Goal: Communication & Community: Answer question/provide support

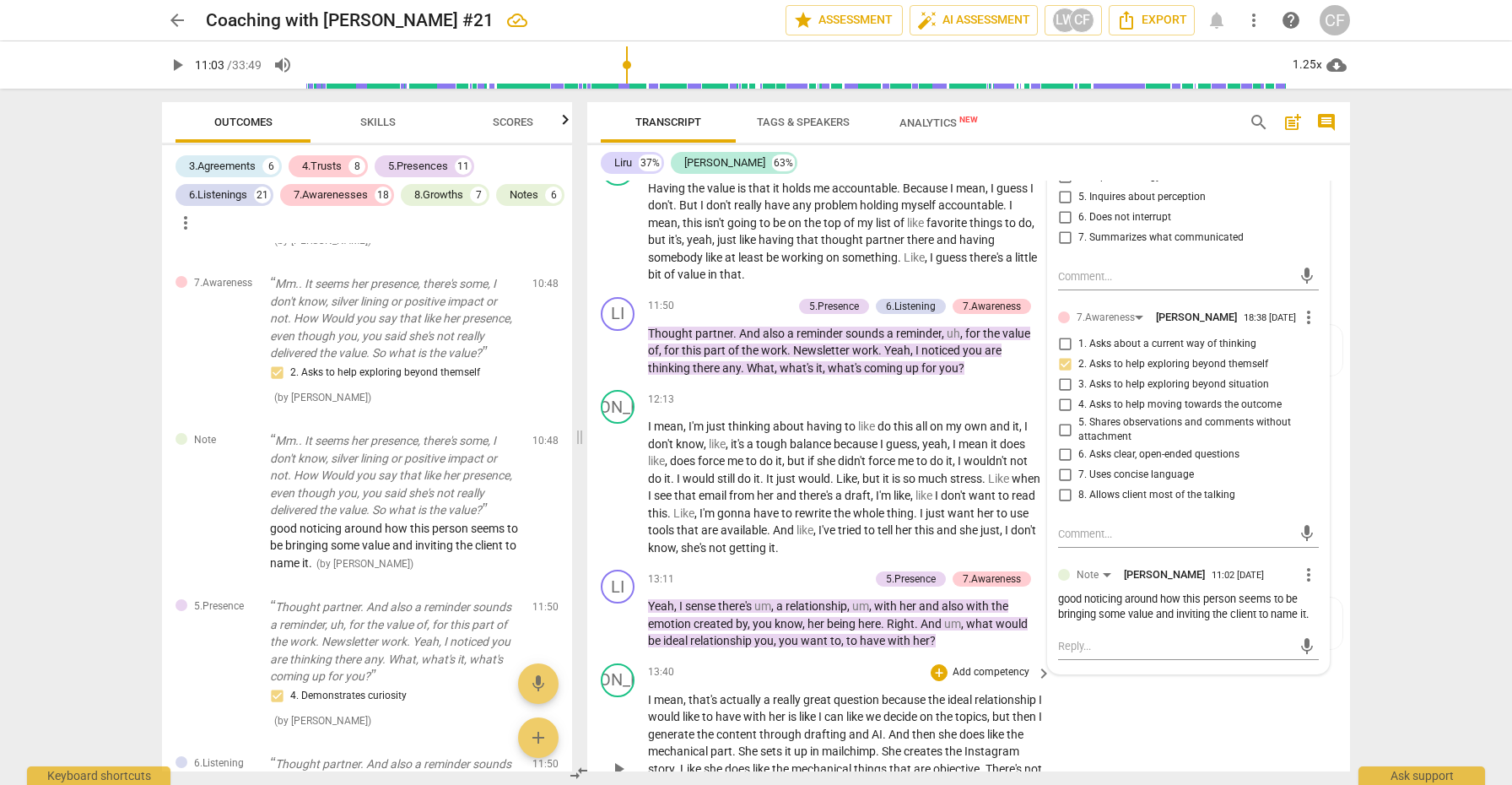
scroll to position [3495, 0]
click at [621, 479] on span "play_arrow" at bounding box center [618, 489] width 20 height 20
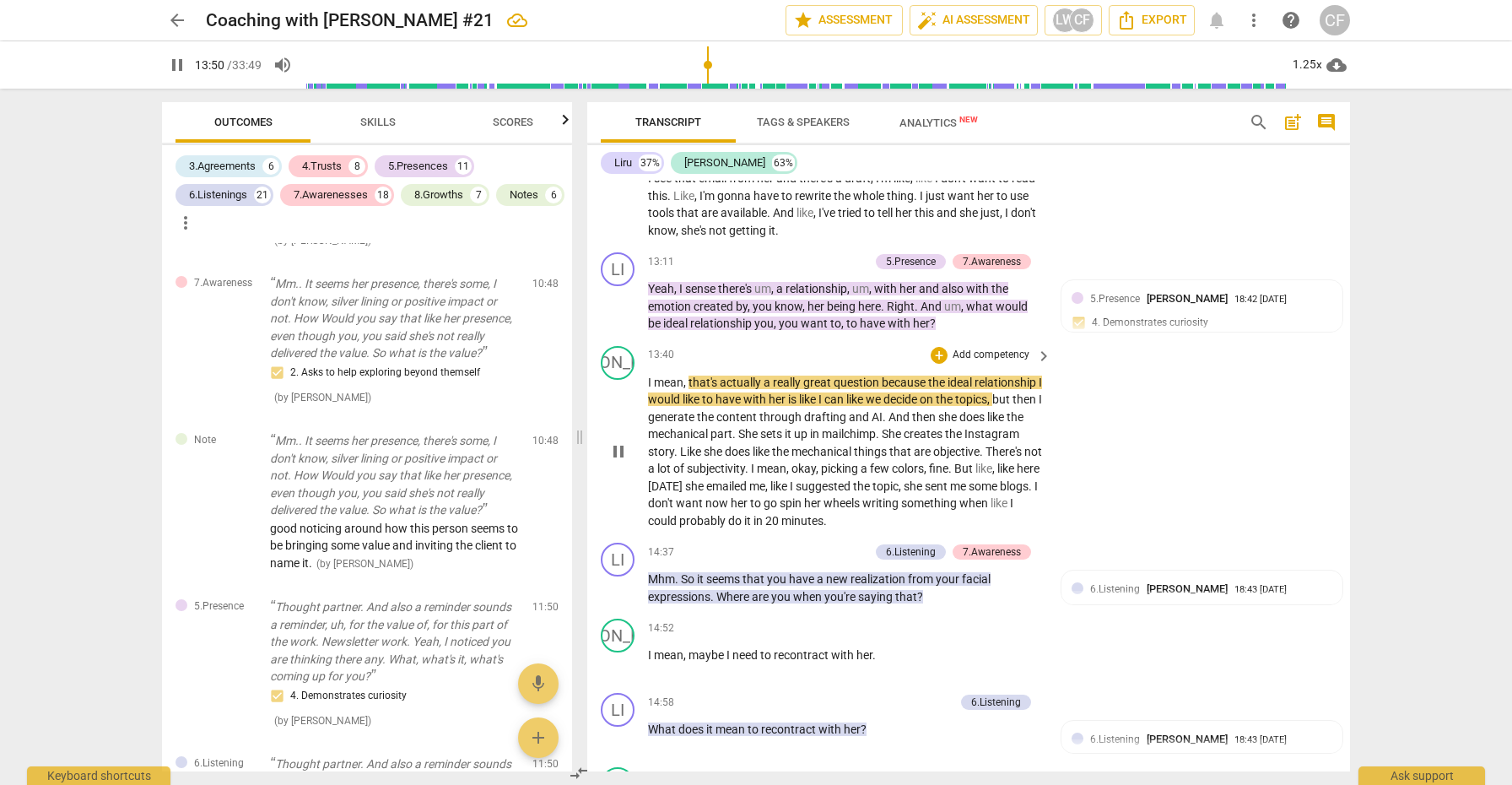
scroll to position [3818, 0]
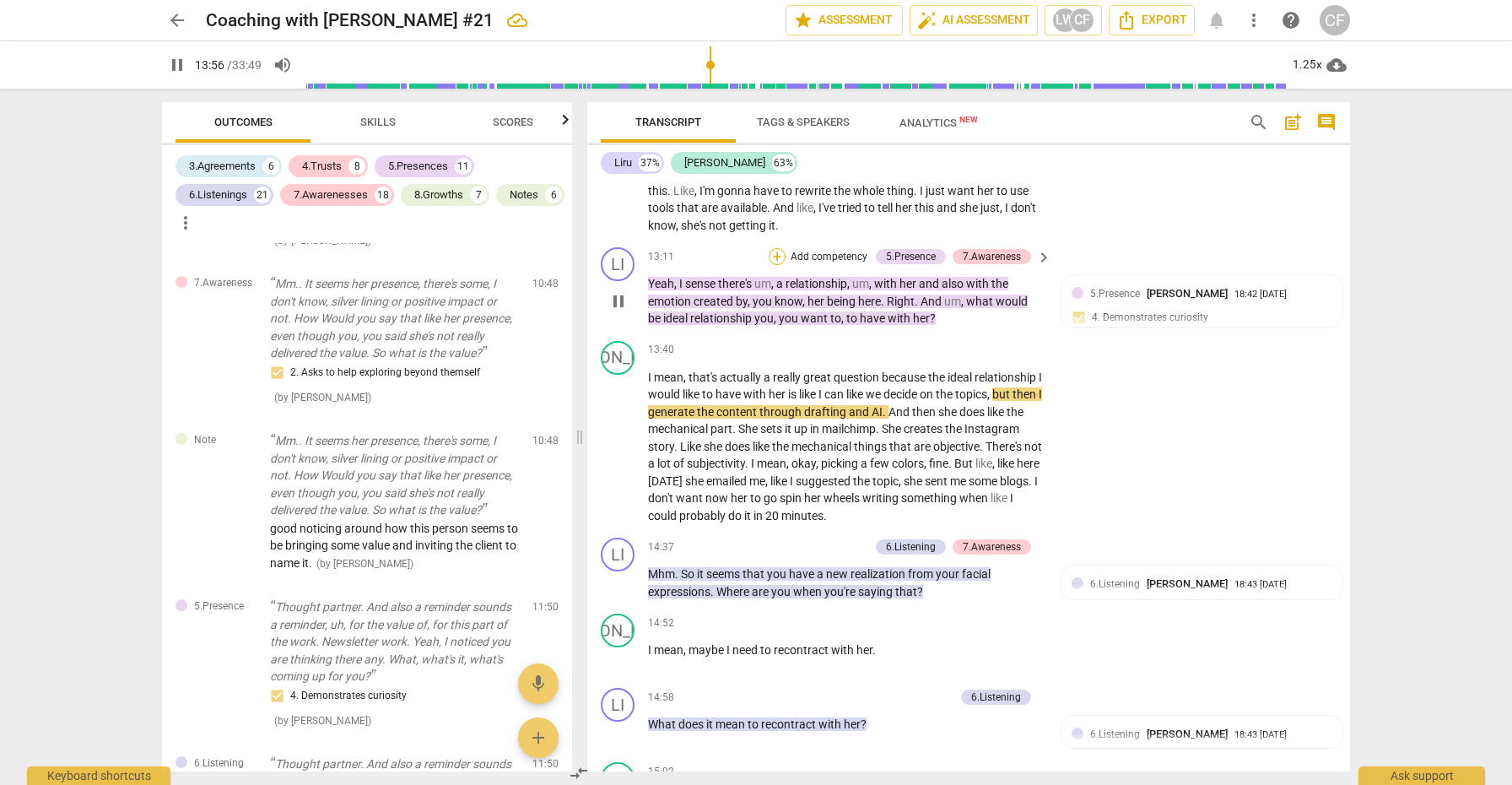
click at [776, 249] on div "+" at bounding box center [777, 257] width 17 height 17
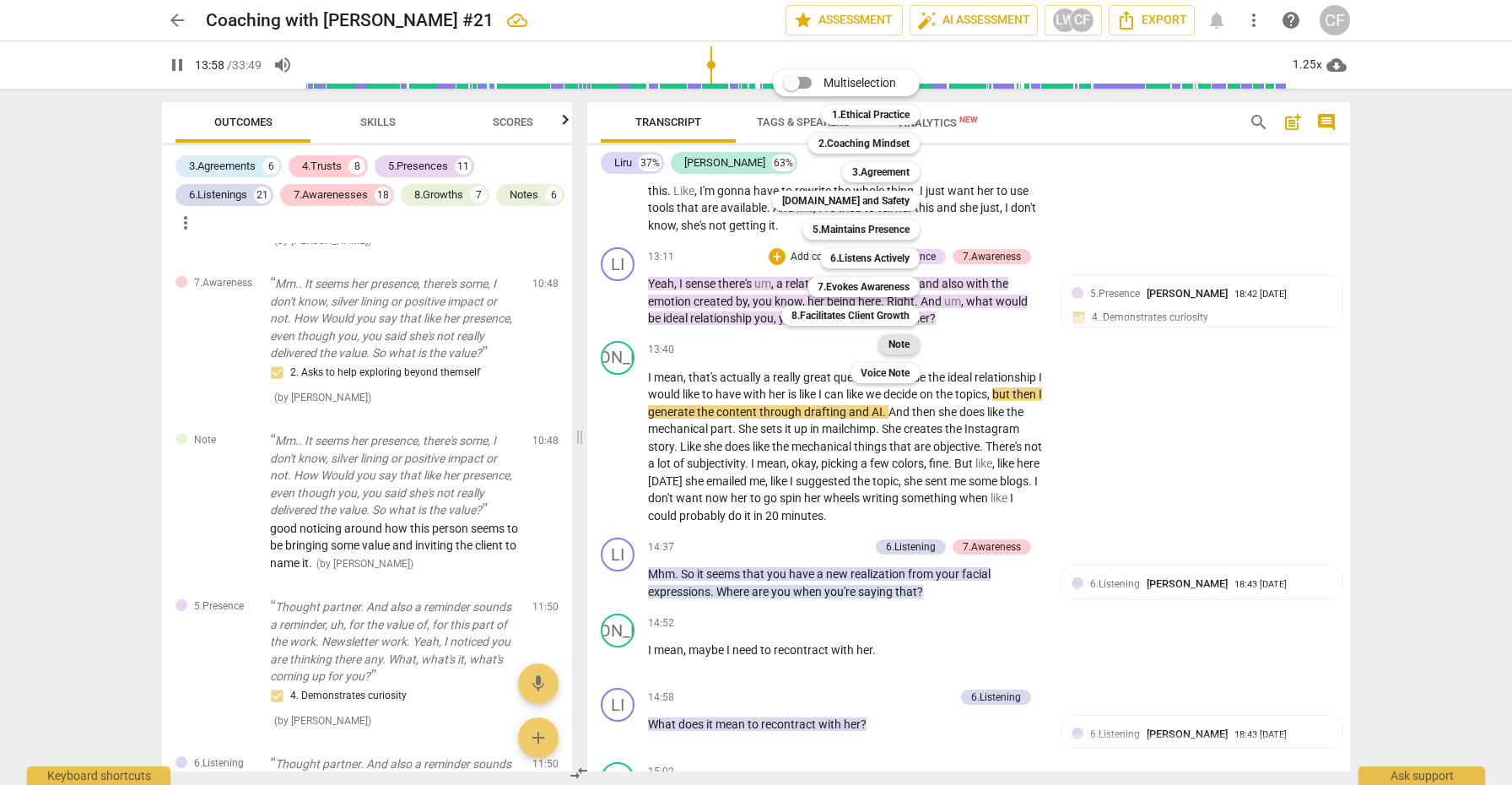
click at [898, 338] on b "Note" at bounding box center [899, 344] width 21 height 20
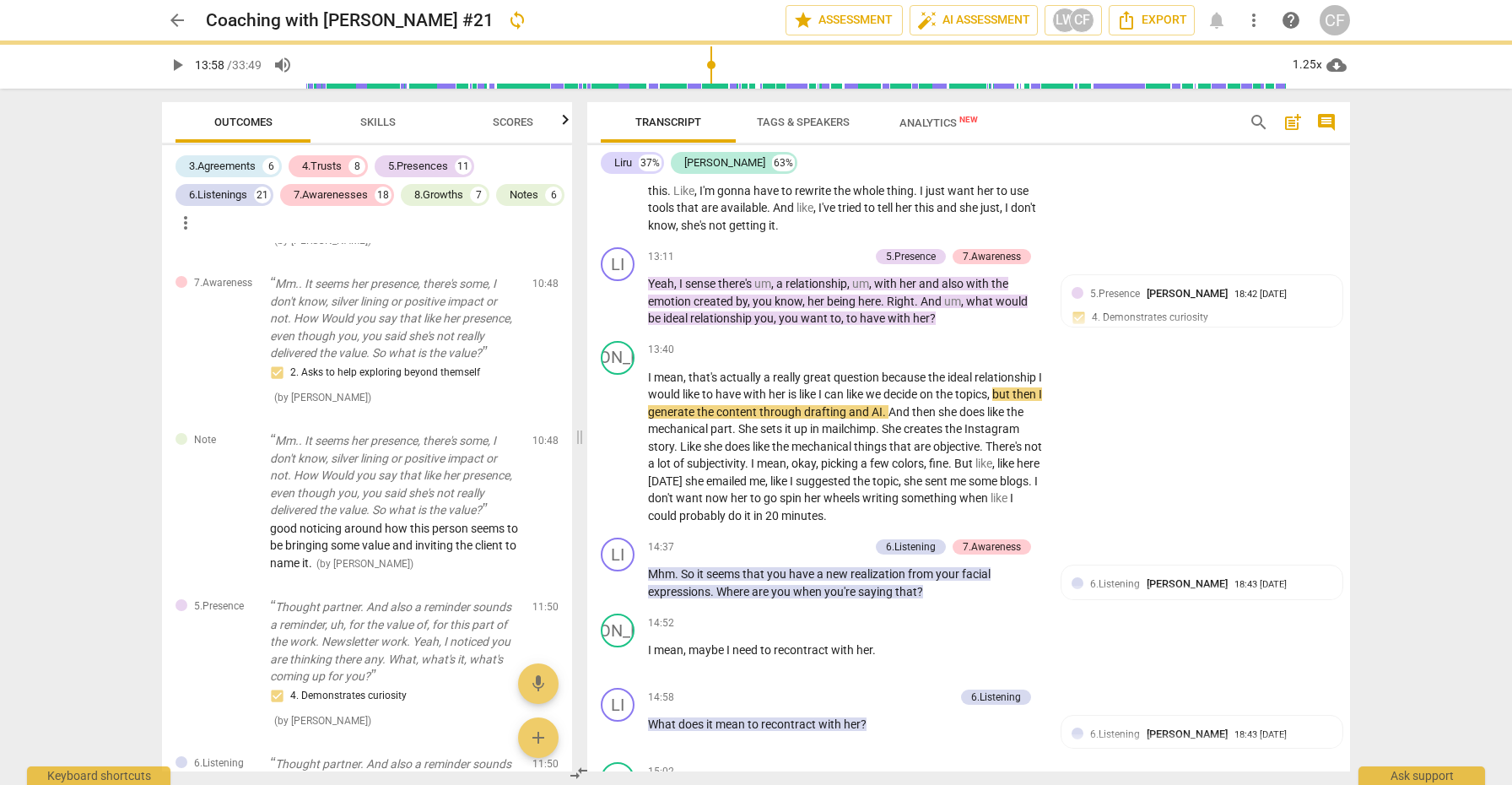
type input "839"
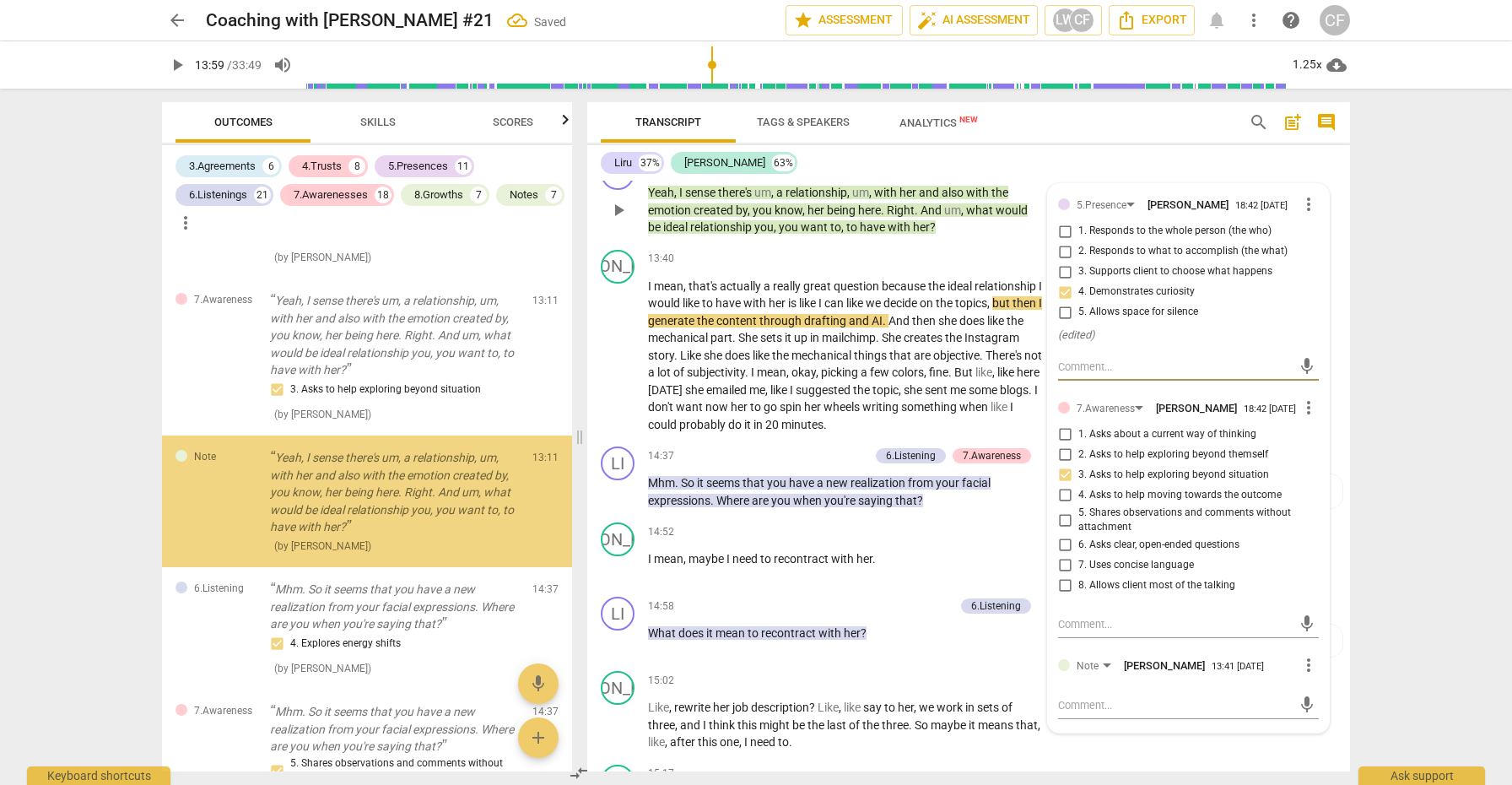
scroll to position [4006, 0]
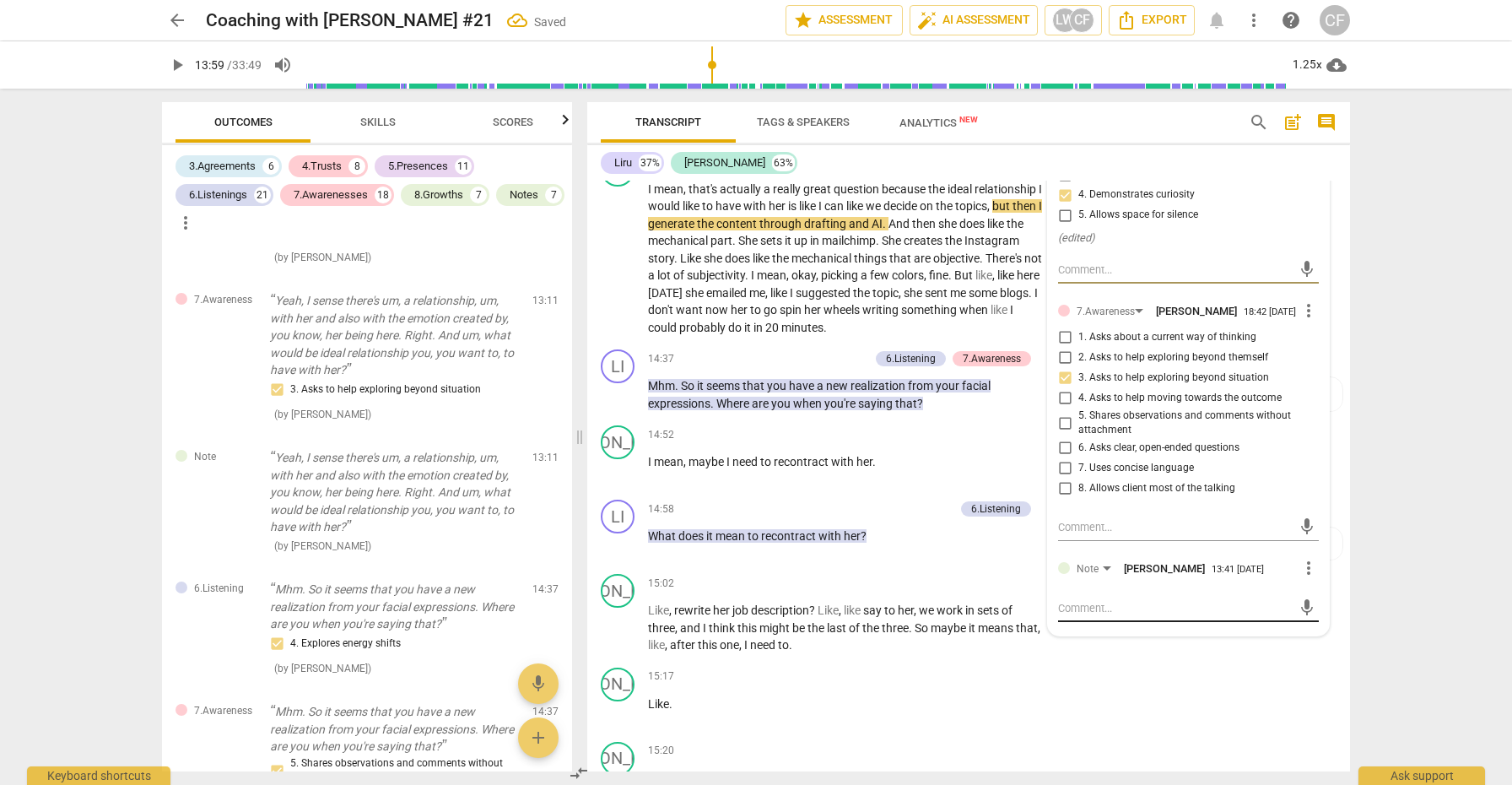
click at [1086, 600] on textarea at bounding box center [1175, 608] width 234 height 16
type textarea "n"
type textarea "ni"
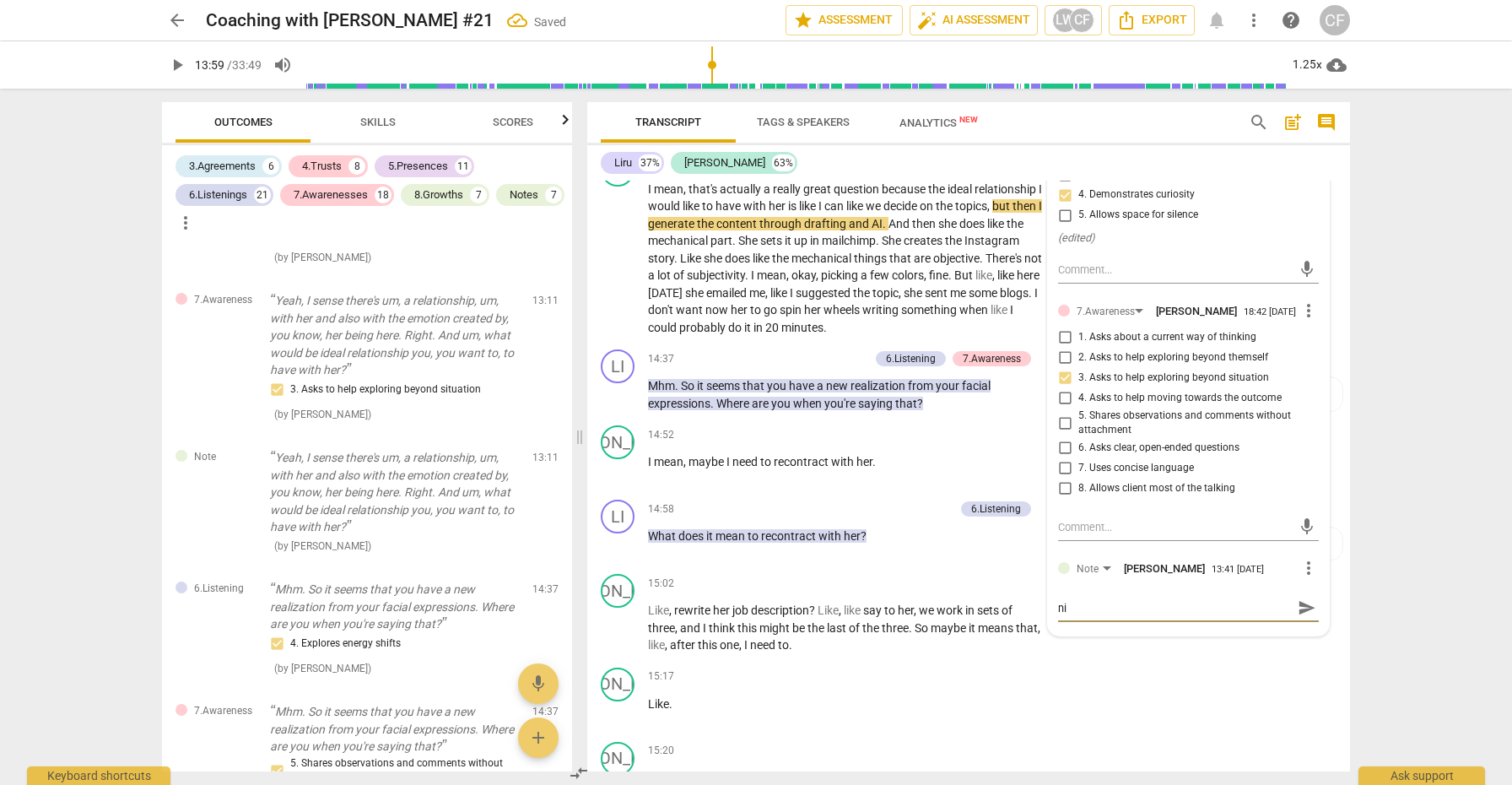
type textarea "nic"
type textarea "nice"
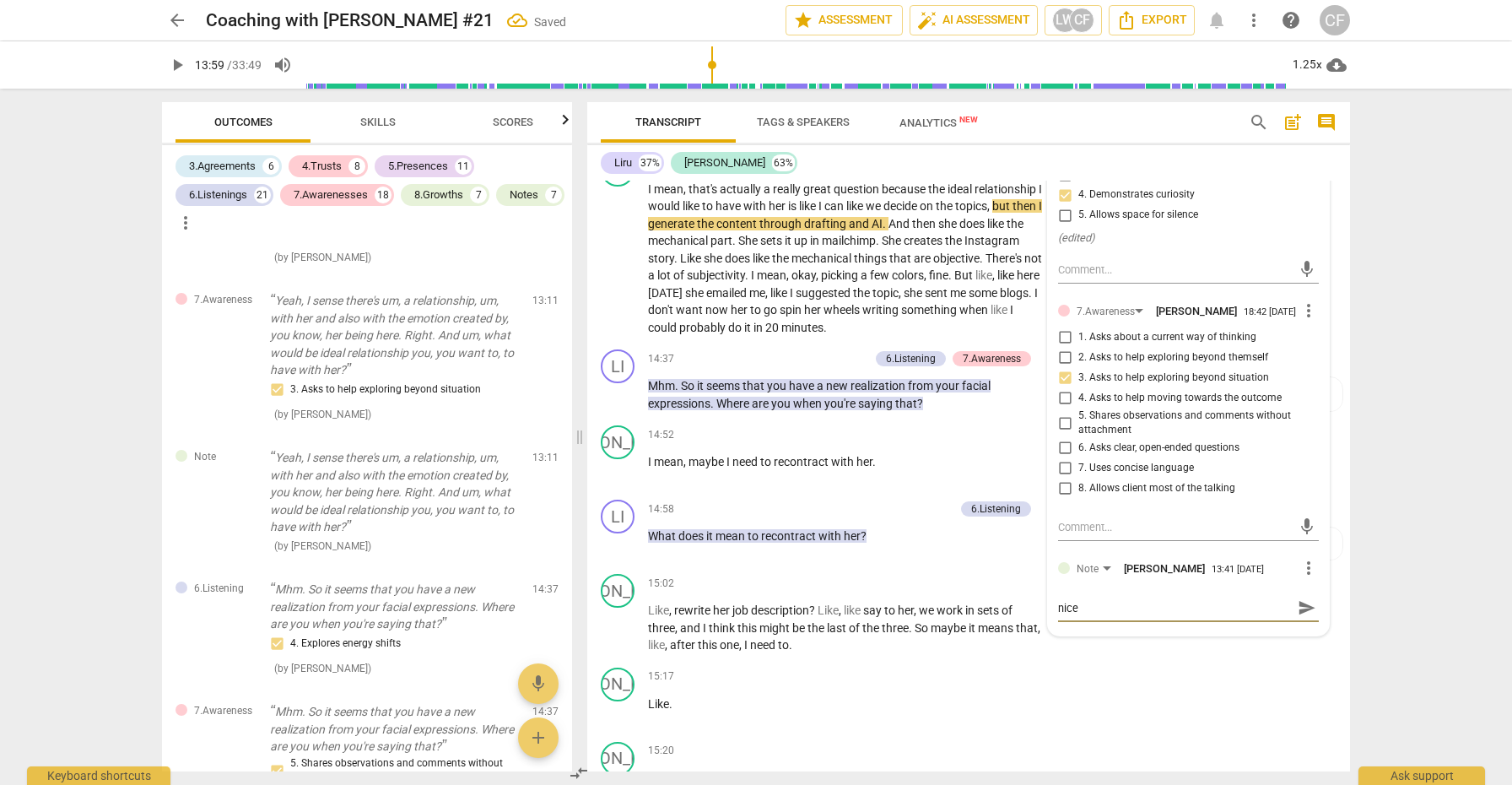
type textarea "nice"
type textarea "nice j"
type textarea "nice jo"
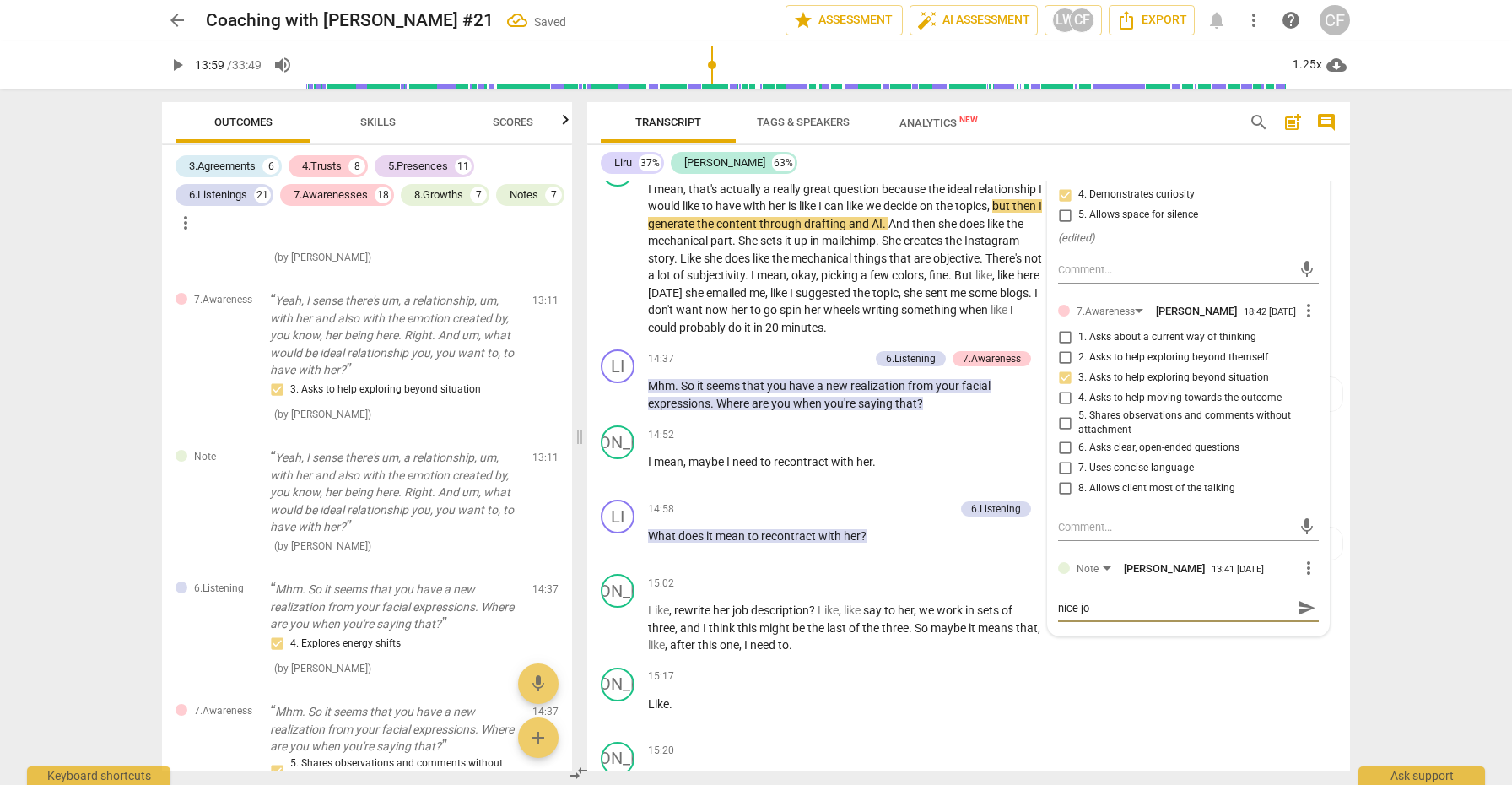
type textarea "nice job"
type textarea "nice job o"
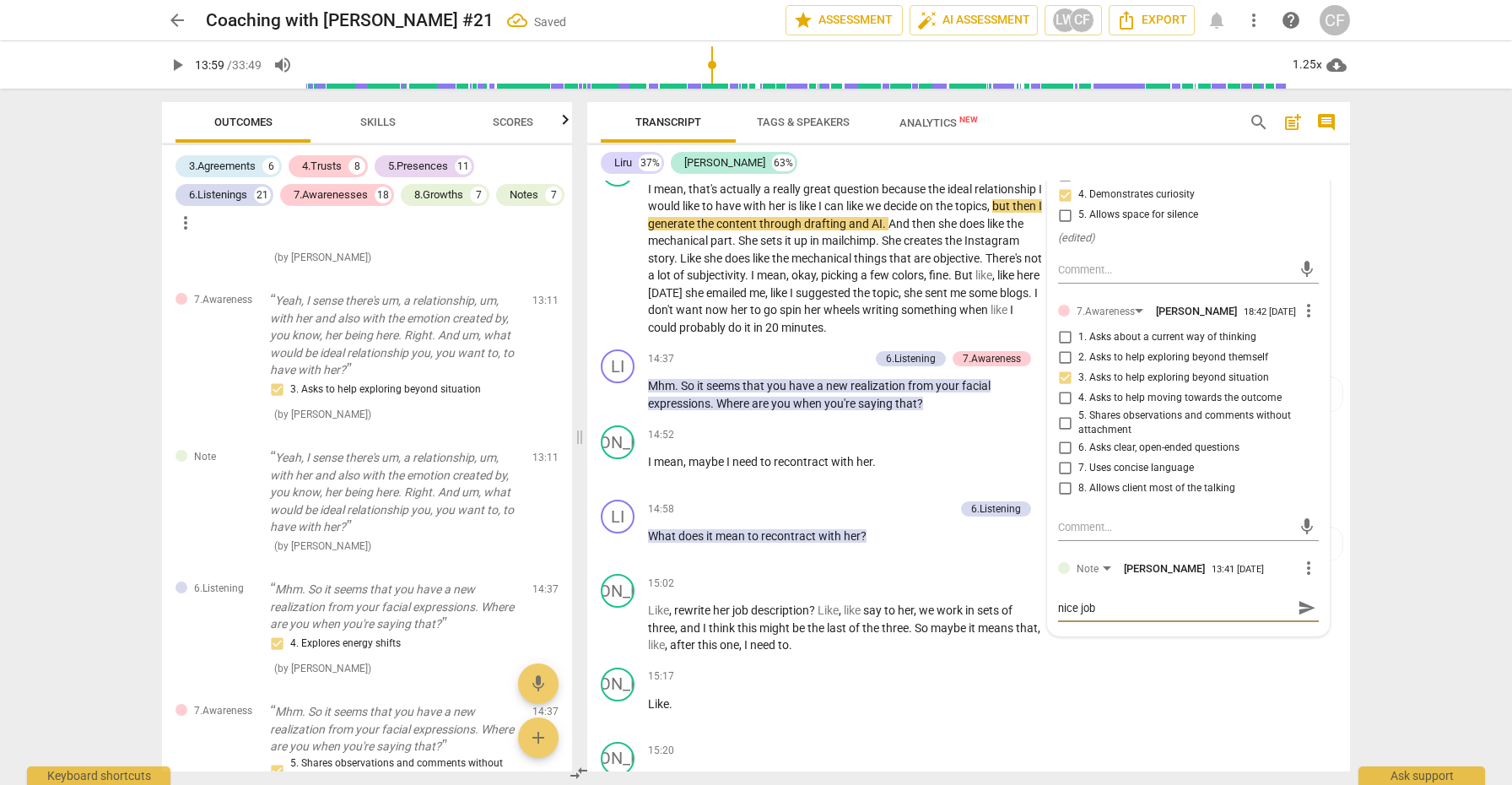
type textarea "nice job o"
type textarea "nice job of"
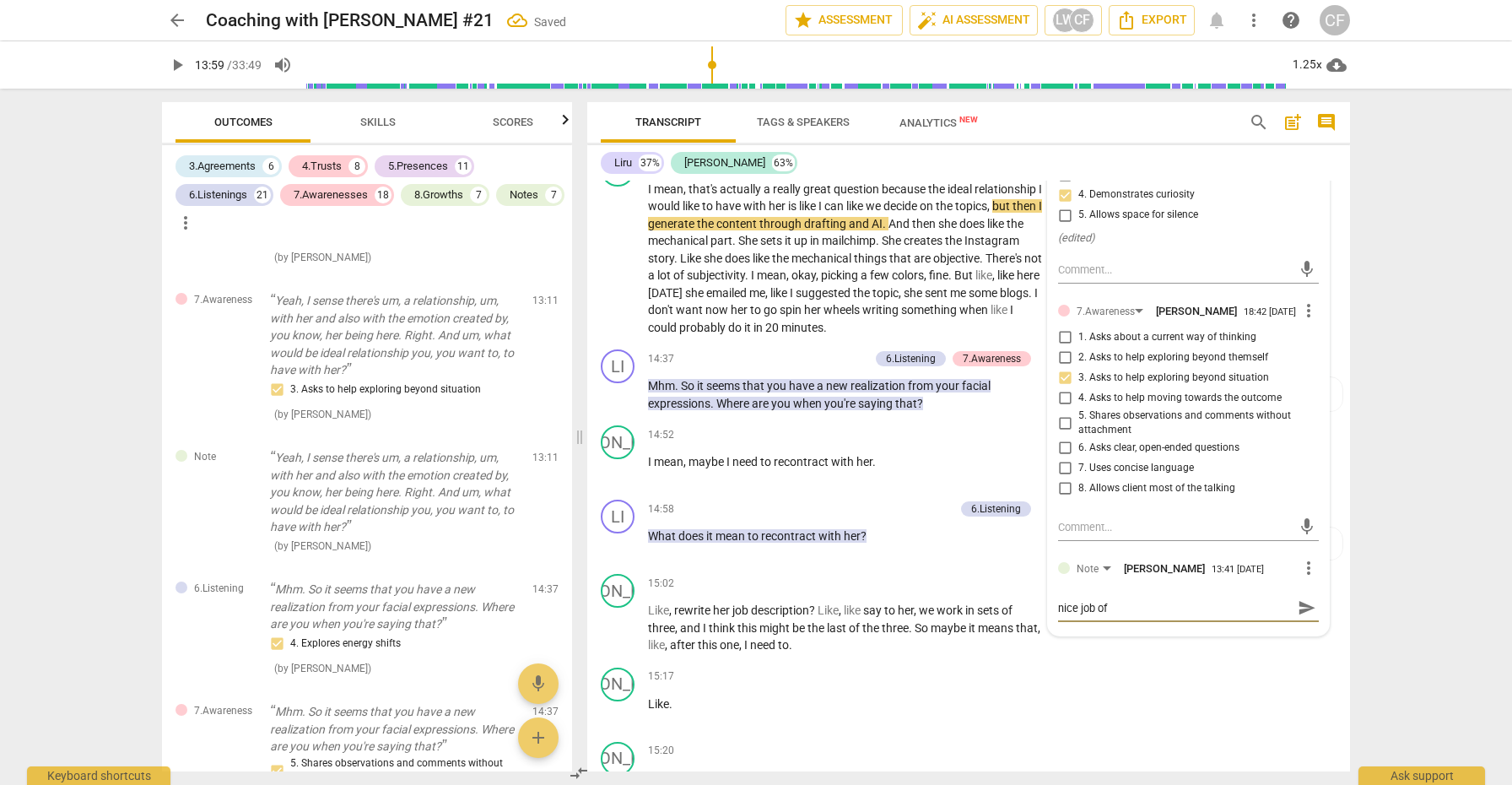
type textarea "nice job of p"
type textarea "nice job of po"
type textarea "nice job of poi"
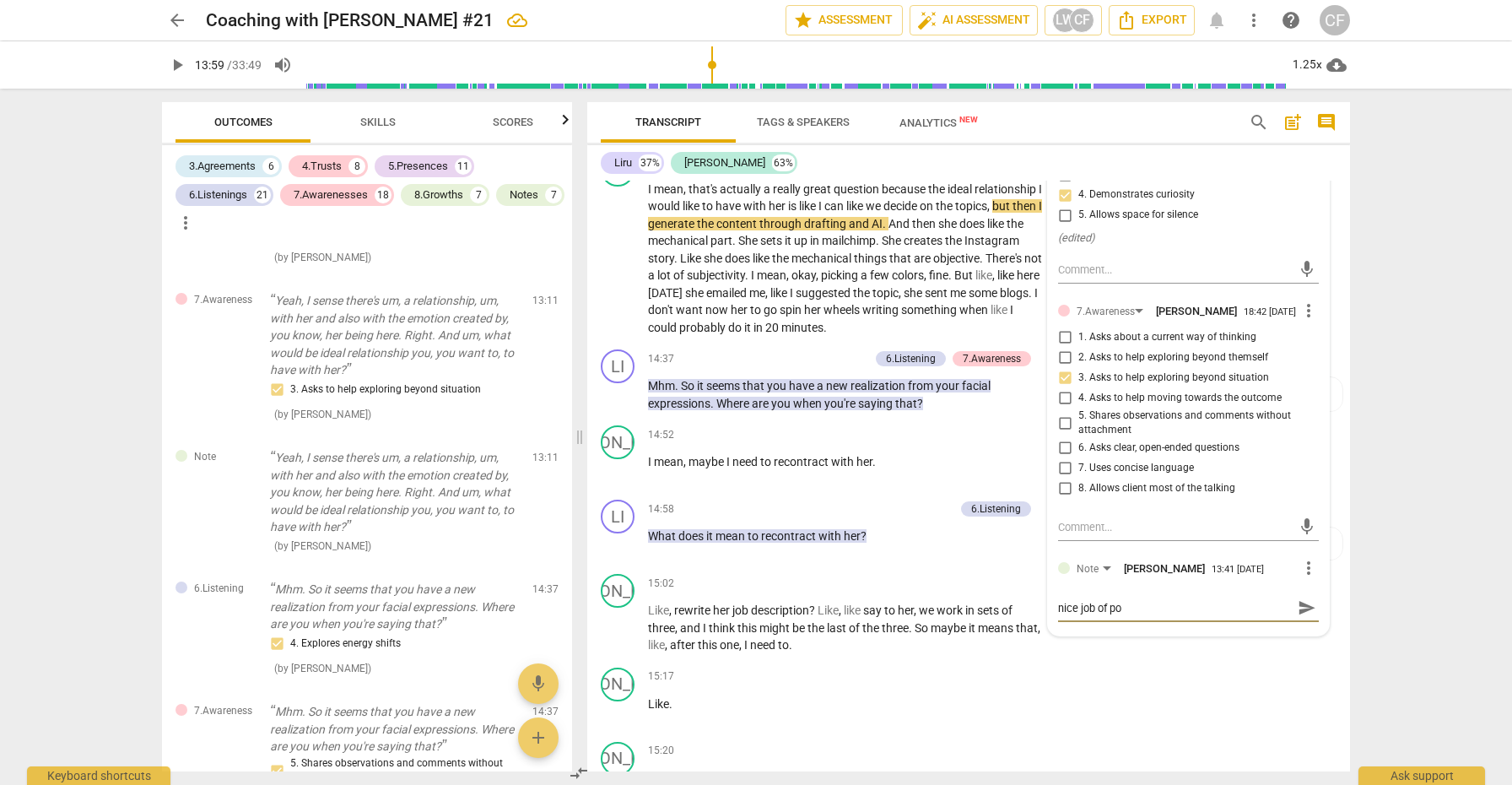
type textarea "nice job of poi"
type textarea "nice job of poin"
type textarea "nice job of point"
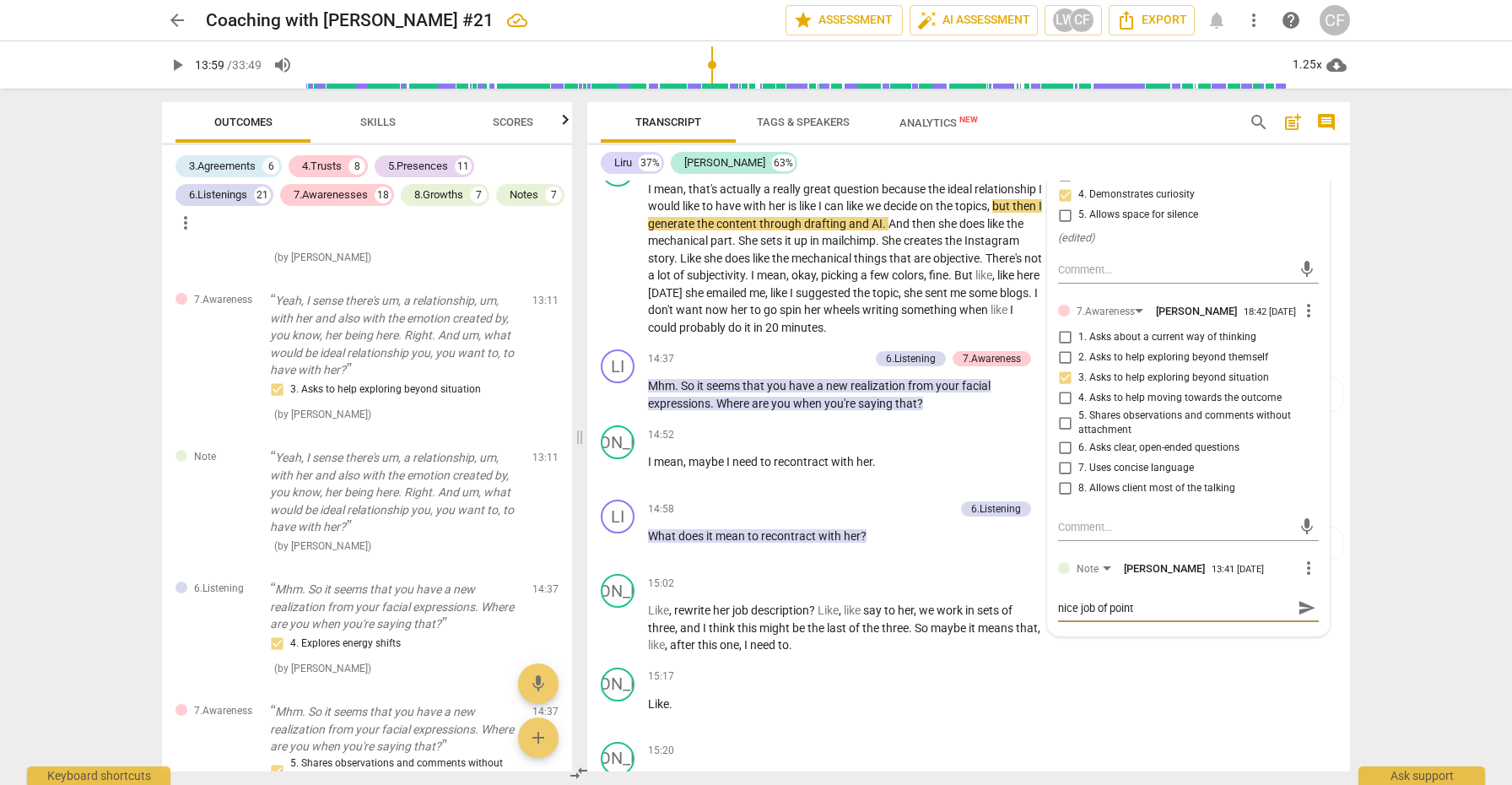
type textarea "nice job of pointi"
type textarea "nice job of pointin"
type textarea "nice job of pointing"
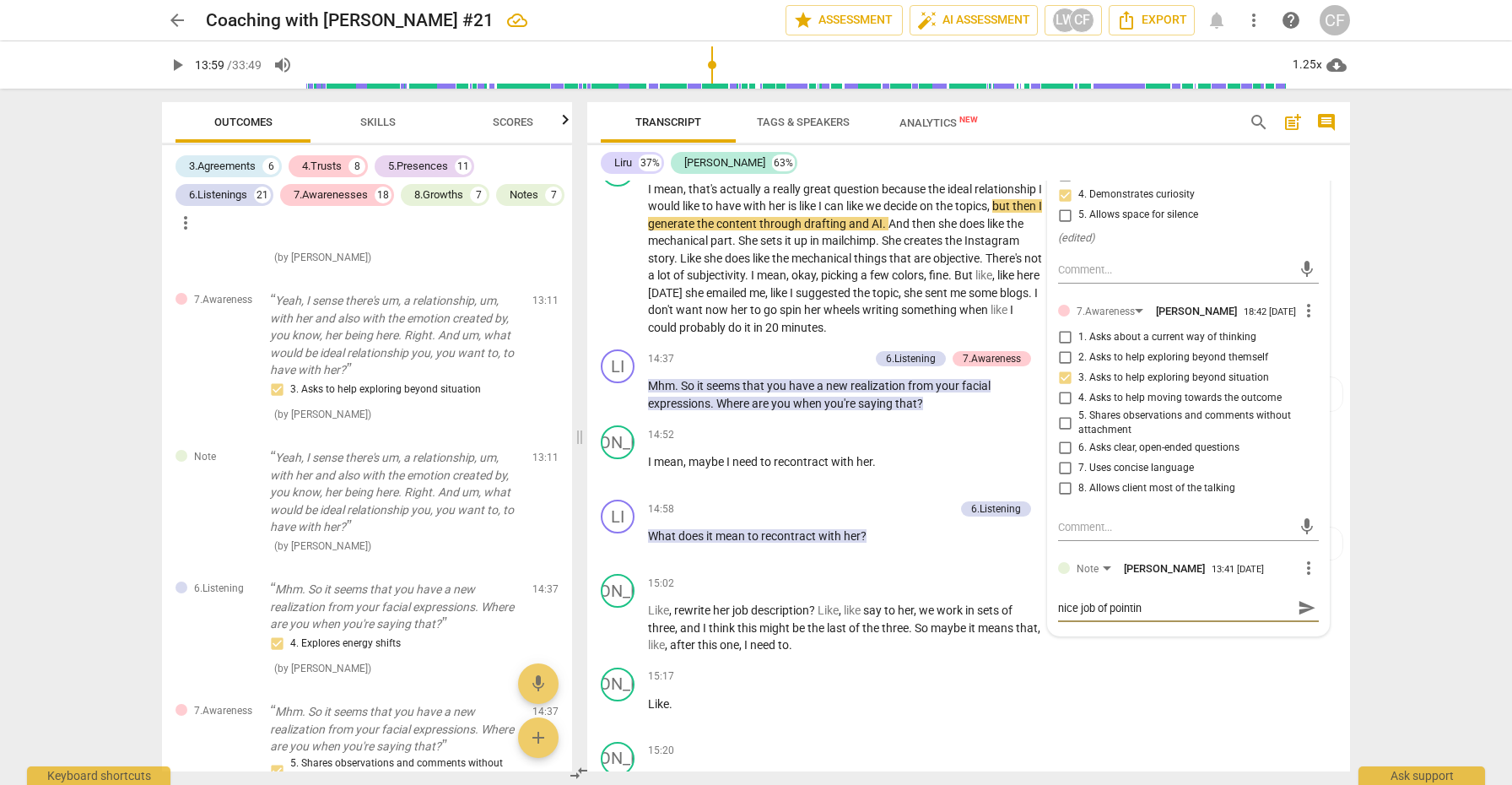
type textarea "nice job of pointing"
type textarea "nice job of pointing t"
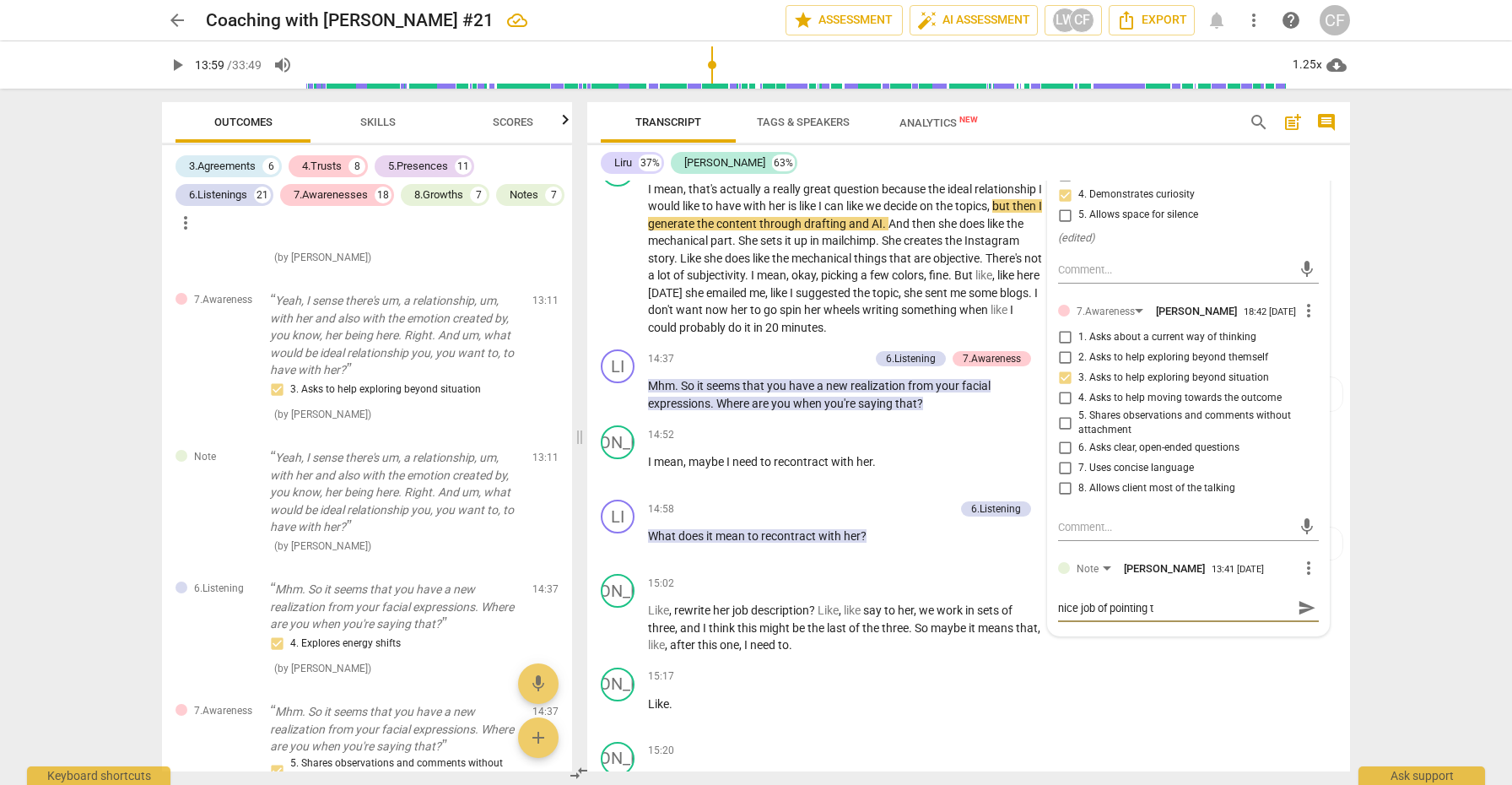
type textarea "nice job of pointing to"
type textarea "nice job of pointing tow"
type textarea "nice job of pointing towa"
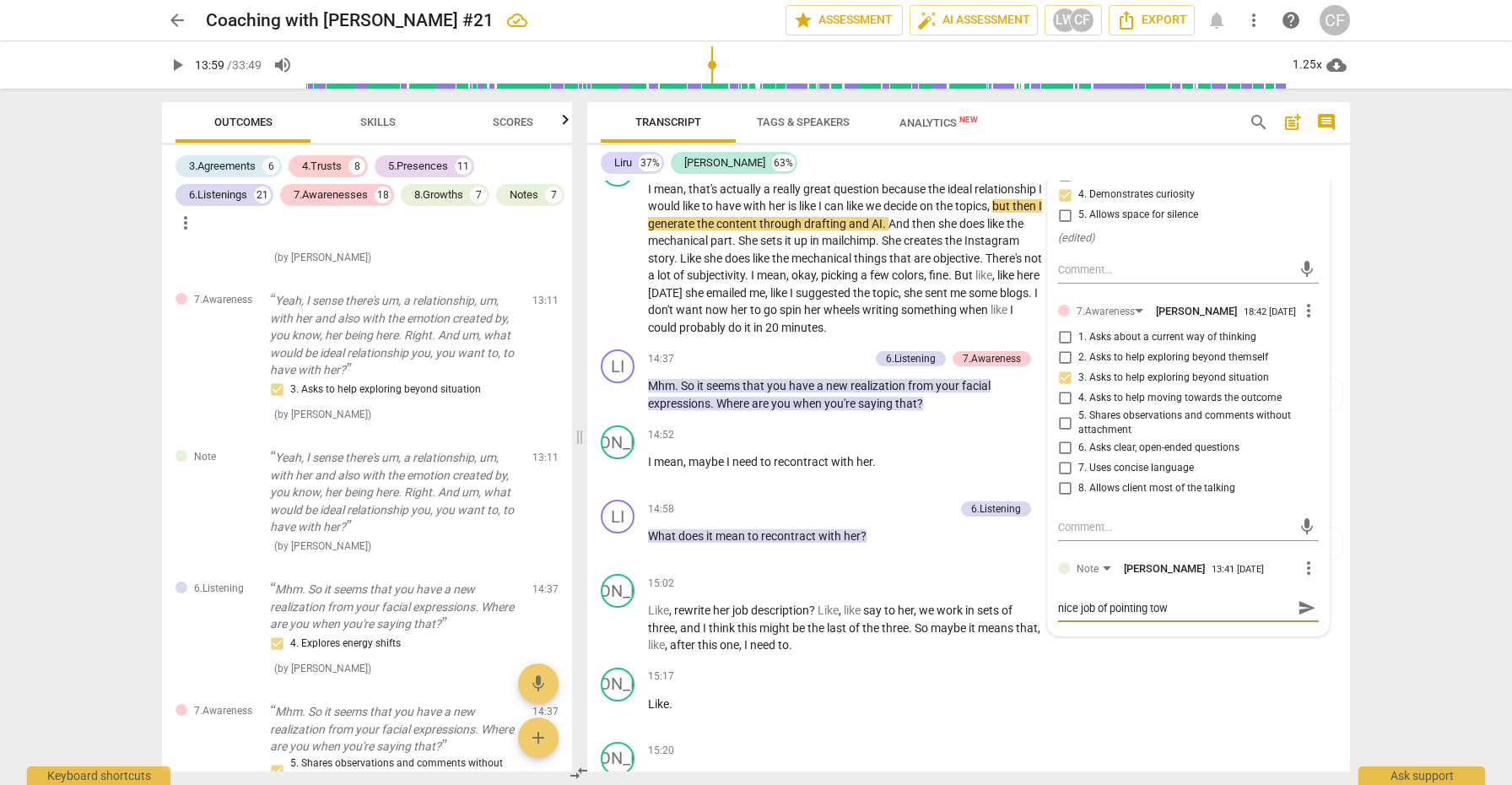
type textarea "nice job of pointing towa"
type textarea "nice job of pointing towar"
type textarea "nice job of pointing toward"
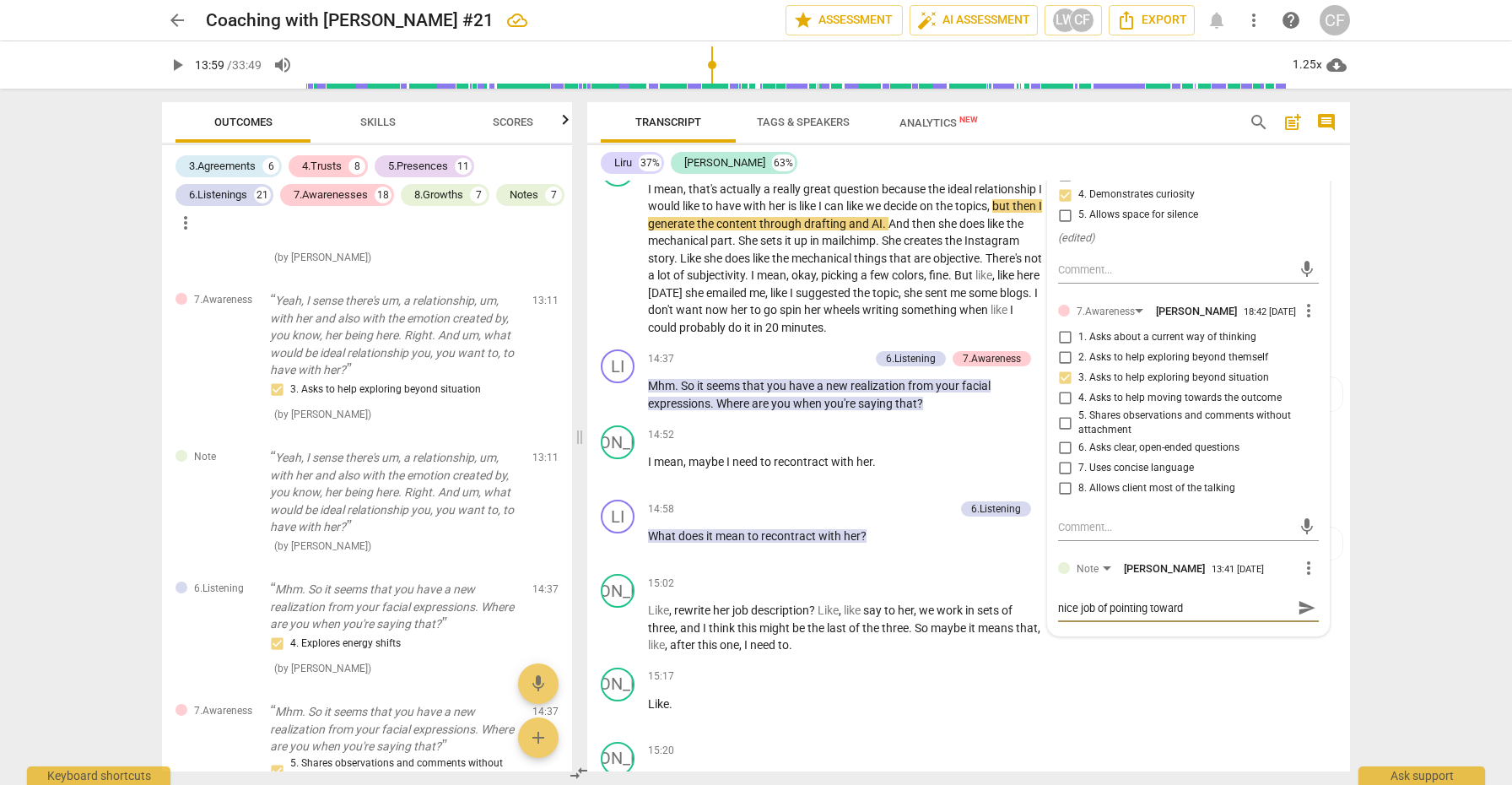
type textarea "nice job of pointing toward"
type textarea "nice job of pointing toward w"
type textarea "nice job of pointing toward wh"
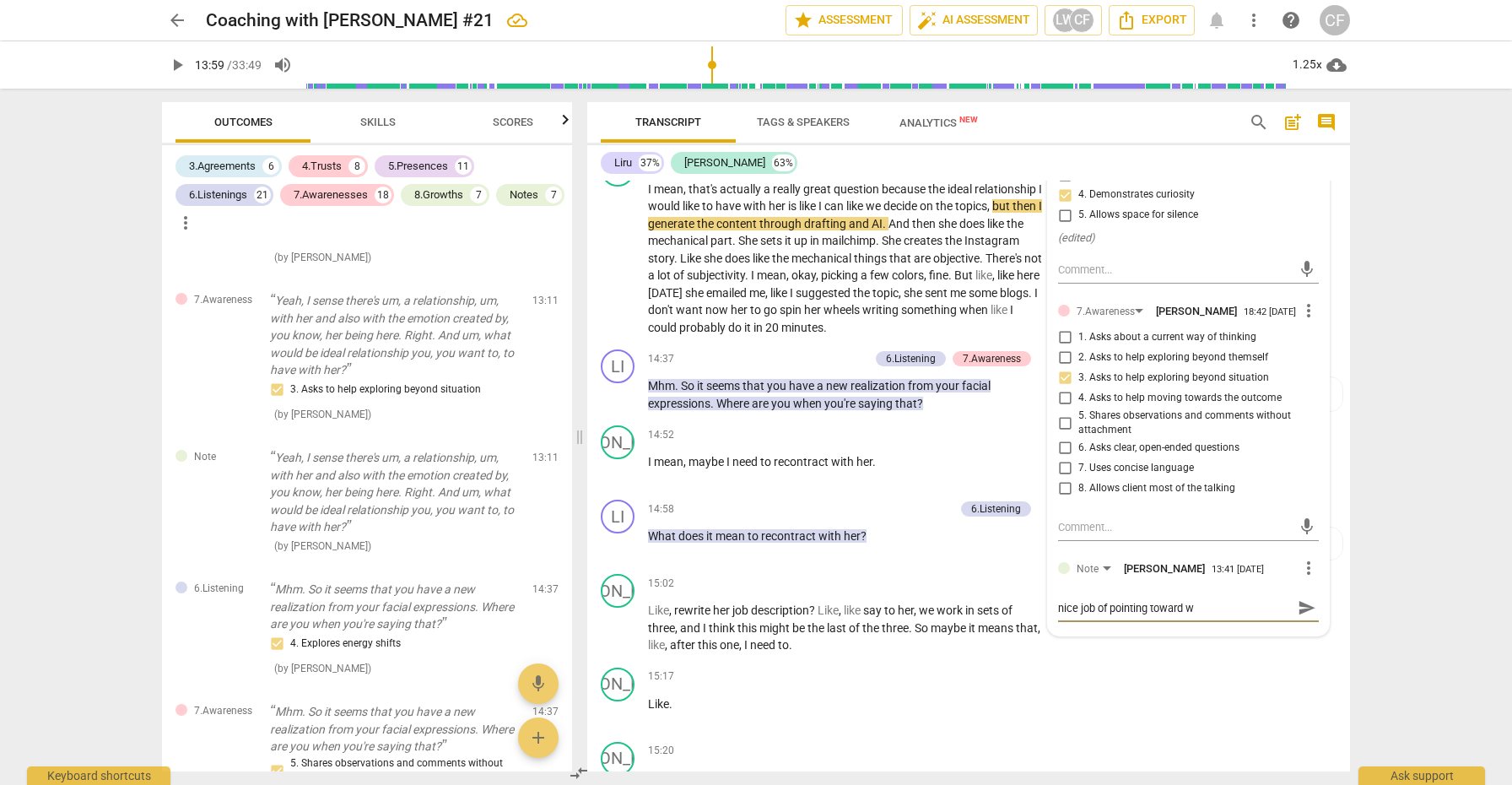
type textarea "nice job of pointing toward wh"
type textarea "nice job of pointing toward wha"
type textarea "nice job of pointing toward what"
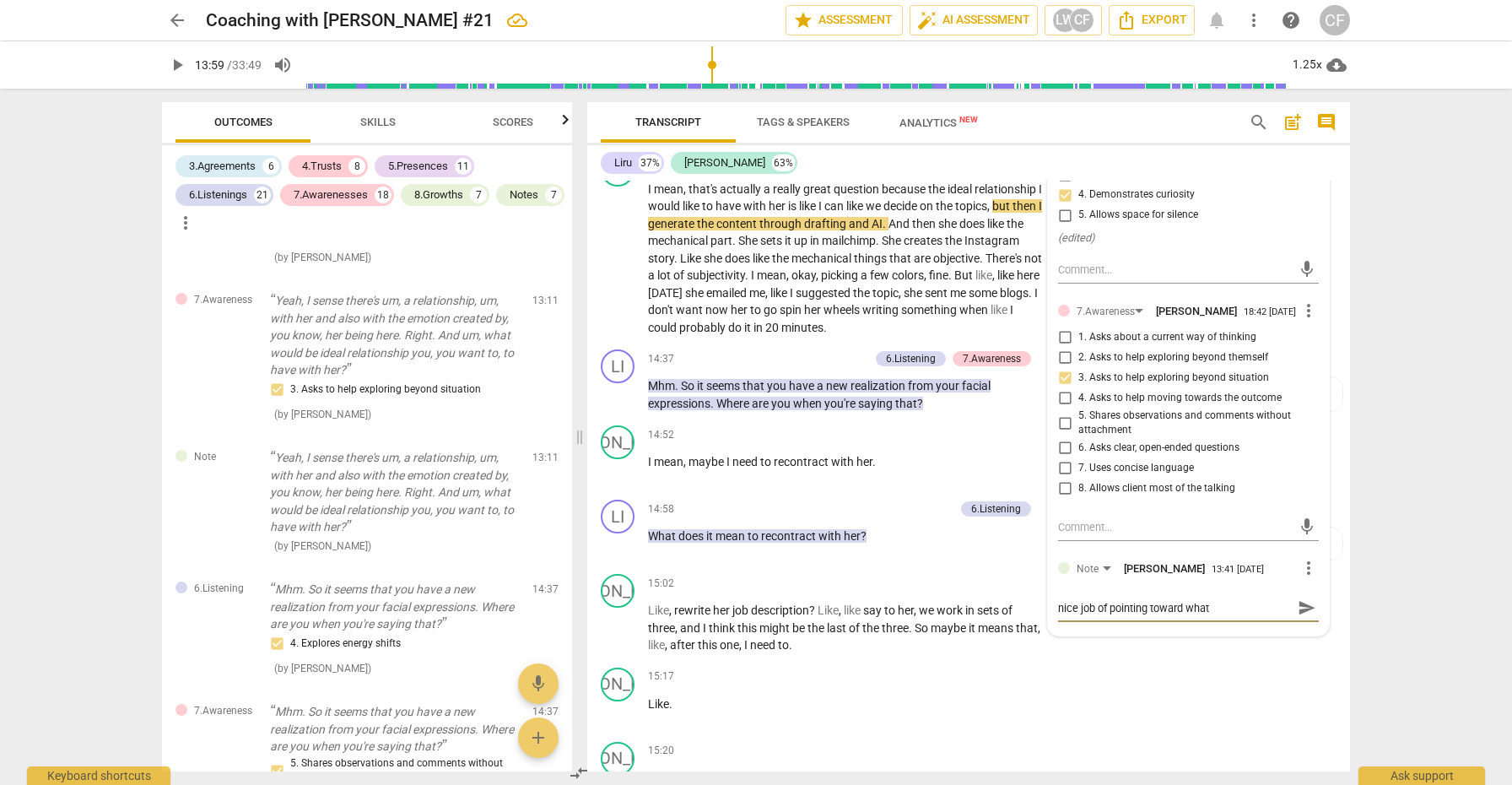
type textarea "nice job of pointing toward what"
type textarea "nice job of pointing toward what s"
type textarea "nice job of pointing toward what sh"
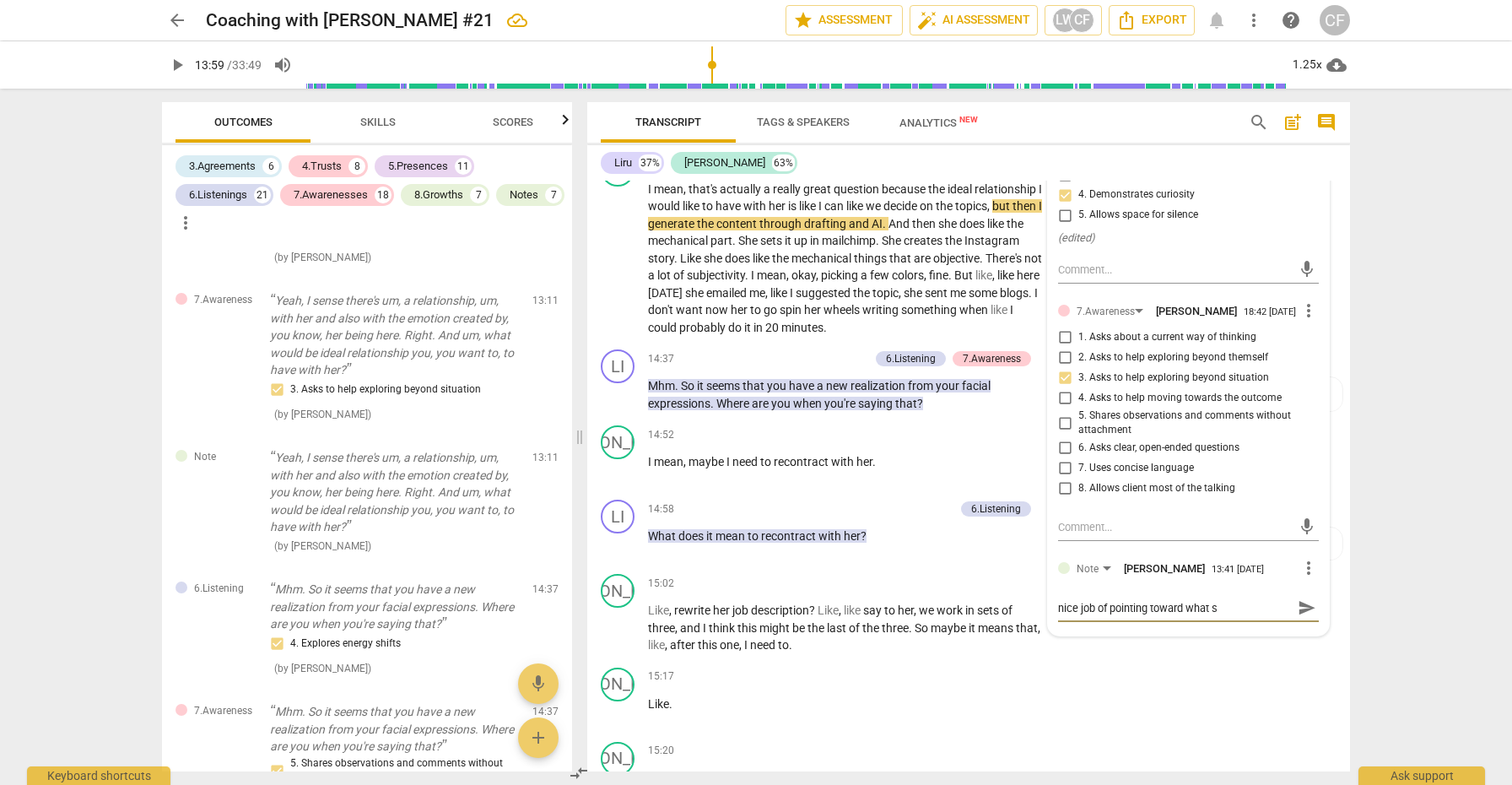
type textarea "nice job of pointing toward what sh"
type textarea "nice job of pointing toward what she"
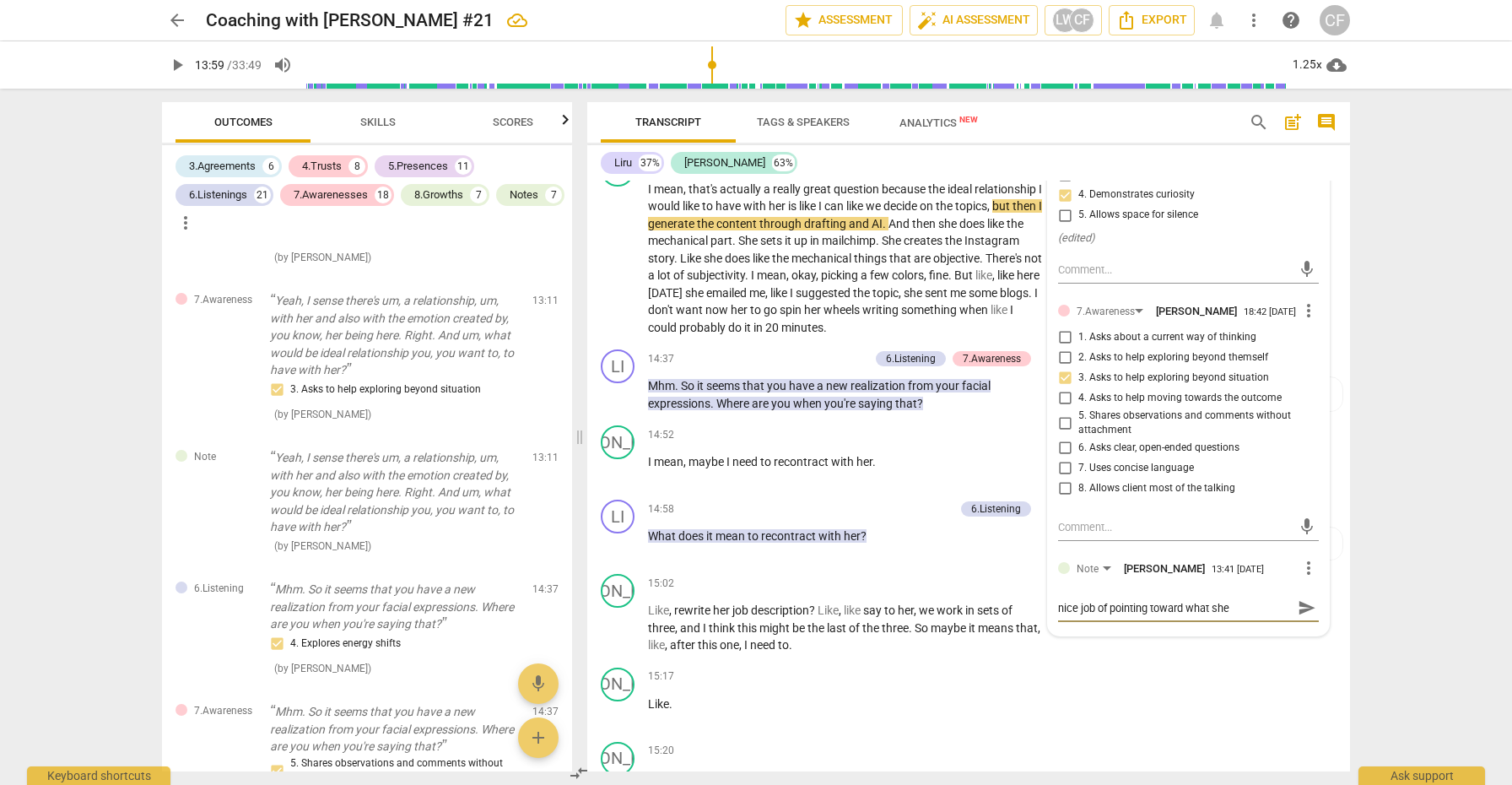
type textarea "nice job of pointing toward what she d"
type textarea "nice job of pointing toward what she do"
type textarea "nice job of pointing toward what she doe"
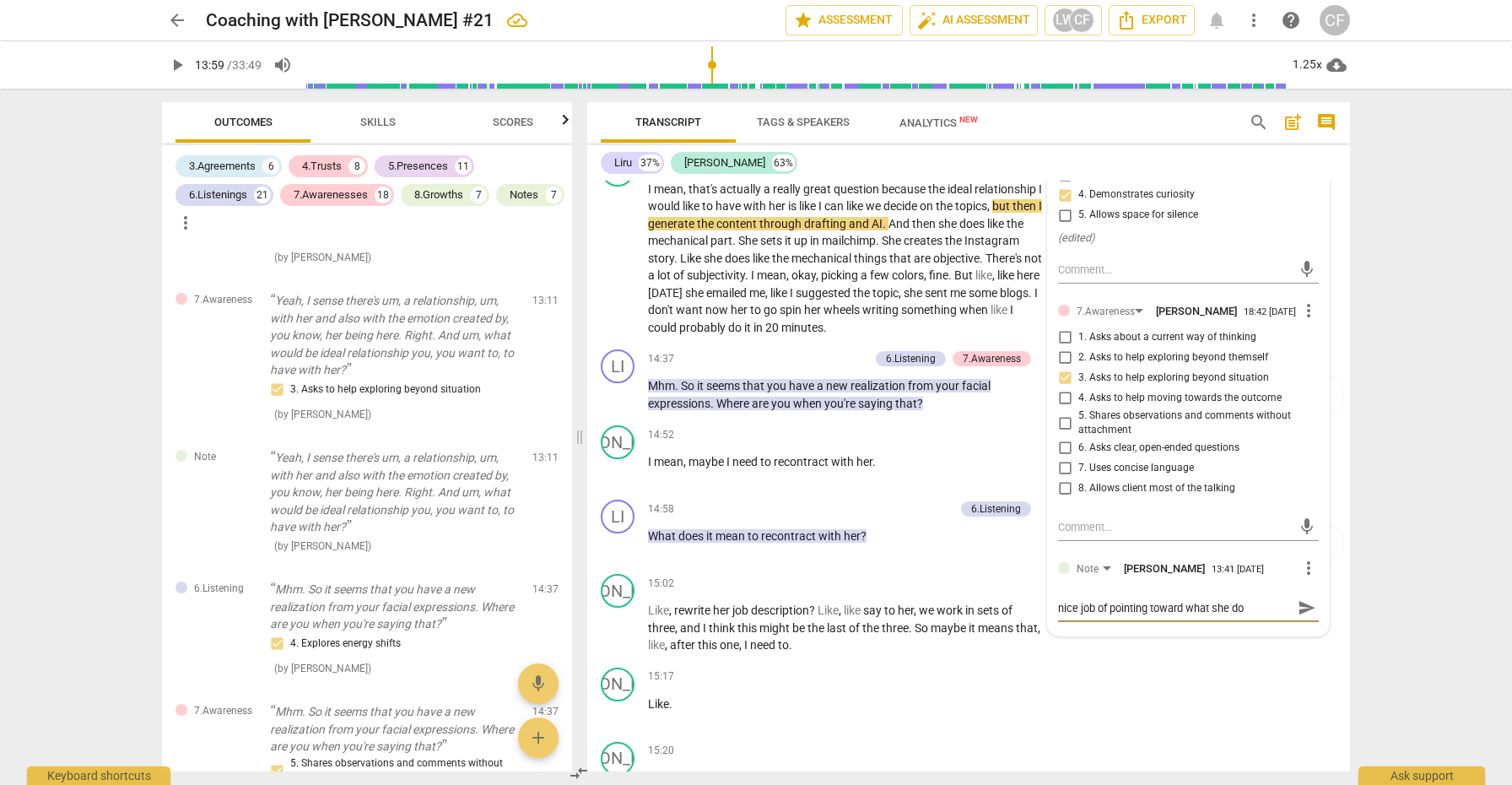
type textarea "nice job of pointing toward what she doe"
type textarea "nice job of pointing toward what she does"
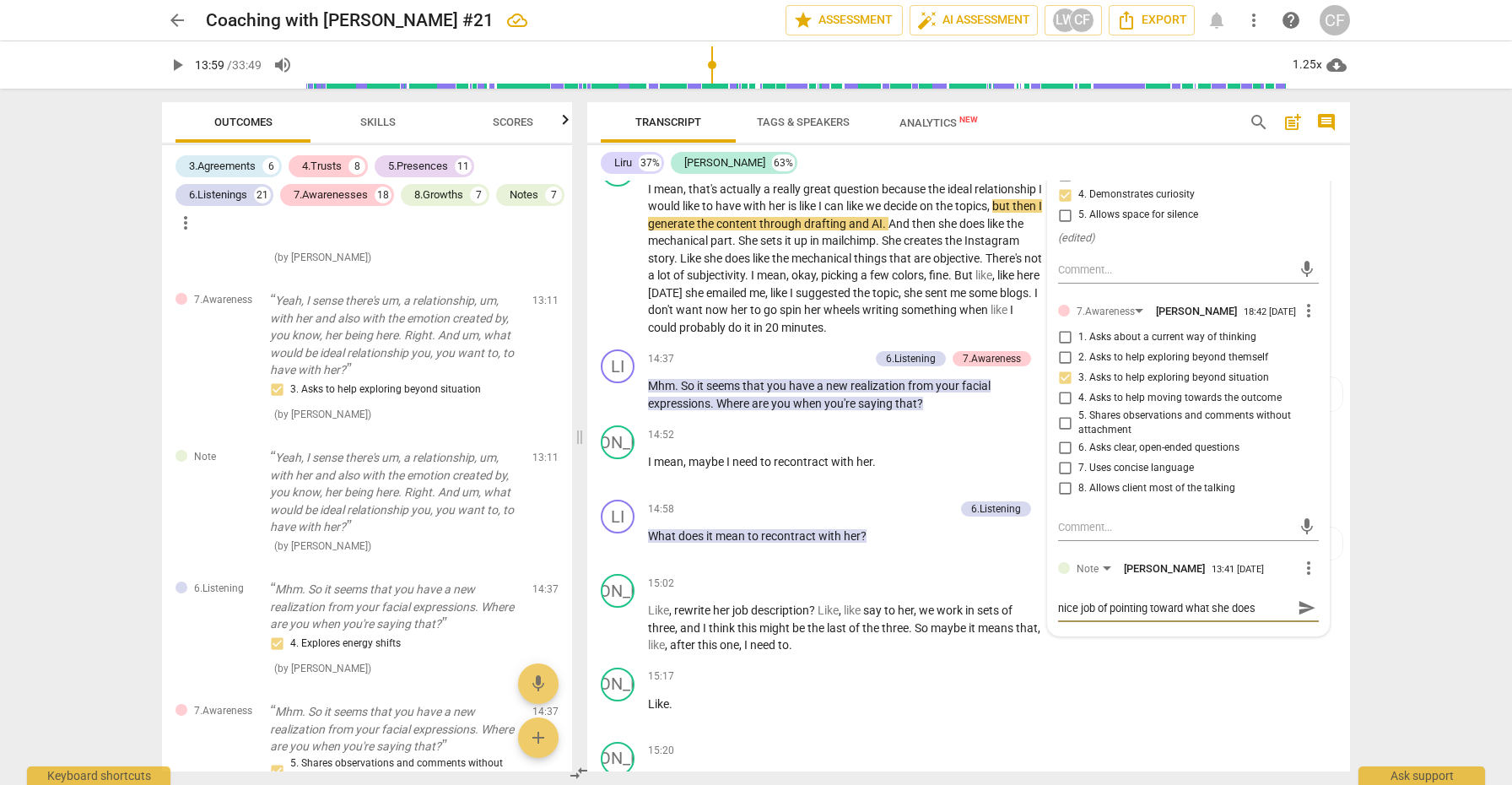
type textarea "nice job of pointing toward what she does w"
type textarea "nice job of pointing toward what she does wa"
type textarea "nice job of pointing toward what she does wan"
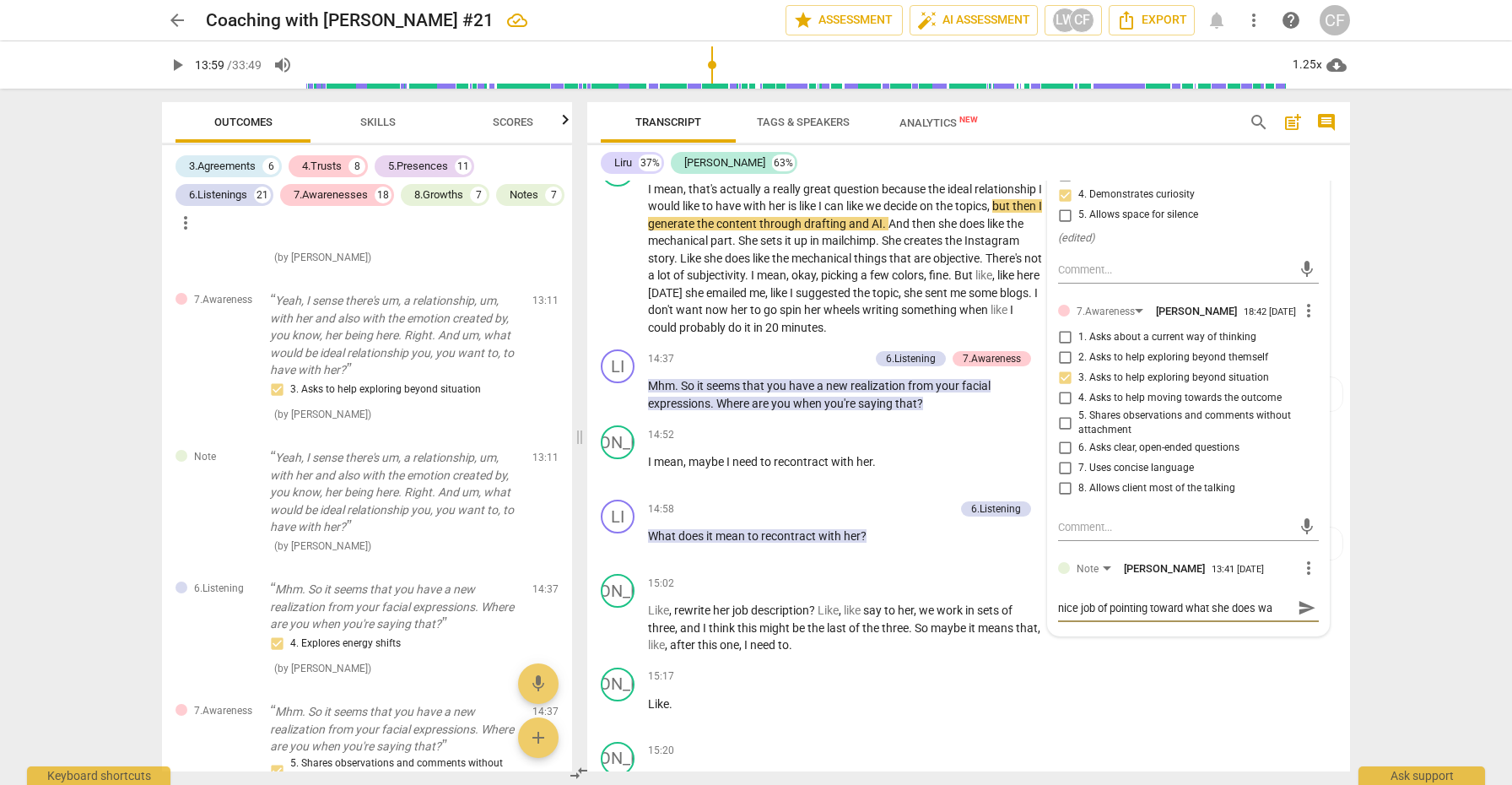
type textarea "nice job of pointing toward what she does wan"
type textarea "nice job of pointing toward what she does want"
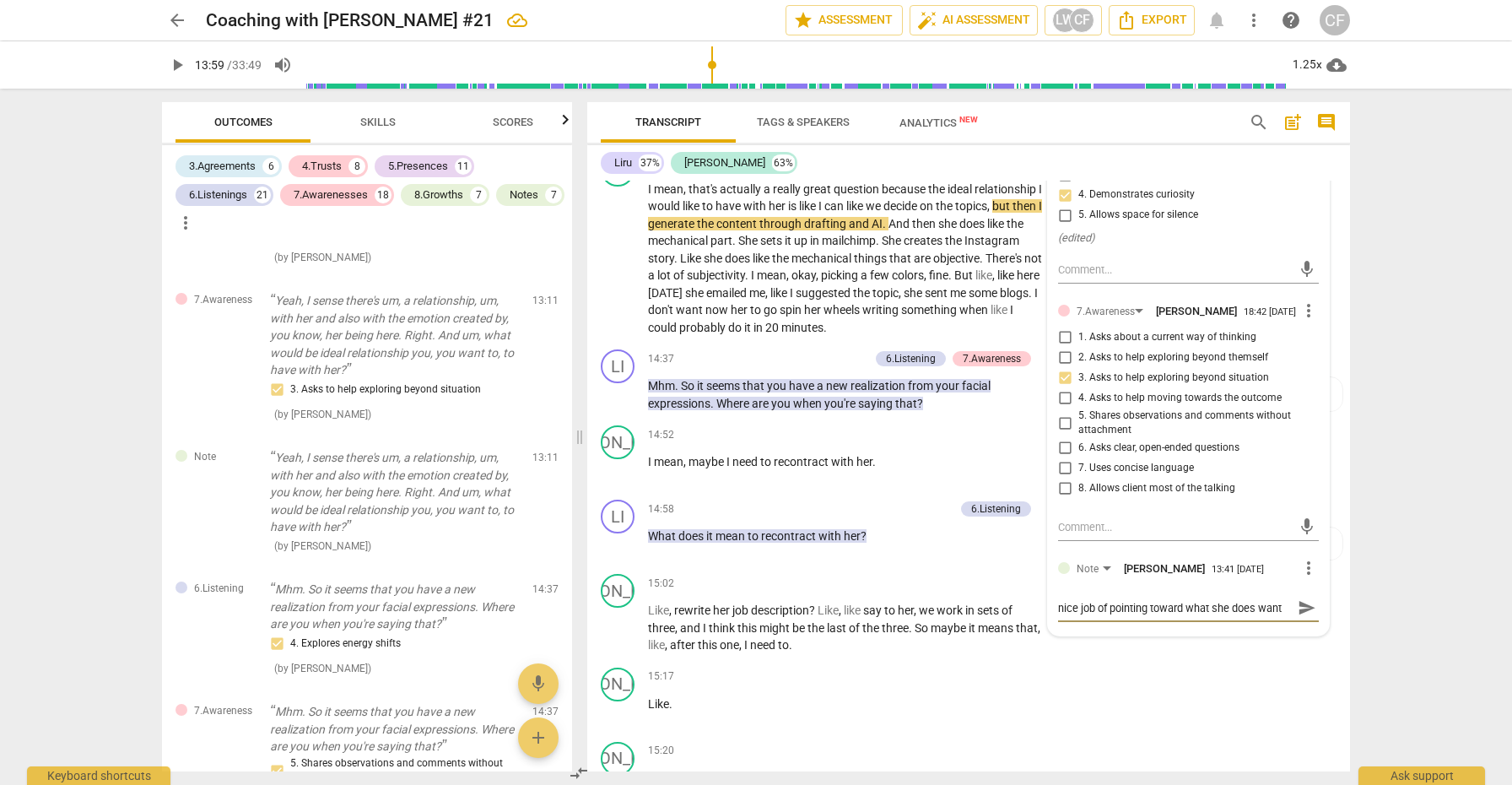
type textarea "nice job of pointing toward what she does want a"
type textarea "nice job of pointing toward what she does want an"
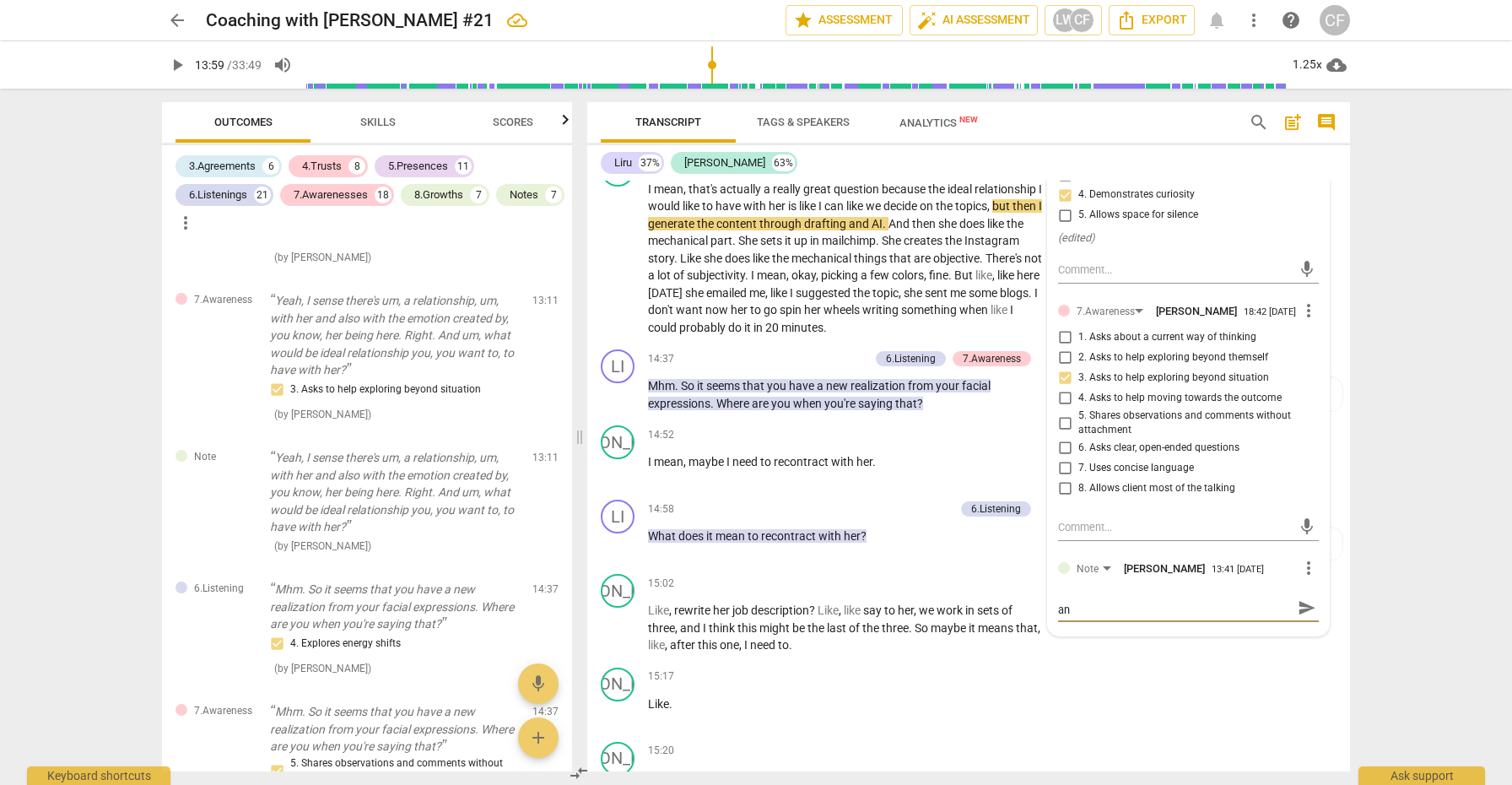
type textarea "nice job of pointing toward what she does want and"
type textarea "nice job of pointing toward what she does want and a"
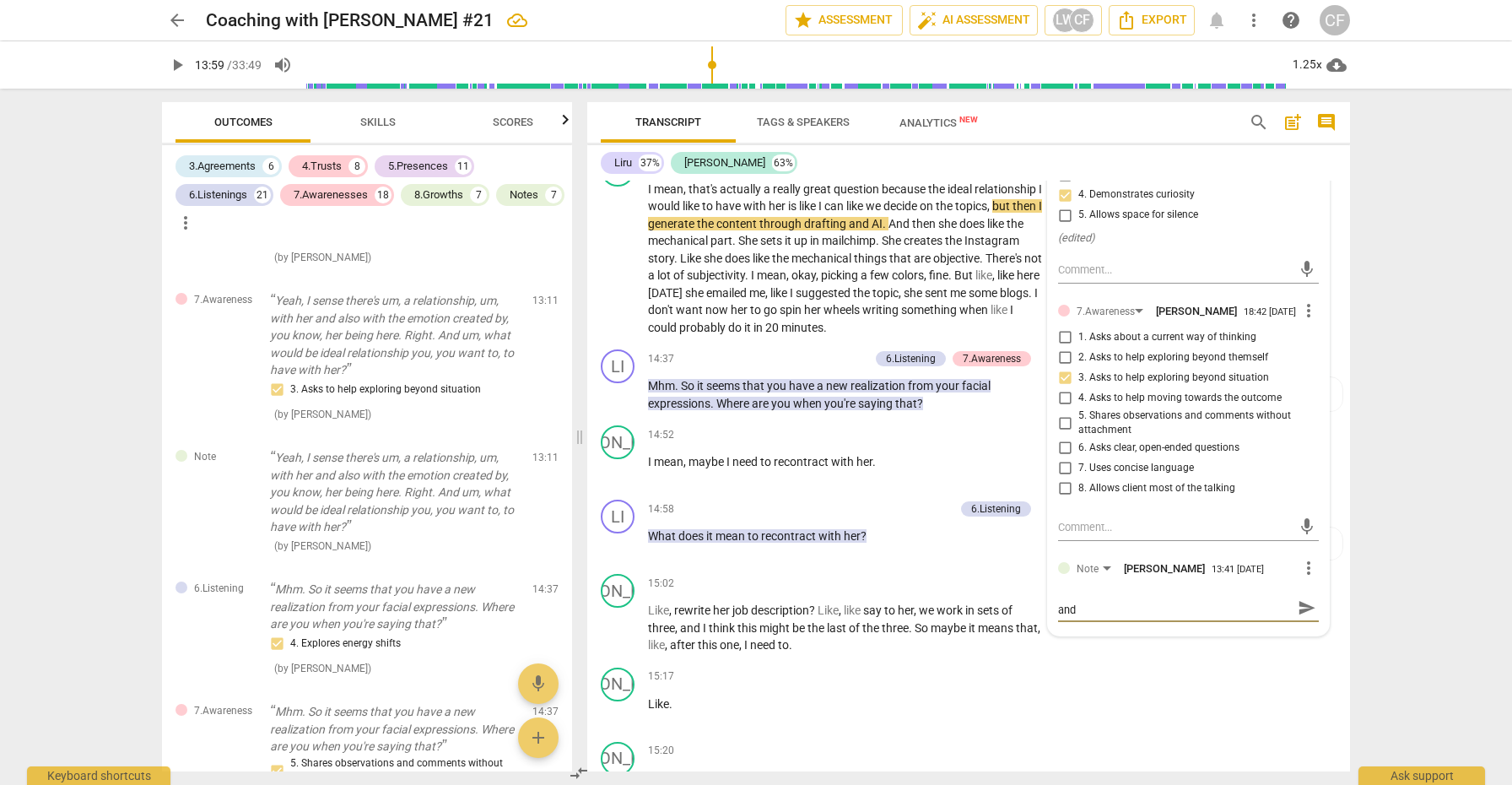
type textarea "nice job of pointing toward what she does want and a"
type textarea "nice job of pointing toward what she does want and aw"
type textarea "nice job of pointing toward what she does want and awa"
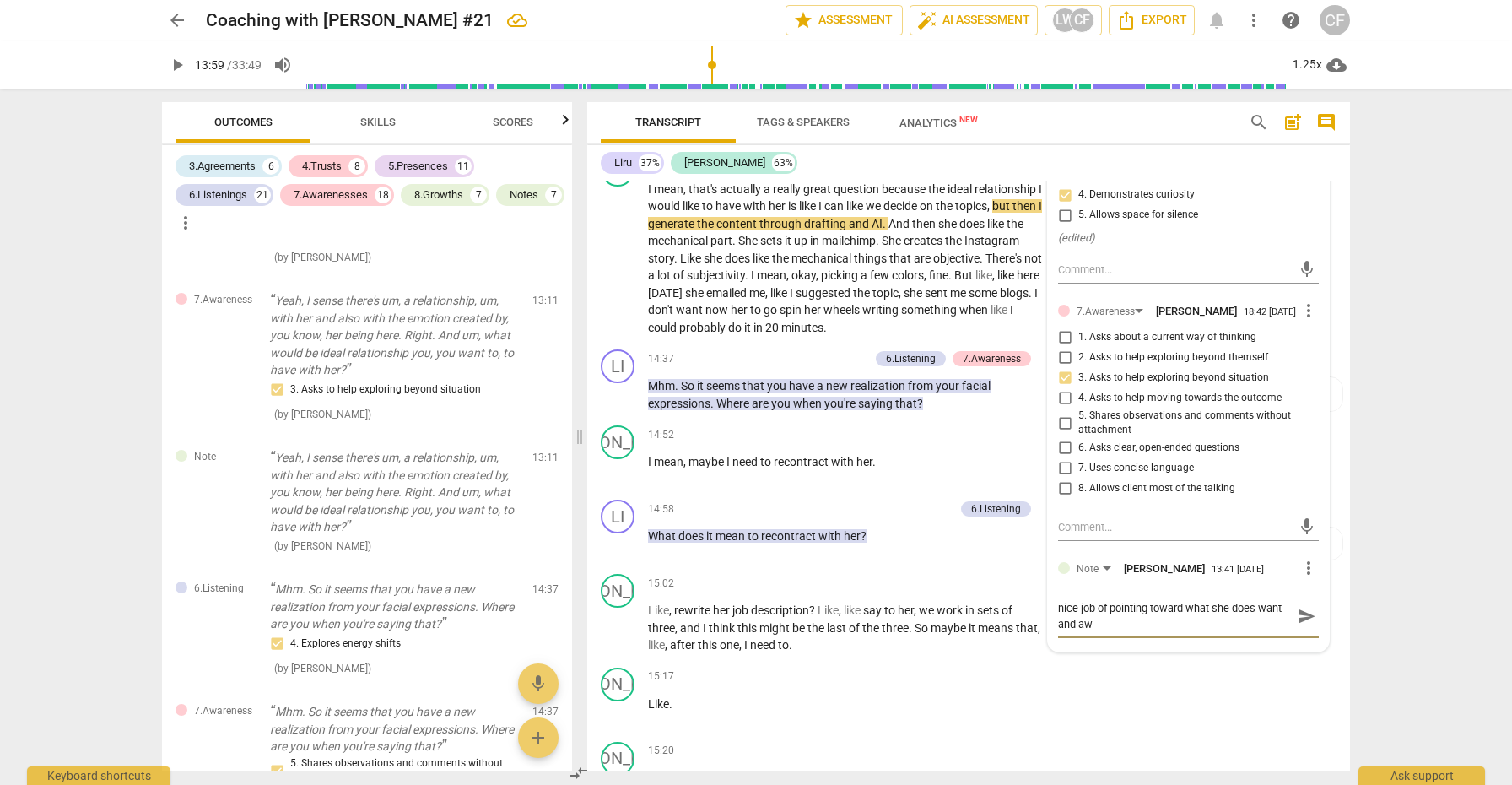
type textarea "nice job of pointing toward what she does want and awa"
type textarea "nice job of pointing toward what she does want and away"
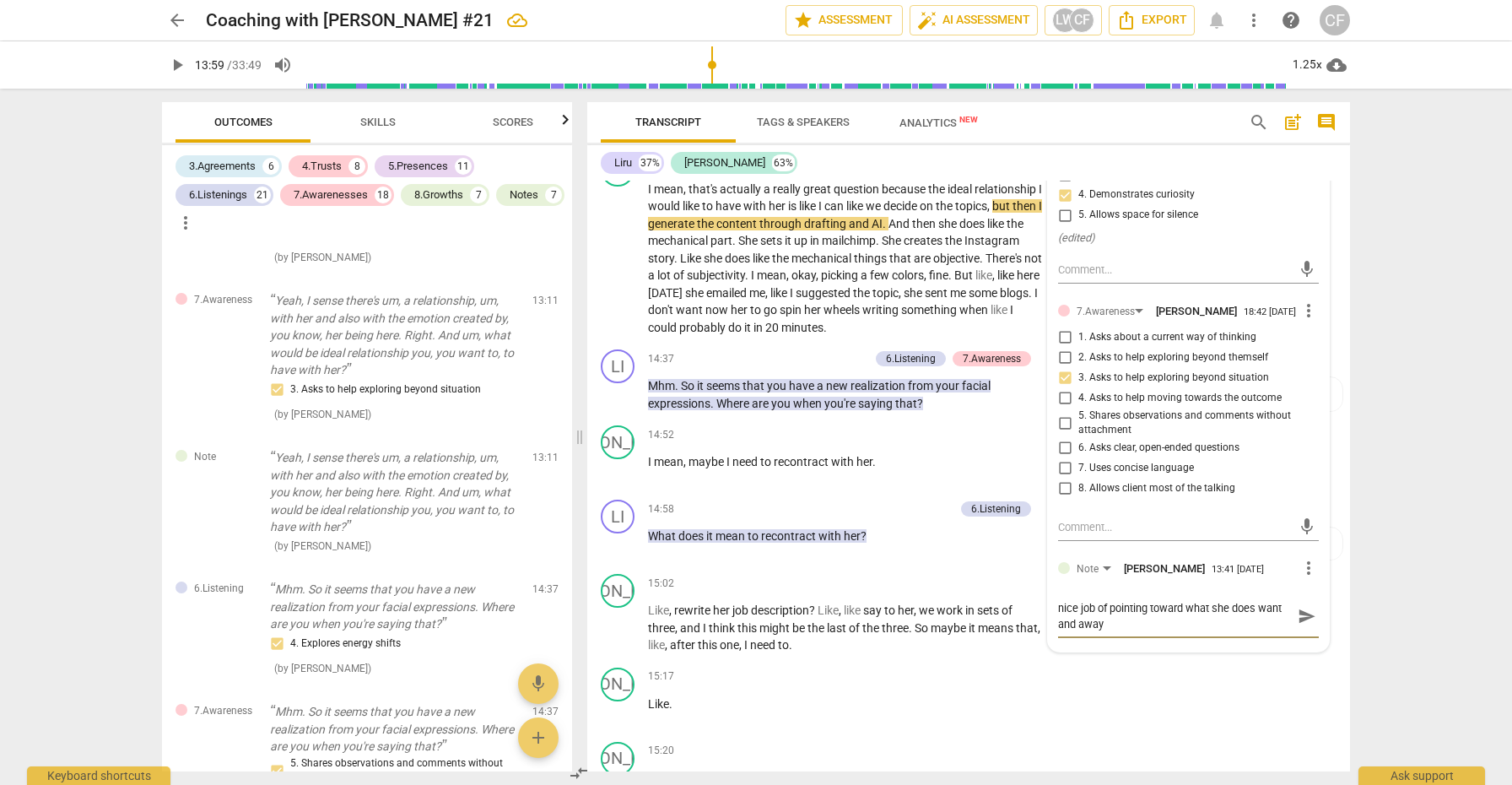
type textarea "nice job of pointing toward what she does want and away f"
type textarea "nice job of pointing toward what she does want and away fr"
type textarea "nice job of pointing toward what she does want and away fro"
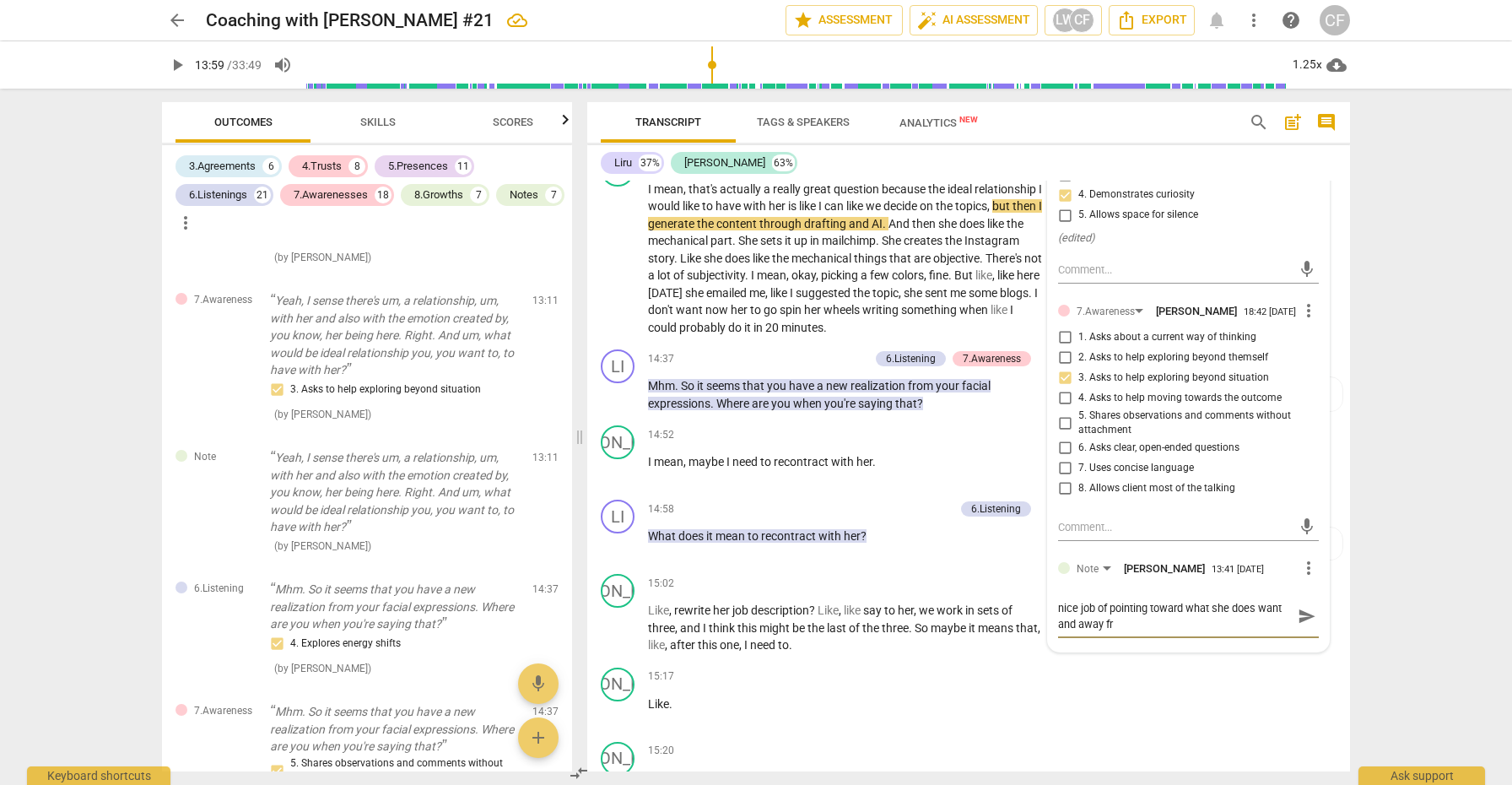
type textarea "nice job of pointing toward what she does want and away fro"
type textarea "nice job of pointing toward what she does want and away from"
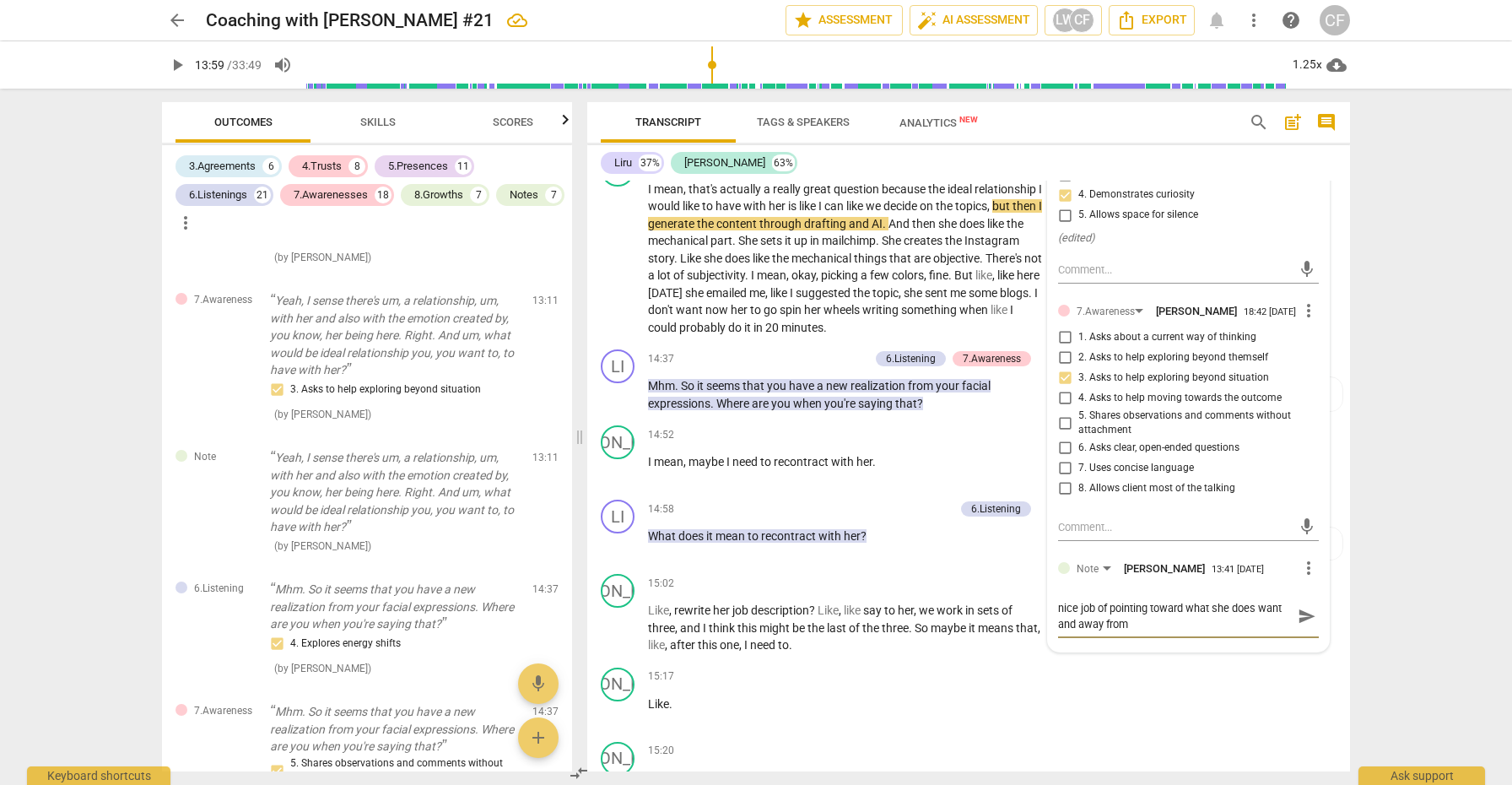
type textarea "nice job of pointing toward what she does want and away from w"
type textarea "nice job of pointing toward what she does want and away from wh"
type textarea "nice job of pointing toward what she does want and away from wha"
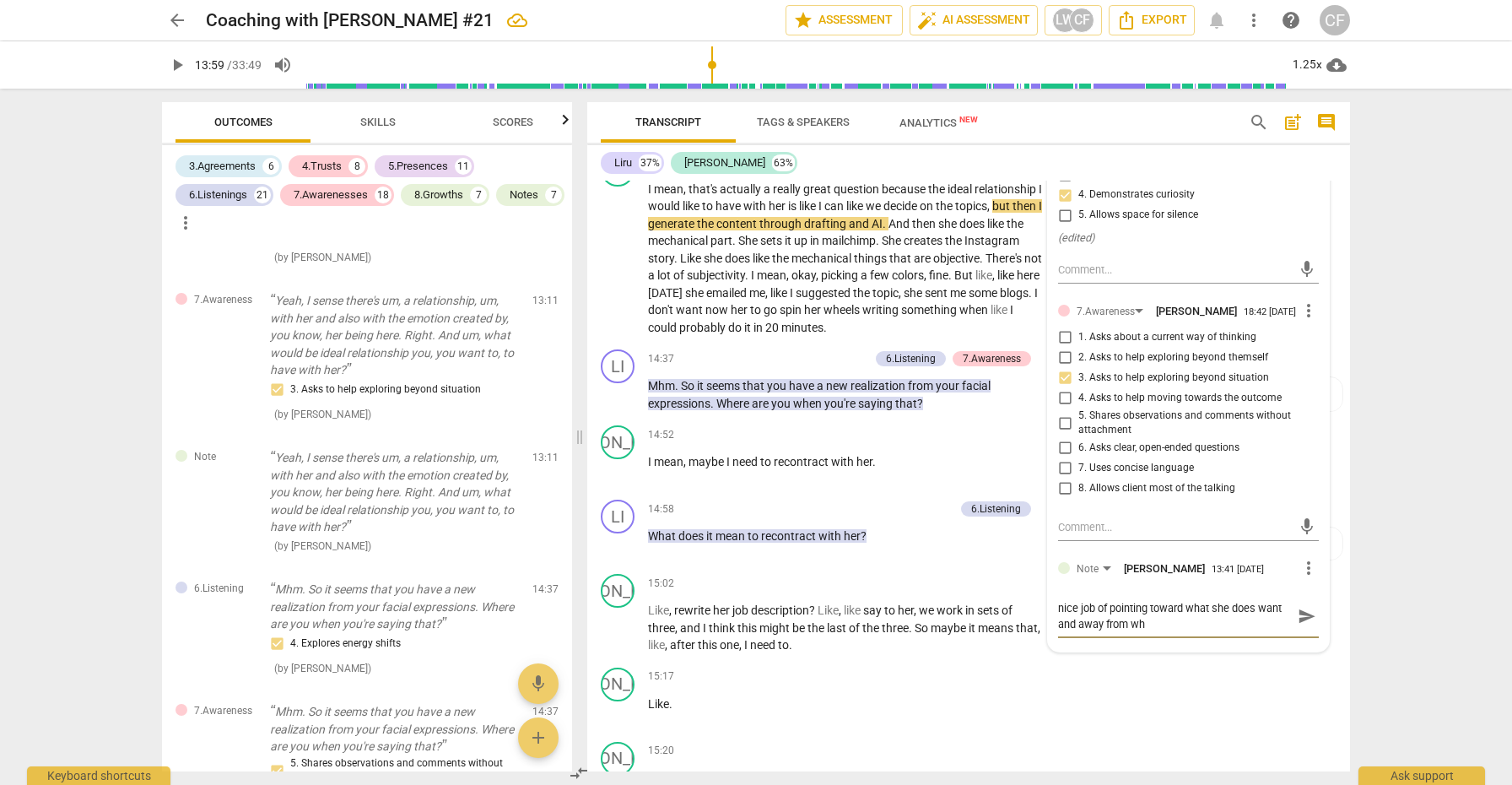
type textarea "nice job of pointing toward what she does want and away from wha"
type textarea "nice job of pointing toward what she does want and away from what"
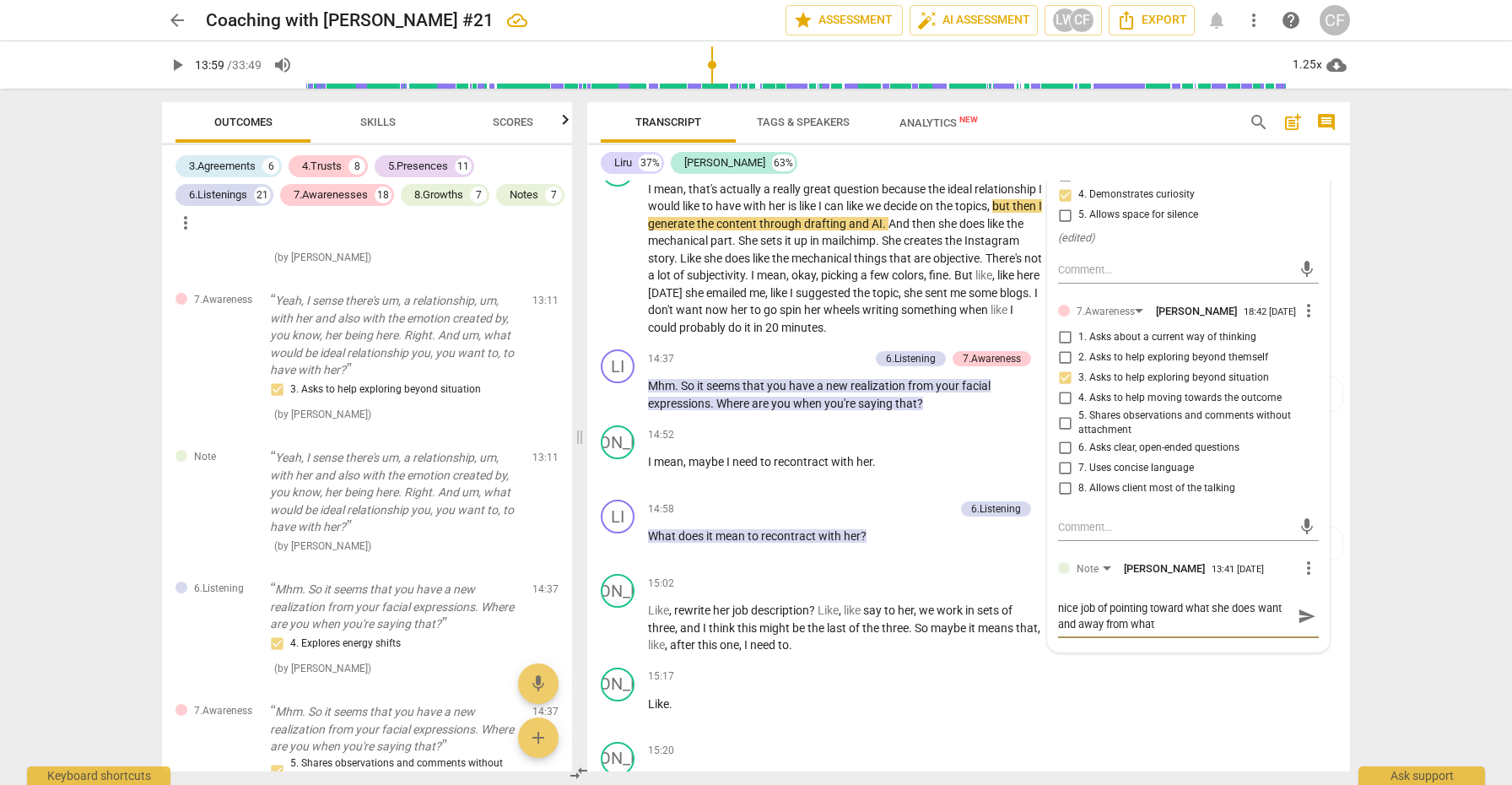
type textarea "nice job of pointing toward what she does want and away from what d"
type textarea "nice job of pointing toward what she does want and away from what"
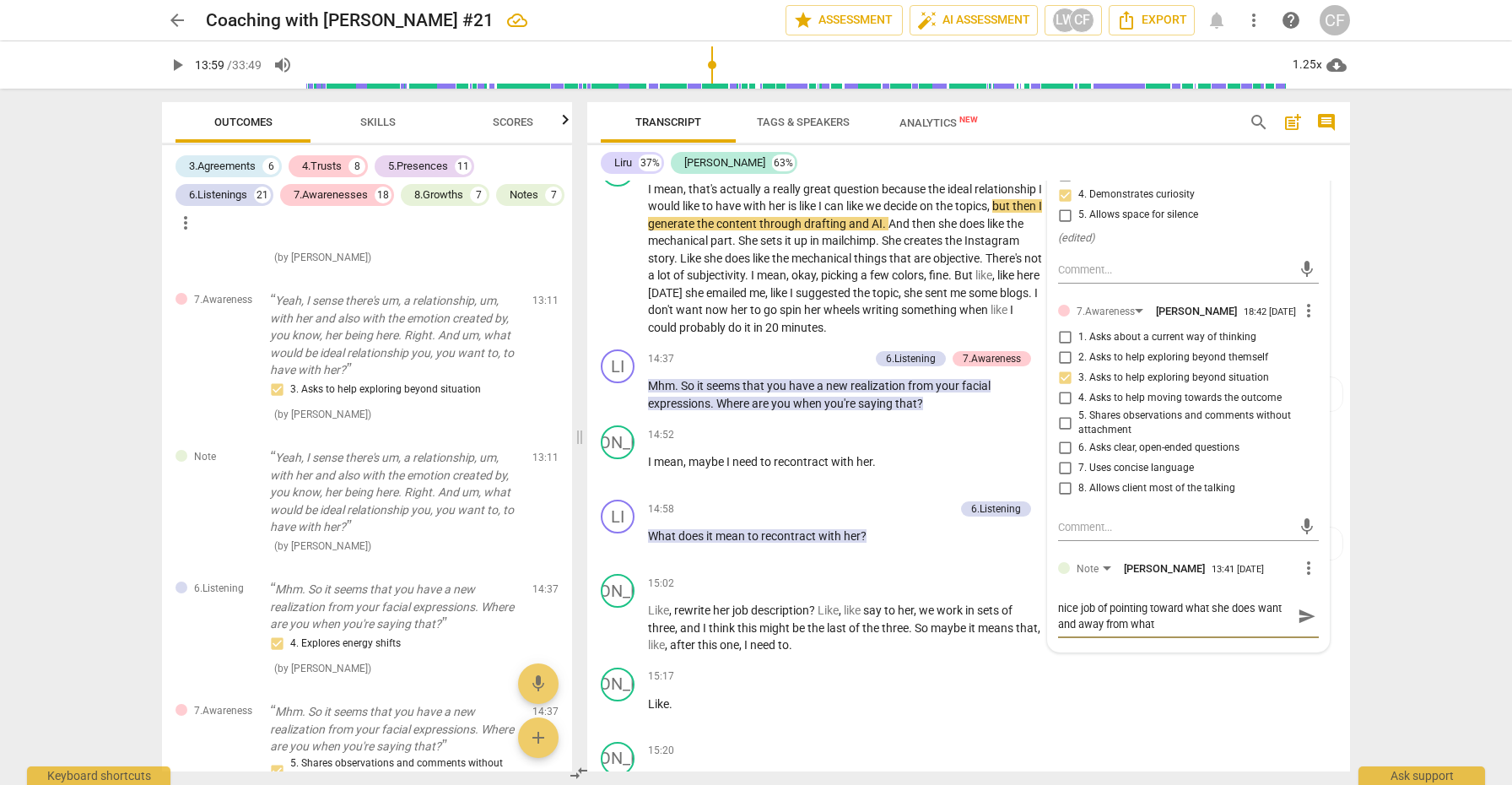
type textarea "nice job of pointing toward what she does want and away from what"
type textarea "nice job of pointing toward what she does want and away from wha"
type textarea "nice job of pointing toward what she does want and away from wh"
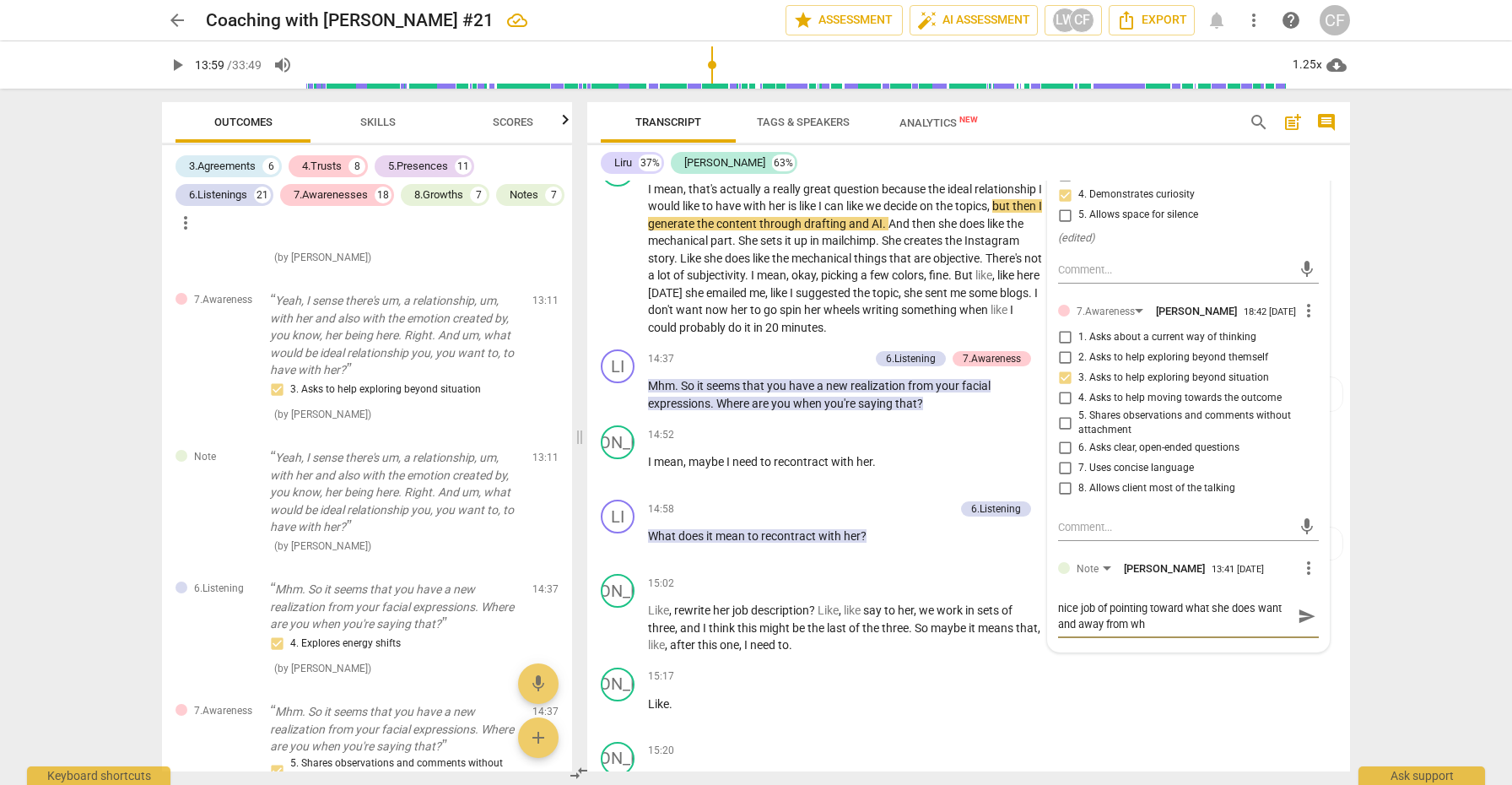
type textarea "nice job of pointing toward what she does want and away from w"
type textarea "nice job of pointing toward what she does want and away from"
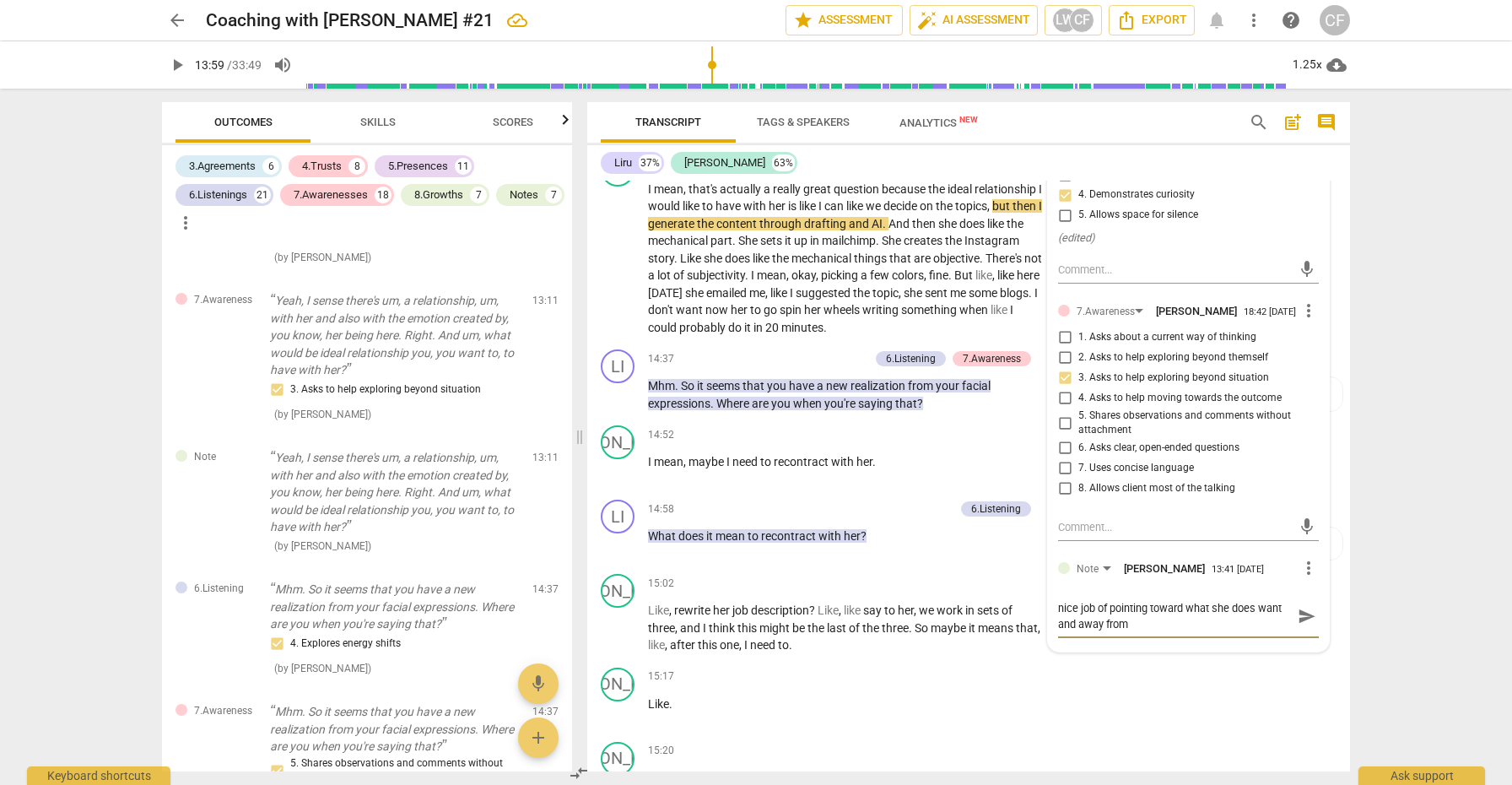
type textarea "nice job of pointing toward what she does want and away from"
type textarea "nice job of pointing toward what she does want and away fro"
type textarea "nice job of pointing toward what she does want and away fr"
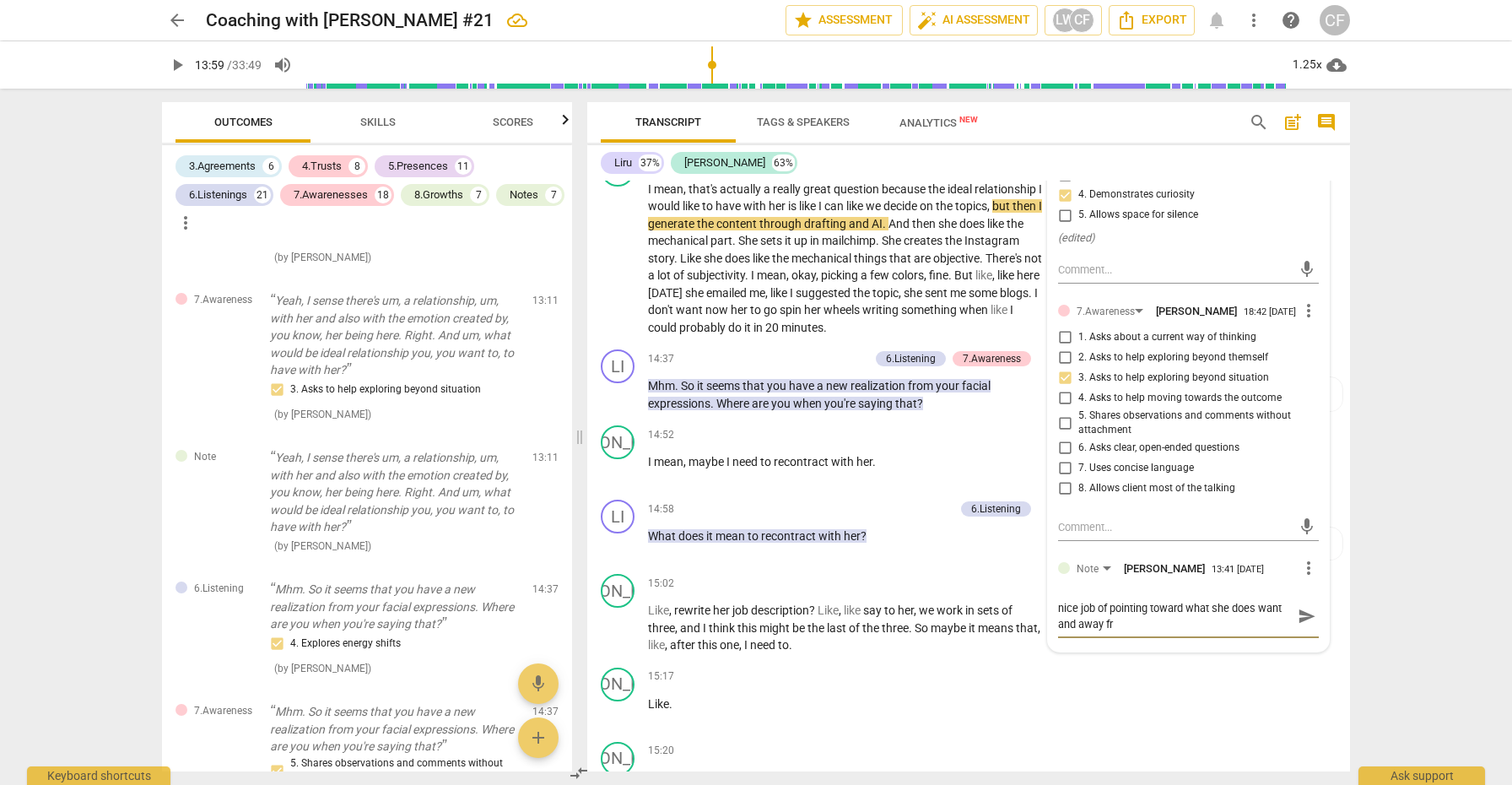
type textarea "nice job of pointing toward what she does want and away f"
type textarea "nice job of pointing toward what she does want and away"
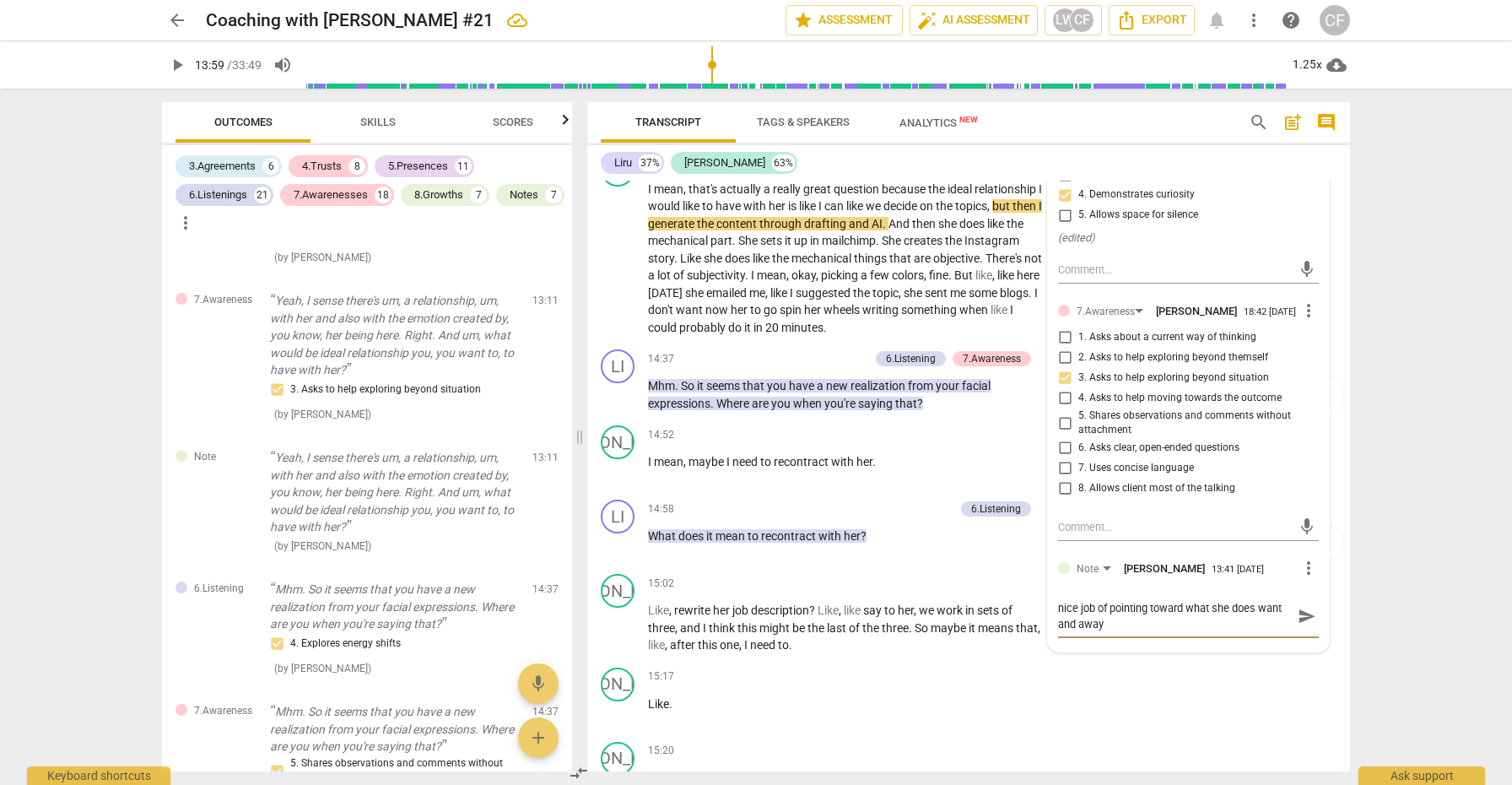
type textarea "nice job of pointing toward what she does want and away"
type textarea "nice job of pointing toward what she does want and awa"
type textarea "nice job of pointing toward what she does want and aw"
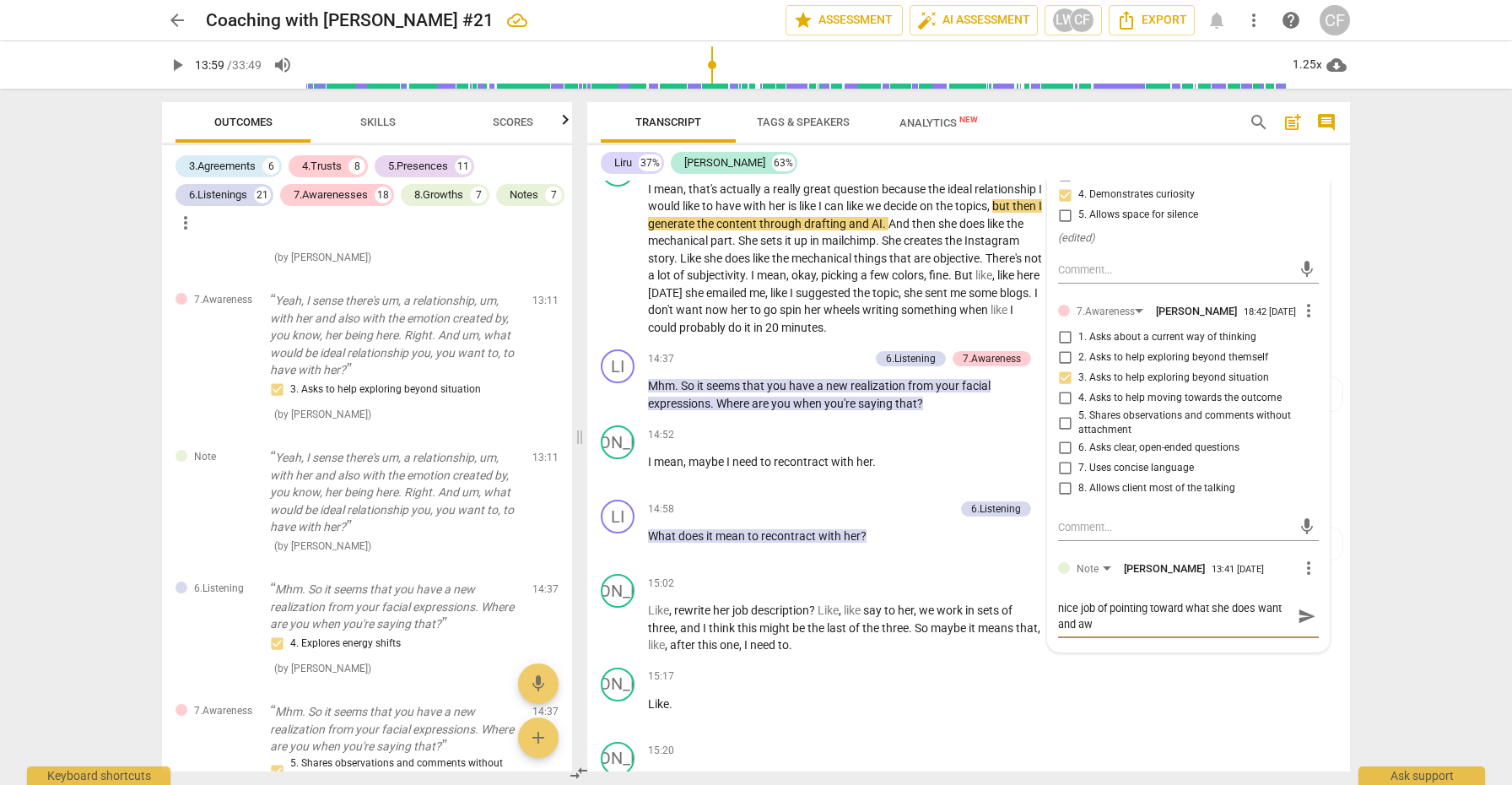
type textarea "nice job of pointing toward what she does want and a"
type textarea "nice job of pointing toward what she does want and"
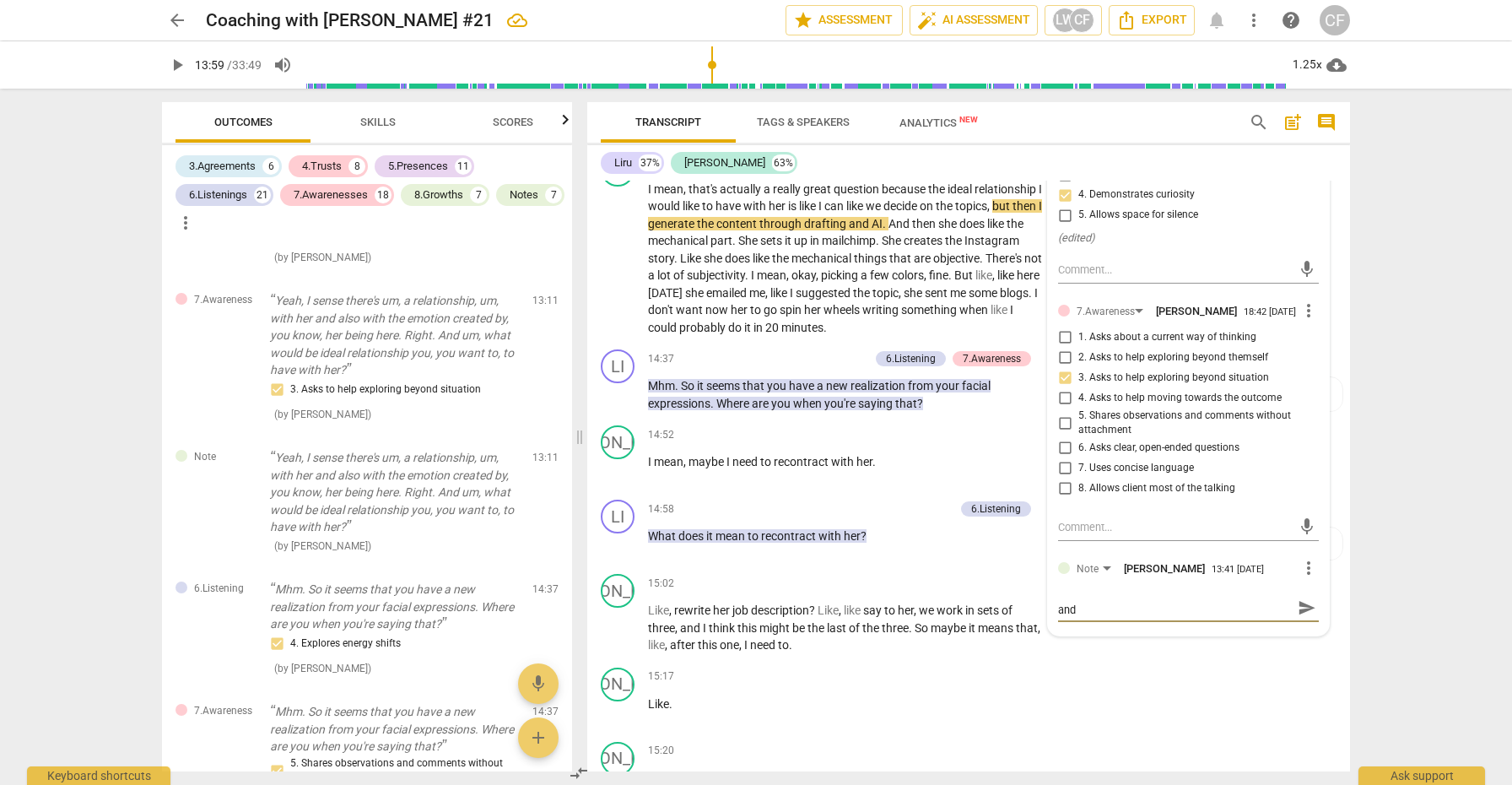
type textarea "nice job of pointing toward what she does want and"
type textarea "nice job of pointing toward what she does want an"
type textarea "nice job of pointing toward what she does want a"
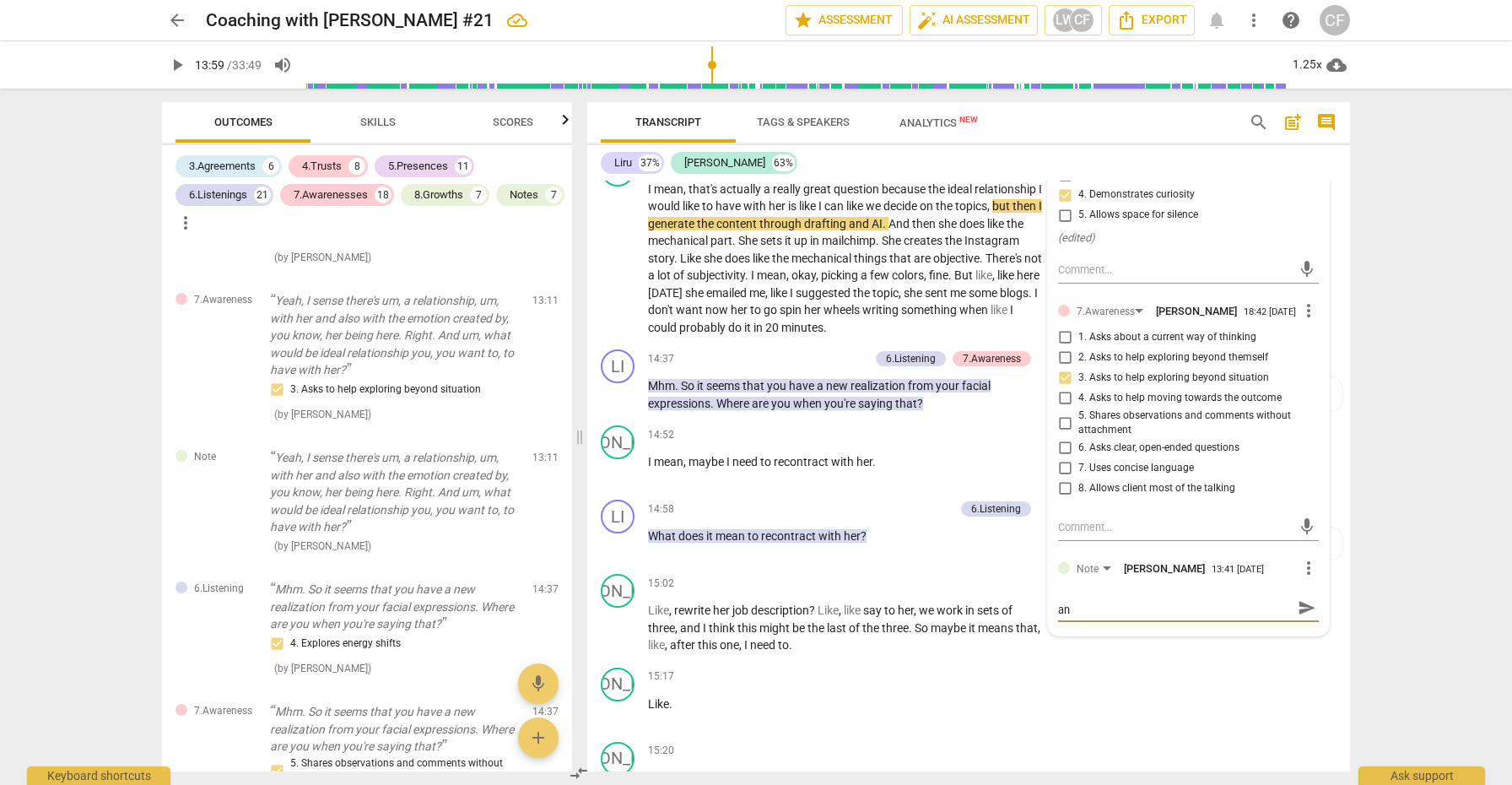
type textarea "nice job of pointing toward what she does want a"
type textarea "nice job of pointing toward what she does want"
type textarea "nice job of pointing toward what she does want r"
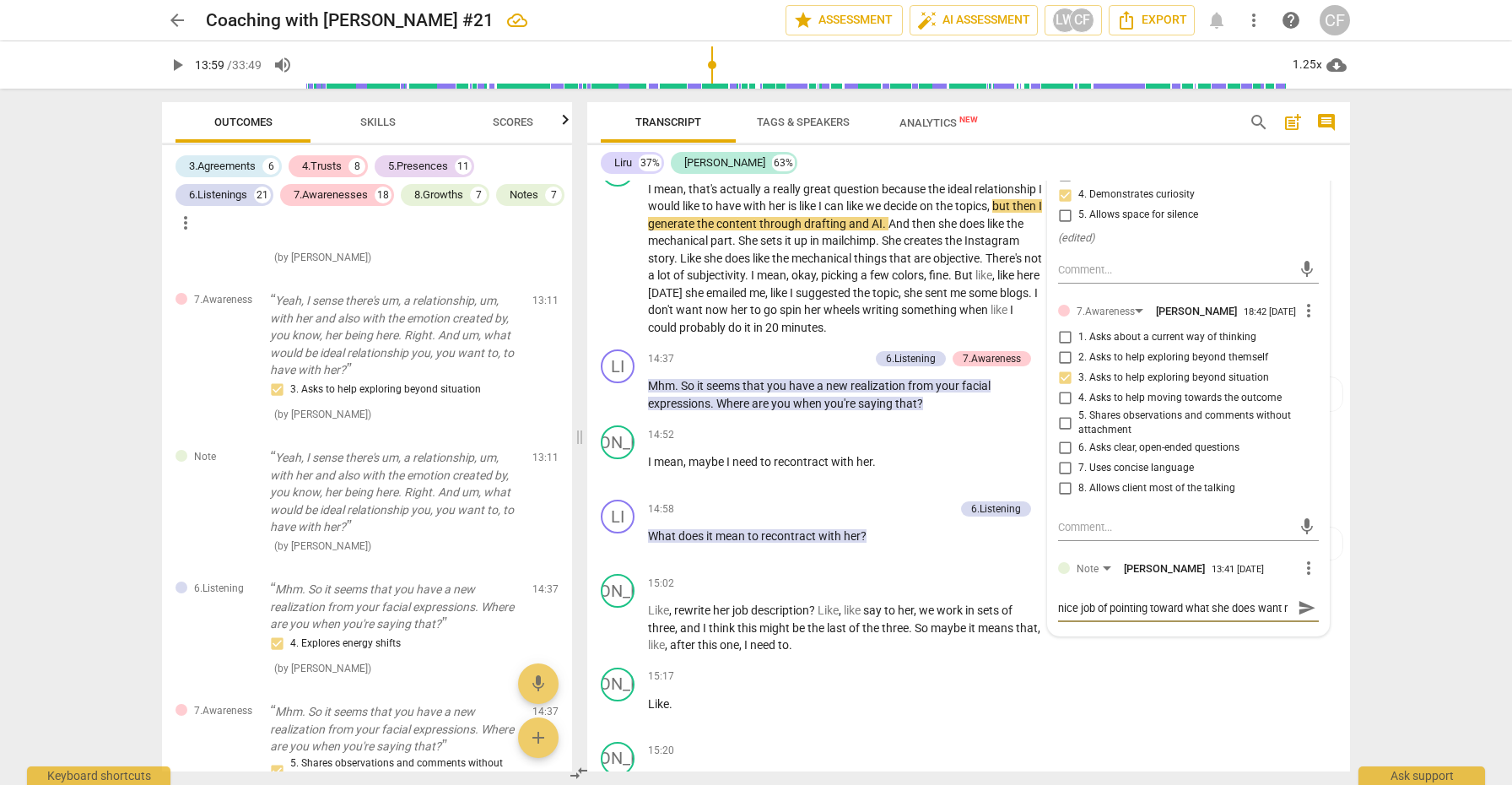
type textarea "nice job of pointing toward what she does want [PERSON_NAME]"
type textarea "nice job of pointing toward what she does want rat"
type textarea "nice job of pointing toward what she does want [PERSON_NAME]"
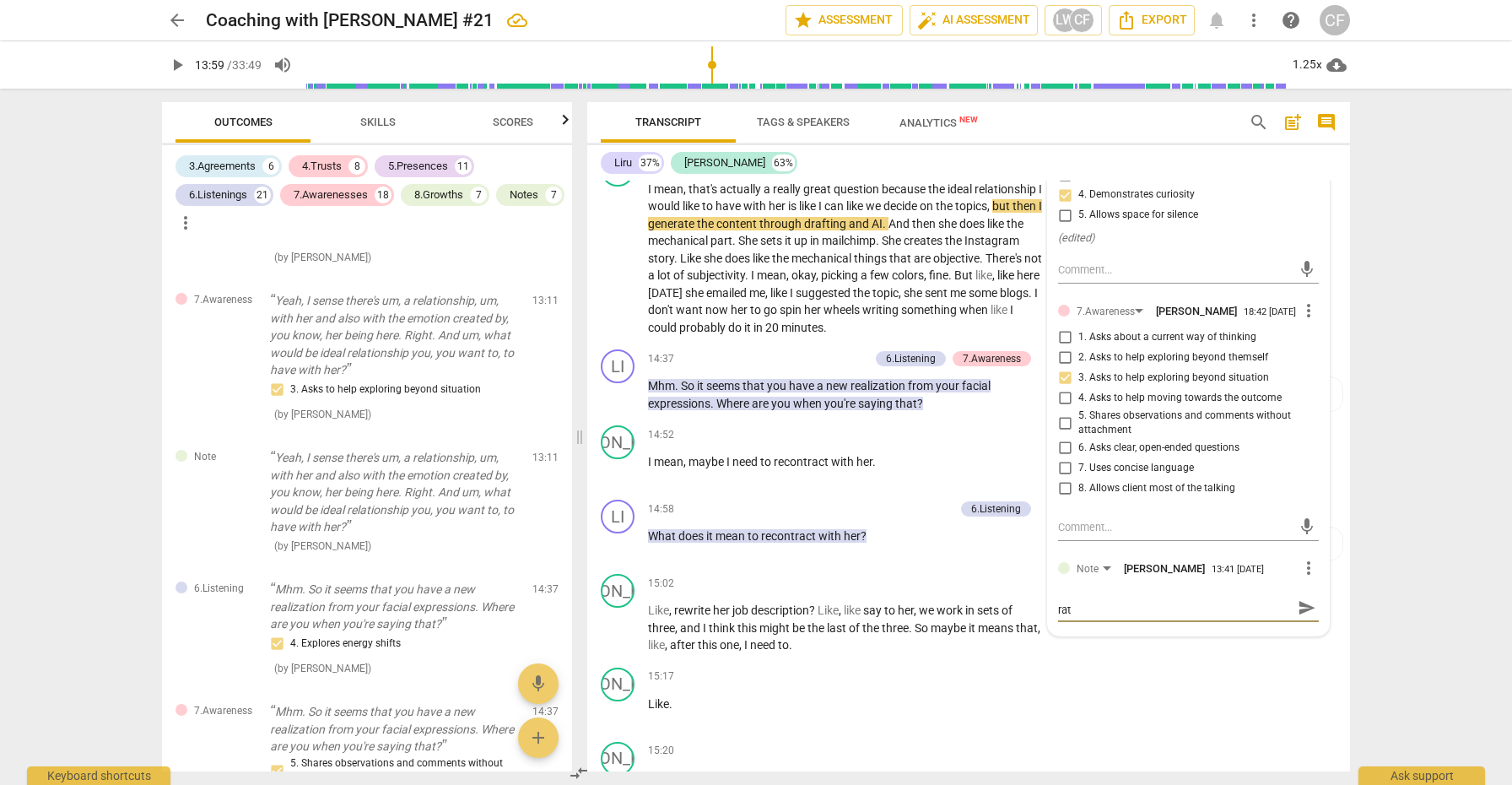
type textarea "nice job of pointing toward what she does want [PERSON_NAME]"
type textarea "nice job of pointing toward what she does want rather"
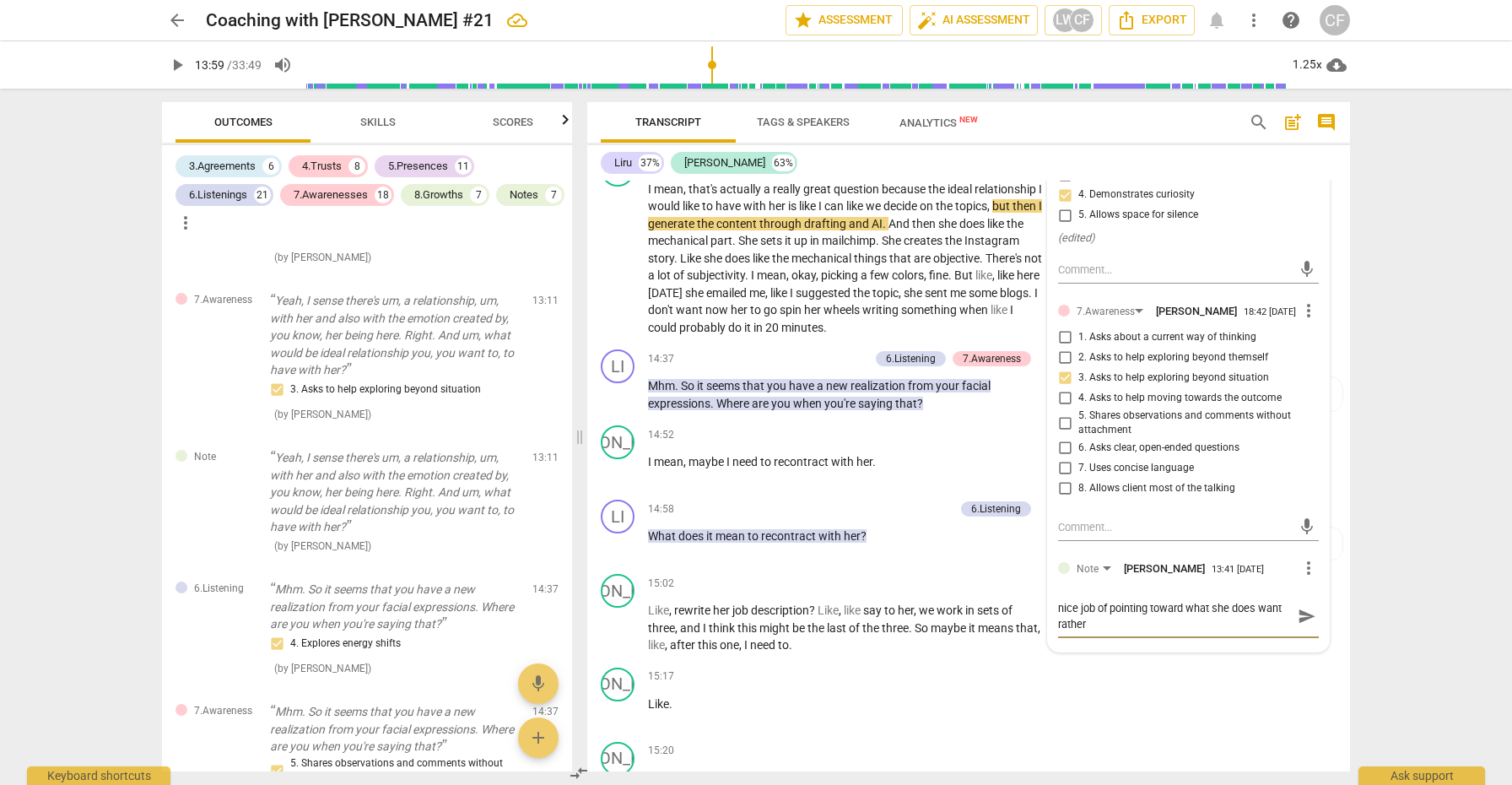
scroll to position [0, 0]
type textarea "nice job of pointing toward what she does want rather"
type textarea "nice job of pointing toward what she does want rather t"
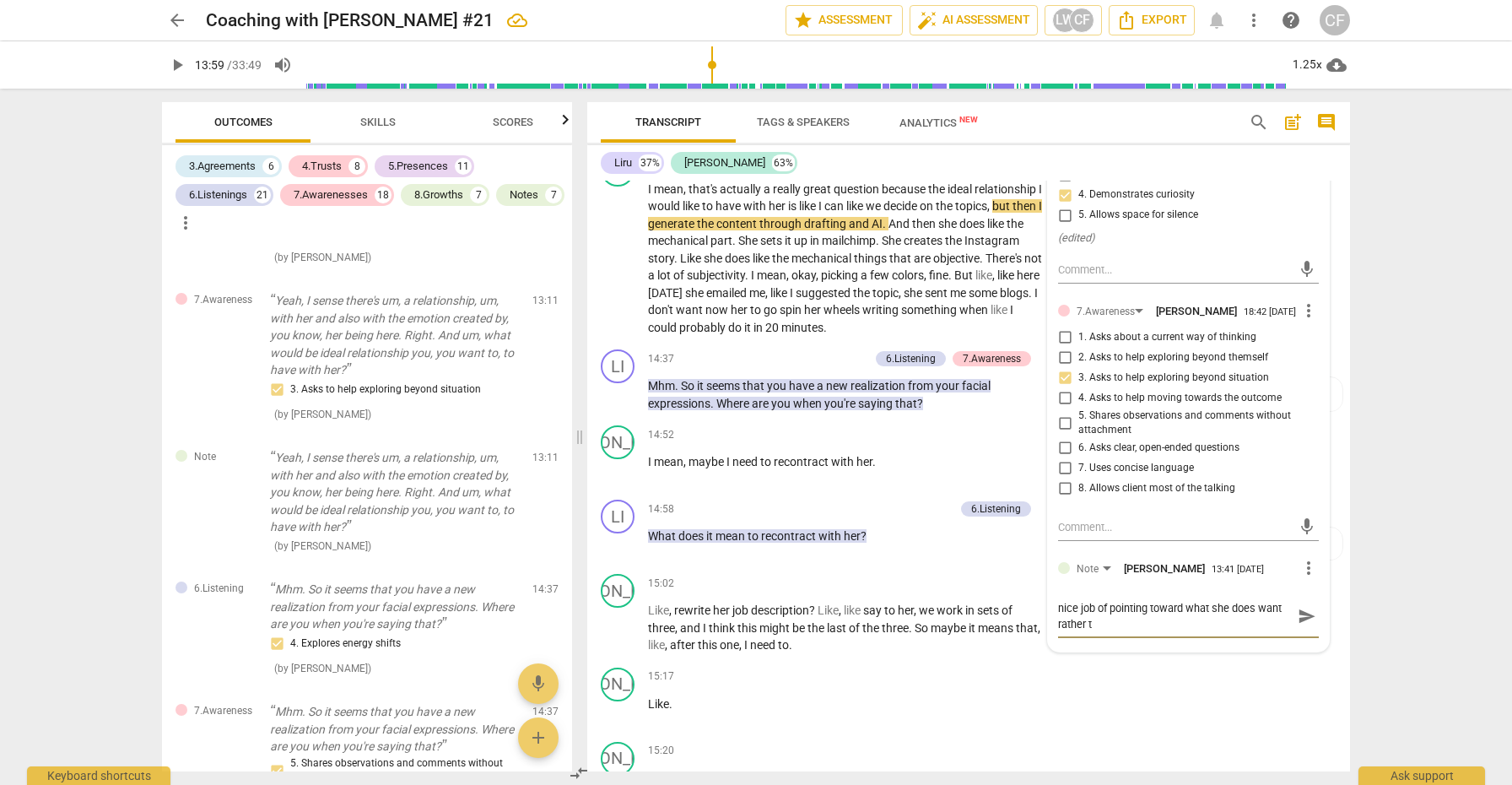
type textarea "nice job of pointing toward what she does want rather th"
type textarea "nice job of pointing toward what she does want rather tha"
type textarea "nice job of pointing toward what she does want rather than"
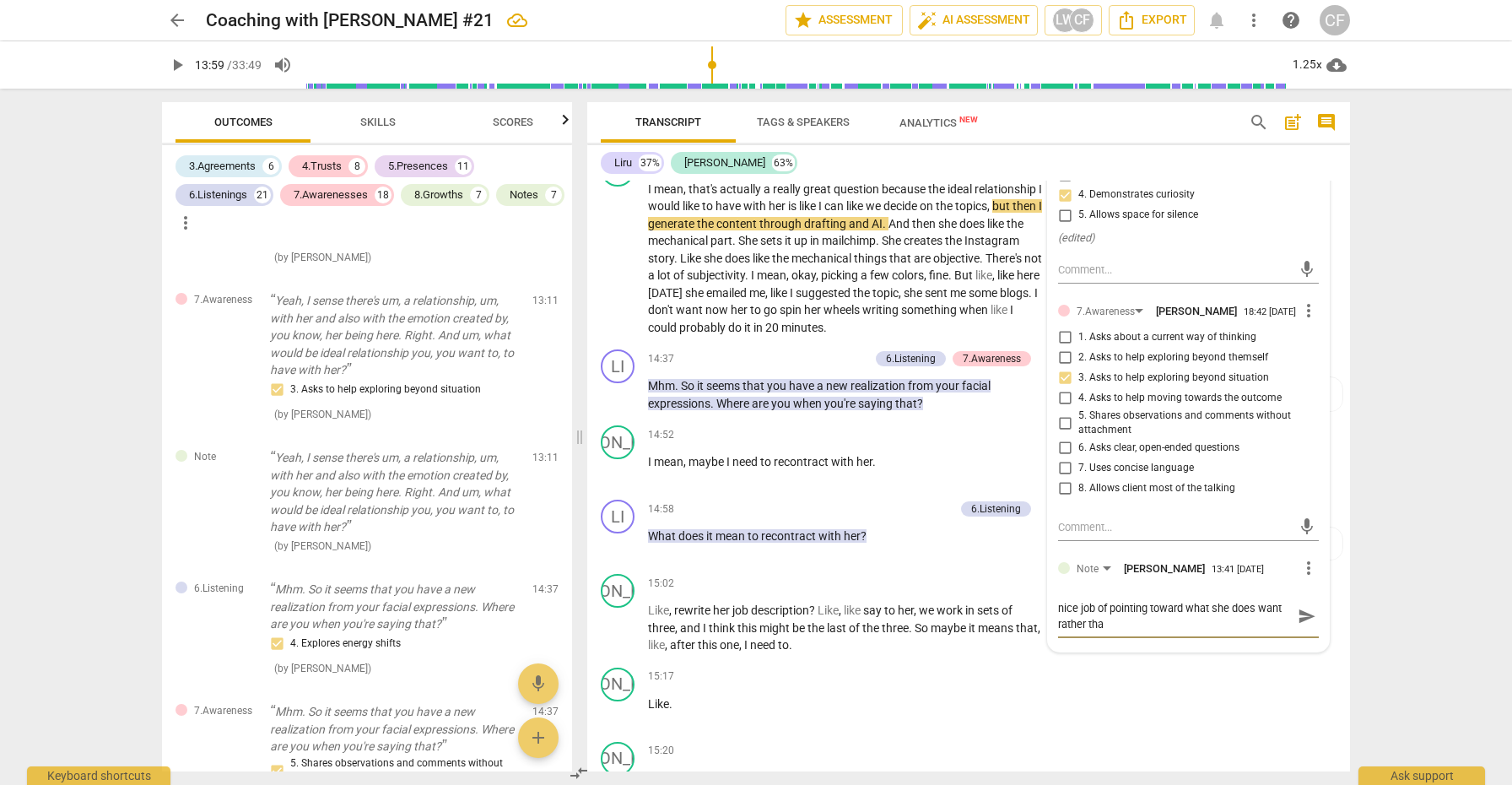
type textarea "nice job of pointing toward what she does want rather than"
type textarea "nice job of pointing toward what she does want rather than w"
click at [1298, 616] on span "send" at bounding box center [1307, 624] width 18 height 18
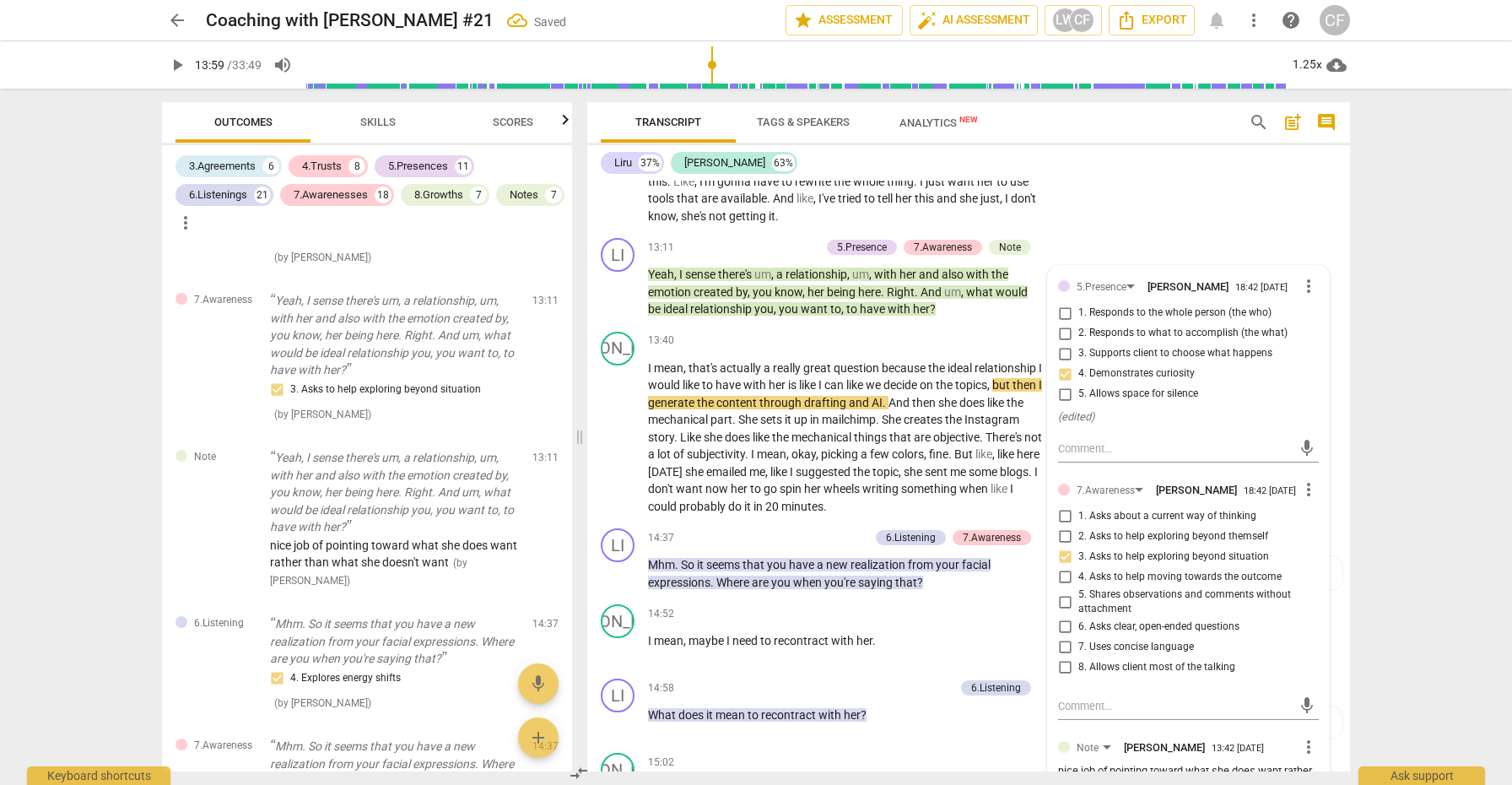
scroll to position [3766, 0]
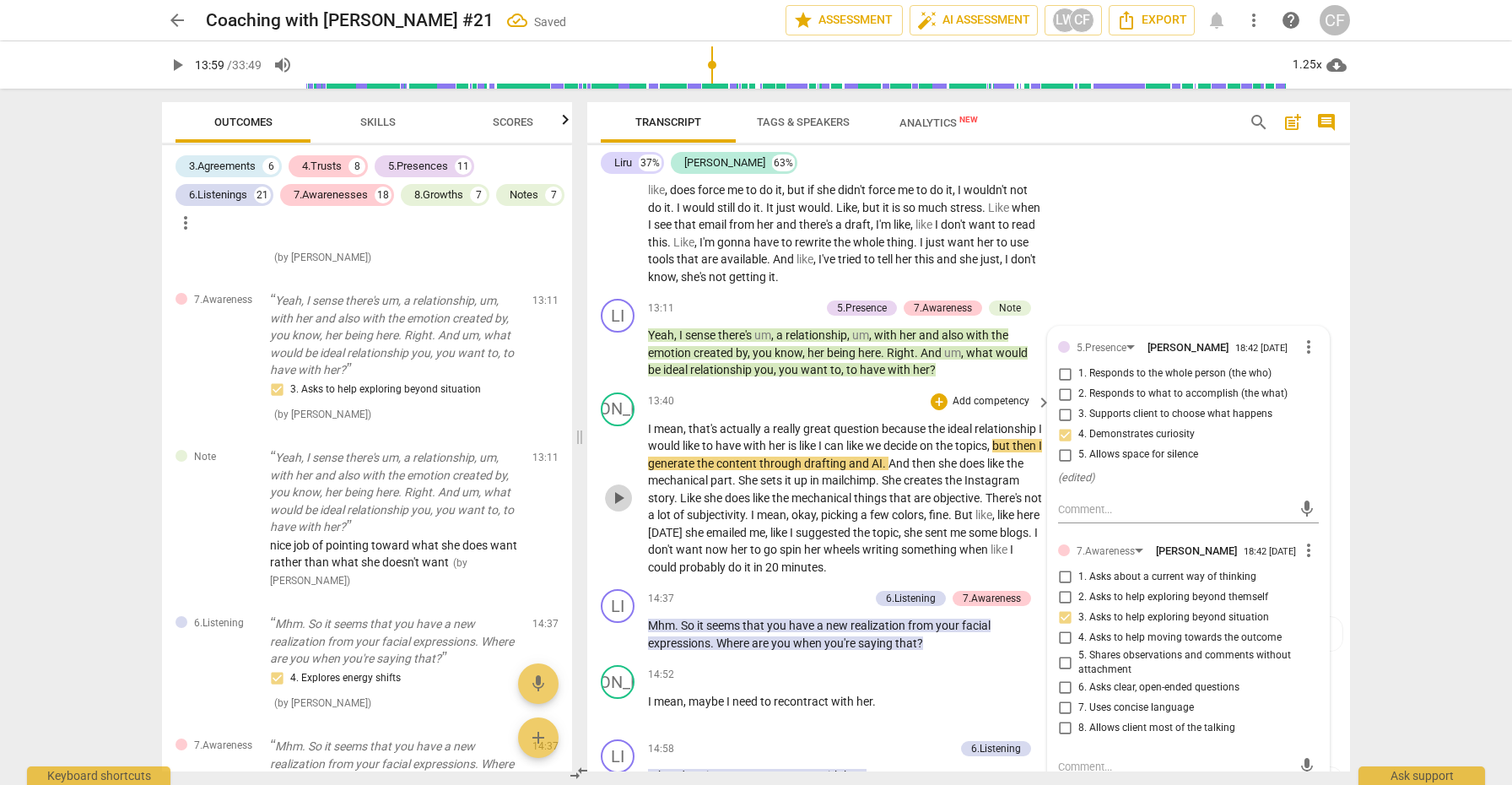
click at [616, 488] on span "play_arrow" at bounding box center [618, 497] width 20 height 20
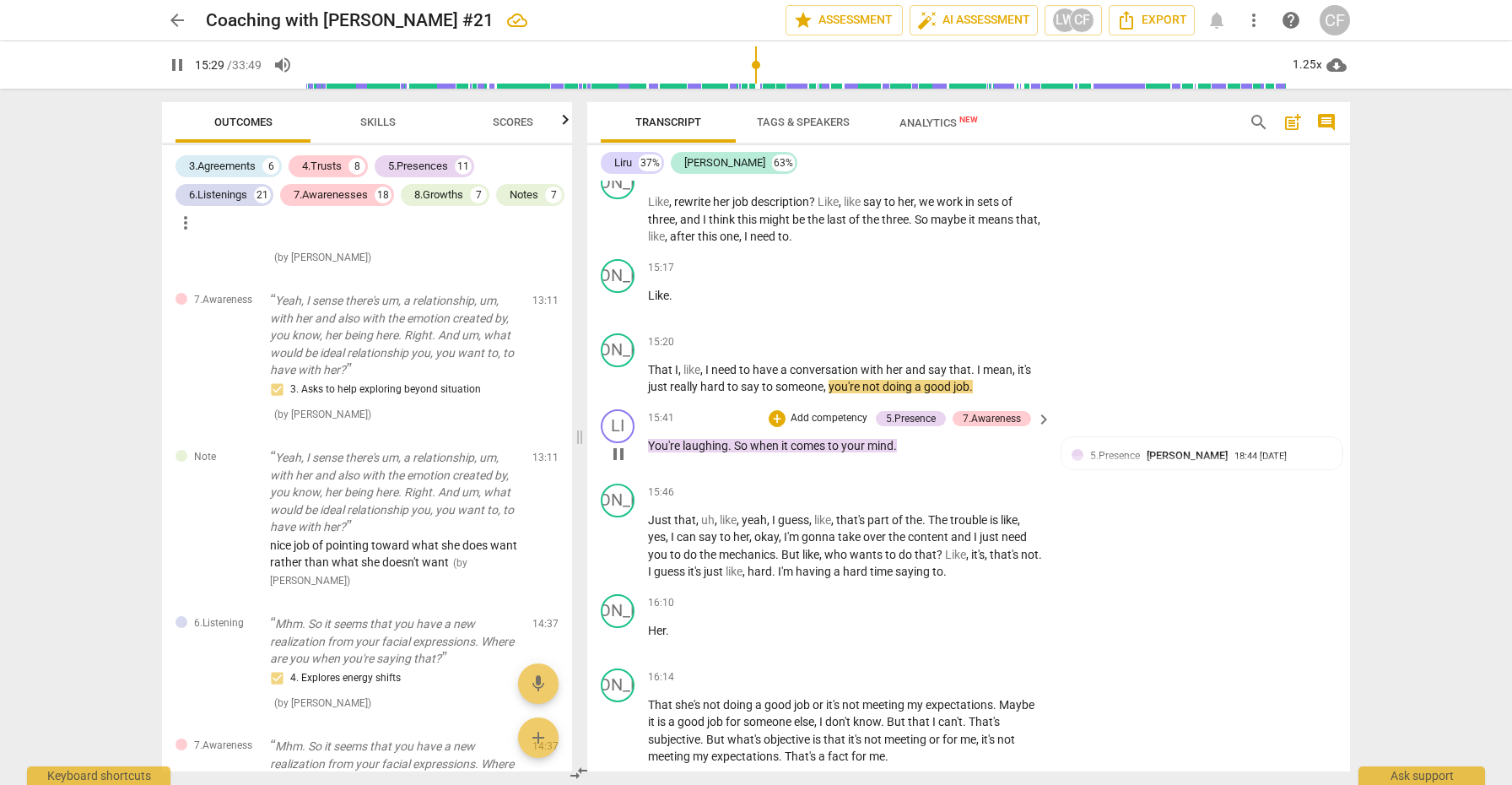
scroll to position [4418, 0]
click at [935, 331] on div "+" at bounding box center [940, 339] width 17 height 17
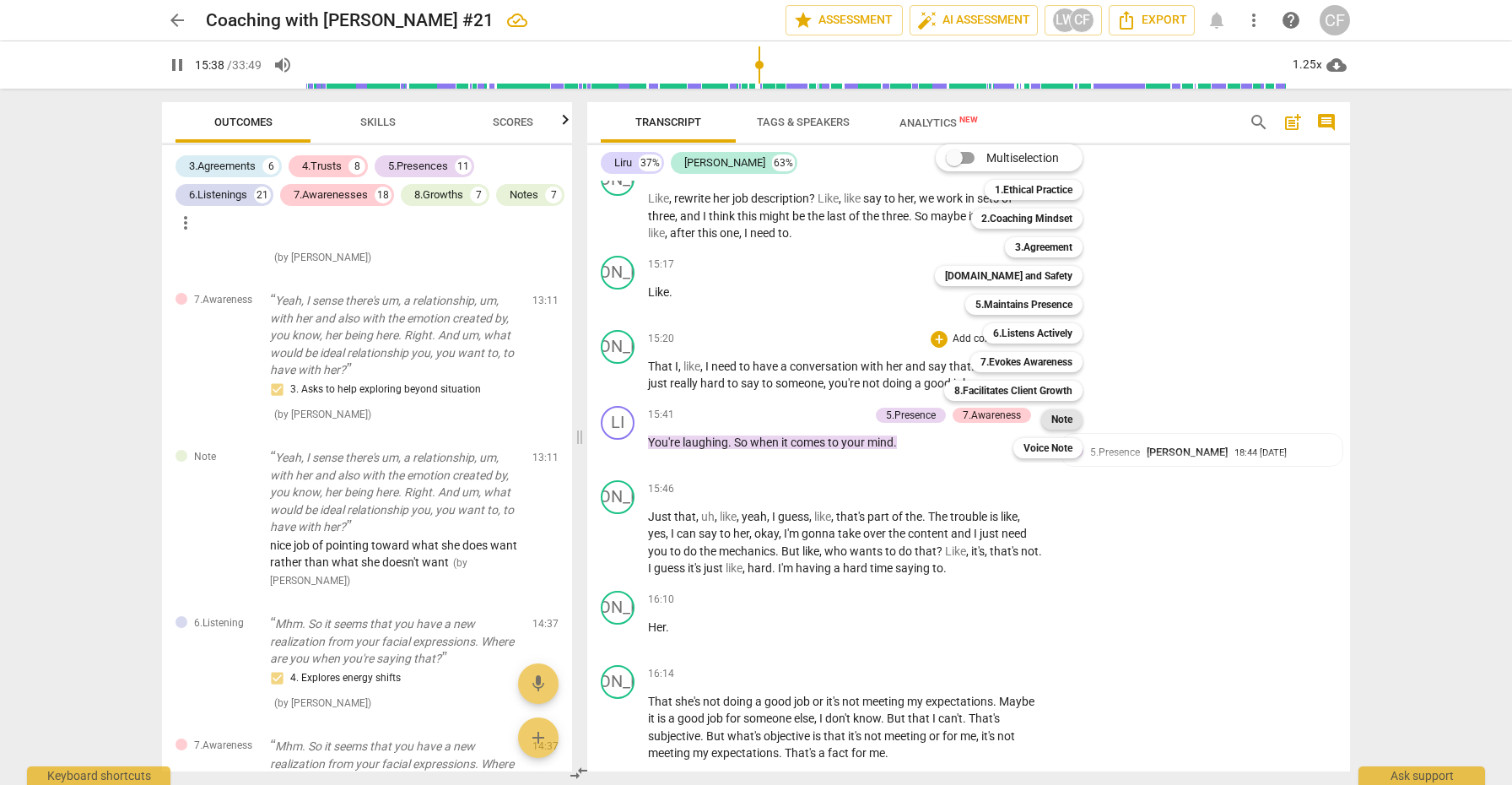
click at [1057, 421] on b "Note" at bounding box center [1062, 419] width 21 height 20
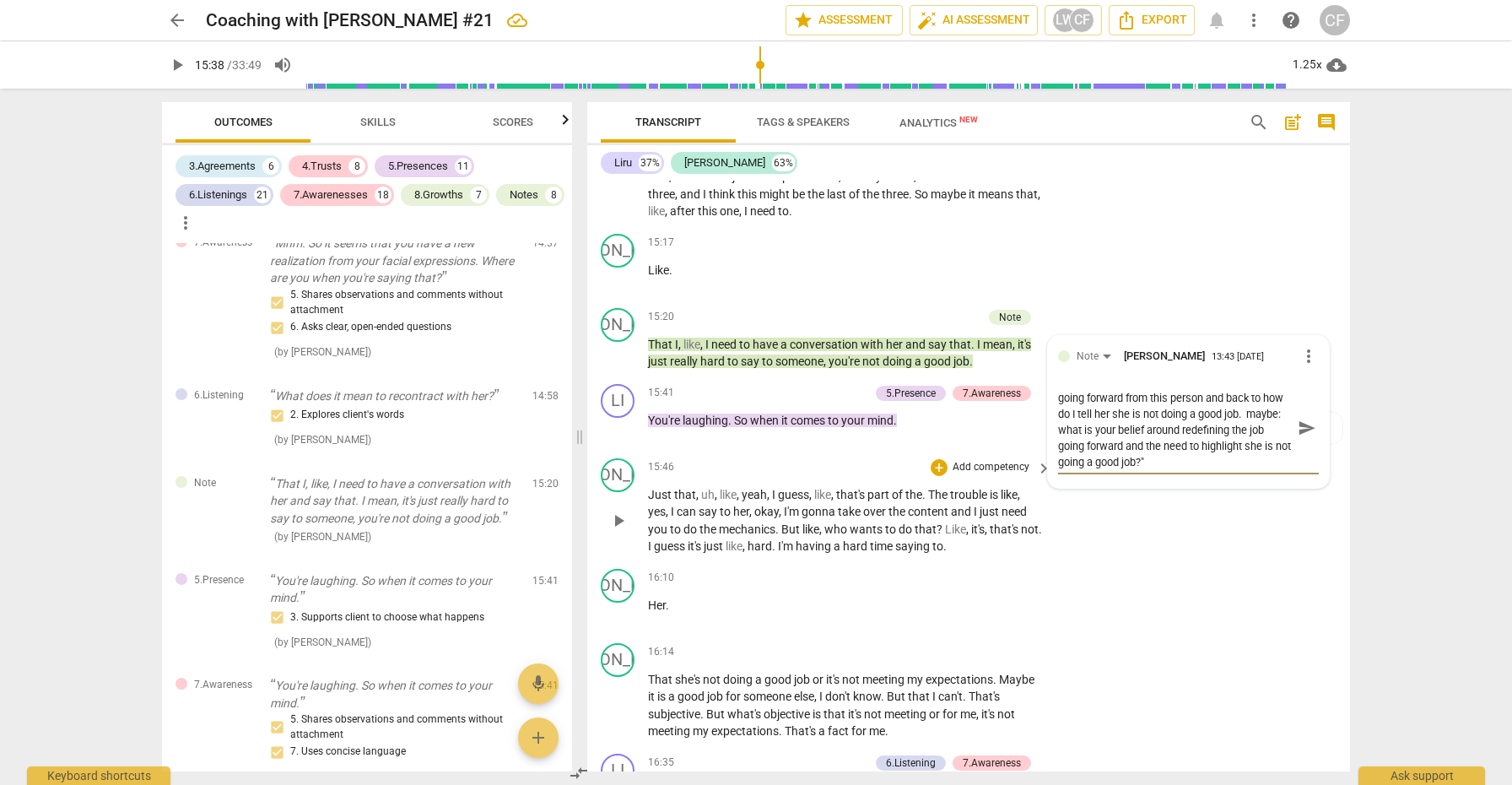
scroll to position [4441, 0]
click at [624, 510] on span "play_arrow" at bounding box center [618, 519] width 20 height 20
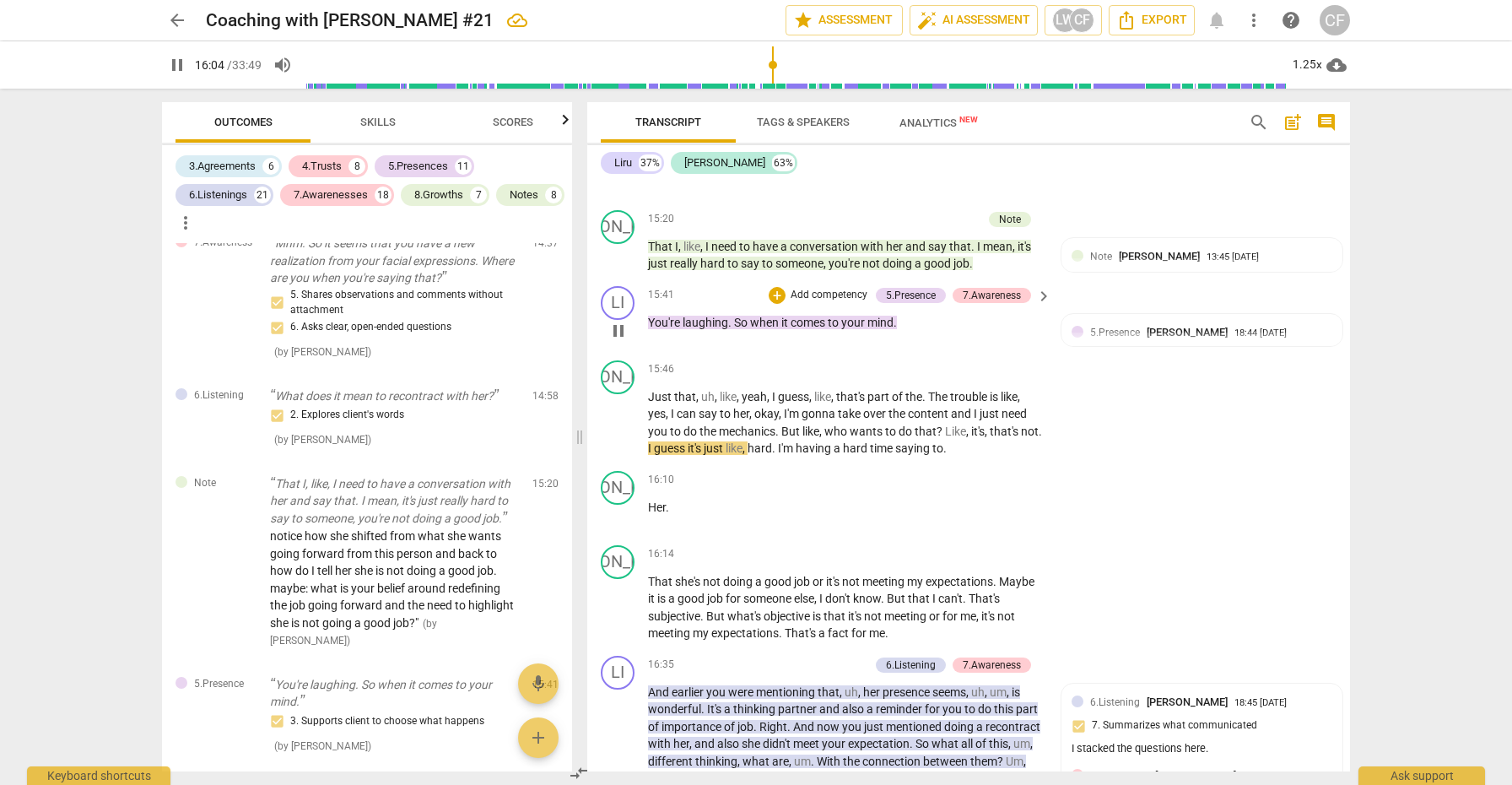
scroll to position [4530, 0]
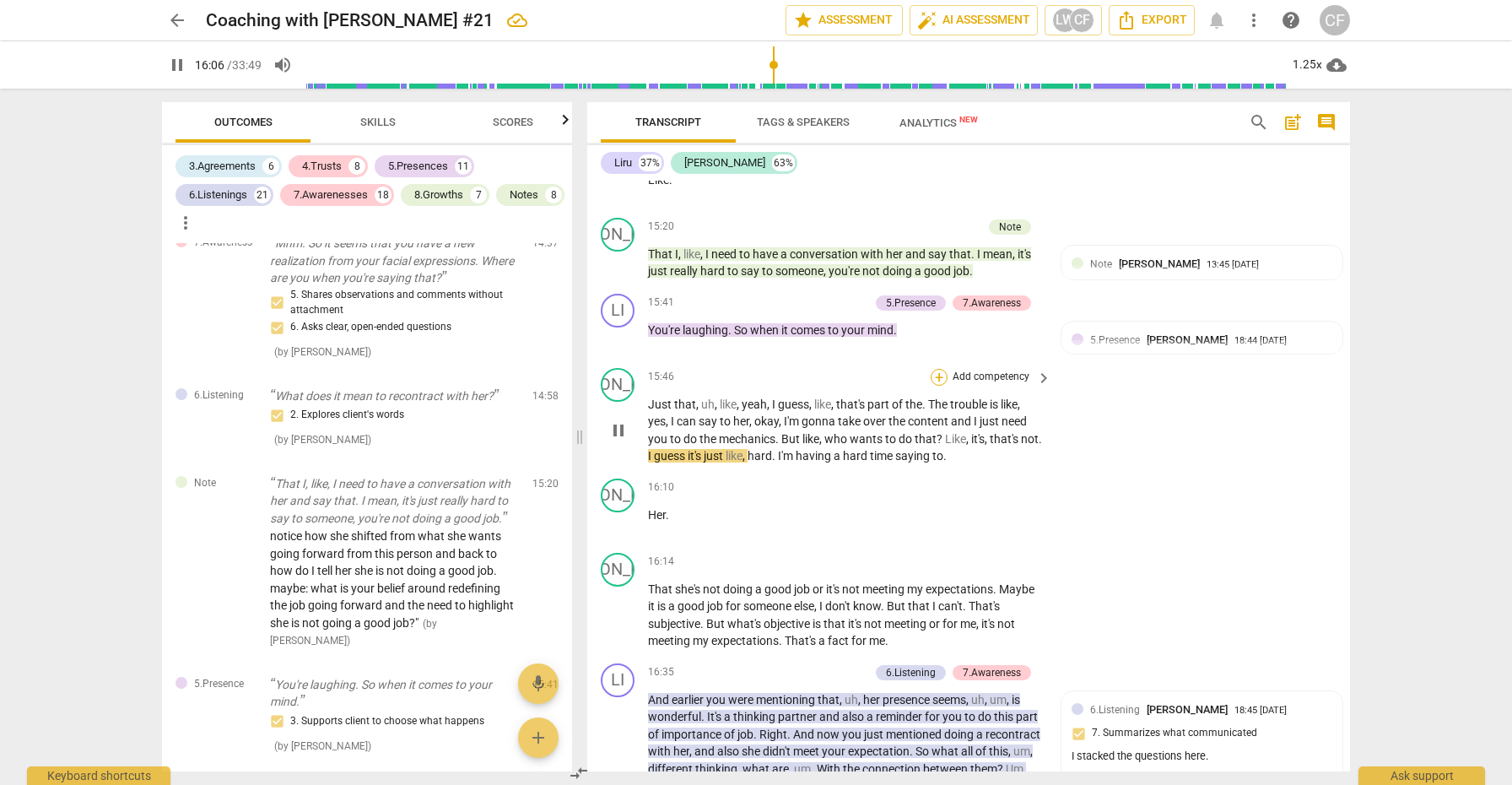
click at [941, 369] on div "+" at bounding box center [940, 378] width 17 height 17
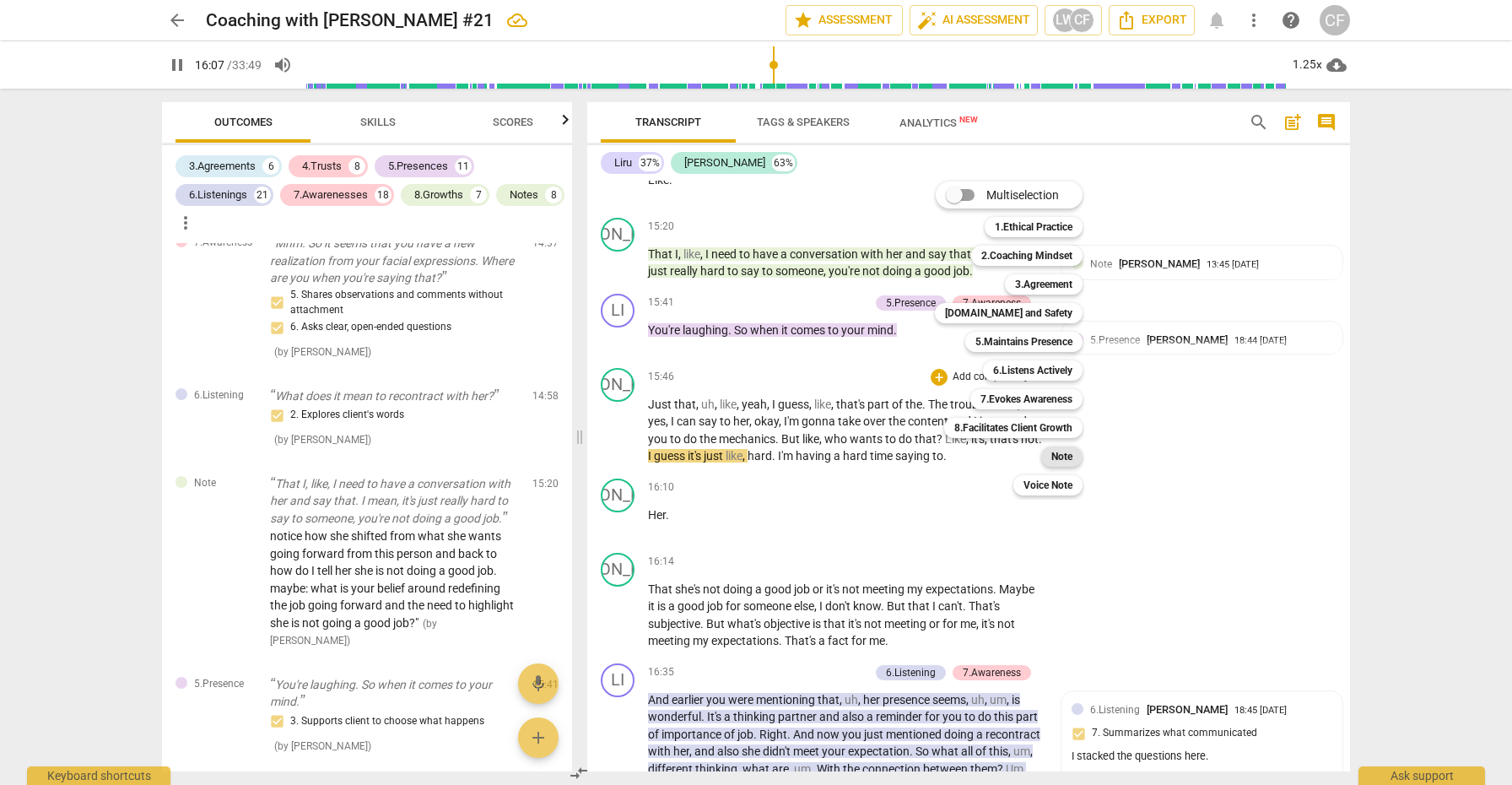
click at [1070, 457] on b "Note" at bounding box center [1062, 456] width 21 height 20
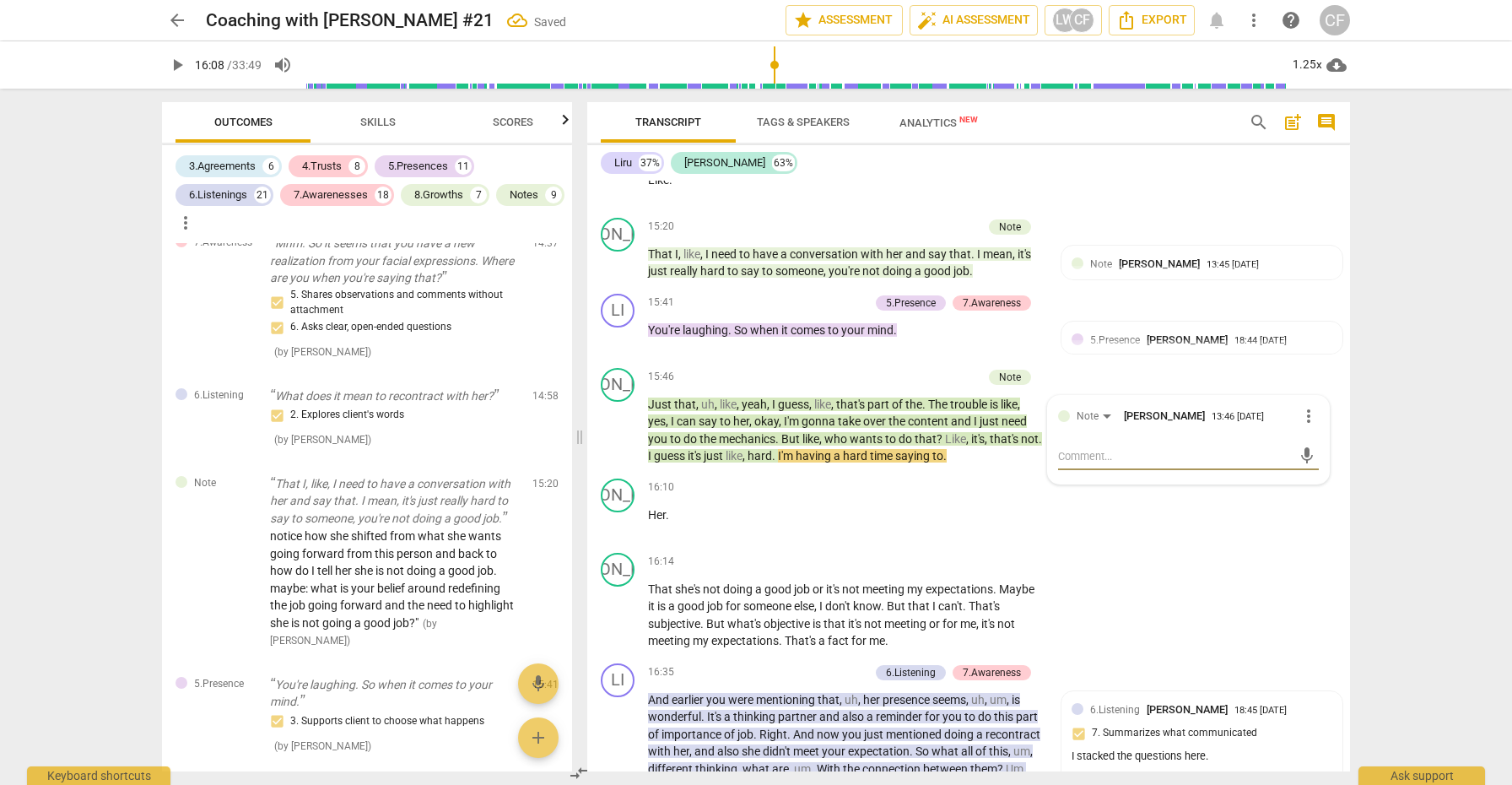
scroll to position [5659, 0]
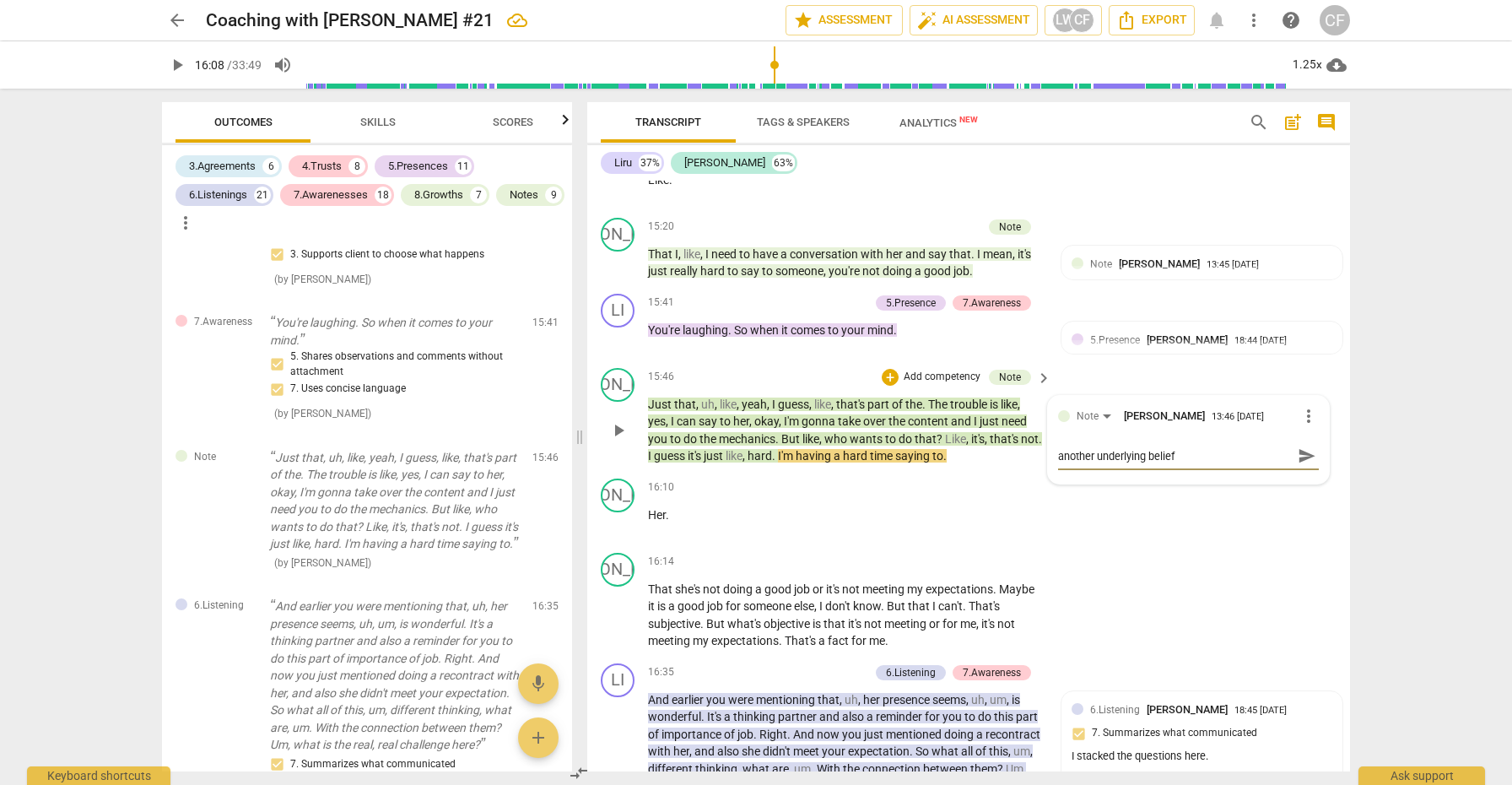
click at [1300, 447] on span "send" at bounding box center [1307, 455] width 18 height 18
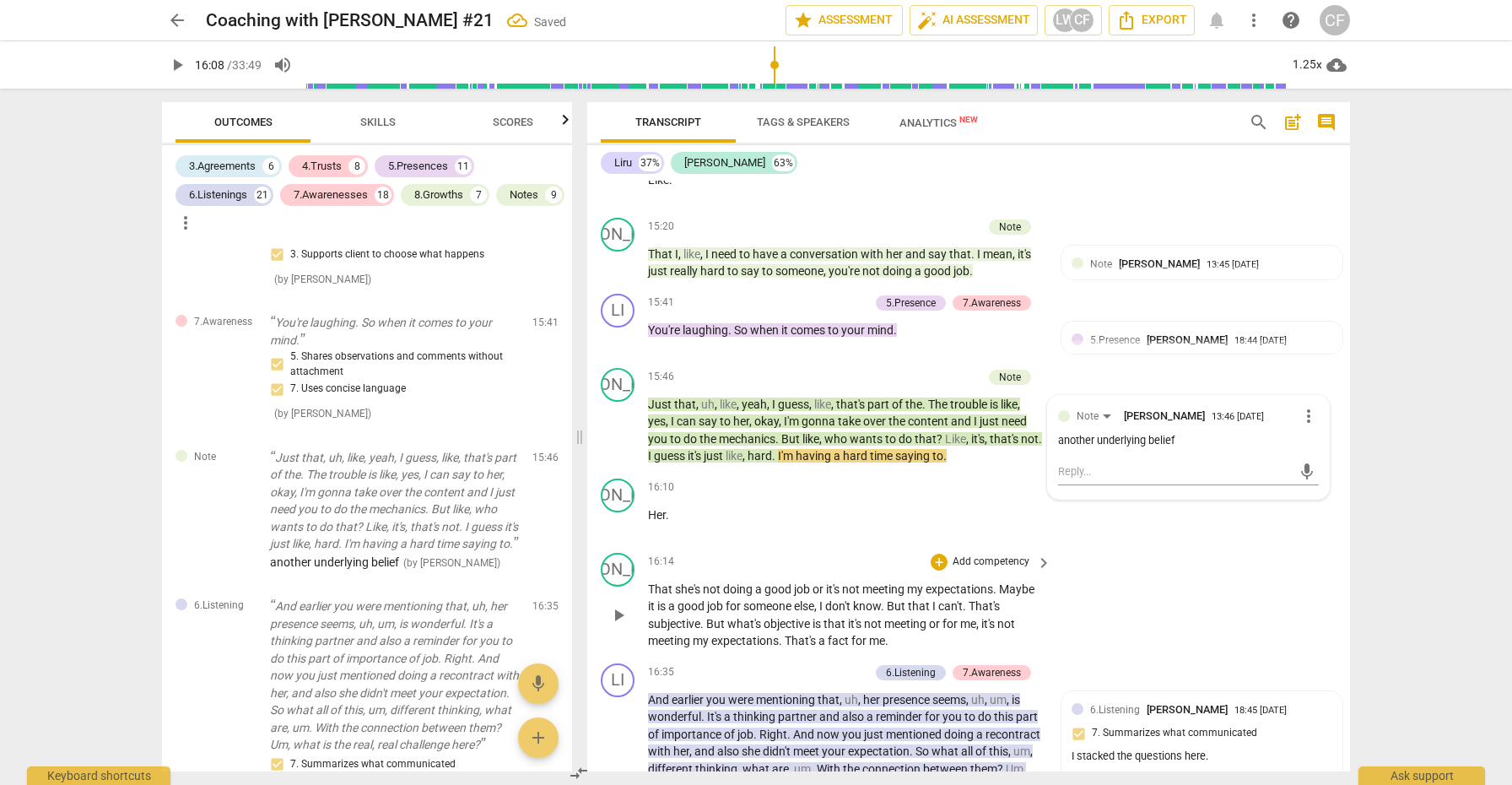
scroll to position [4535, 0]
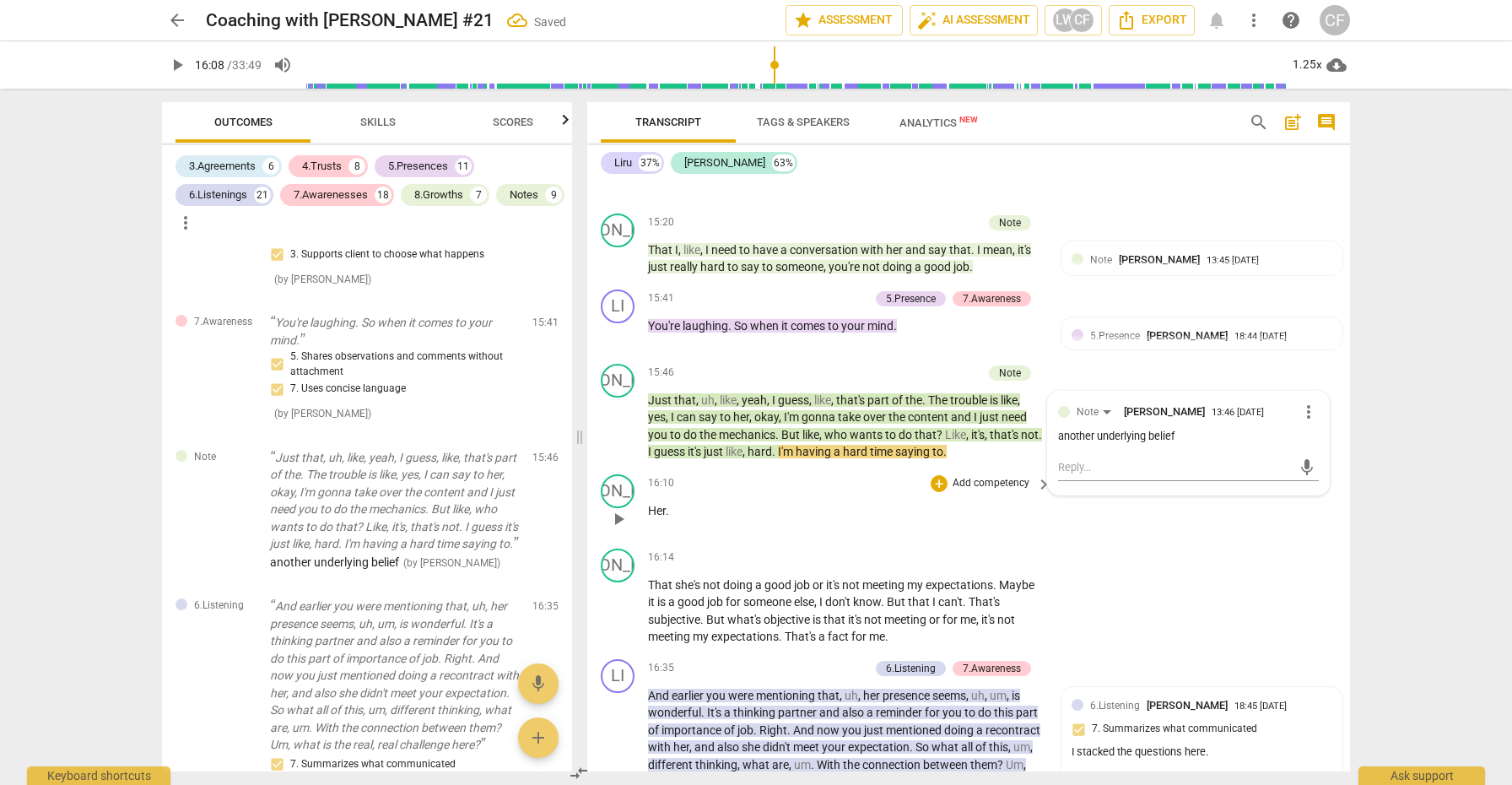
click at [618, 509] on span "play_arrow" at bounding box center [618, 518] width 20 height 20
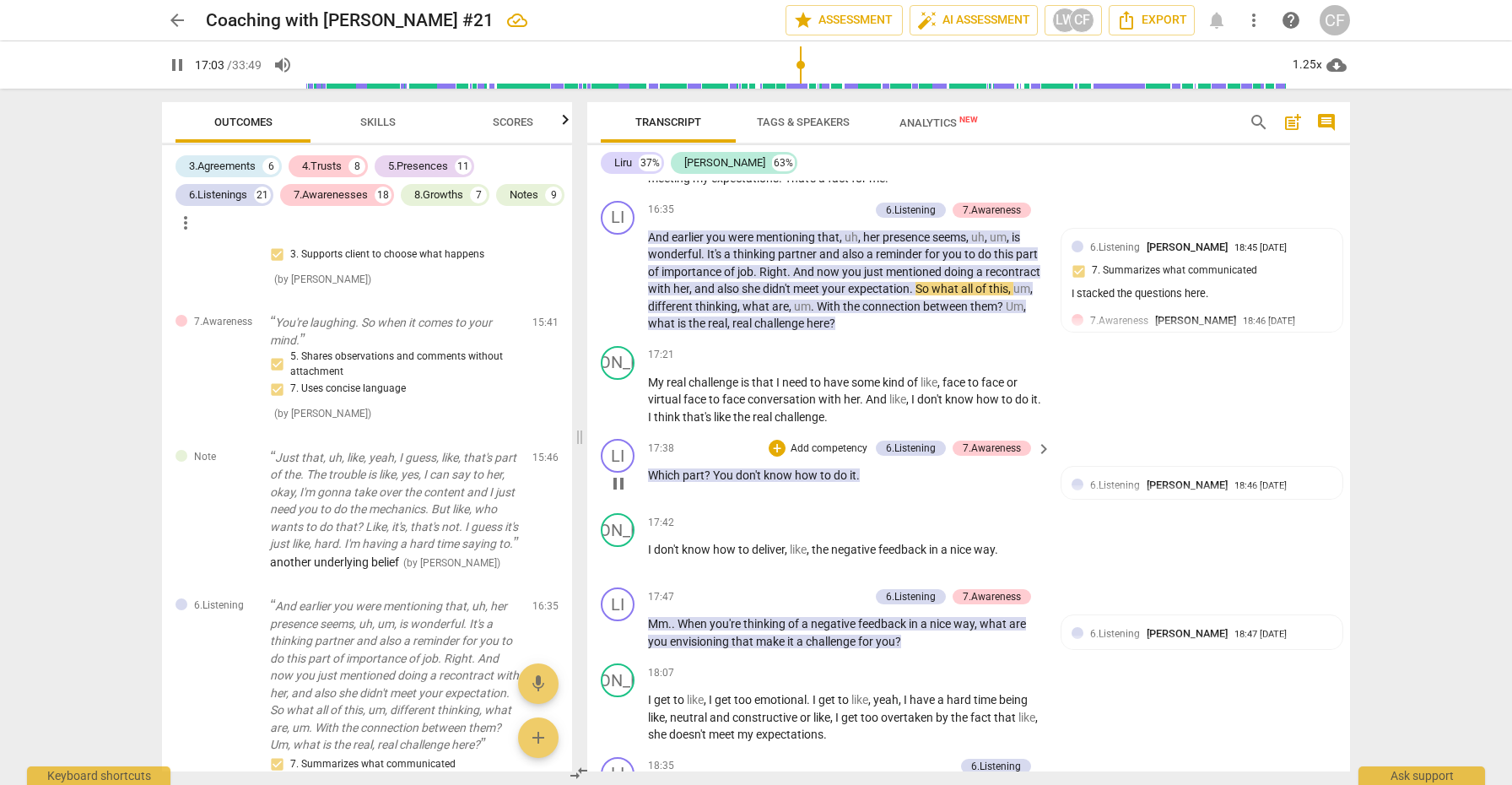
scroll to position [5041, 0]
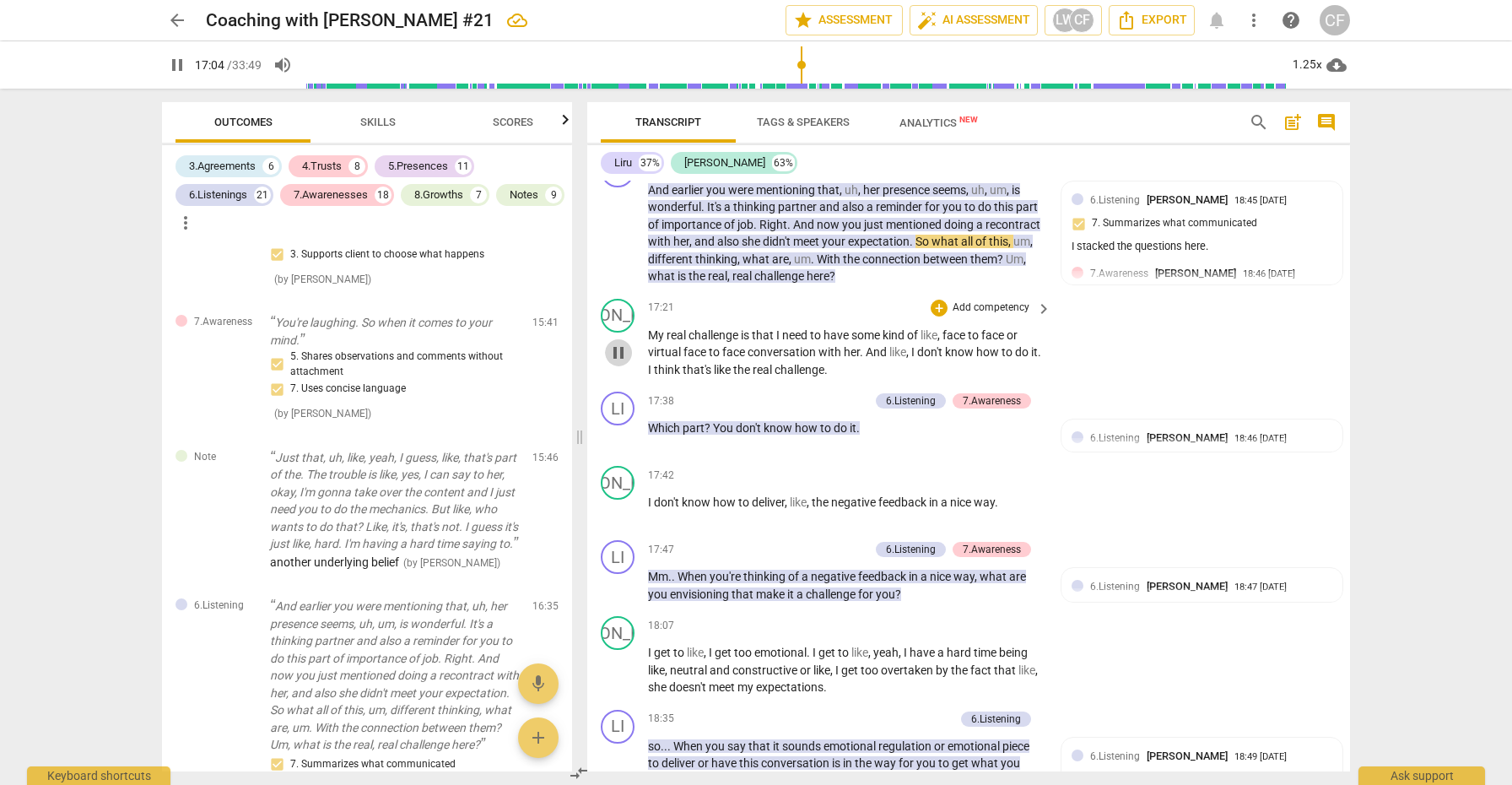
click at [621, 343] on span "pause" at bounding box center [618, 353] width 20 height 20
click at [621, 343] on span "play_arrow" at bounding box center [618, 353] width 20 height 20
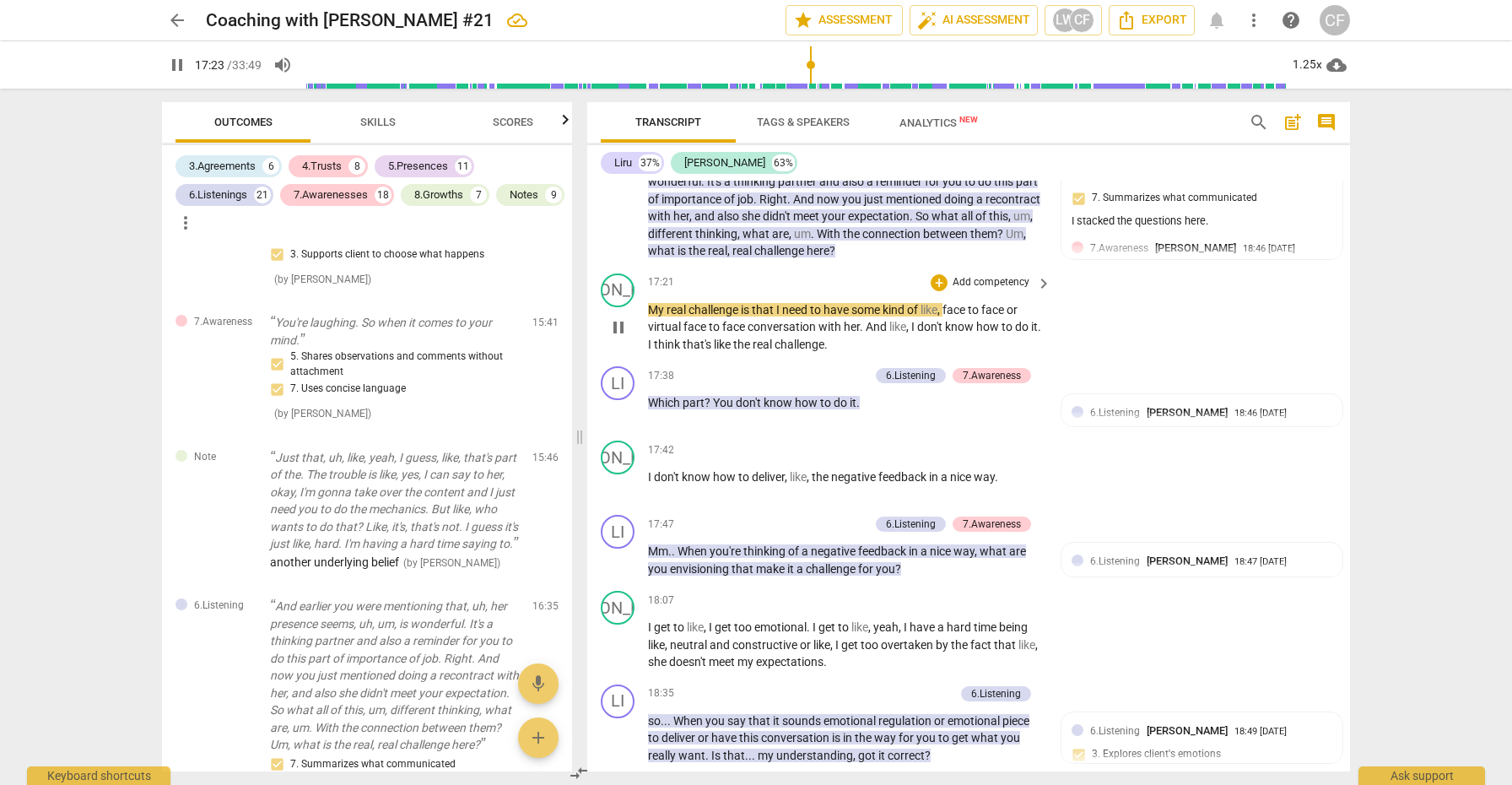
scroll to position [5079, 0]
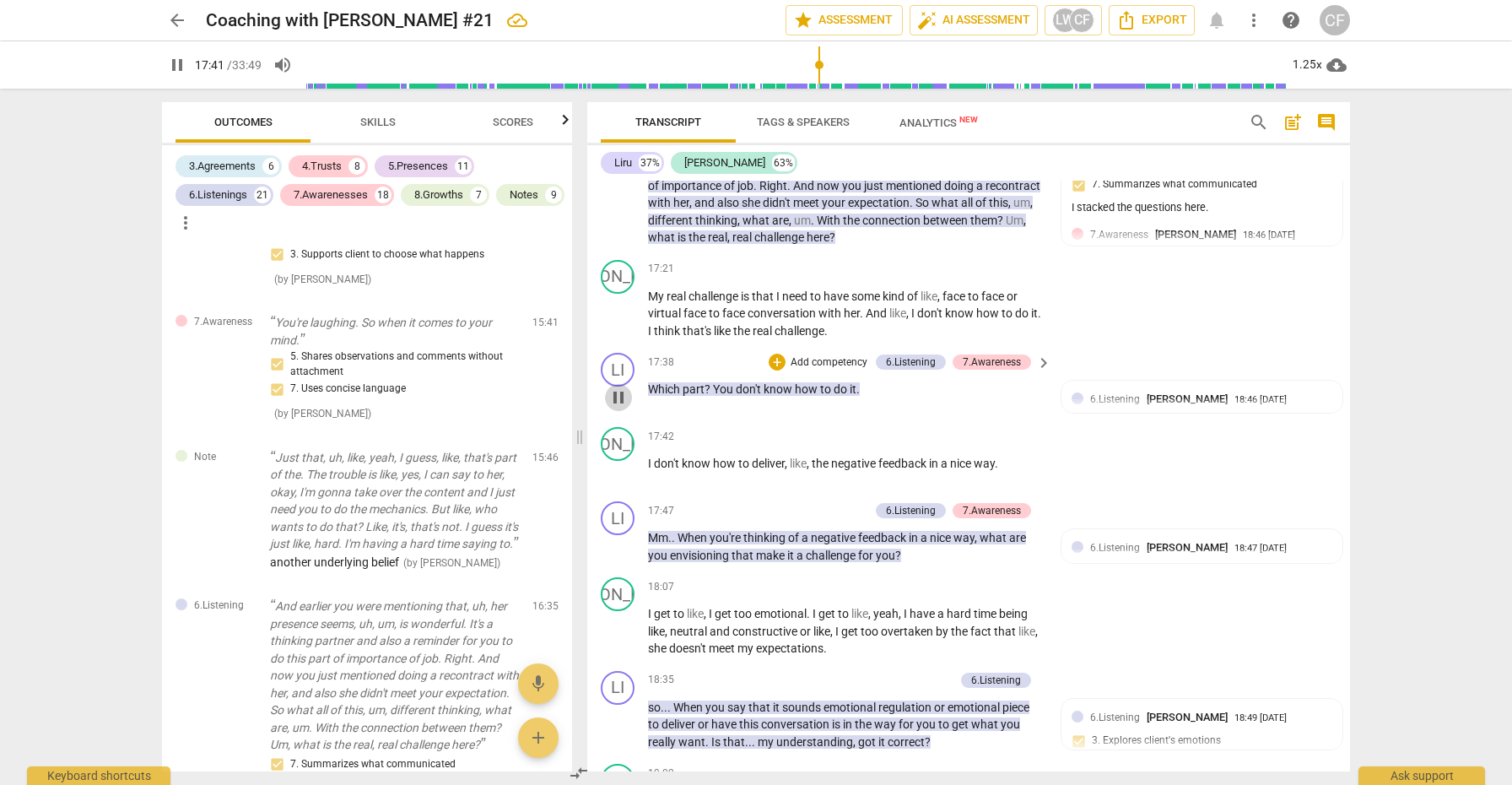
click at [622, 387] on span "pause" at bounding box center [618, 397] width 20 height 20
click at [617, 462] on span "play_arrow" at bounding box center [618, 471] width 20 height 20
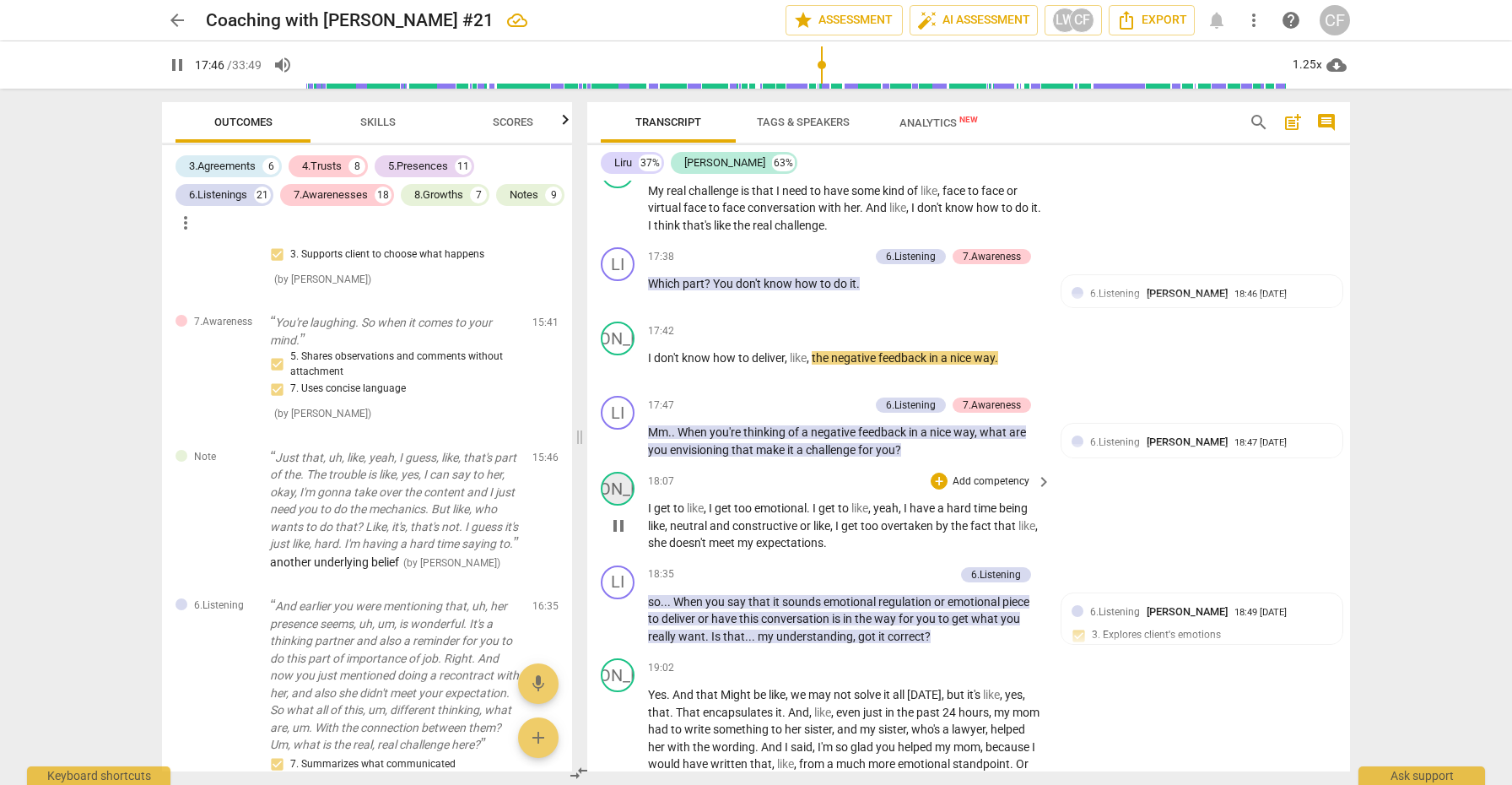
scroll to position [5211, 0]
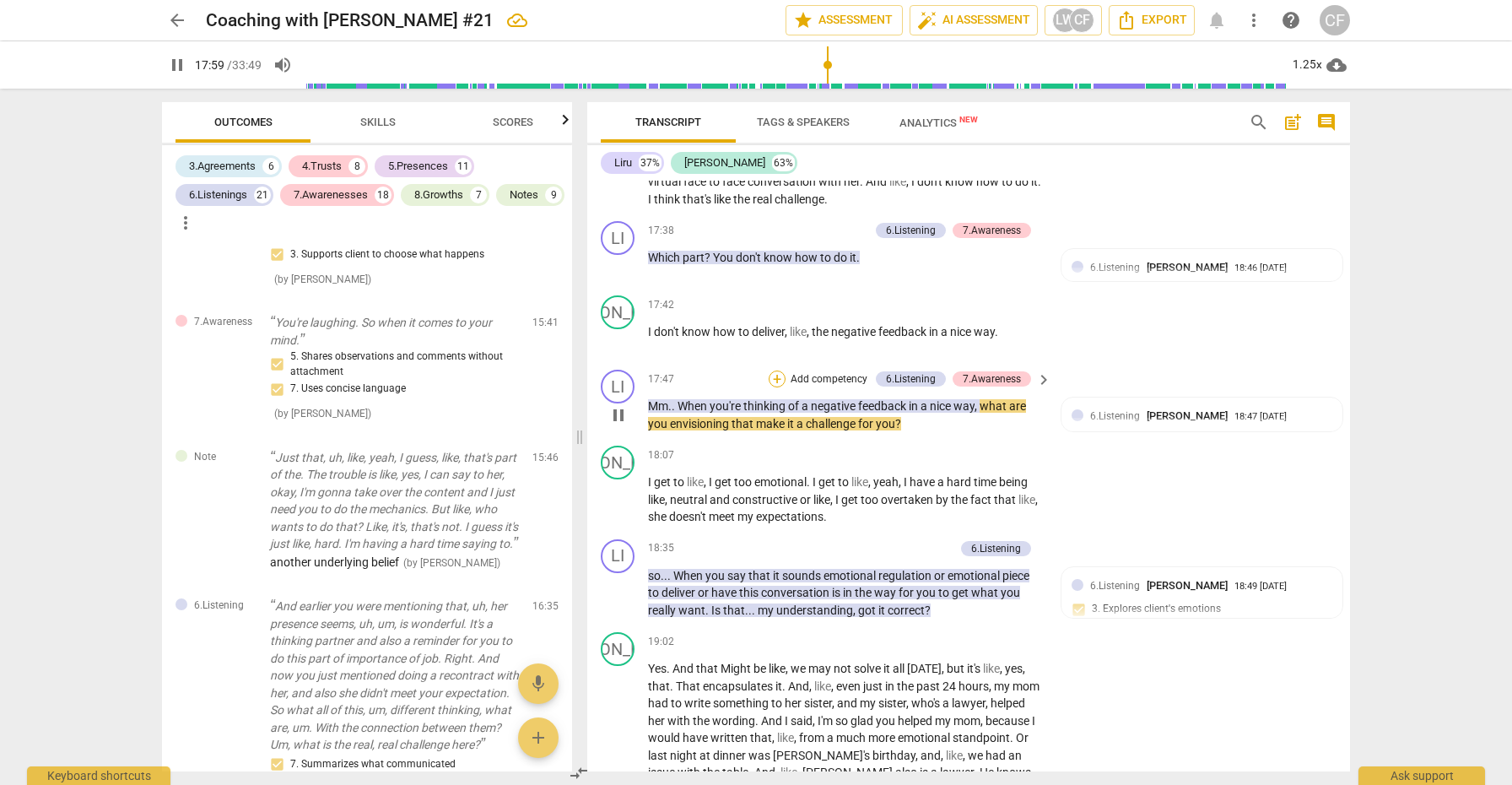
click at [773, 371] on div "+" at bounding box center [777, 380] width 17 height 17
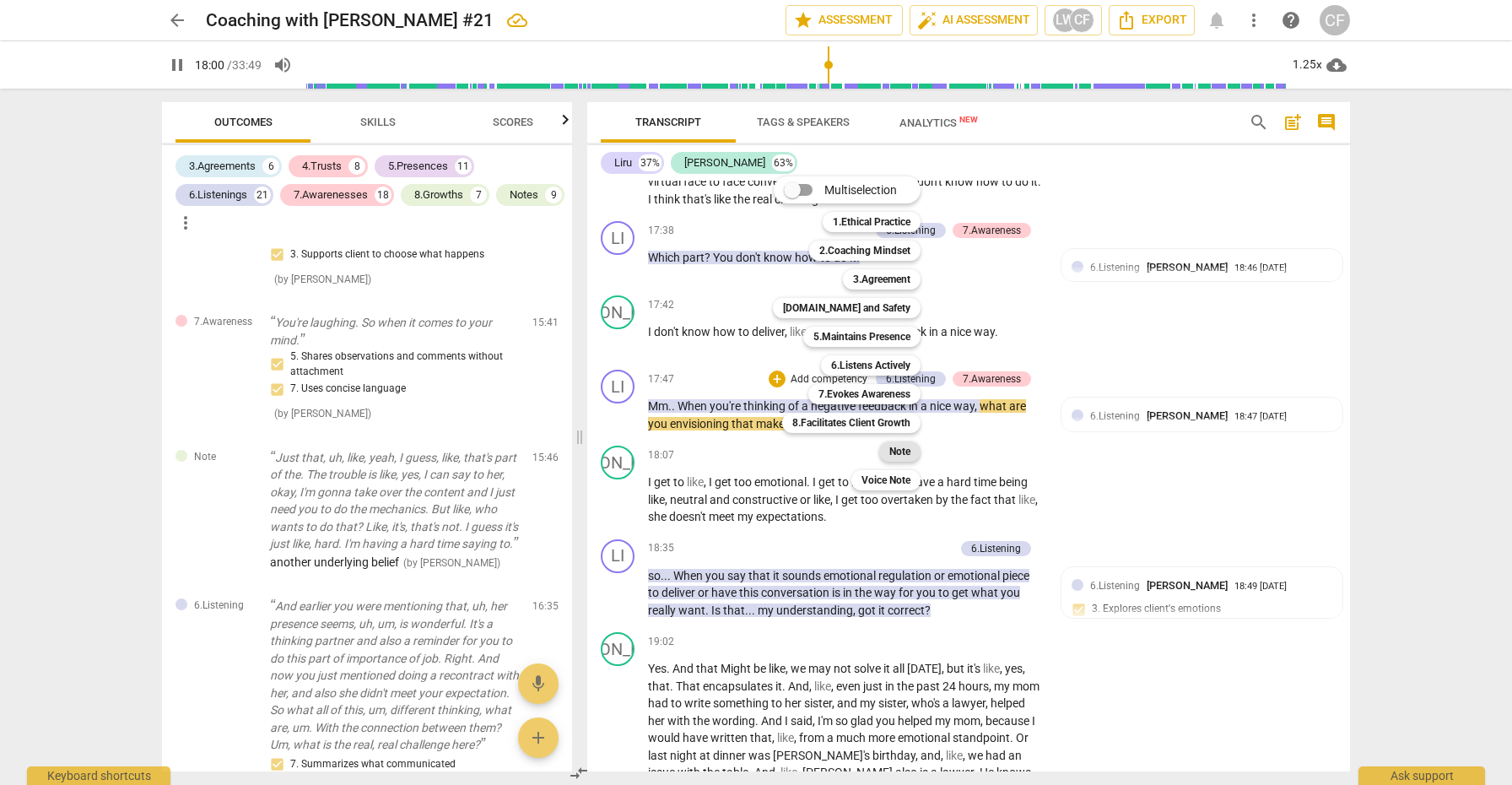
click at [901, 447] on b "Note" at bounding box center [900, 451] width 21 height 20
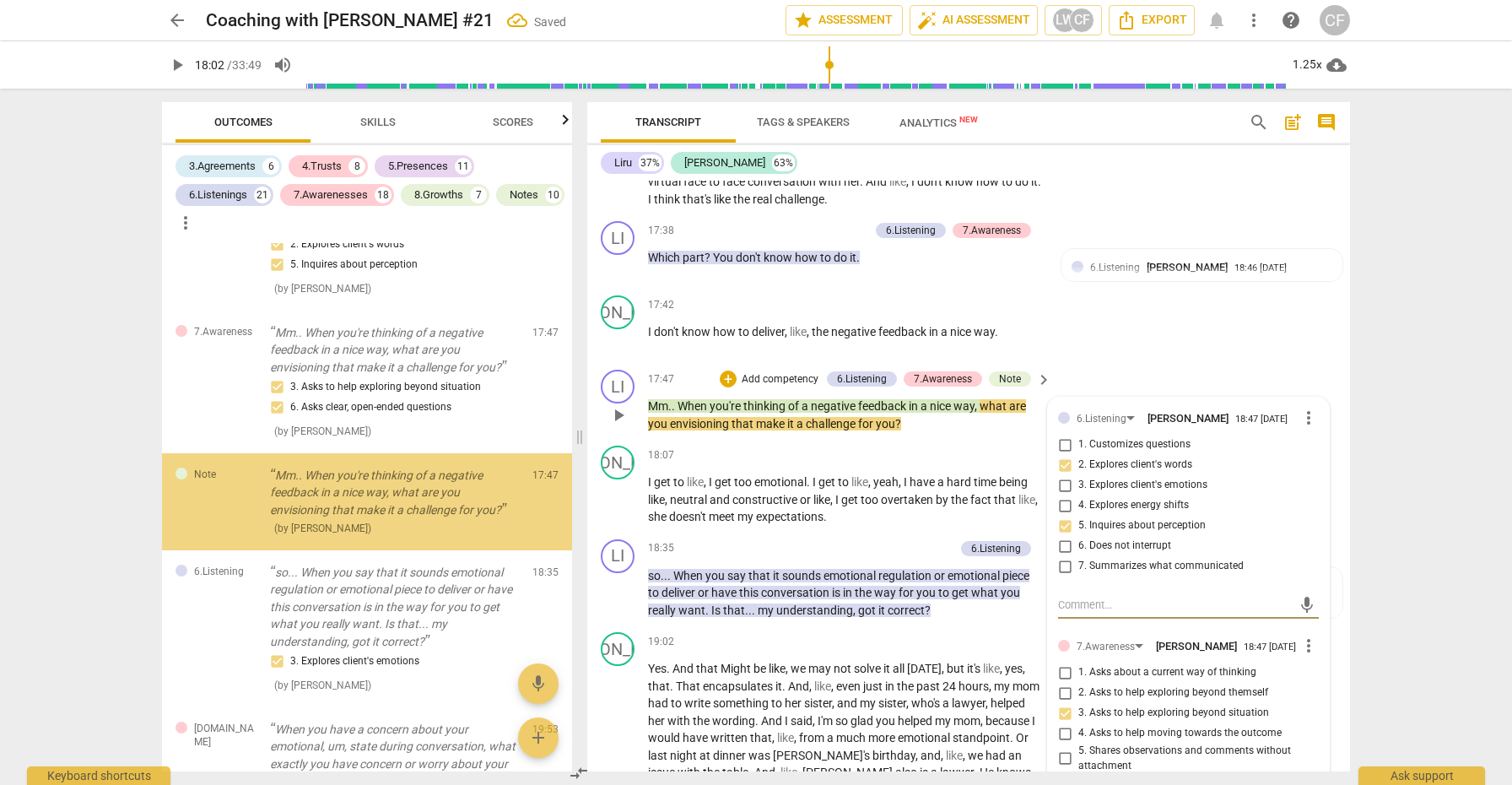
scroll to position [5454, 0]
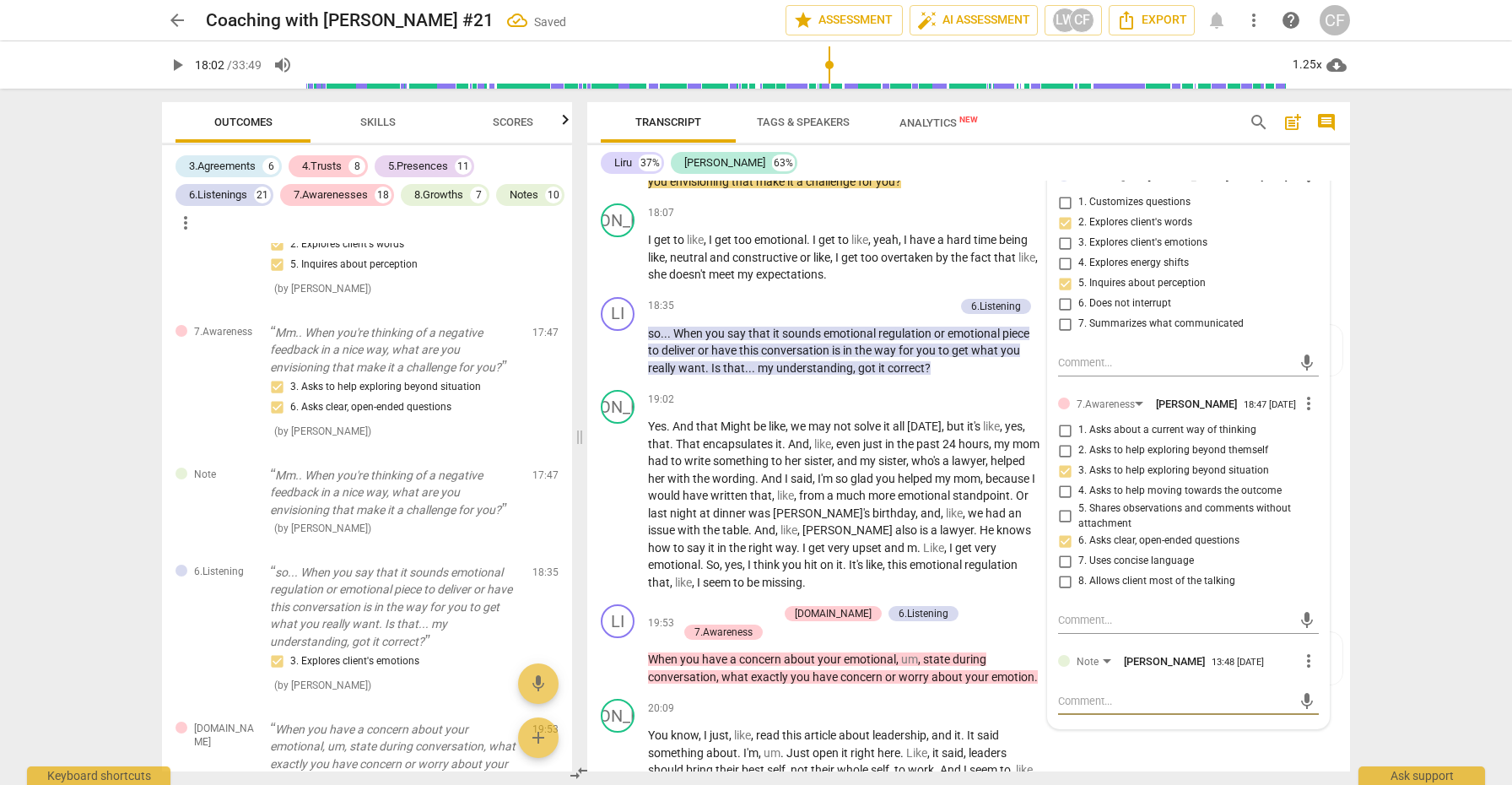
click at [1113, 693] on textarea at bounding box center [1175, 701] width 234 height 16
click at [1308, 700] on span "send" at bounding box center [1307, 709] width 18 height 18
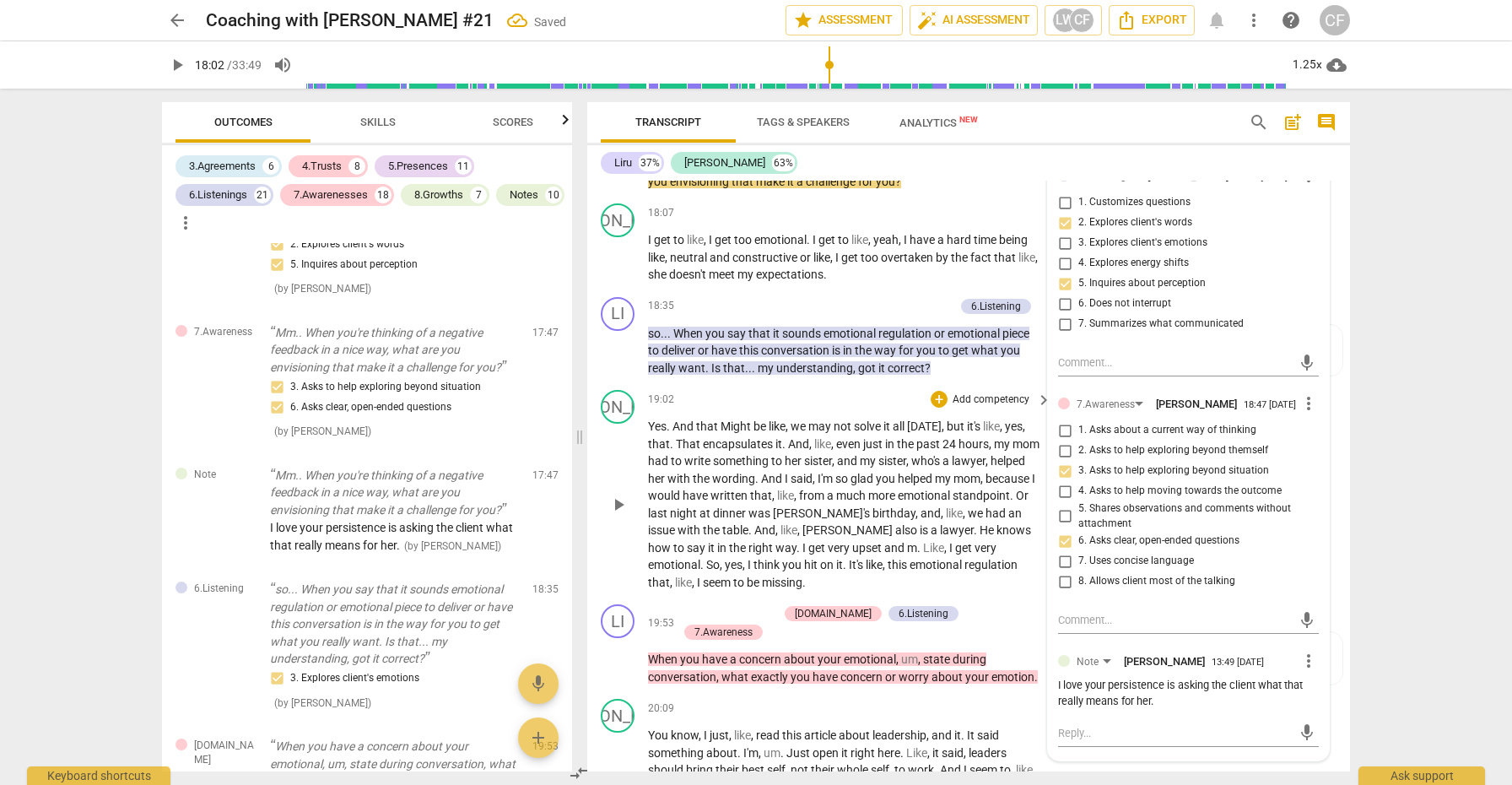
scroll to position [5314, 0]
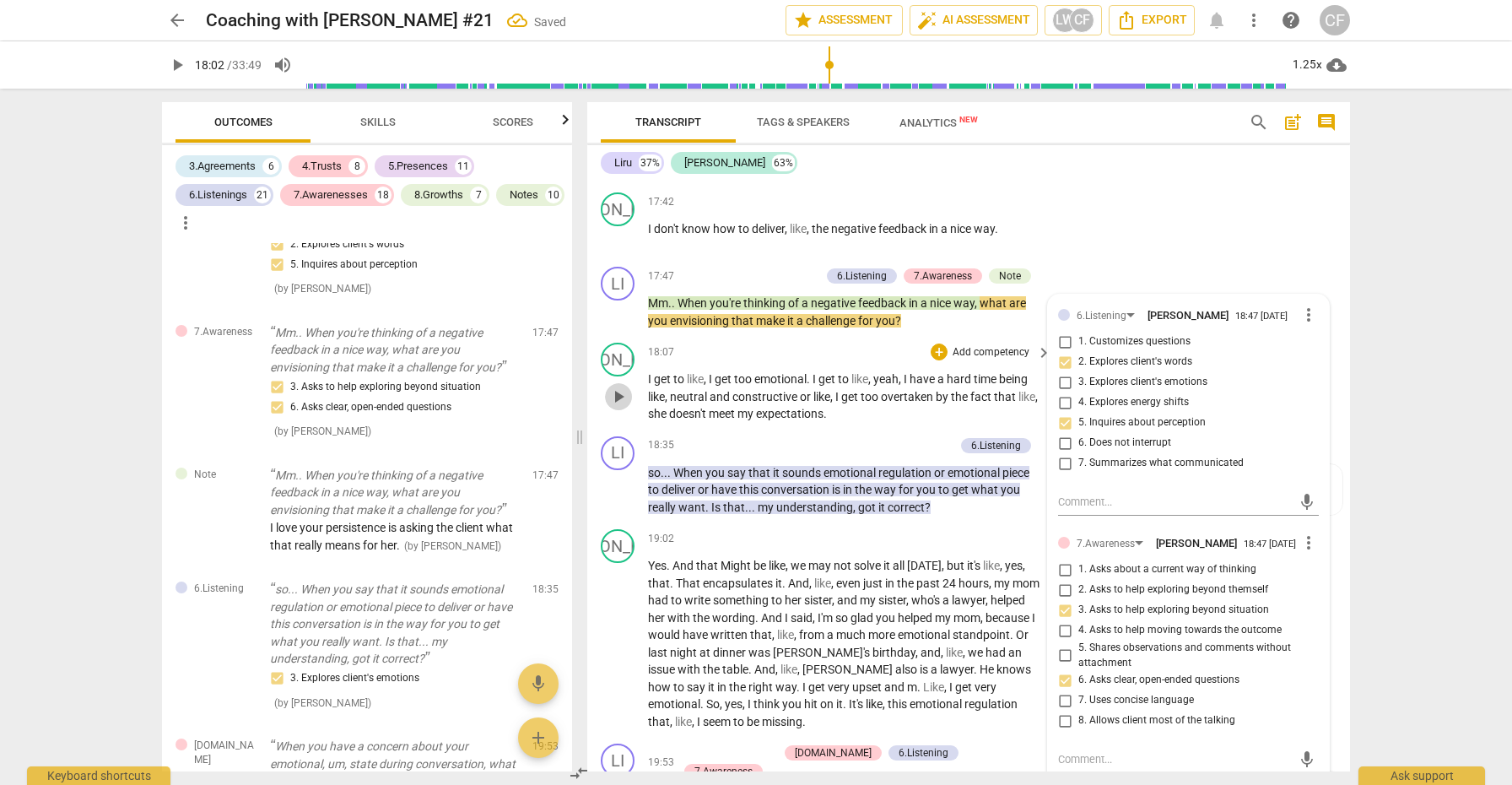
click at [617, 386] on span "play_arrow" at bounding box center [618, 396] width 20 height 20
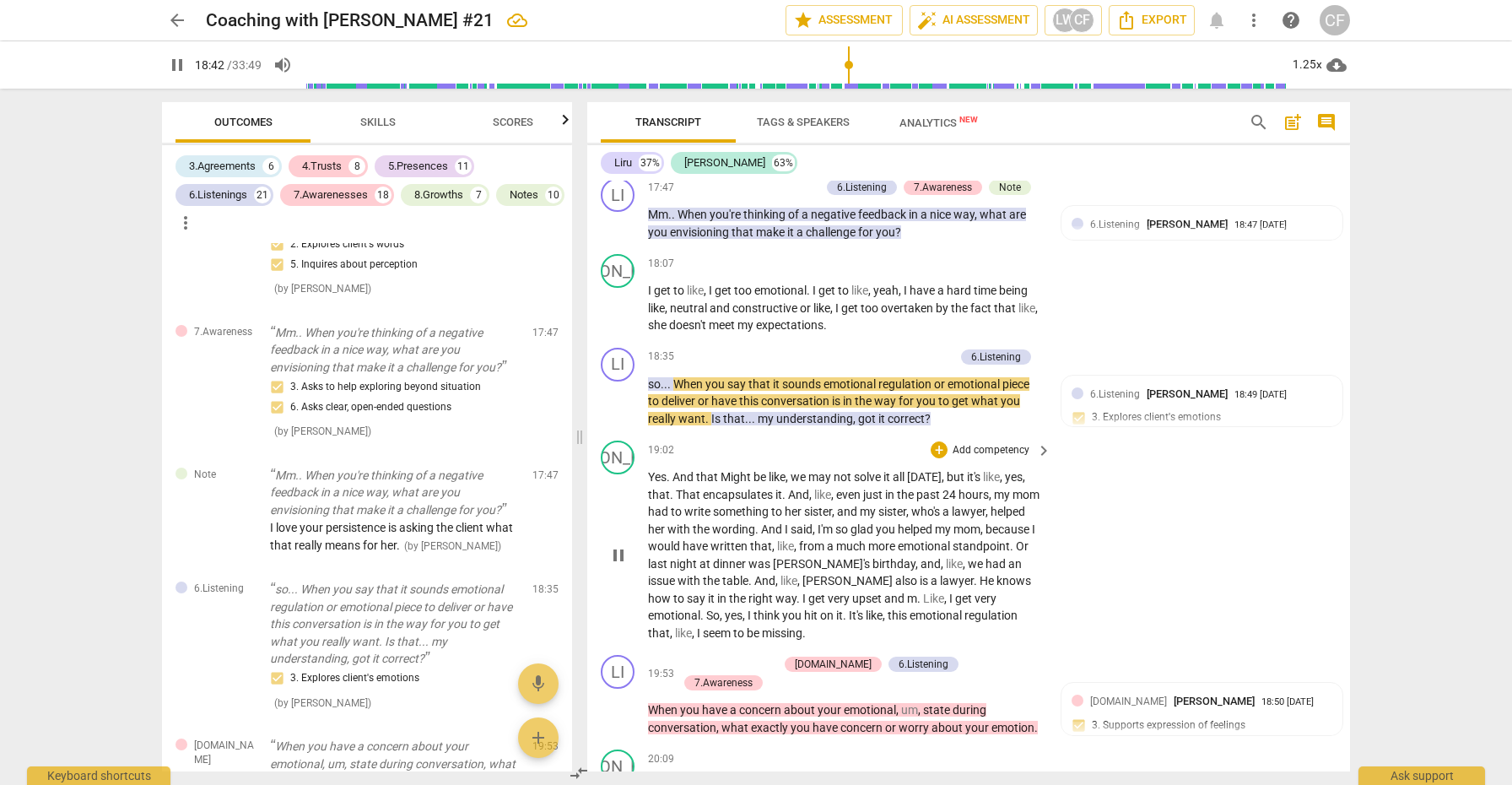
scroll to position [5446, 0]
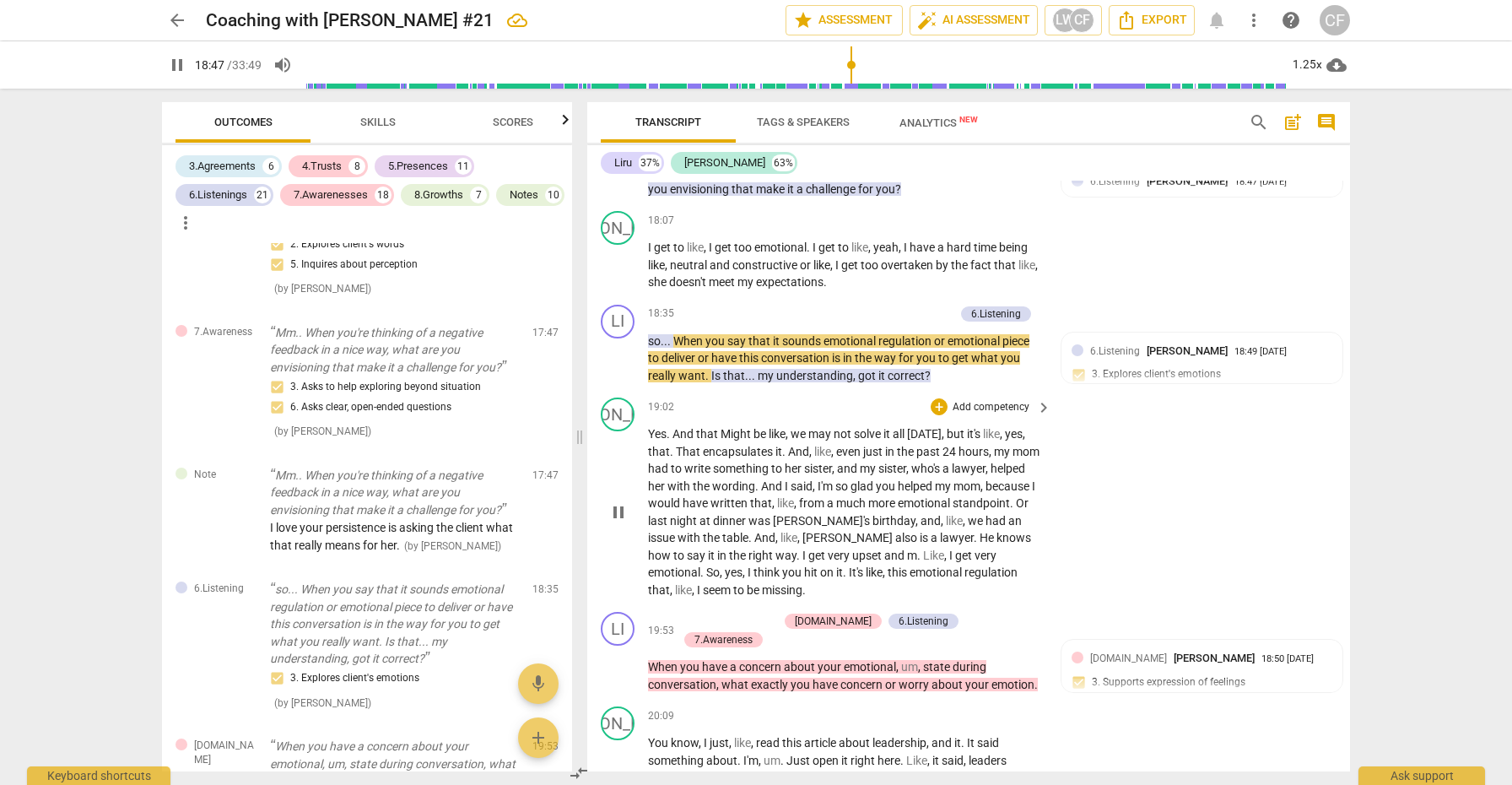
click at [617, 502] on span "pause" at bounding box center [618, 512] width 20 height 20
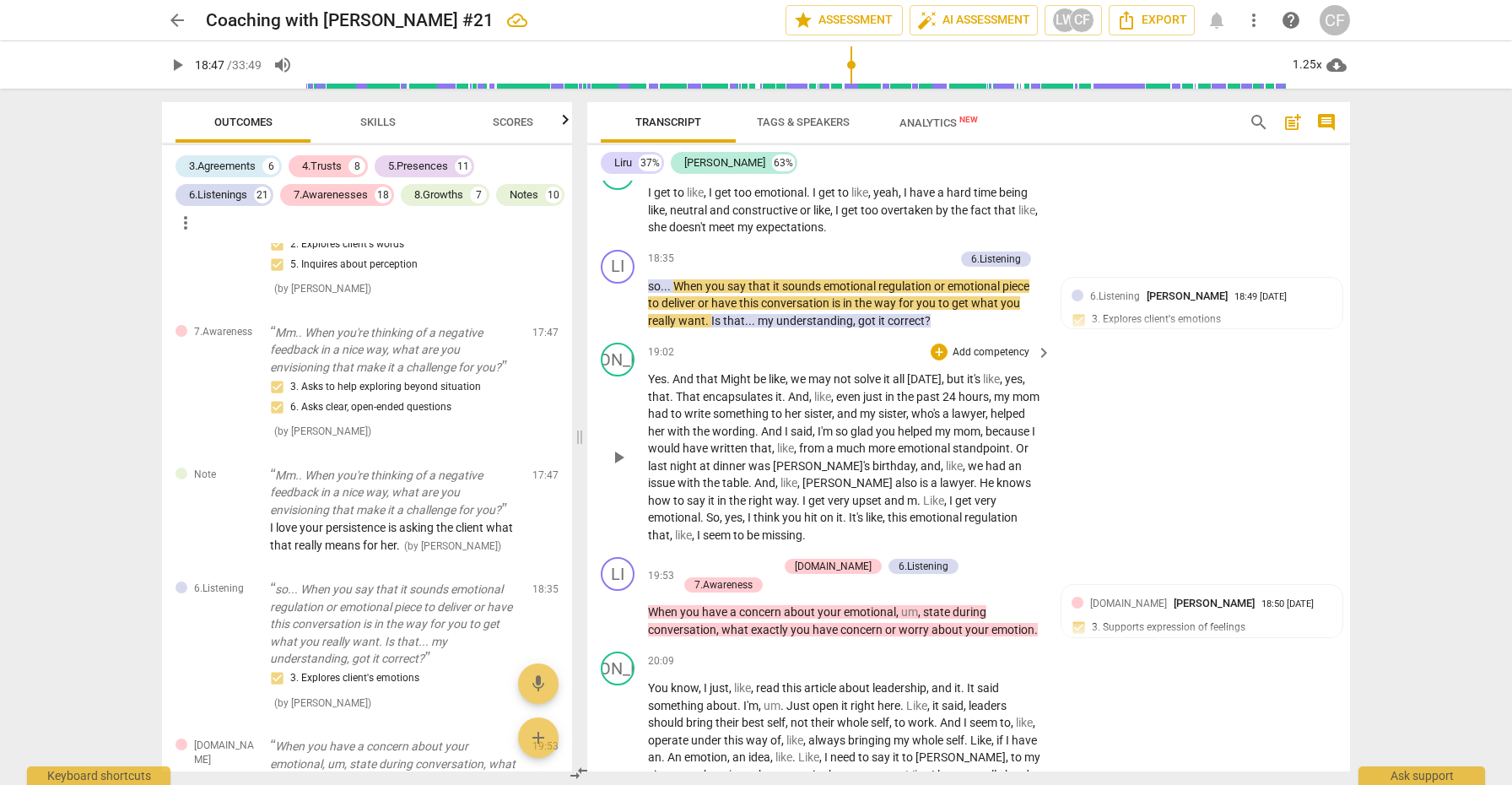
scroll to position [5503, 0]
click at [617, 446] on span "play_arrow" at bounding box center [618, 455] width 20 height 20
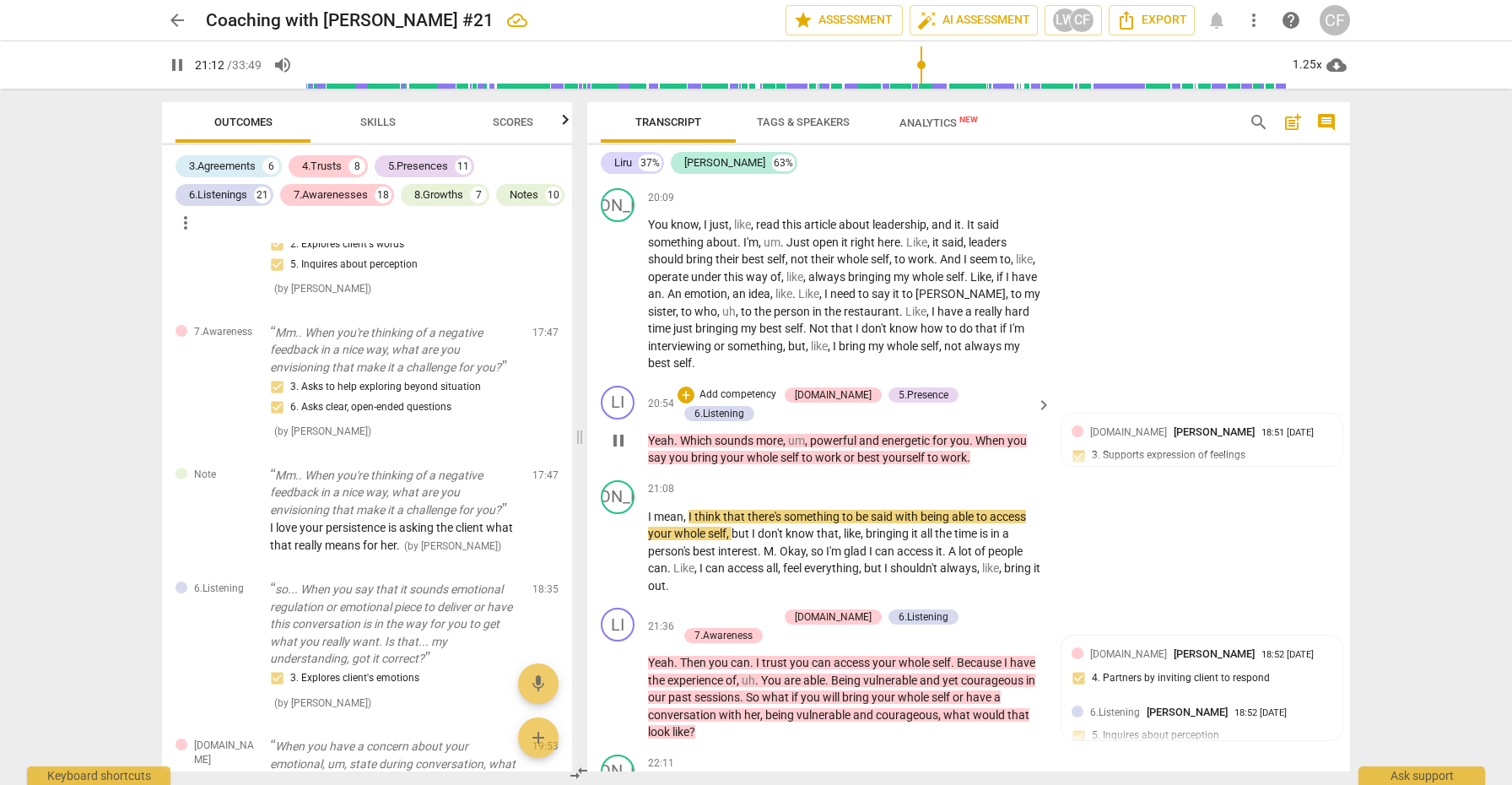
scroll to position [5956, 0]
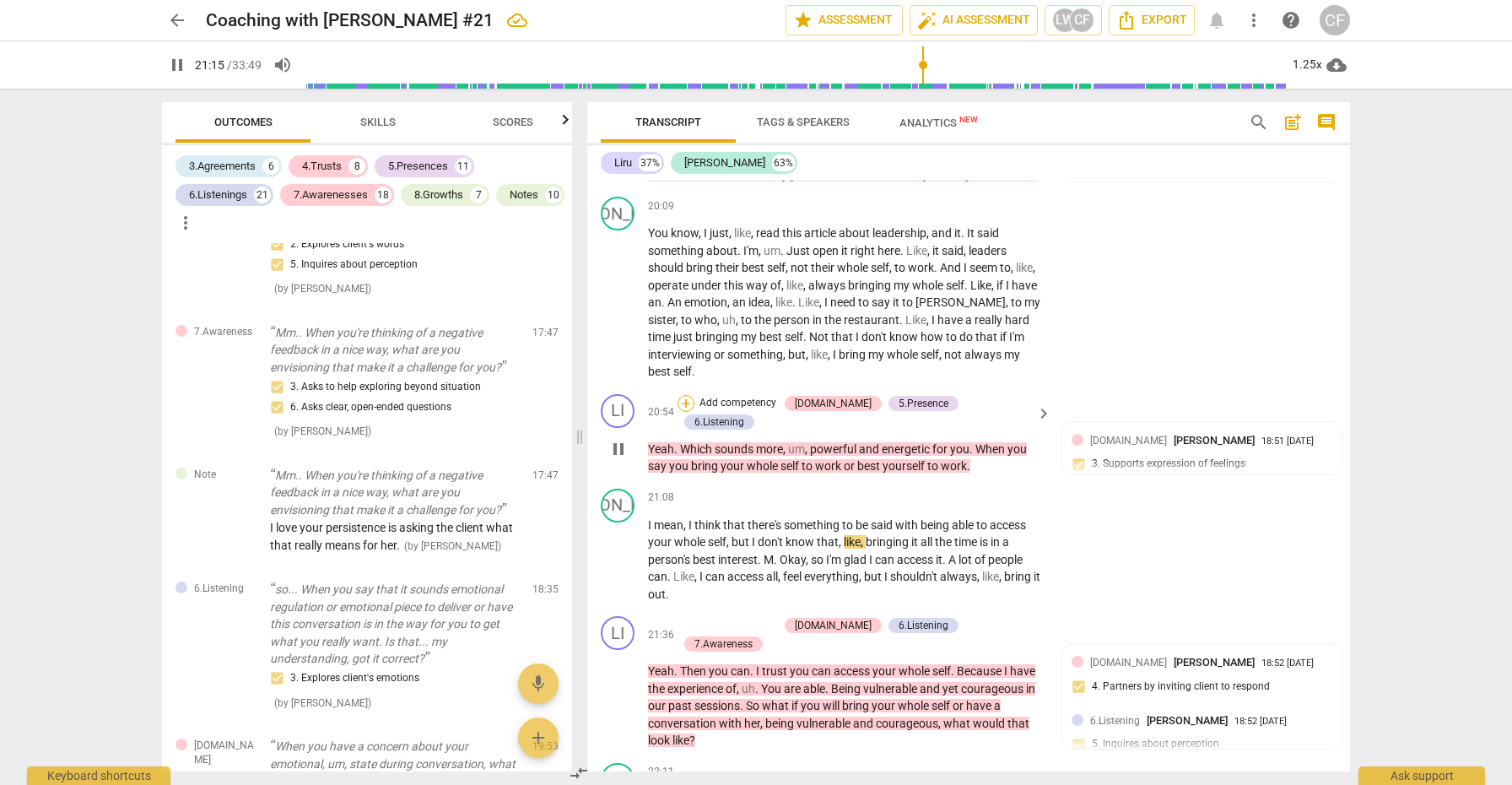
click at [695, 395] on div "+" at bounding box center [686, 403] width 17 height 17
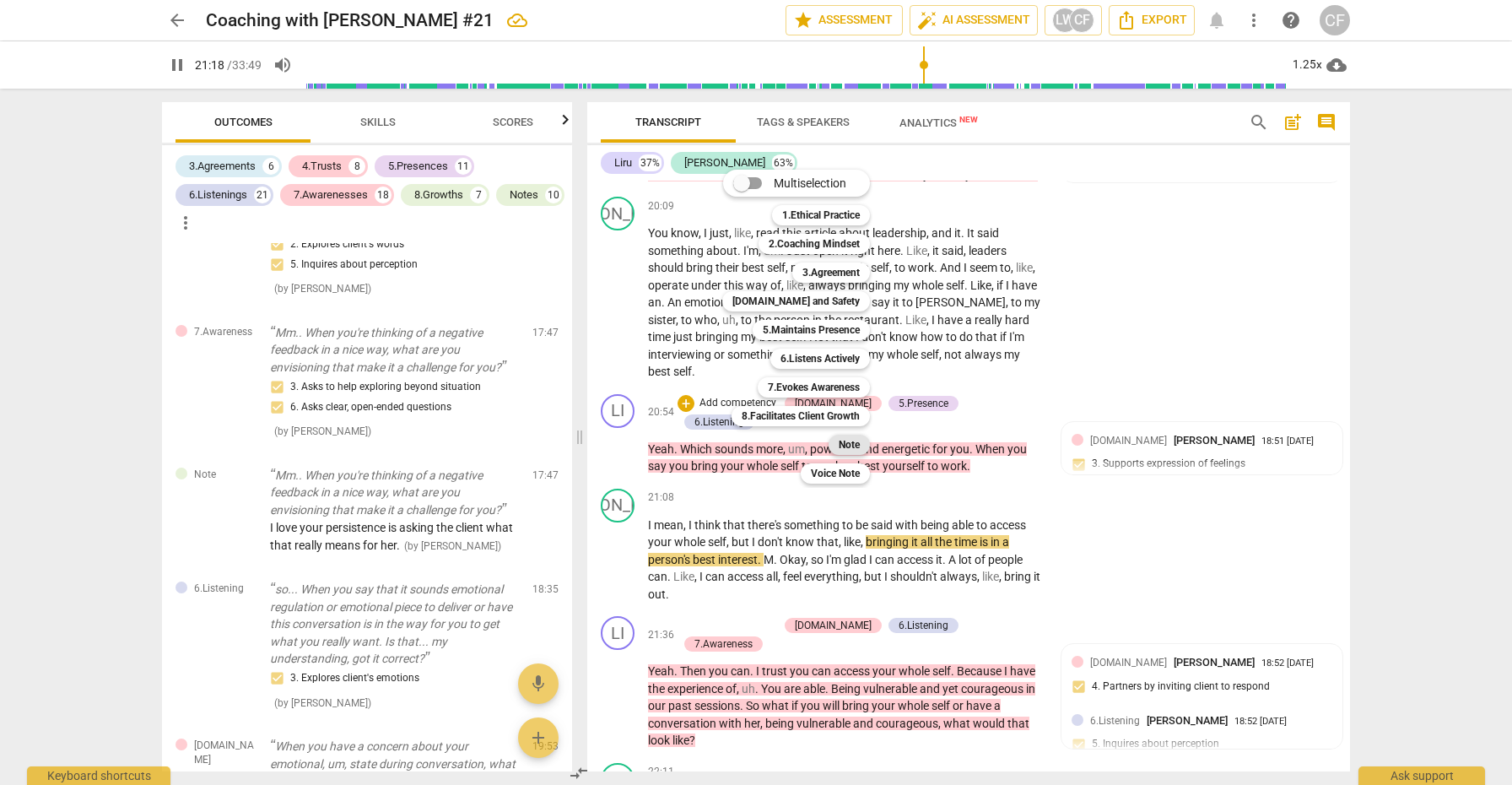
click at [856, 444] on b "Note" at bounding box center [850, 445] width 21 height 20
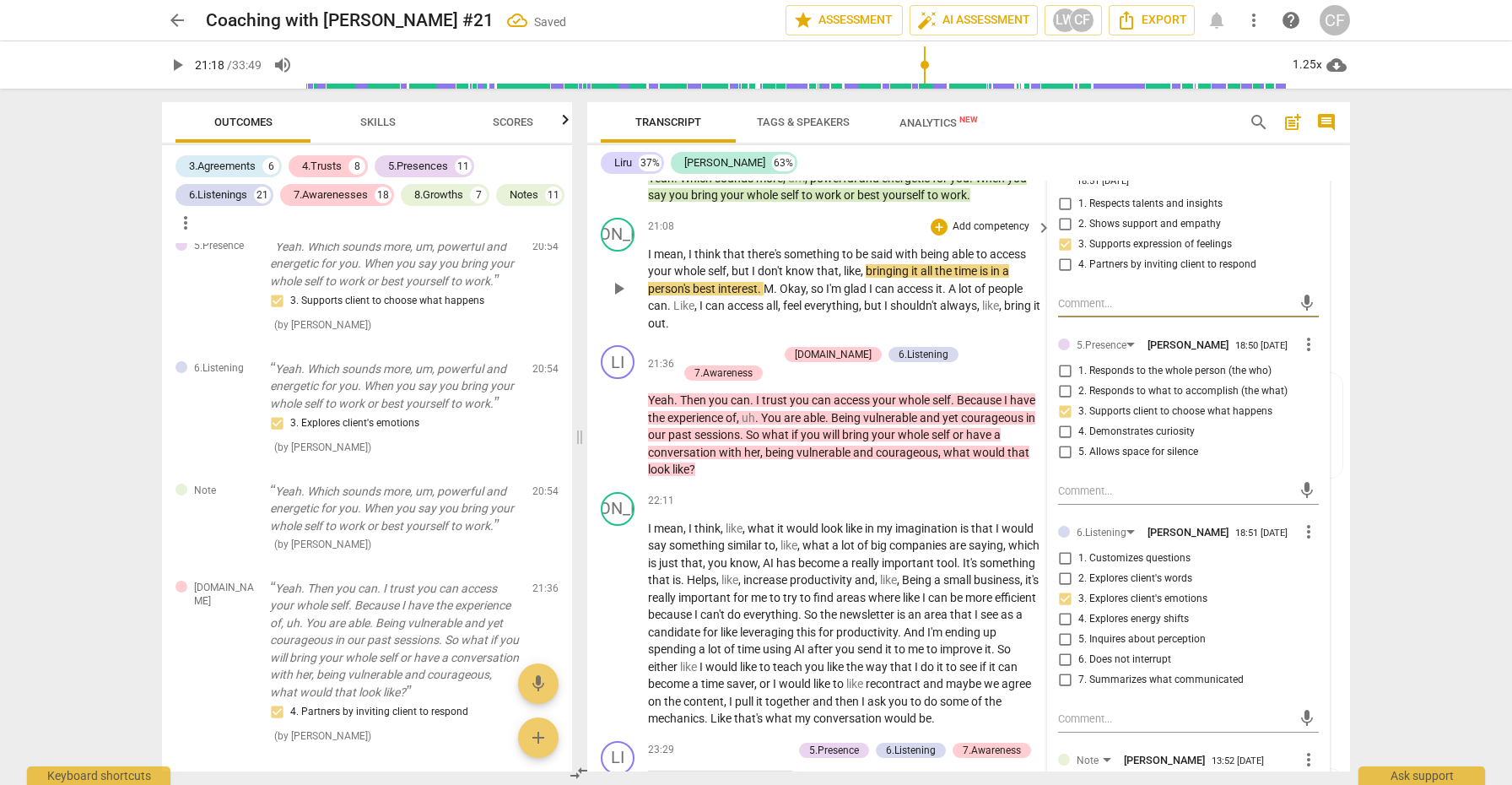
scroll to position [6317, 0]
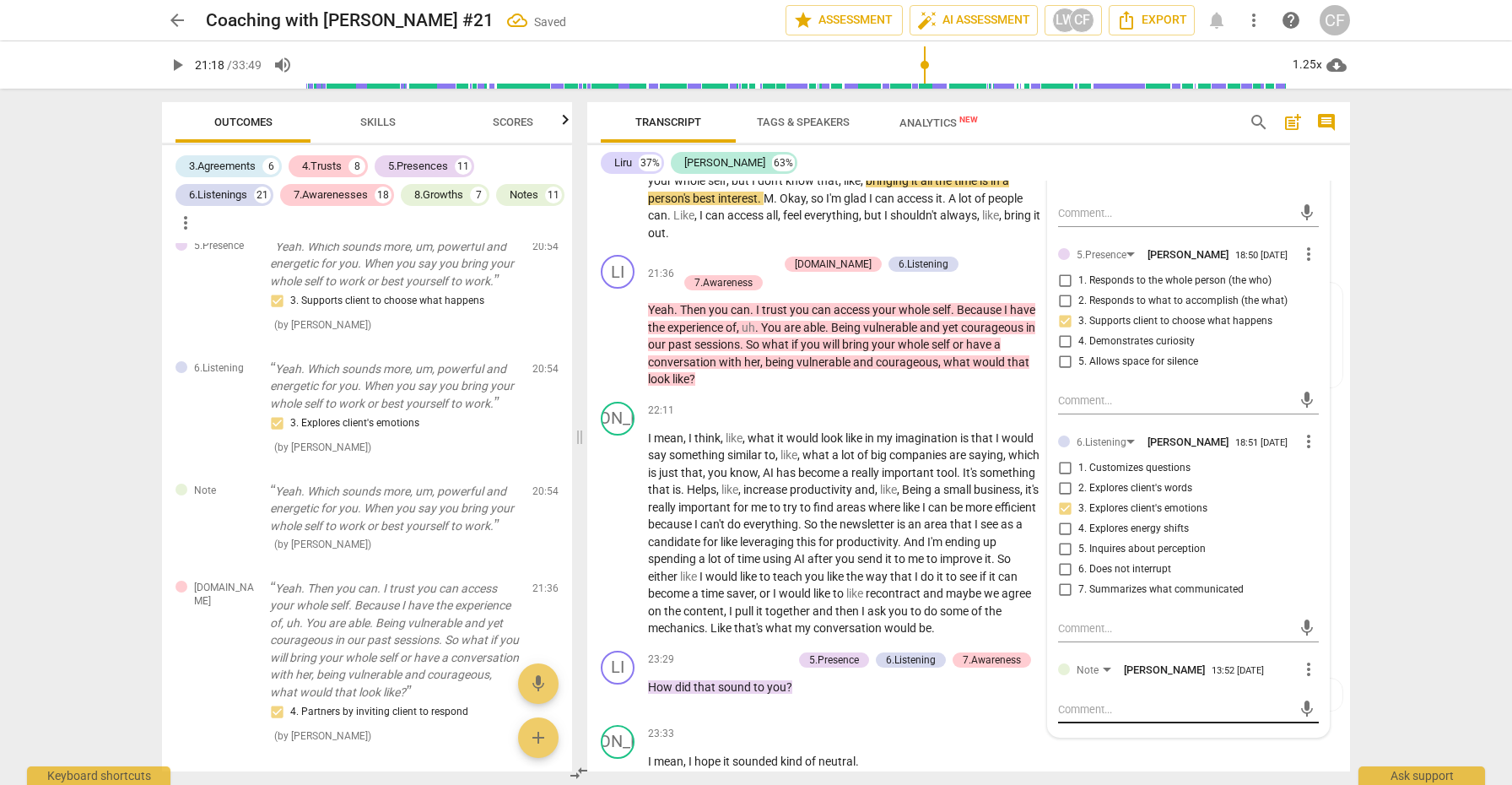
click at [1079, 697] on div "mic" at bounding box center [1188, 710] width 261 height 27
click at [1054, 628] on div "[DOMAIN_NAME] [PERSON_NAME] 18:51 [DATE] more_vert 1. Respects talents and insi…" at bounding box center [1189, 399] width 281 height 676
click at [1066, 702] on textarea at bounding box center [1175, 709] width 234 height 16
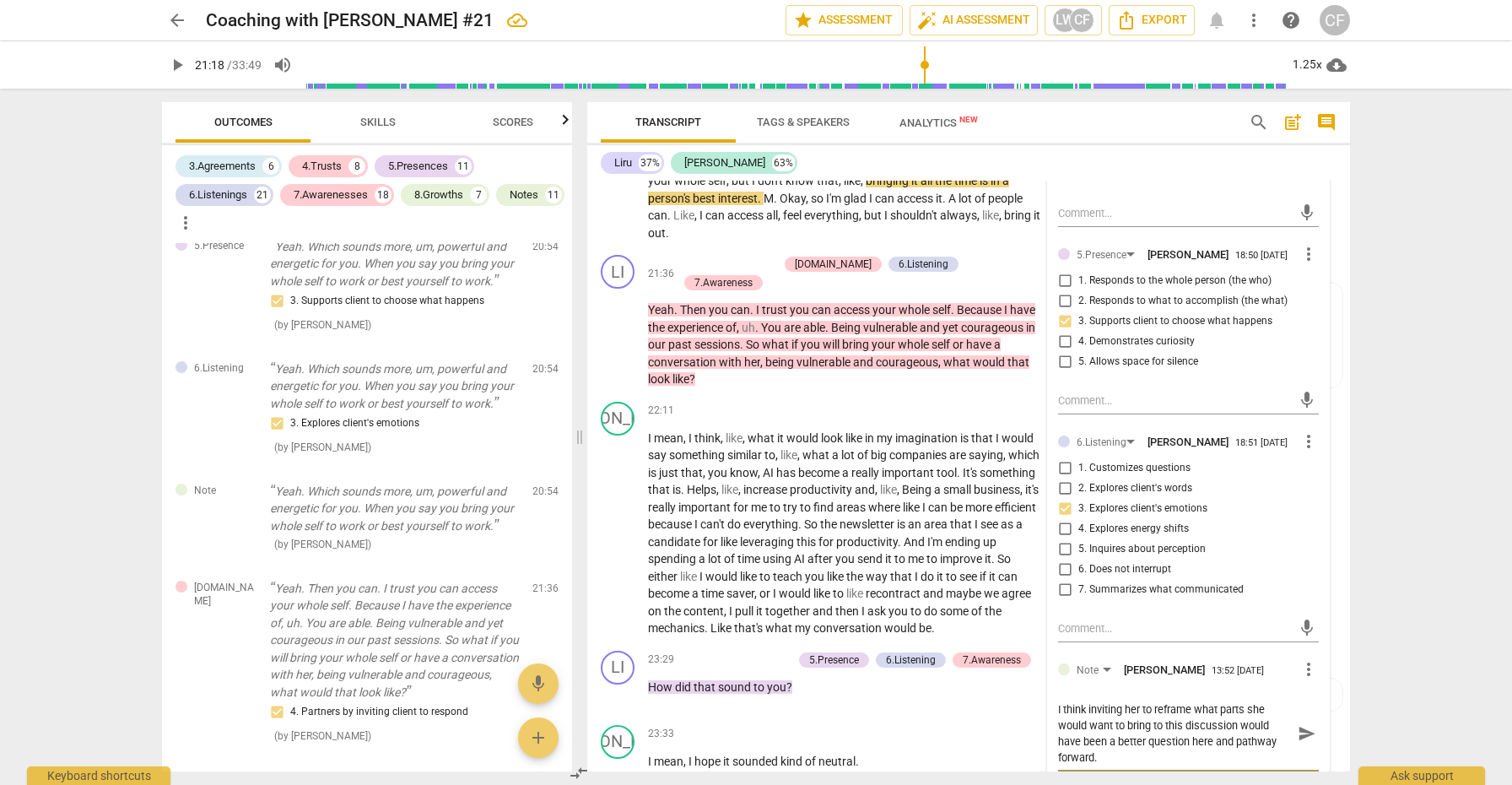
click at [1301, 725] on span "send" at bounding box center [1307, 733] width 18 height 18
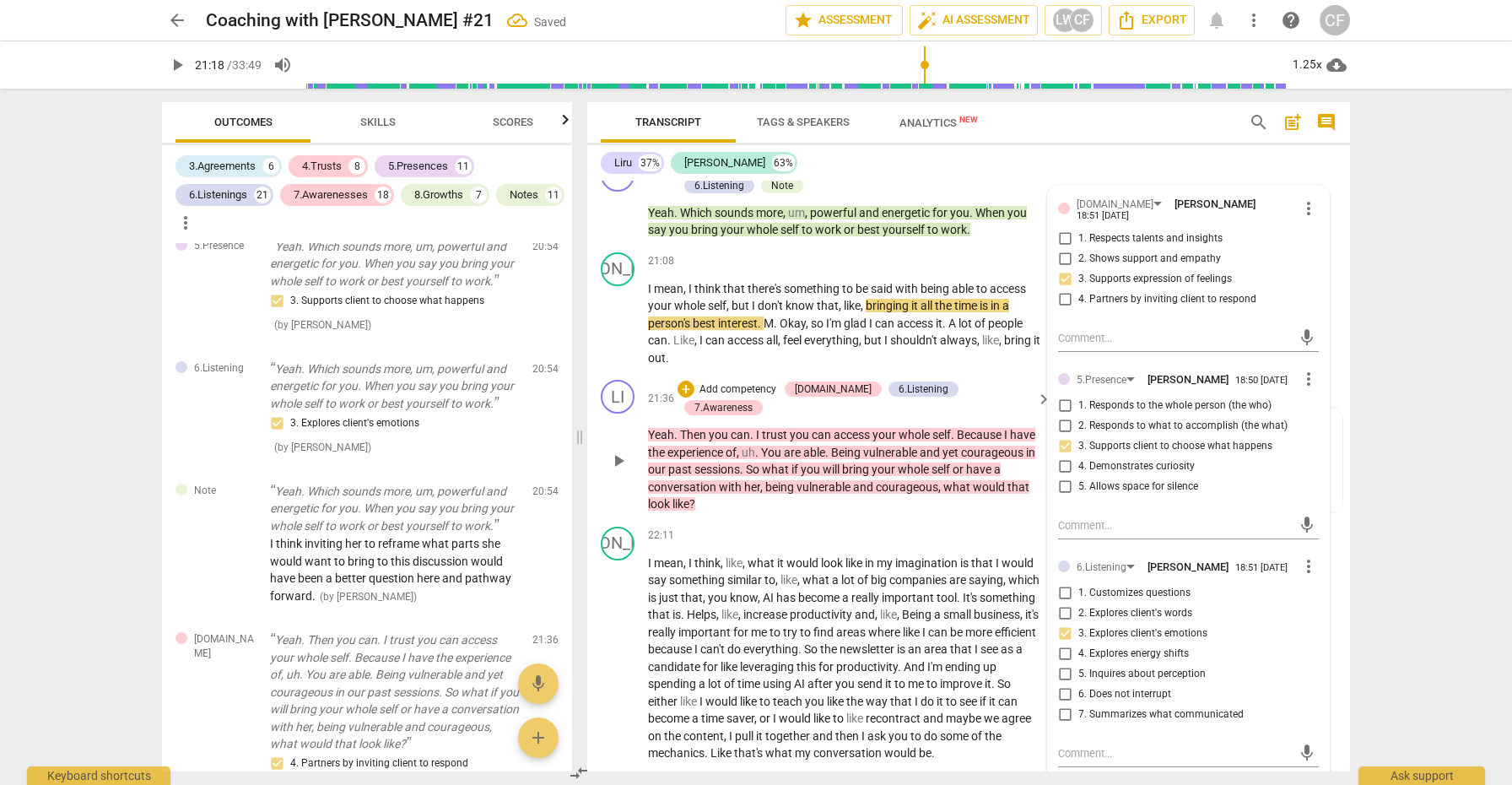
scroll to position [6194, 0]
click at [618, 449] on span "play_arrow" at bounding box center [618, 459] width 20 height 20
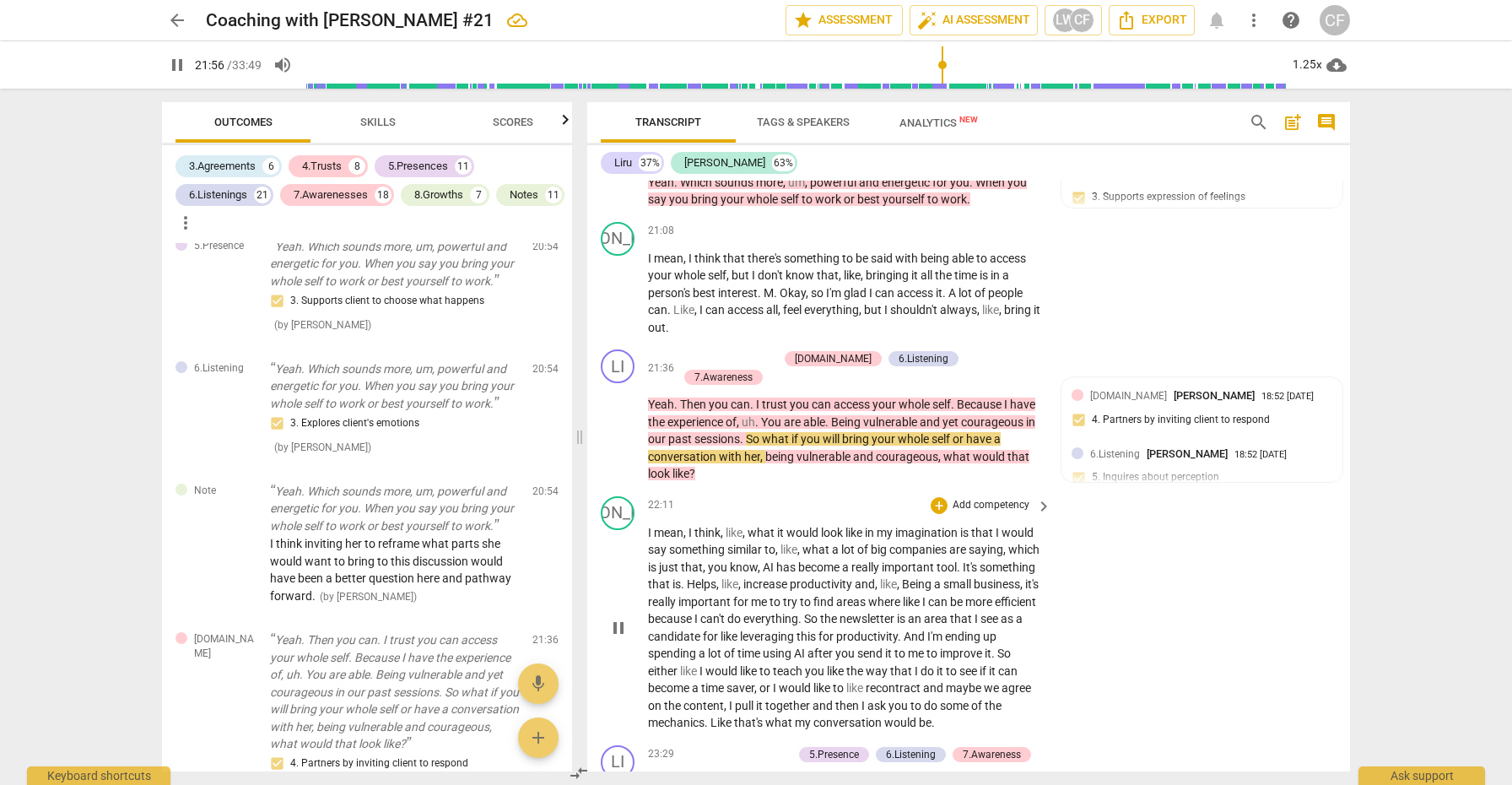
scroll to position [6227, 0]
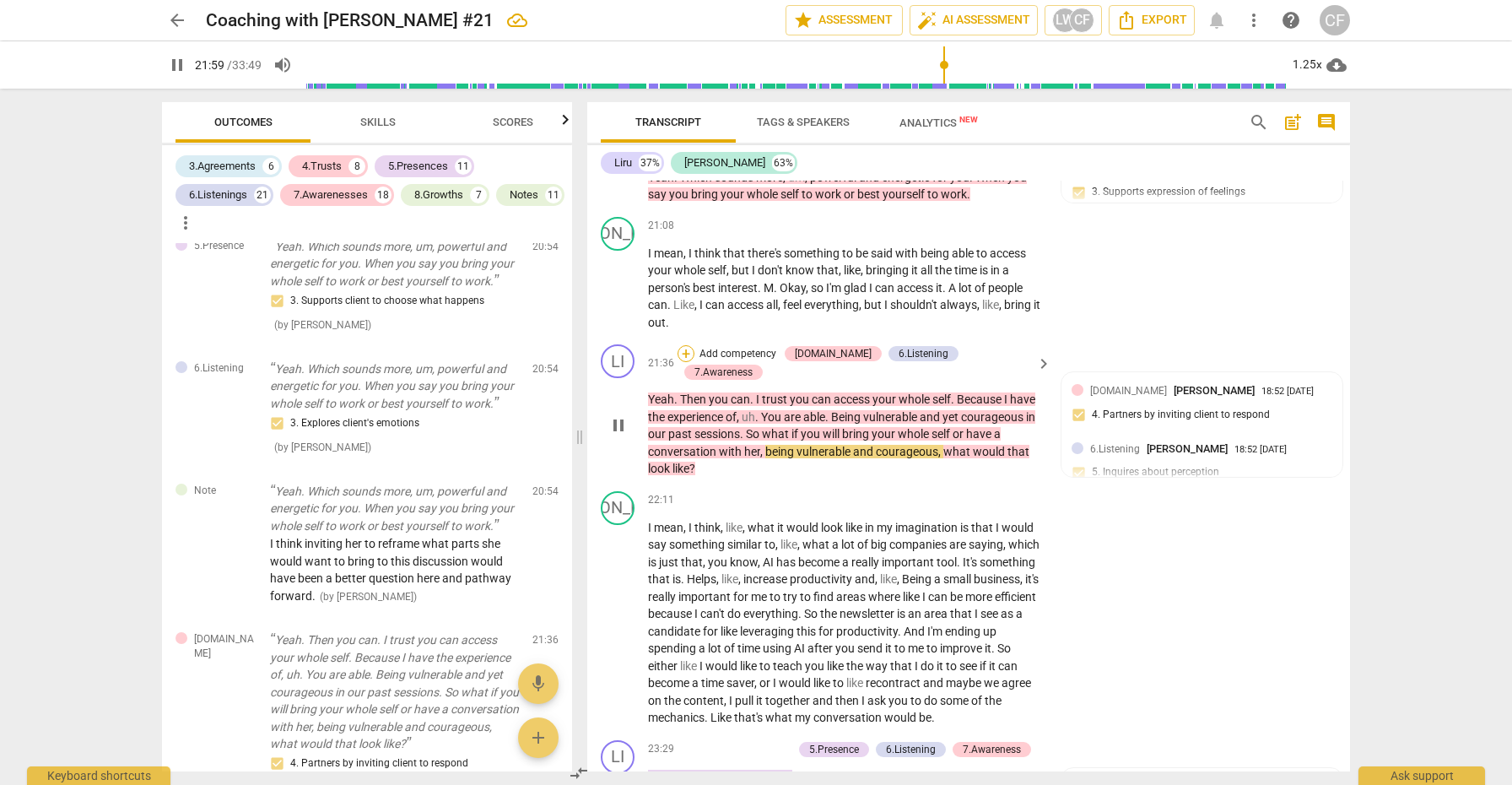
click at [695, 345] on div "+" at bounding box center [686, 354] width 17 height 17
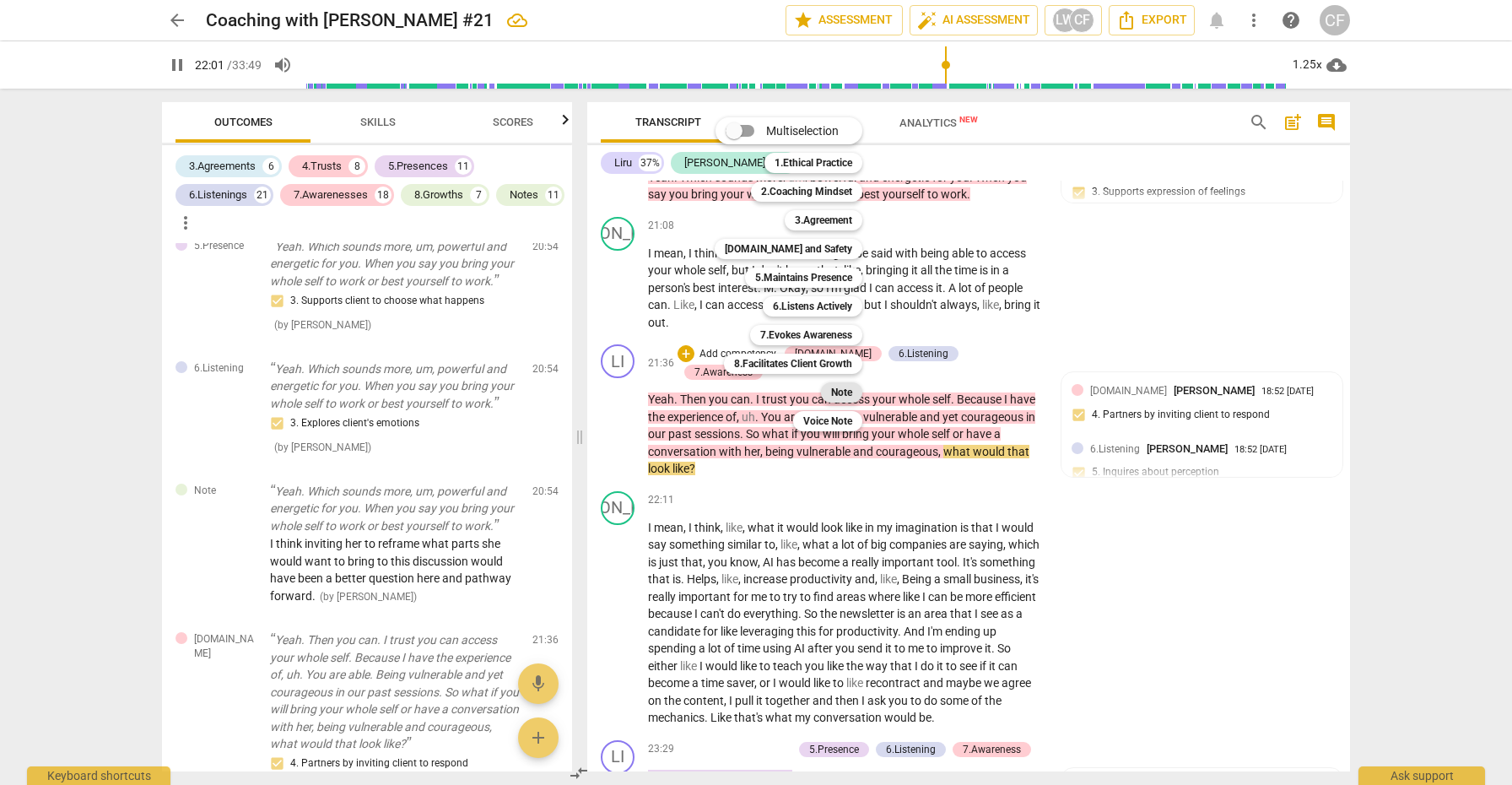
click at [846, 395] on b "Note" at bounding box center [842, 392] width 21 height 20
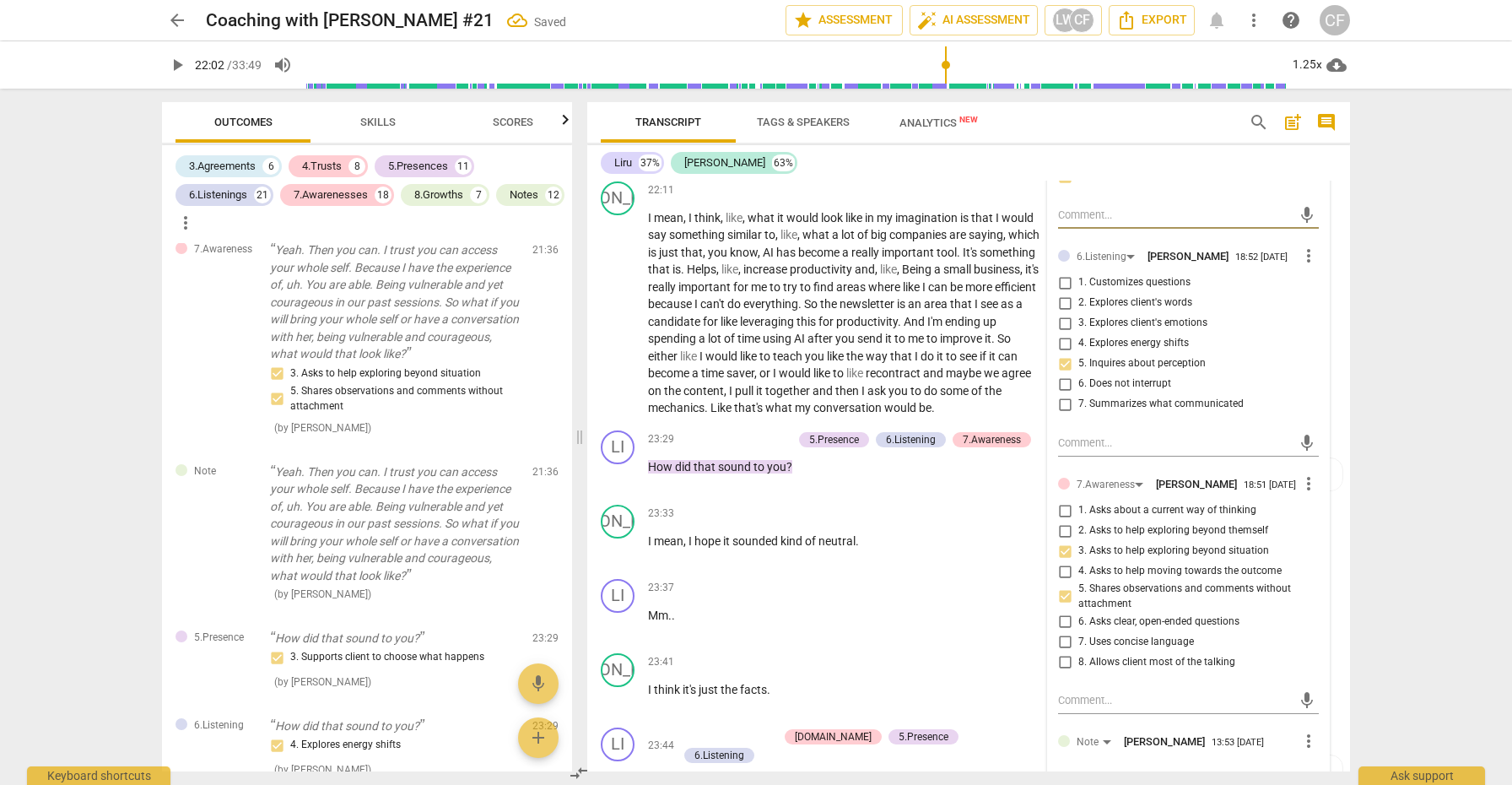
scroll to position [6543, 0]
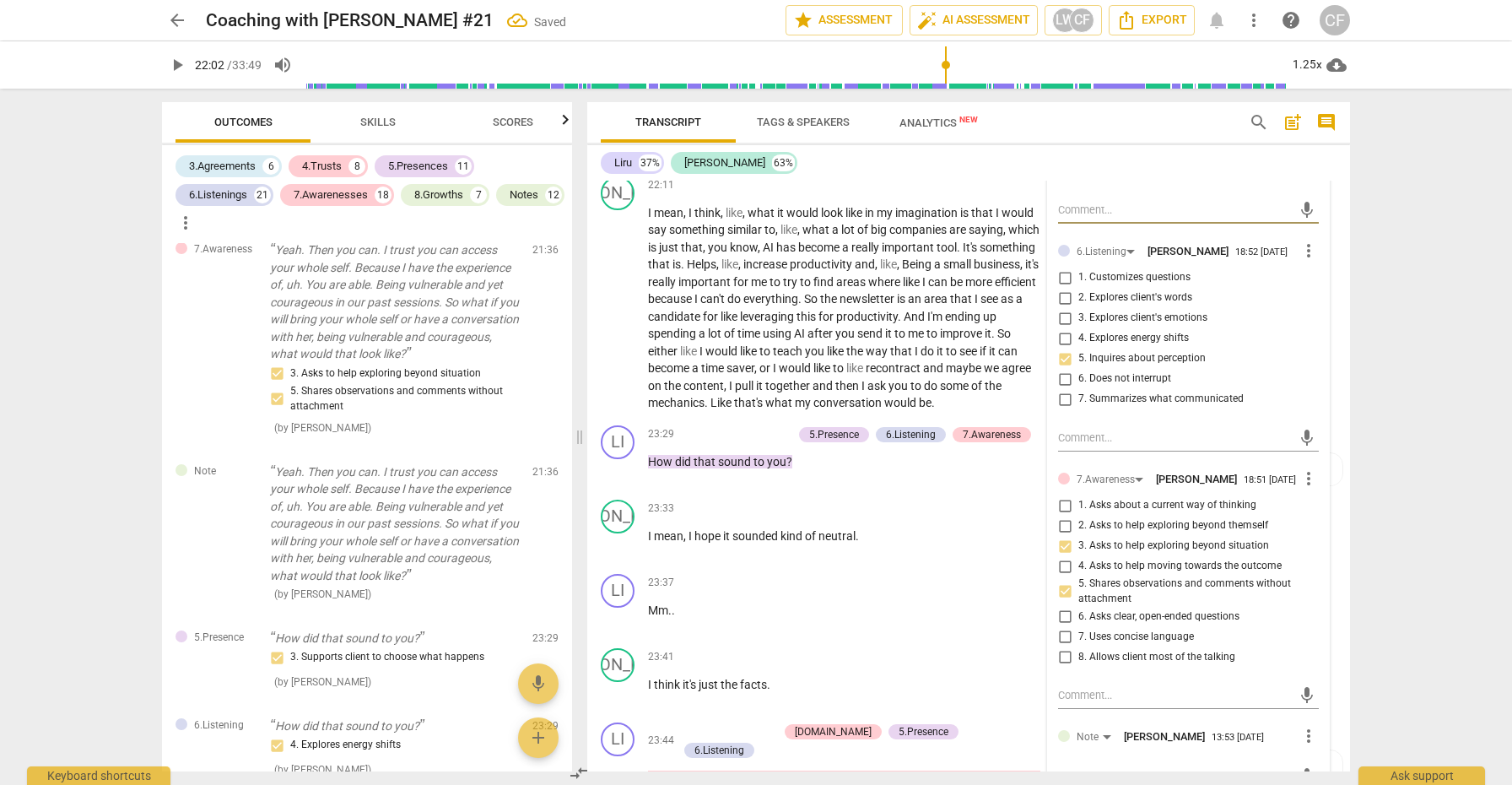
click at [1106, 763] on div "mic" at bounding box center [1188, 776] width 261 height 27
click at [1091, 769] on textarea at bounding box center [1175, 776] width 234 height 16
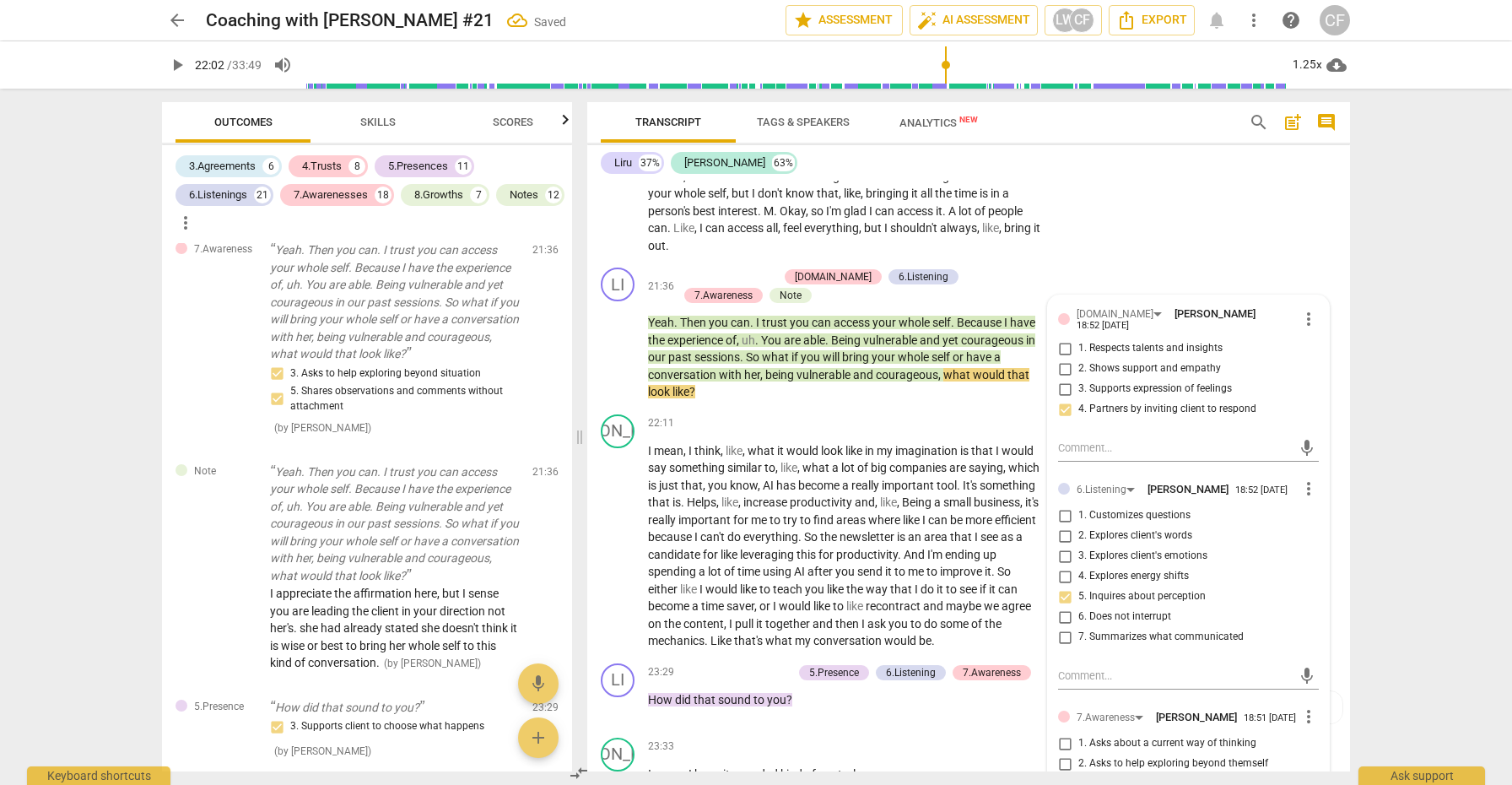
scroll to position [6302, 0]
click at [630, 451] on div "play_arrow pause" at bounding box center [626, 550] width 43 height 197
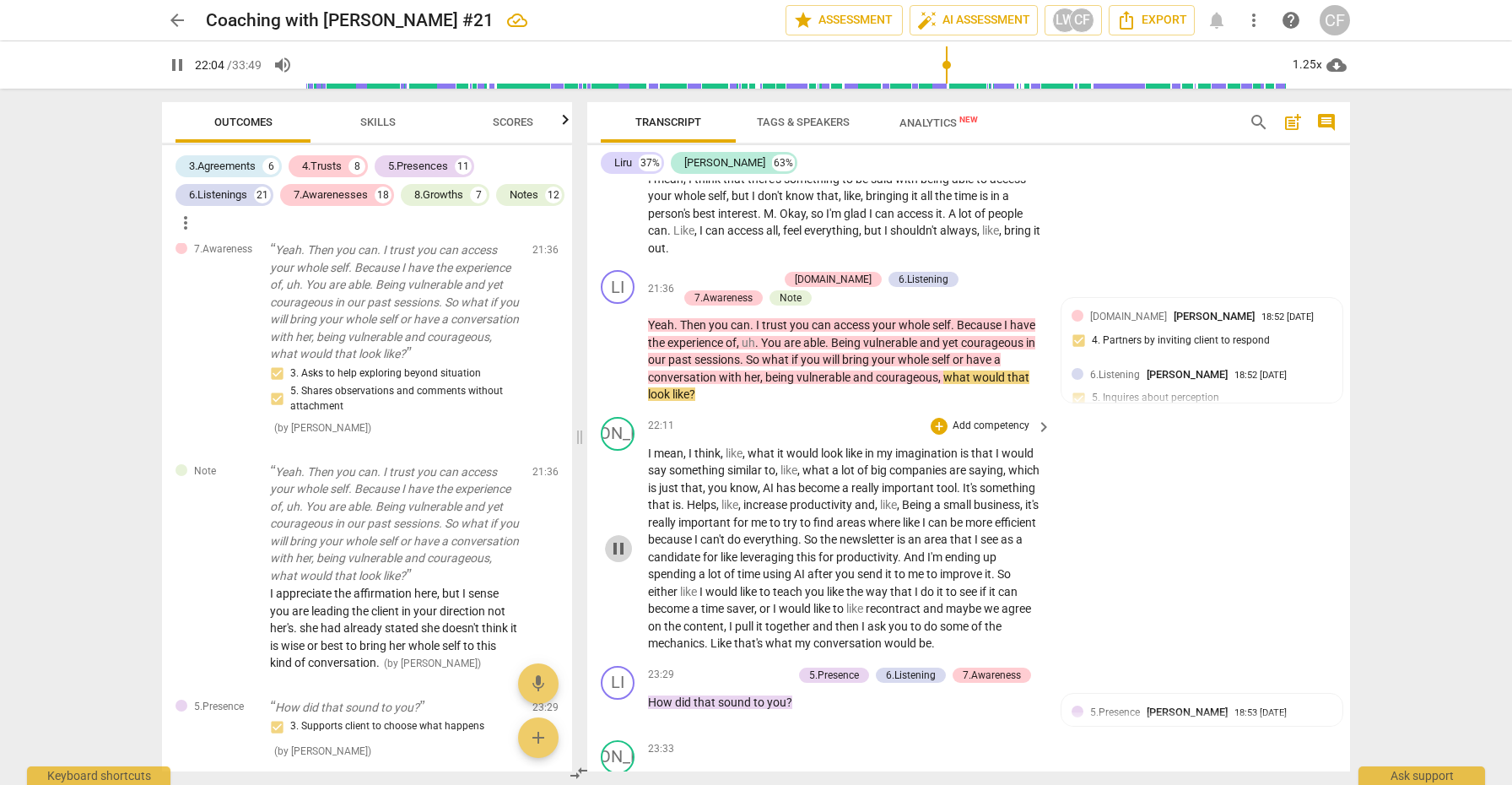
click at [619, 538] on span "pause" at bounding box center [618, 548] width 20 height 20
click at [619, 538] on span "play_arrow" at bounding box center [618, 548] width 20 height 20
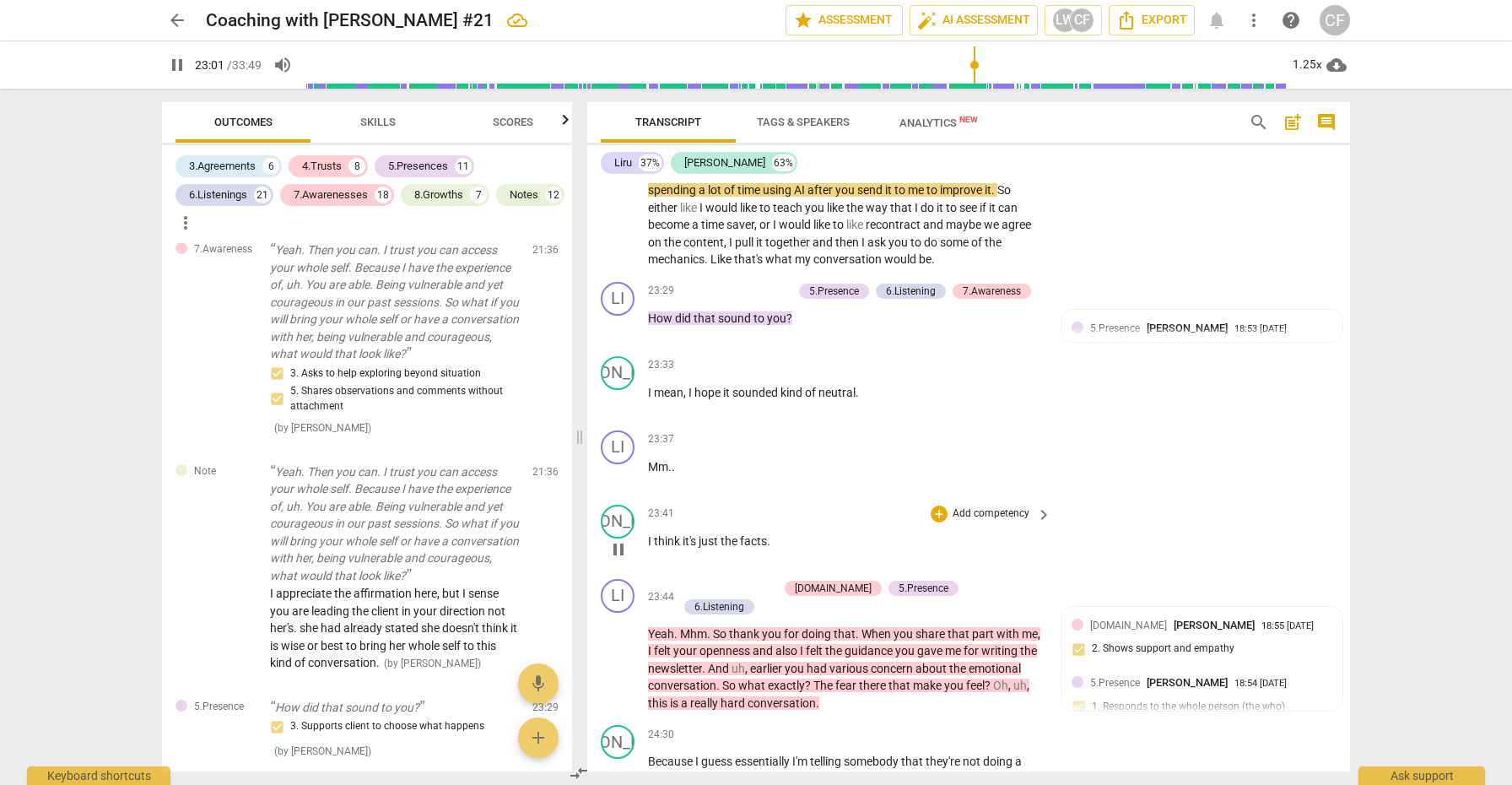
scroll to position [6698, 0]
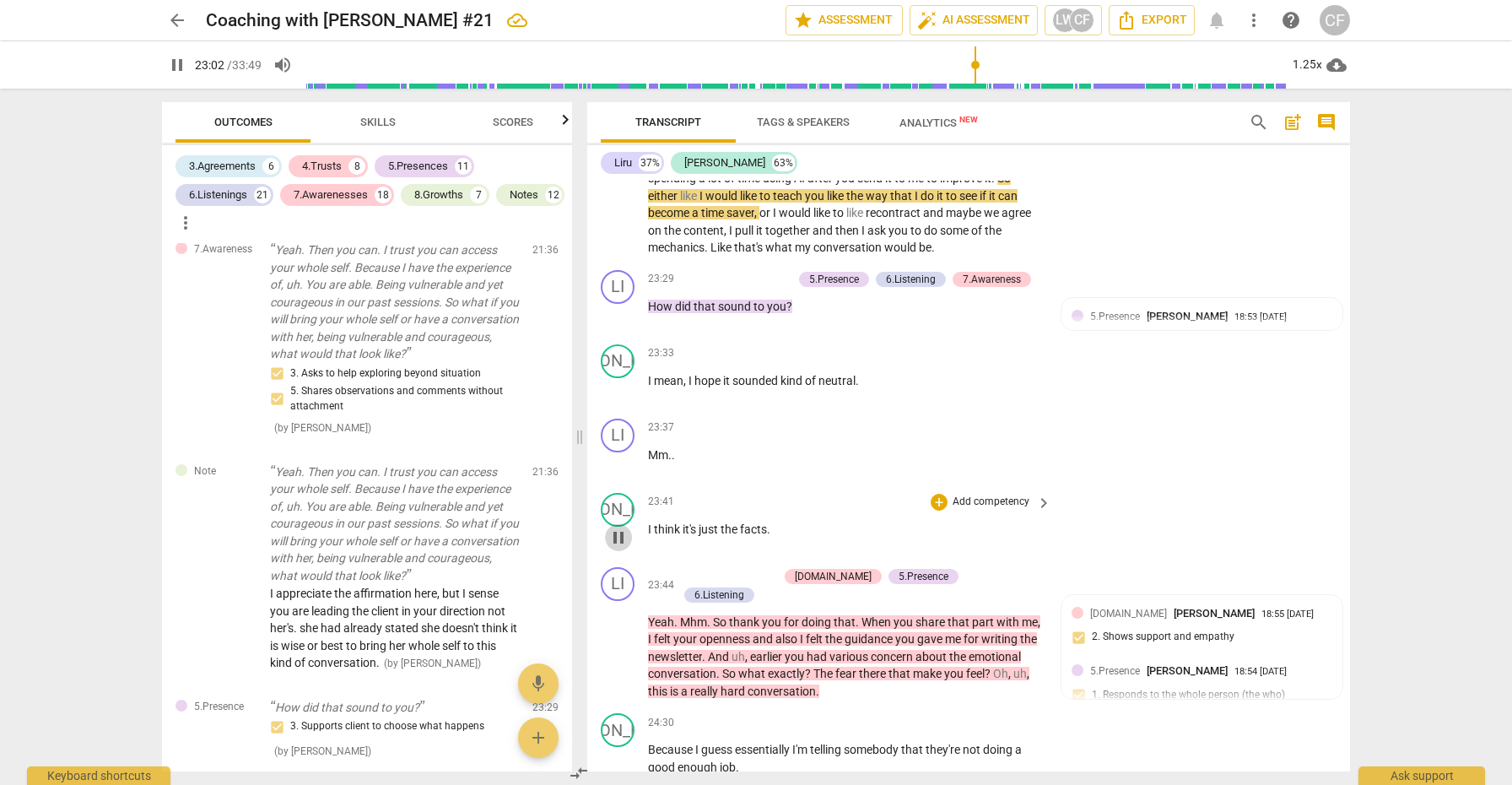
click at [617, 528] on span "pause" at bounding box center [618, 537] width 20 height 20
click at [617, 528] on span "play_arrow" at bounding box center [618, 537] width 20 height 20
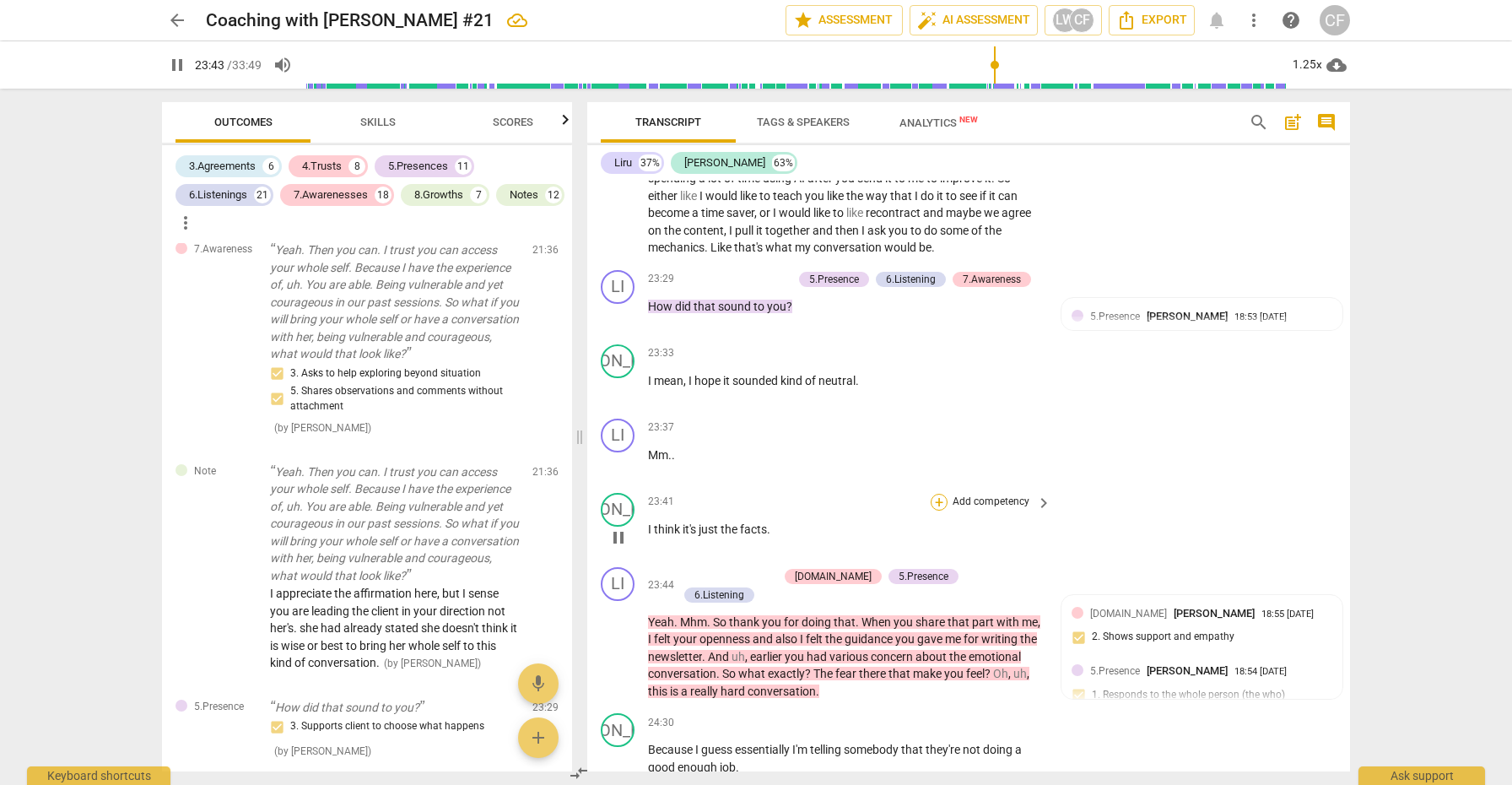
click at [939, 494] on div "+" at bounding box center [940, 503] width 17 height 17
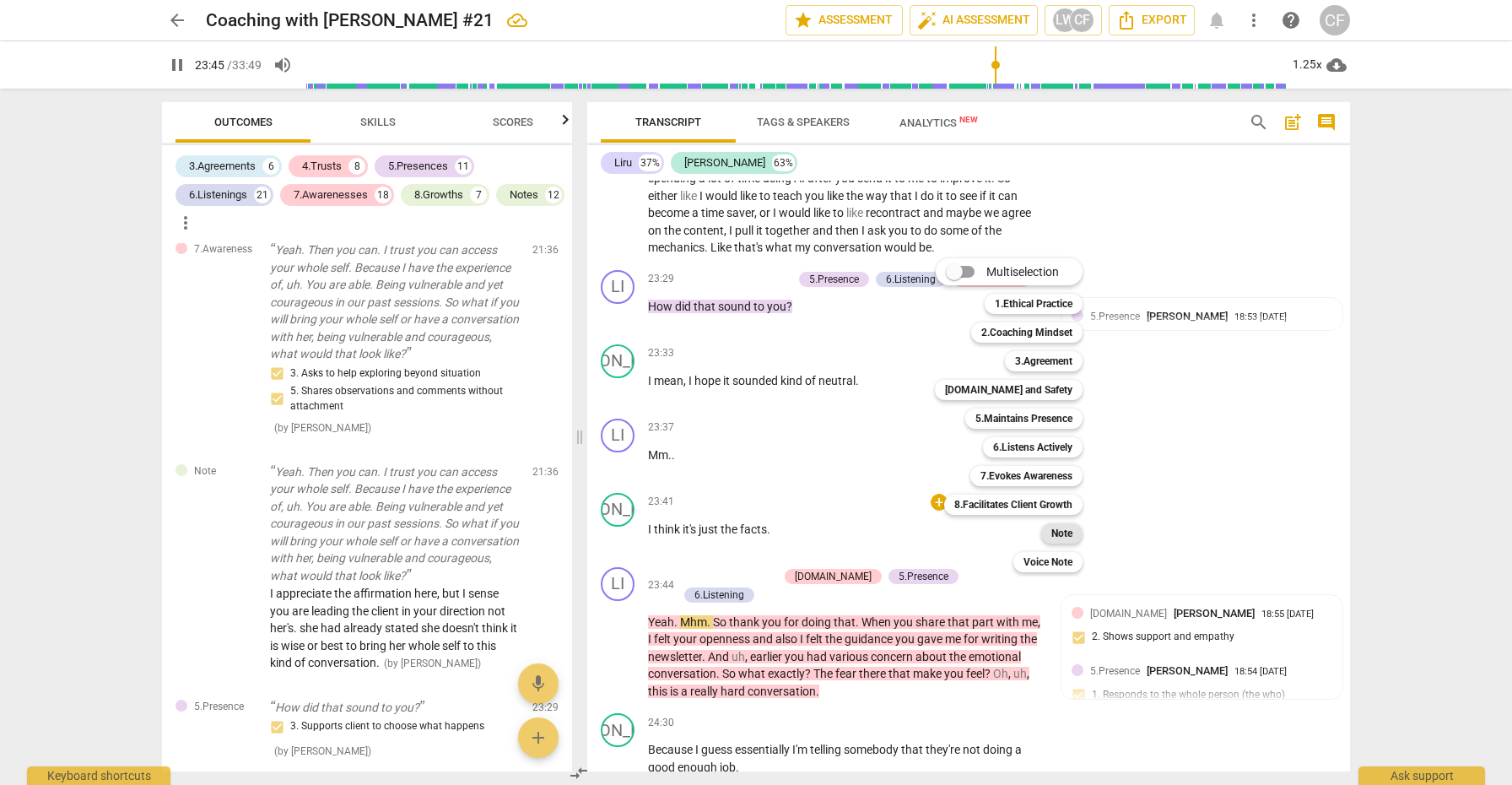
click at [1063, 532] on b "Note" at bounding box center [1062, 533] width 21 height 20
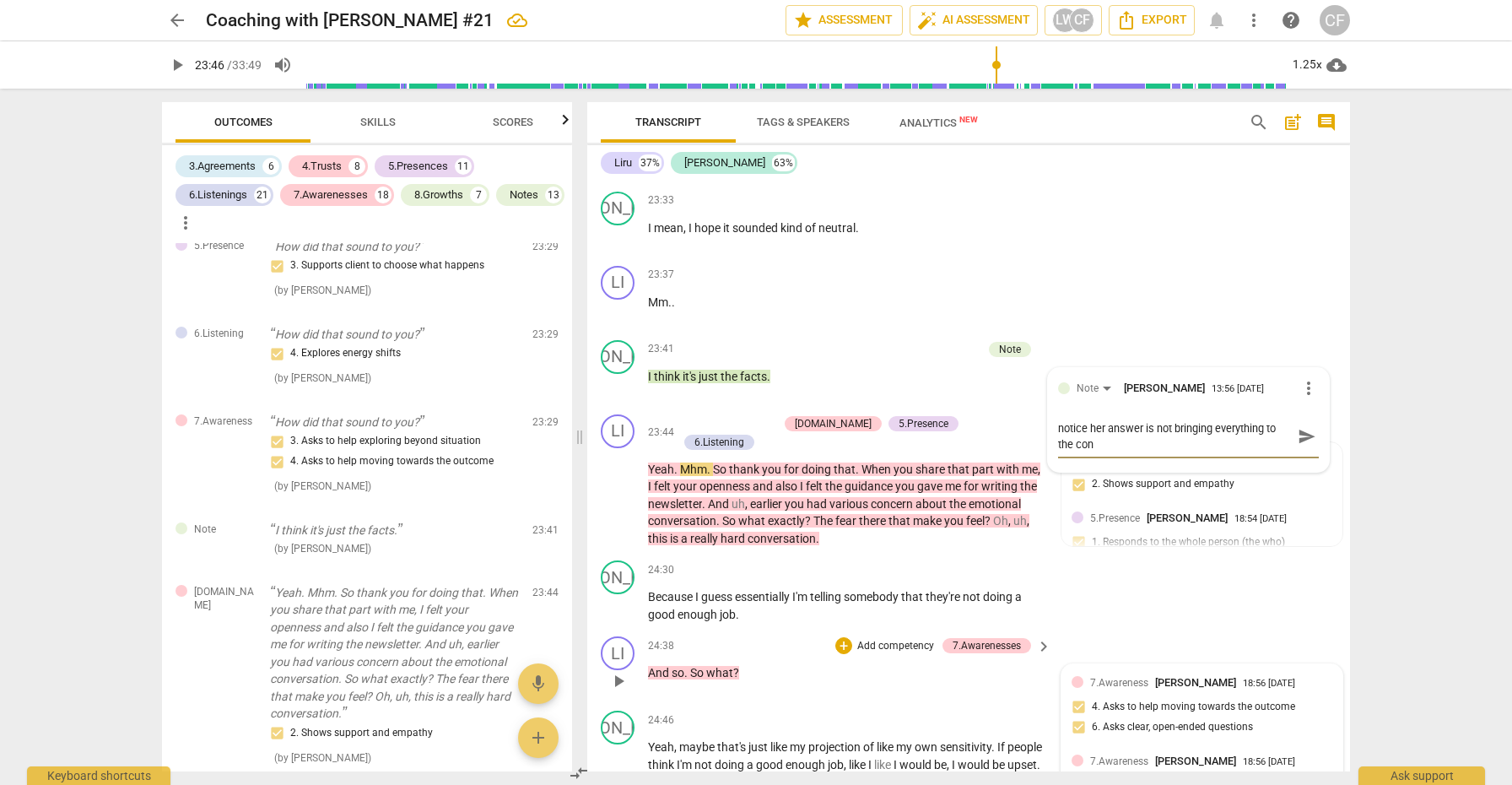
scroll to position [0, 0]
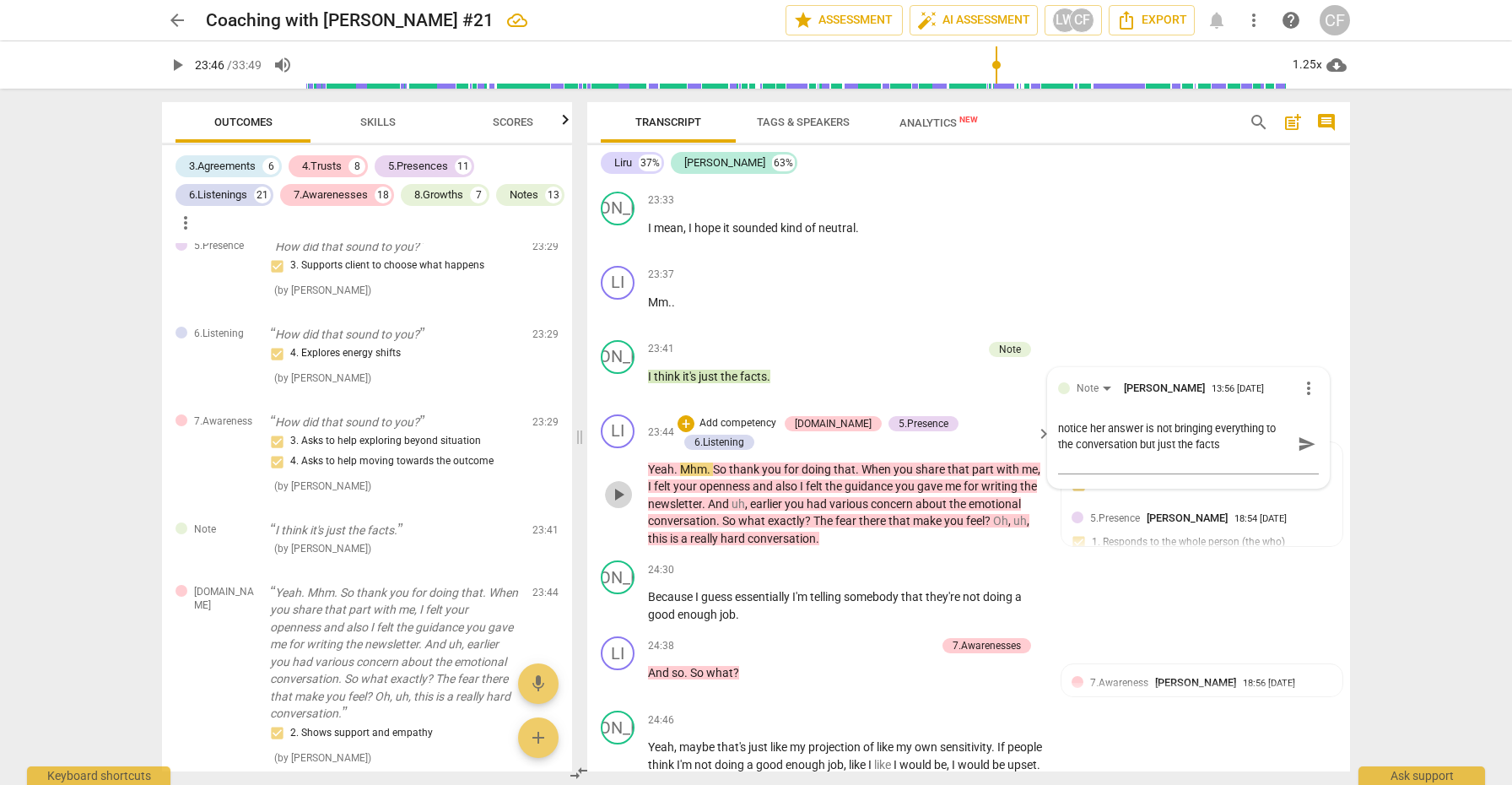
click at [627, 485] on span "play_arrow" at bounding box center [618, 494] width 20 height 20
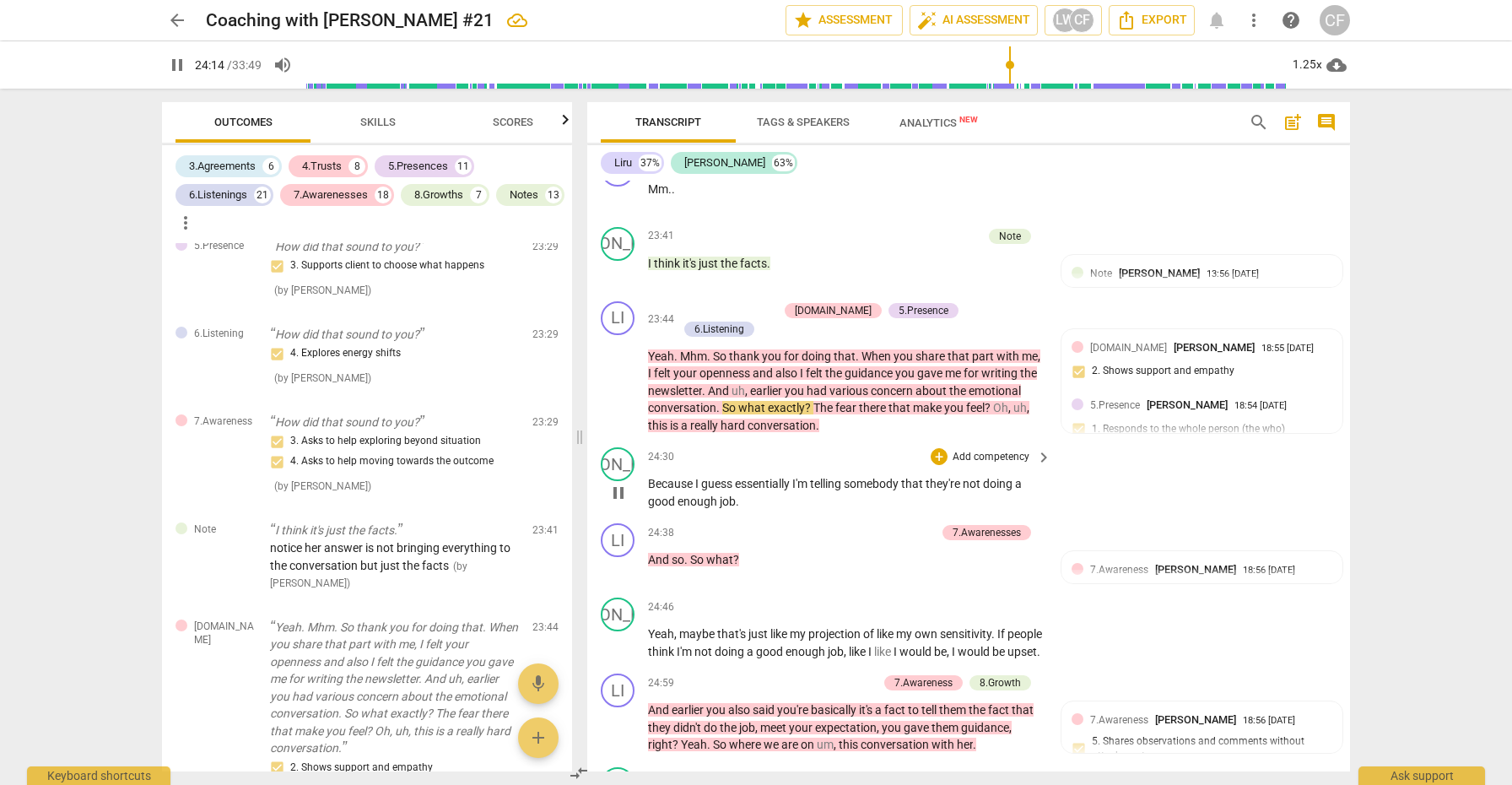
scroll to position [6981, 0]
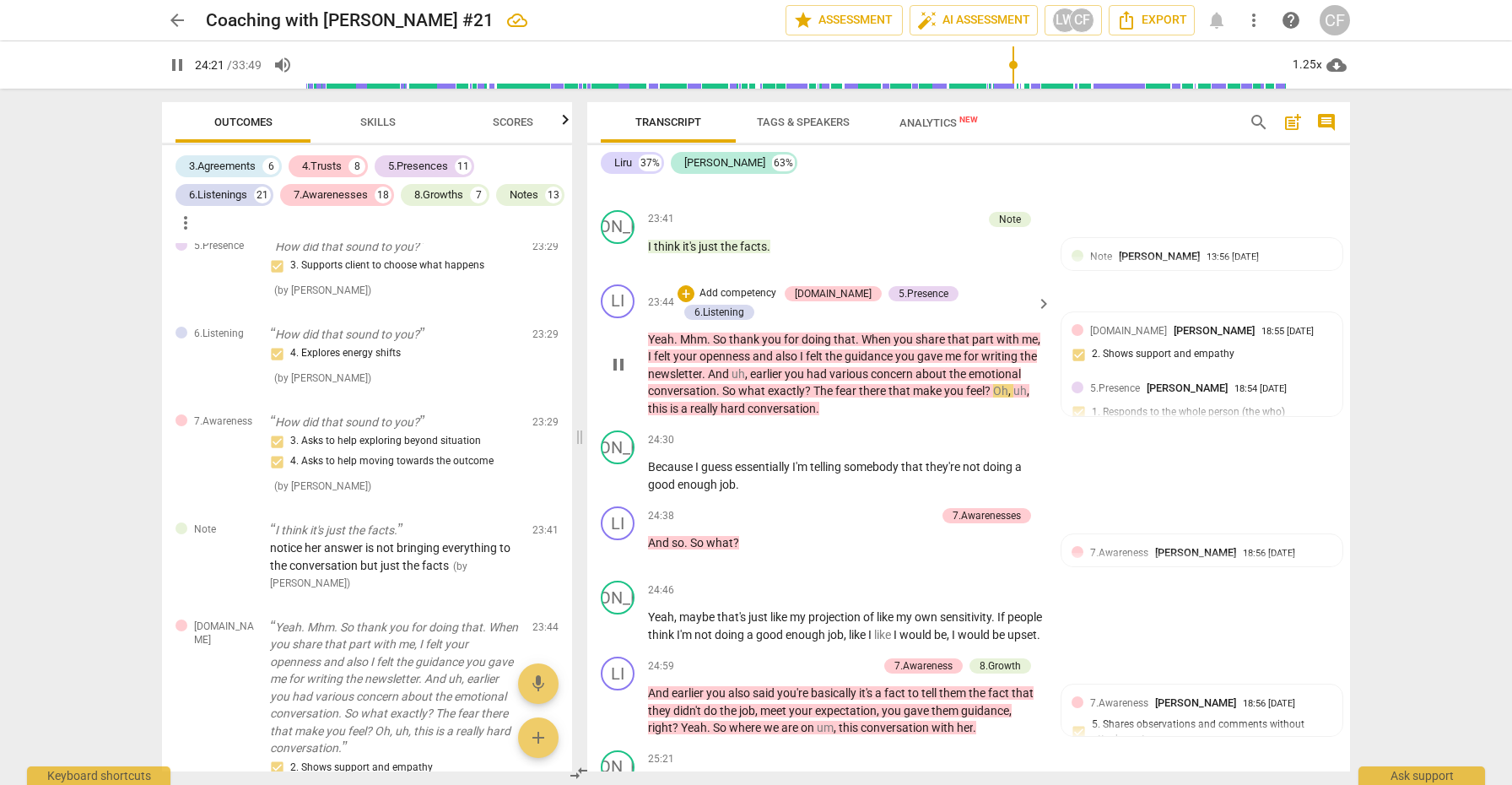
click at [624, 355] on span "pause" at bounding box center [618, 364] width 20 height 20
click at [695, 285] on div "+" at bounding box center [686, 294] width 17 height 17
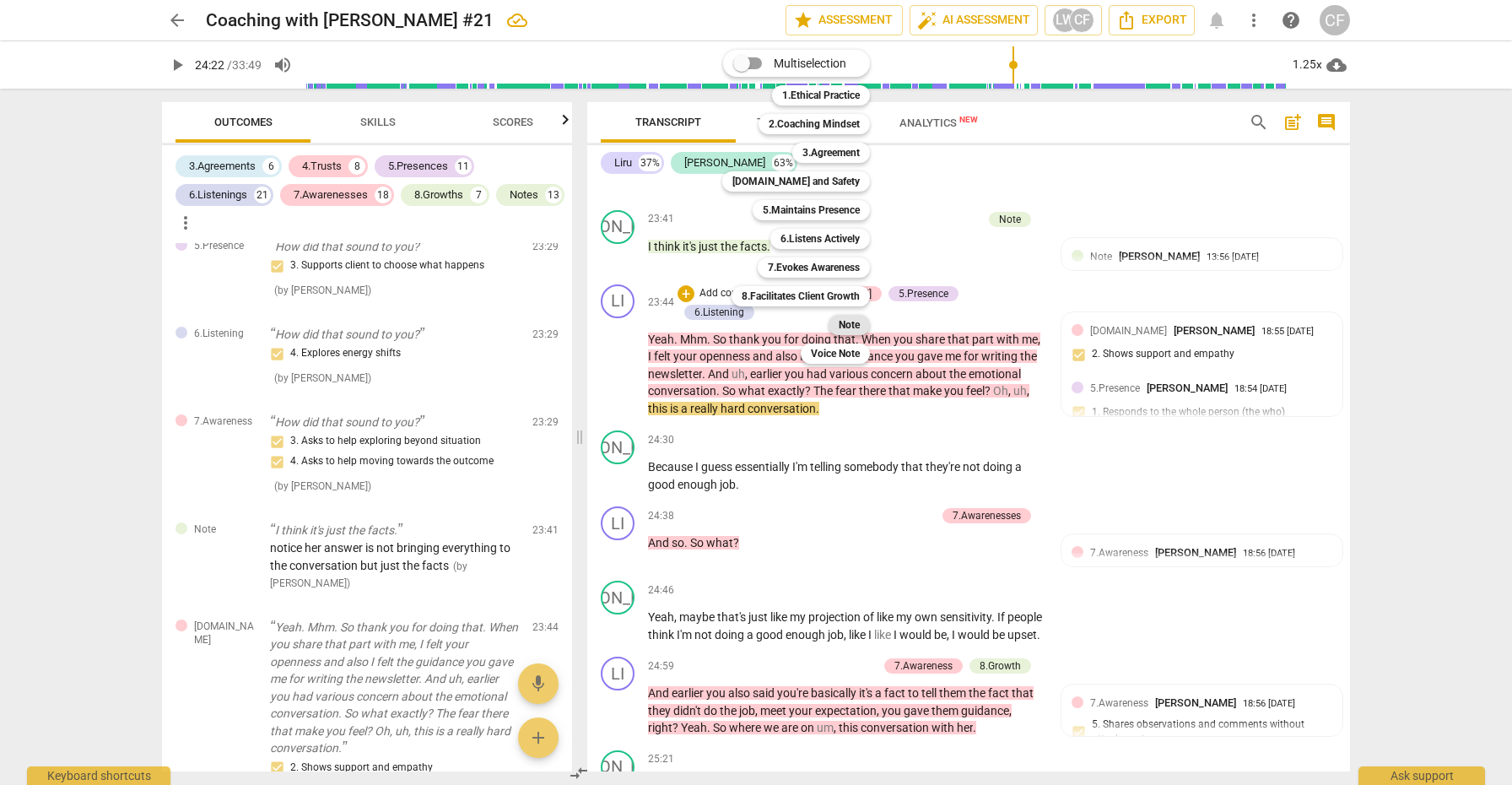
click at [843, 327] on b "Note" at bounding box center [850, 324] width 21 height 20
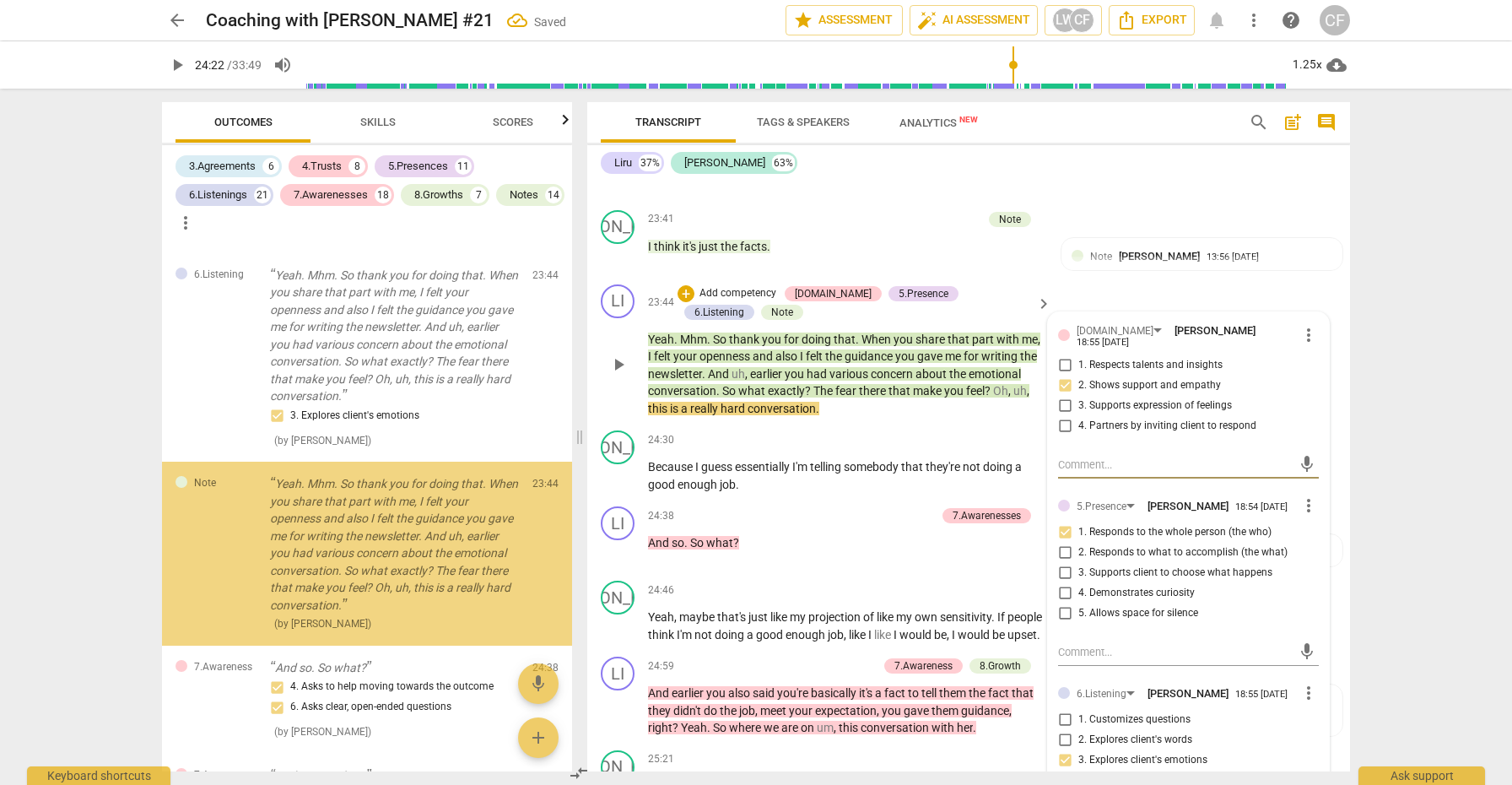
scroll to position [7191, 0]
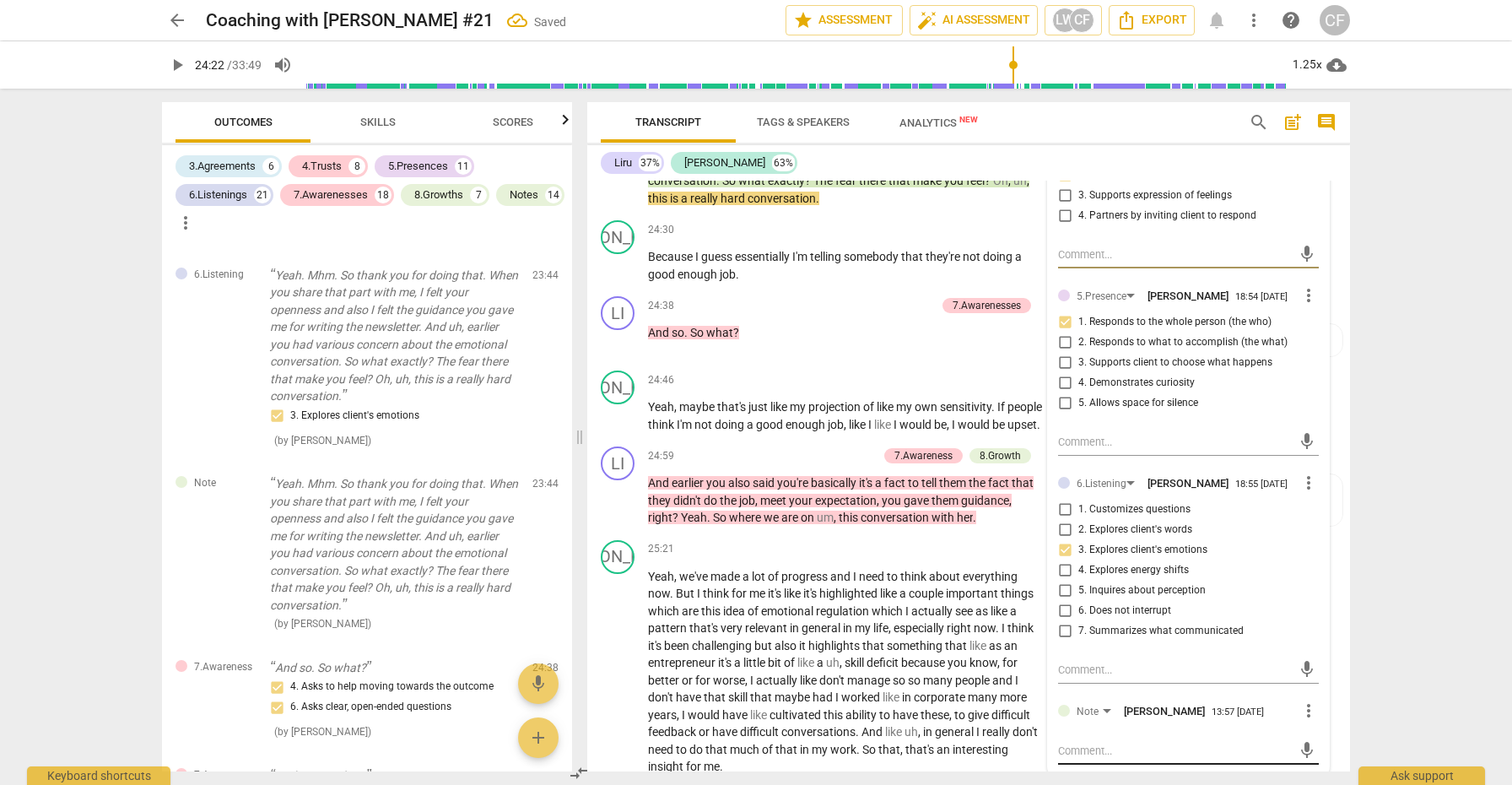
click at [1109, 743] on textarea at bounding box center [1175, 751] width 234 height 16
click at [1298, 766] on span "send" at bounding box center [1307, 774] width 18 height 18
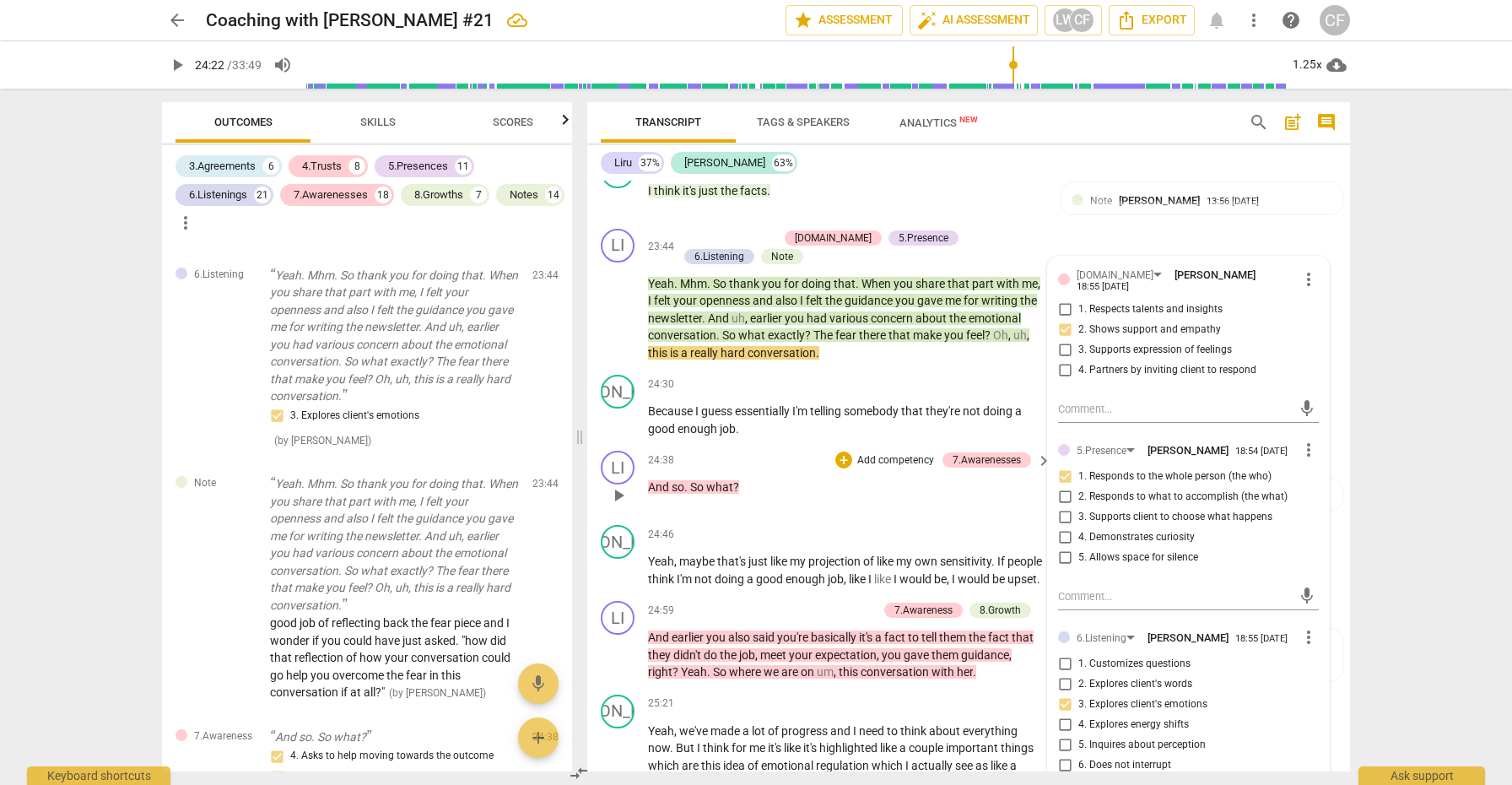
scroll to position [7041, 0]
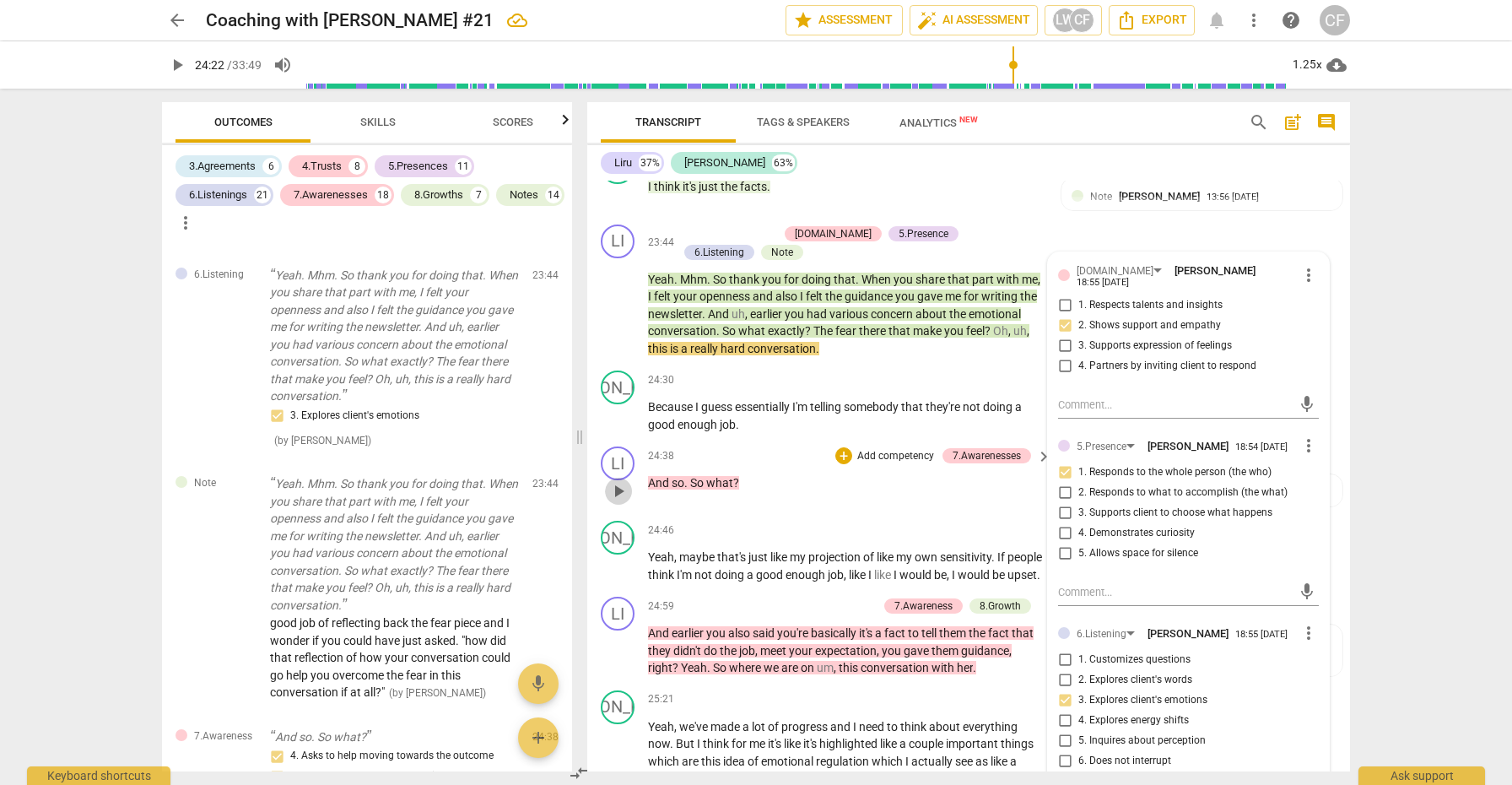
click at [617, 481] on span "play_arrow" at bounding box center [618, 491] width 20 height 20
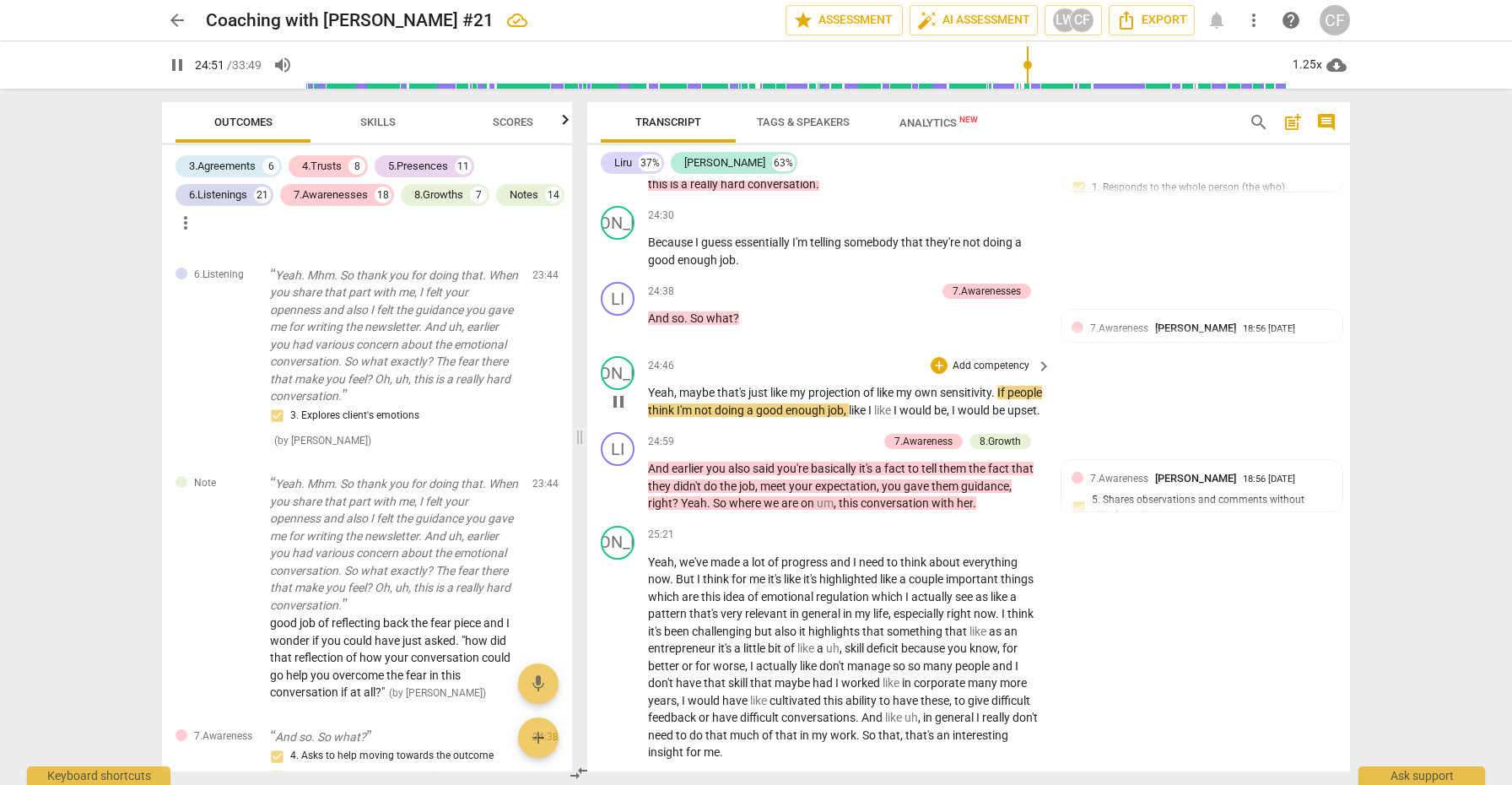
scroll to position [7216, 0]
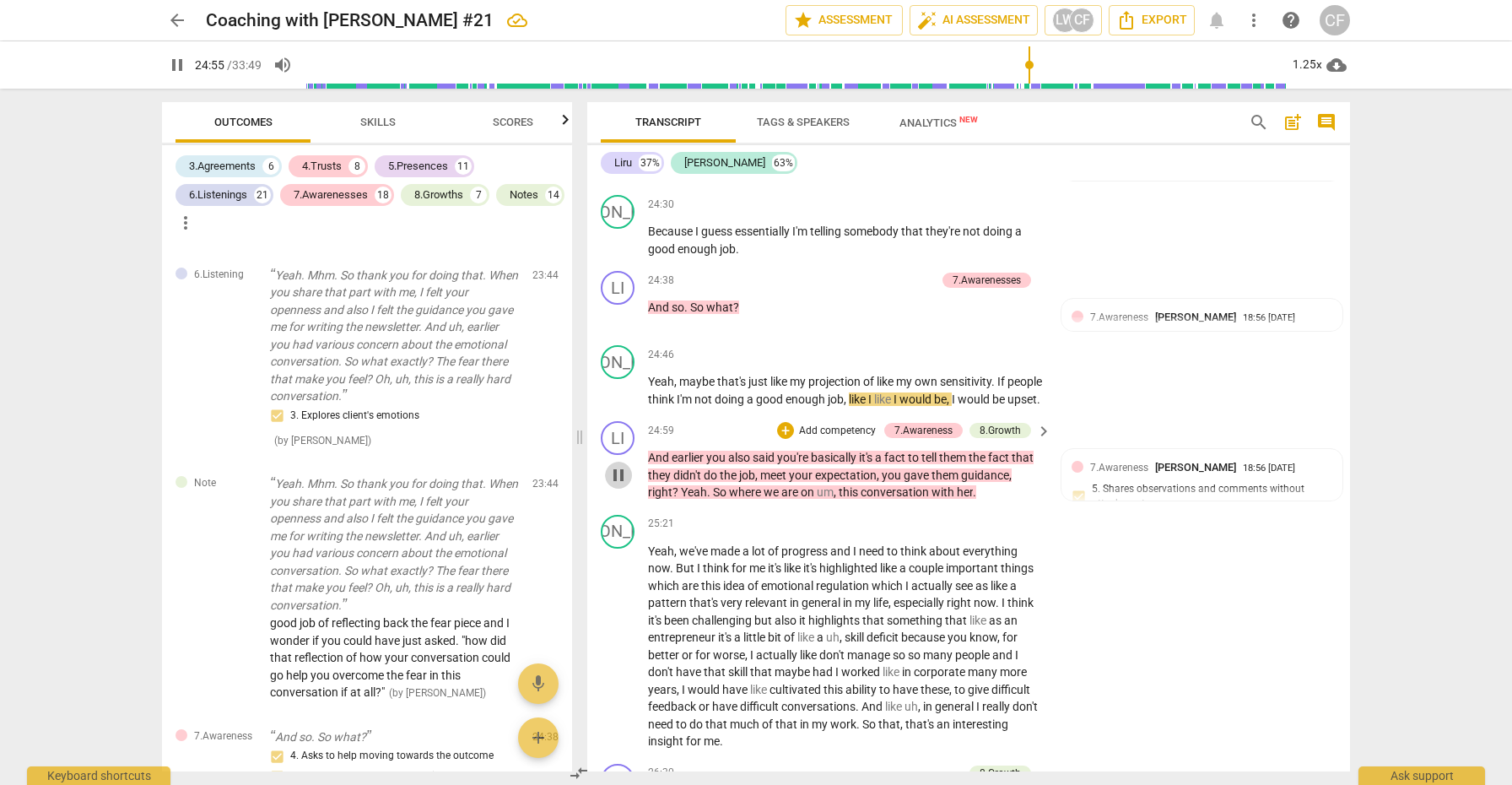
click at [624, 466] on span "pause" at bounding box center [618, 475] width 20 height 20
click at [620, 466] on span "play_arrow" at bounding box center [618, 475] width 20 height 20
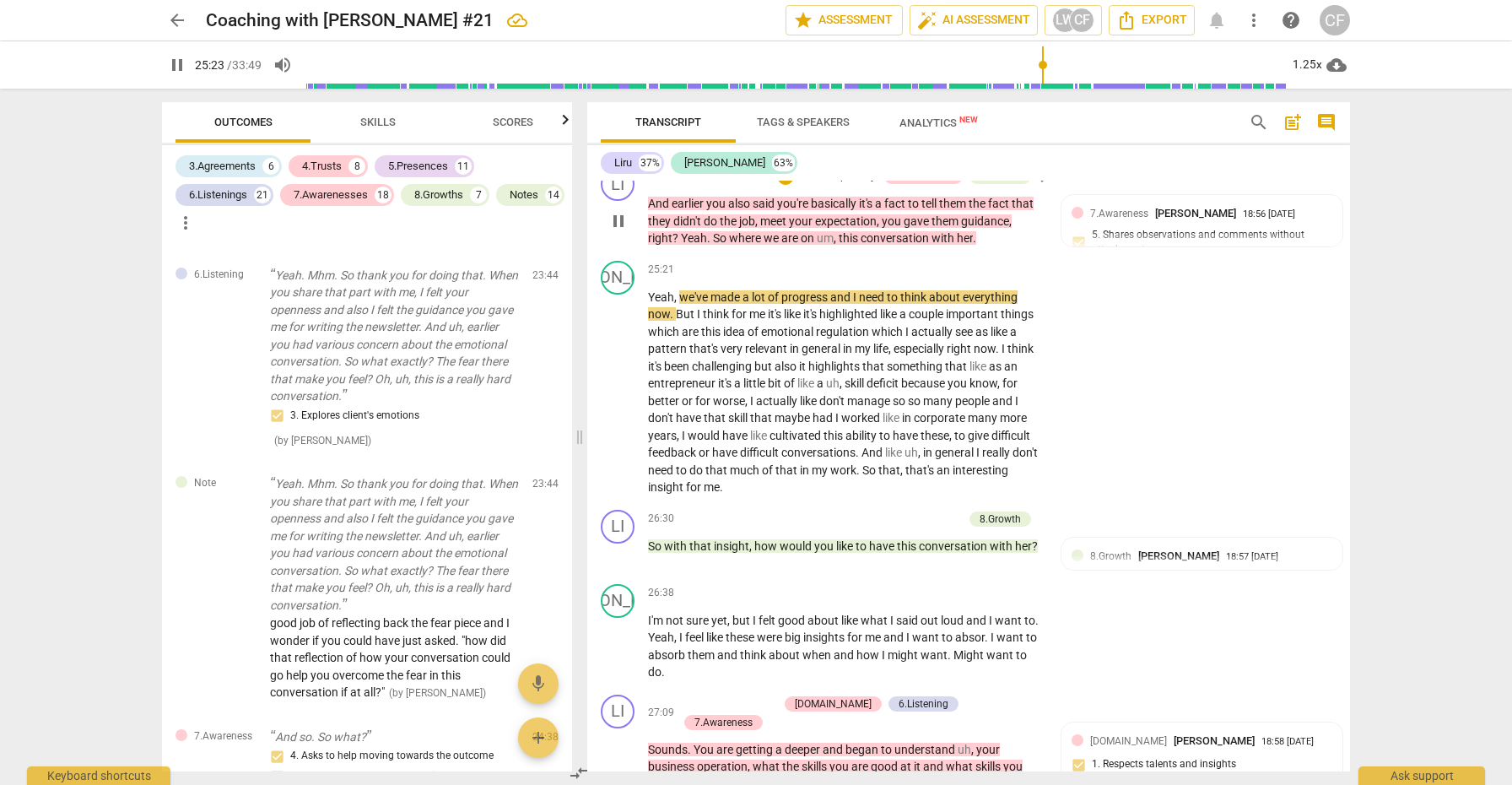
scroll to position [7491, 0]
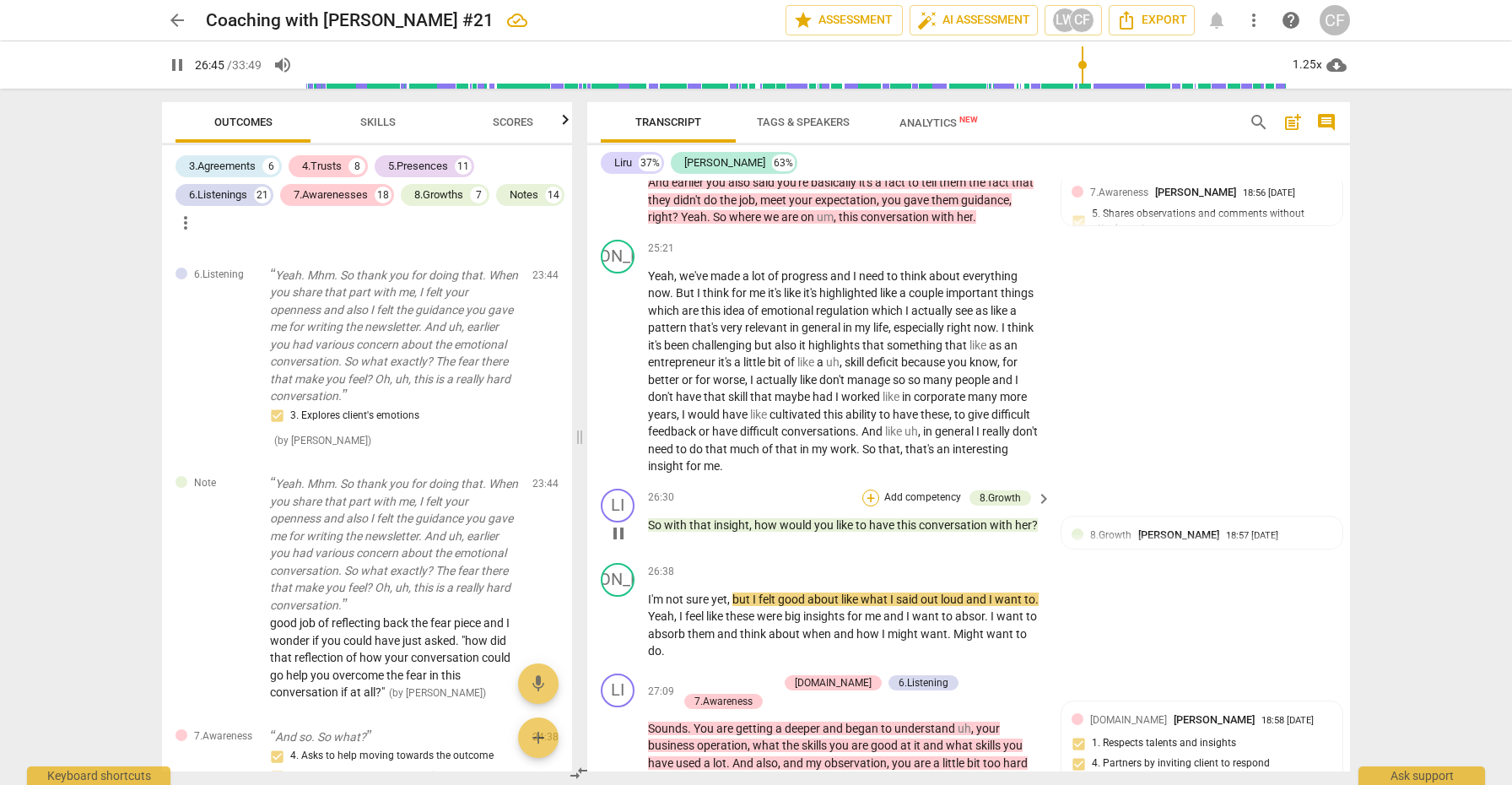
click at [870, 490] on div "+" at bounding box center [871, 498] width 17 height 17
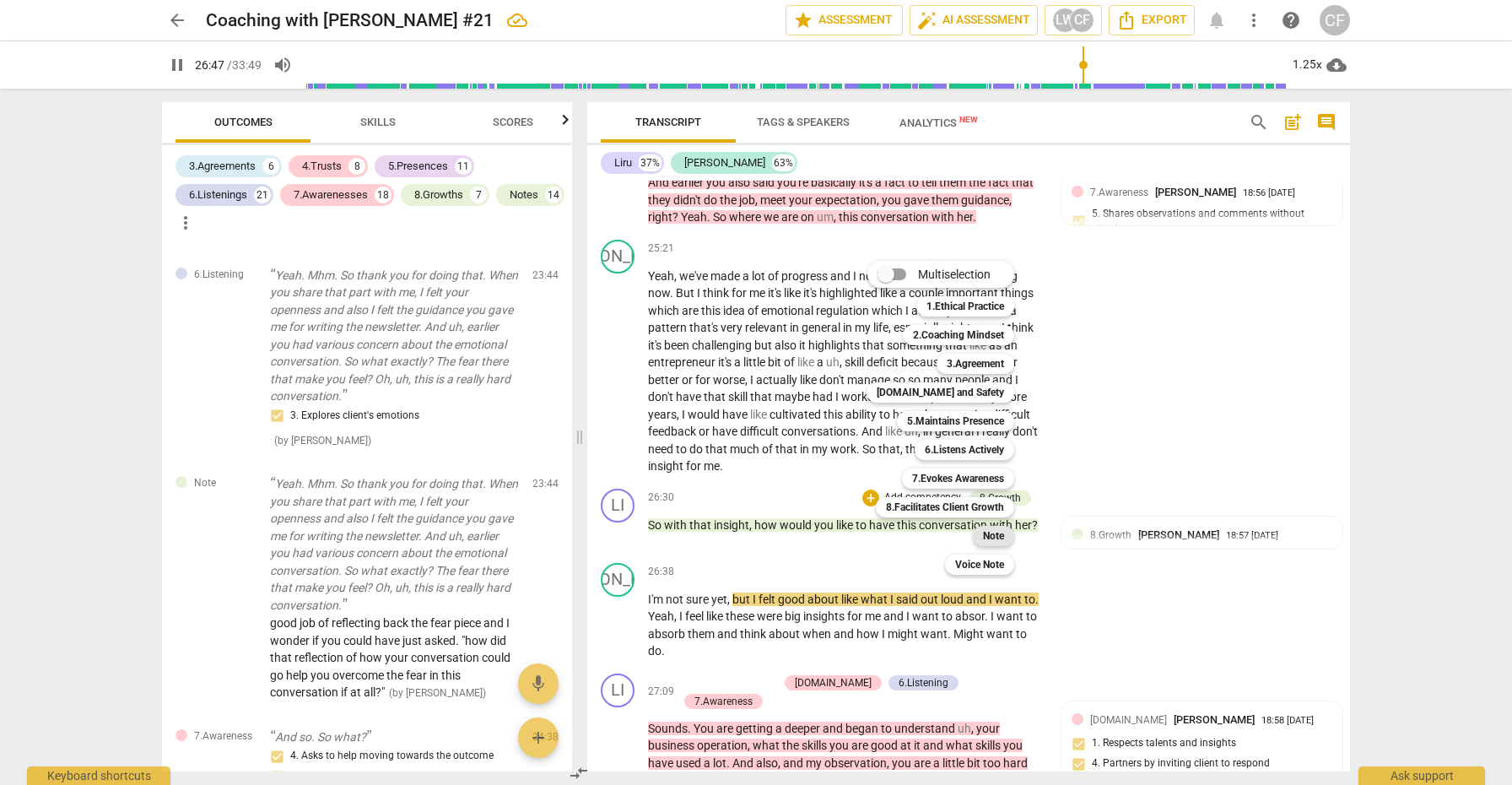
click at [985, 537] on b "Note" at bounding box center [994, 535] width 21 height 20
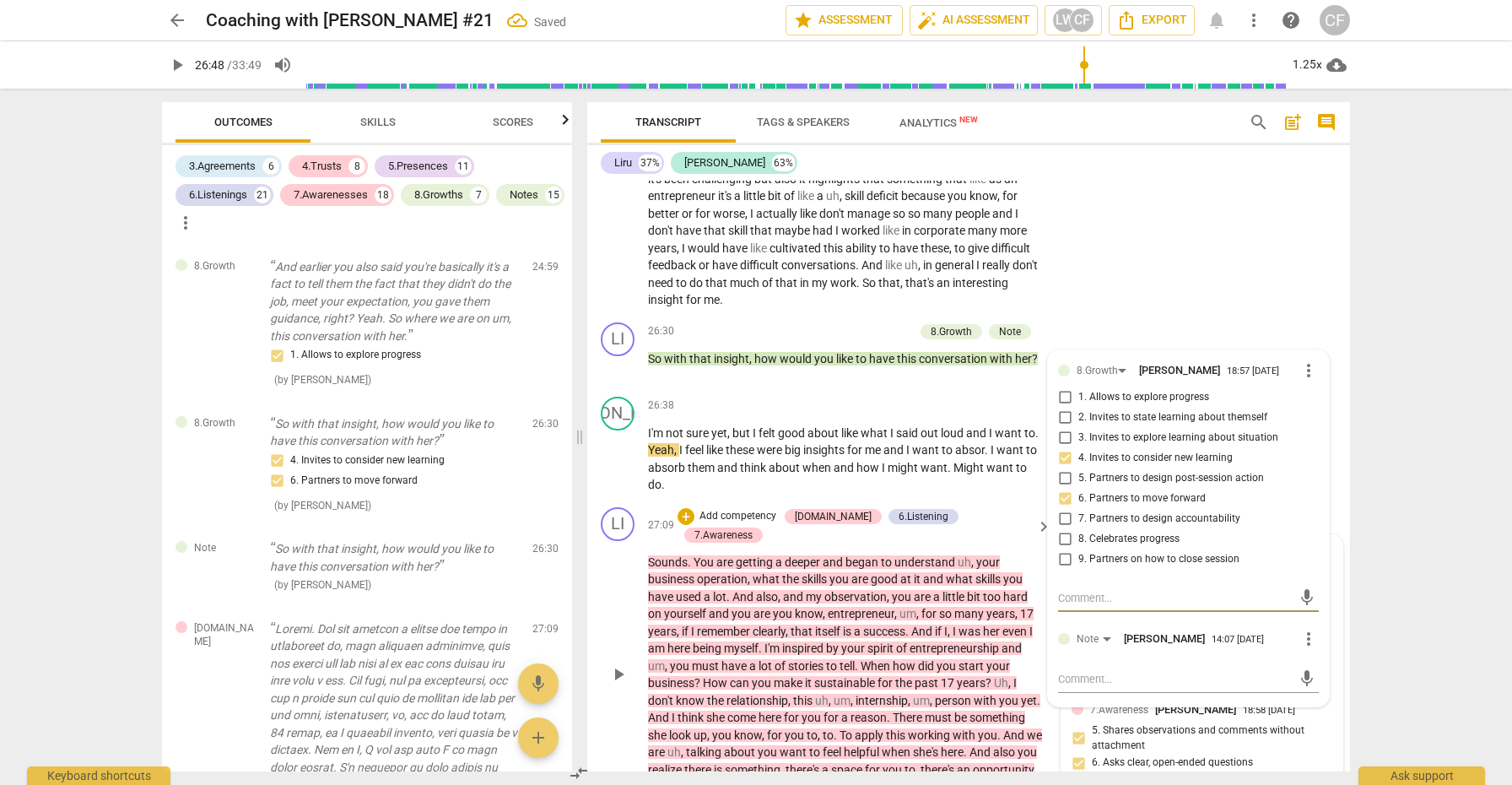
scroll to position [7680, 0]
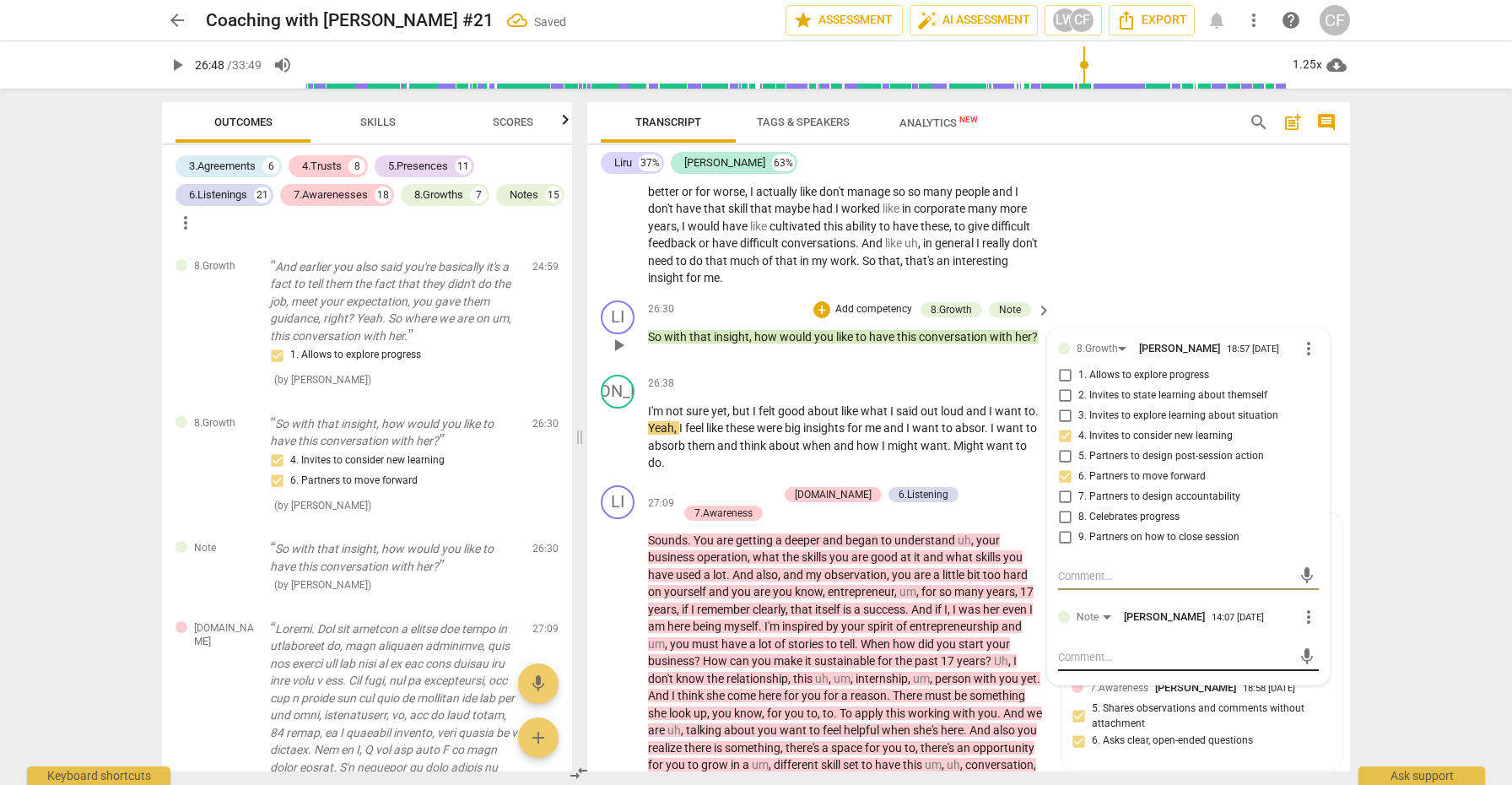
click at [1130, 649] on textarea at bounding box center [1175, 657] width 234 height 16
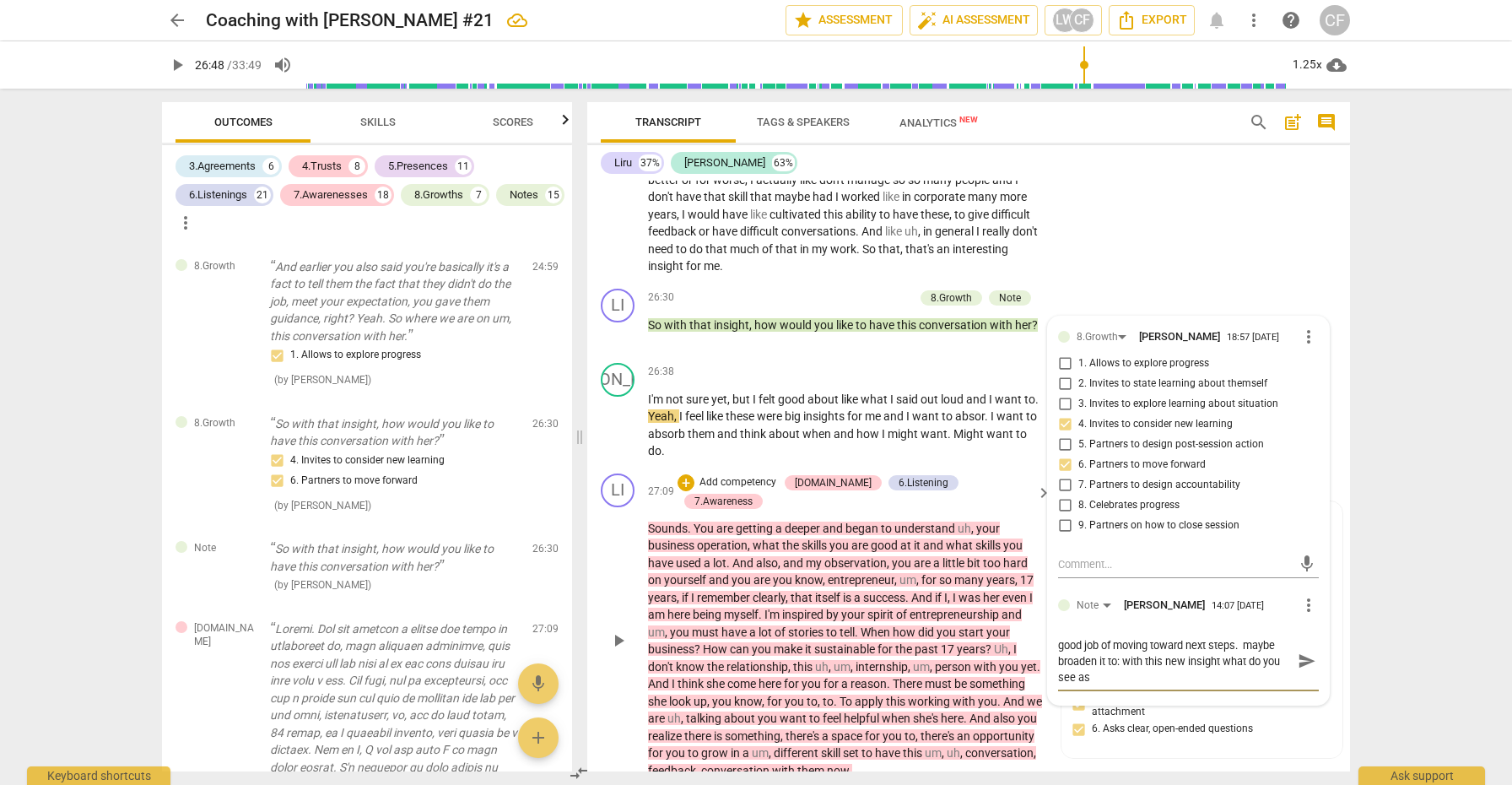
scroll to position [0, 0]
click at [1300, 652] on span "send" at bounding box center [1307, 661] width 18 height 18
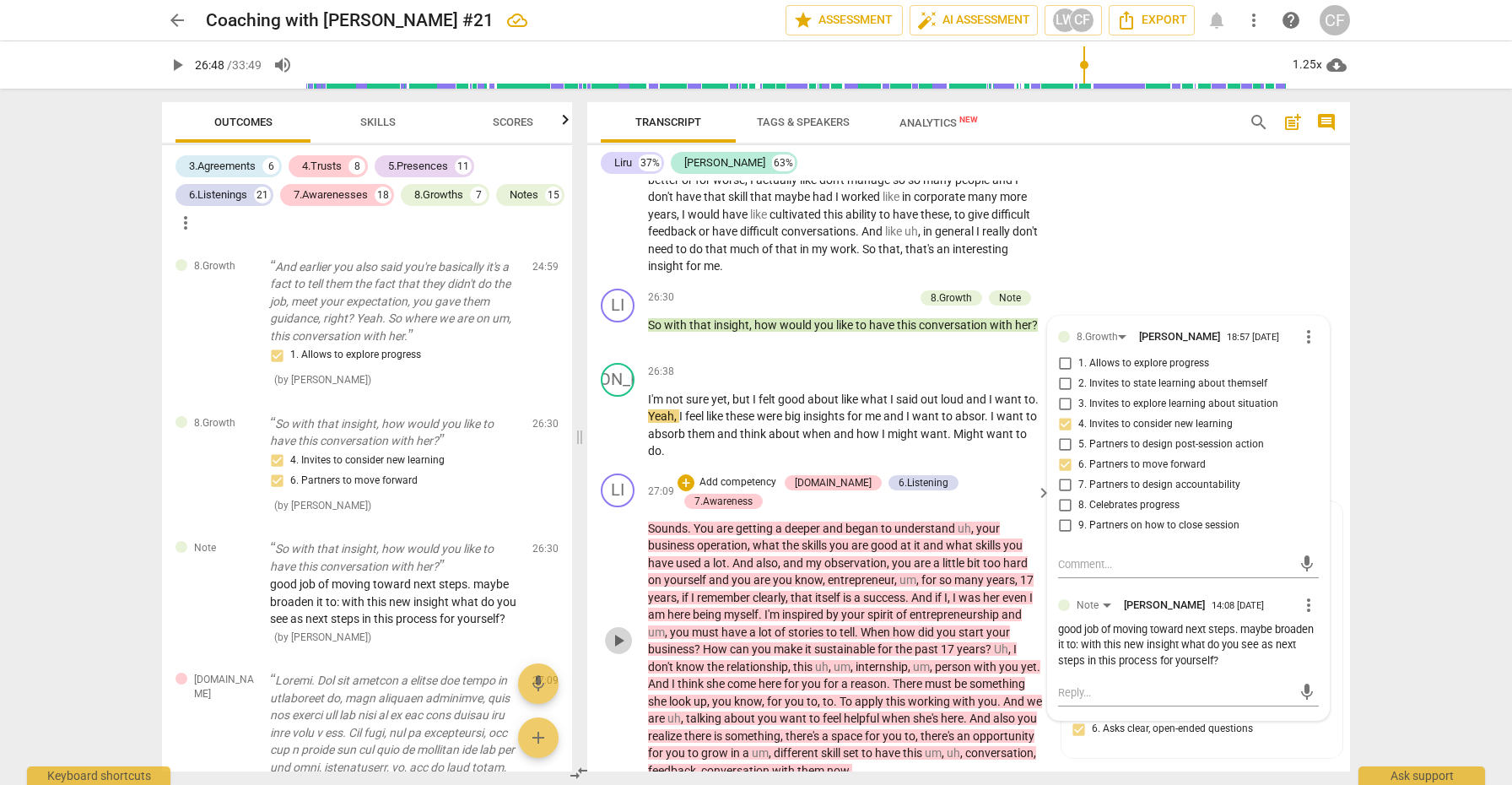
click at [620, 631] on span "play_arrow" at bounding box center [618, 641] width 20 height 20
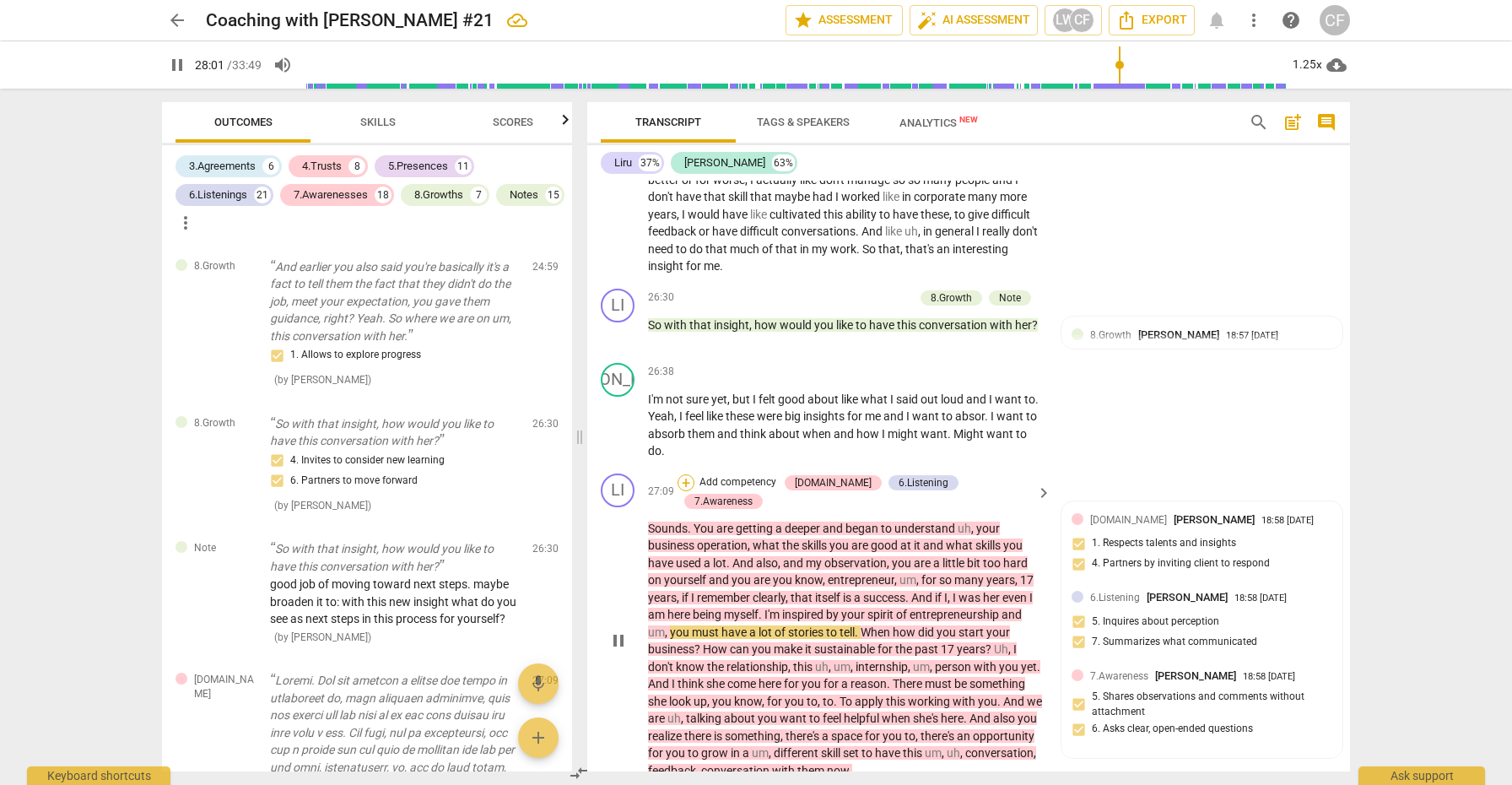
click at [695, 474] on div "+" at bounding box center [686, 483] width 17 height 17
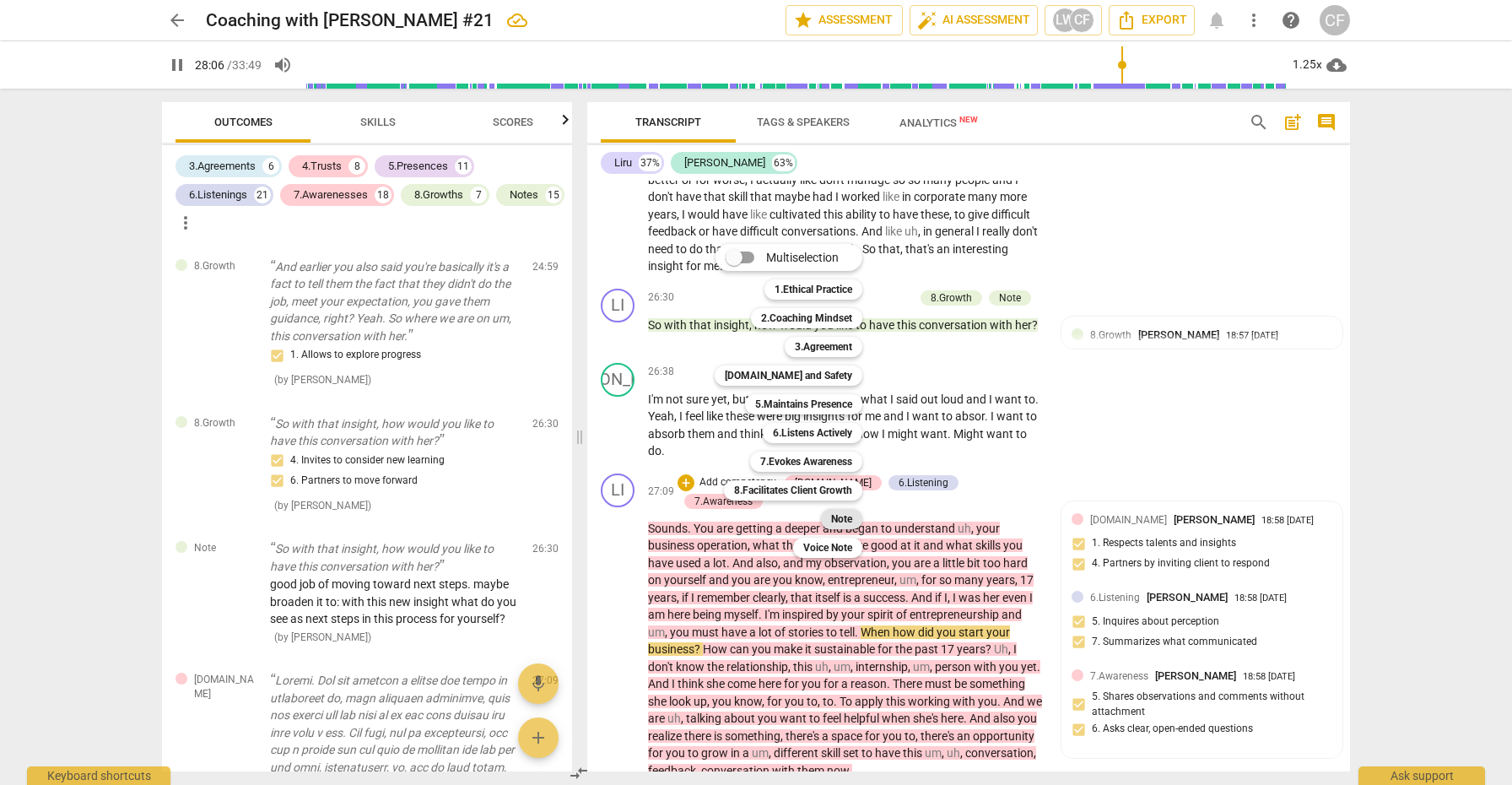
click at [853, 520] on div "Note" at bounding box center [841, 518] width 41 height 20
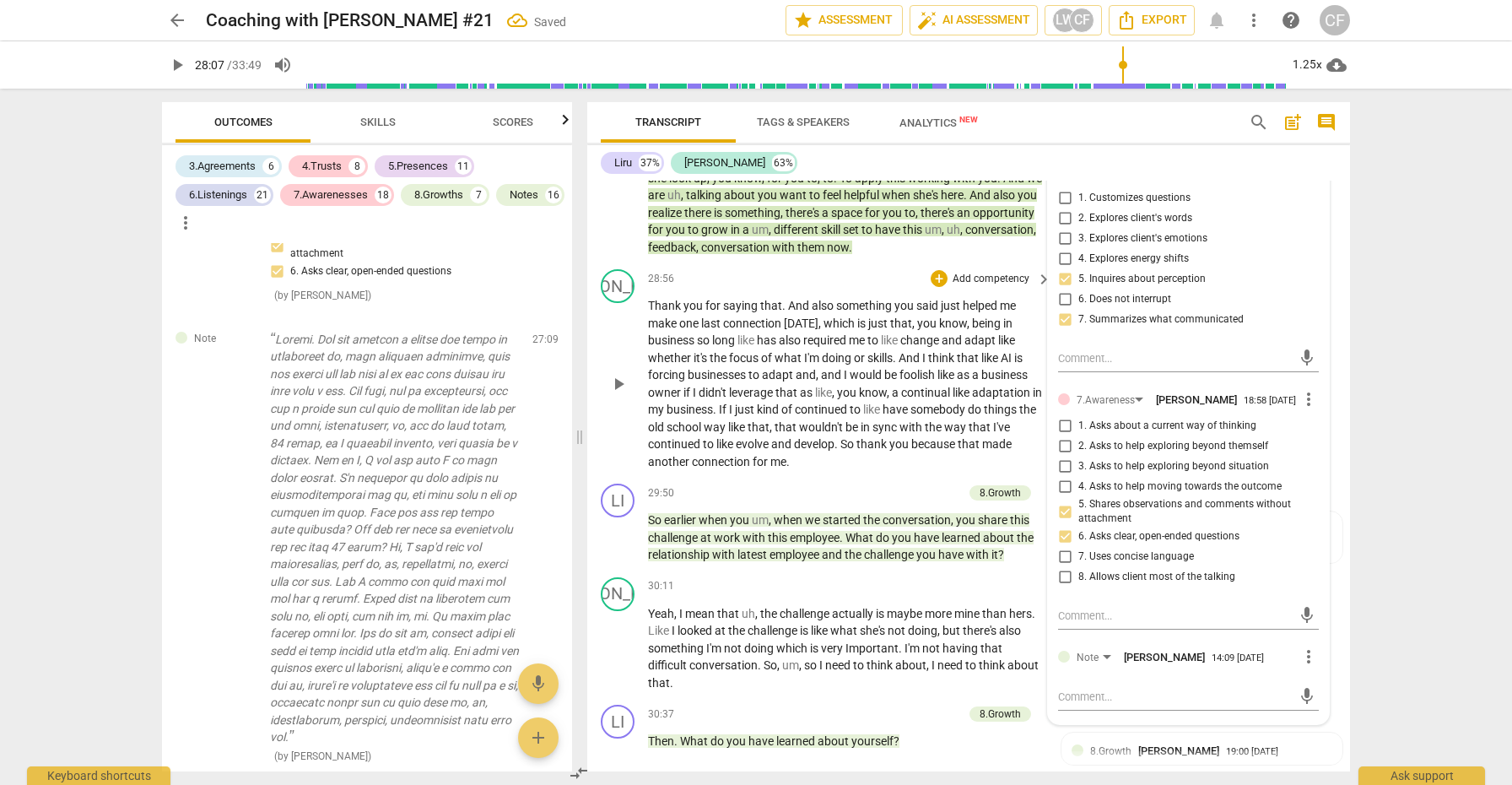
scroll to position [8365, 0]
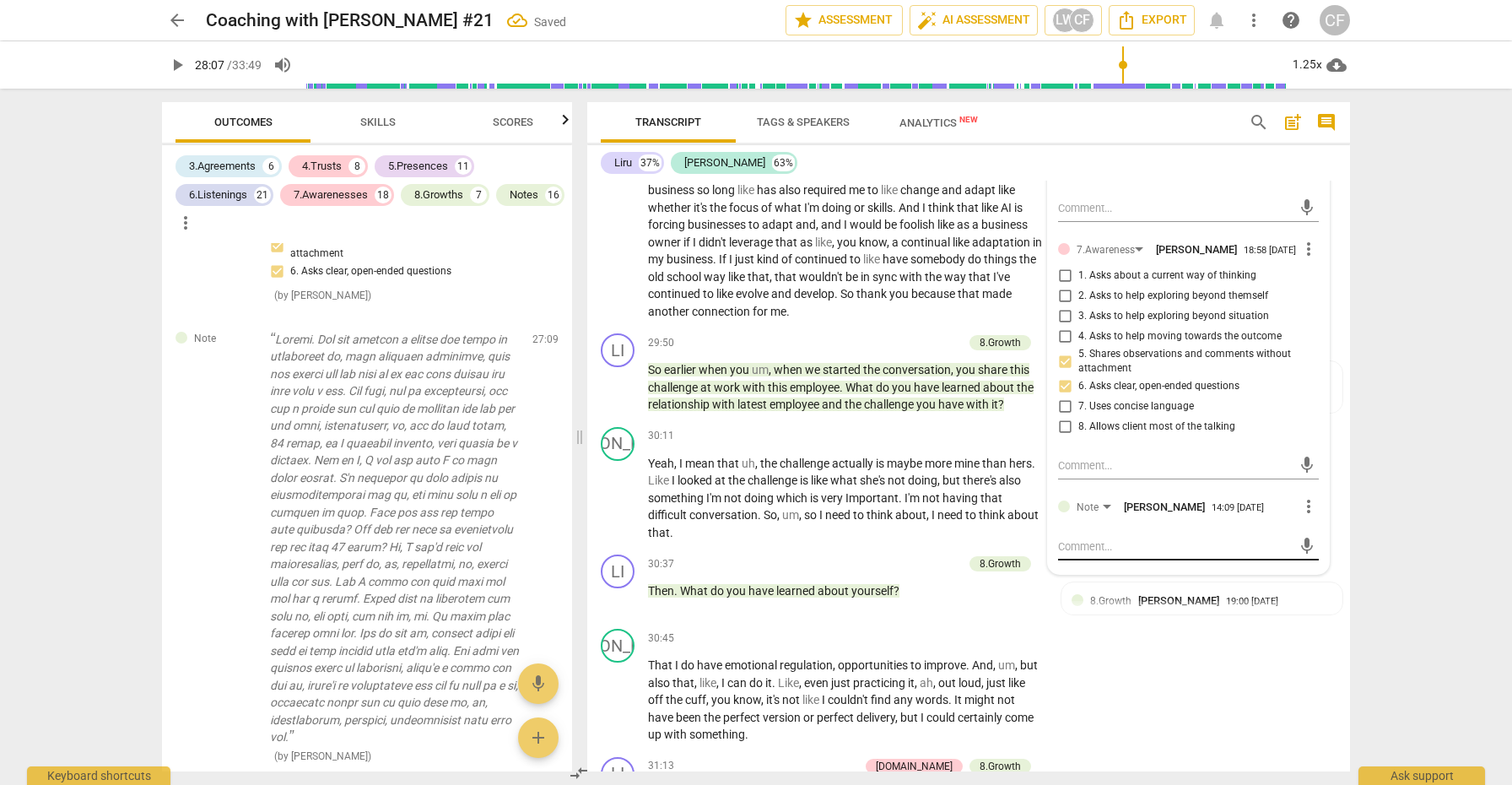
click at [1071, 538] on textarea at bounding box center [1175, 546] width 234 height 16
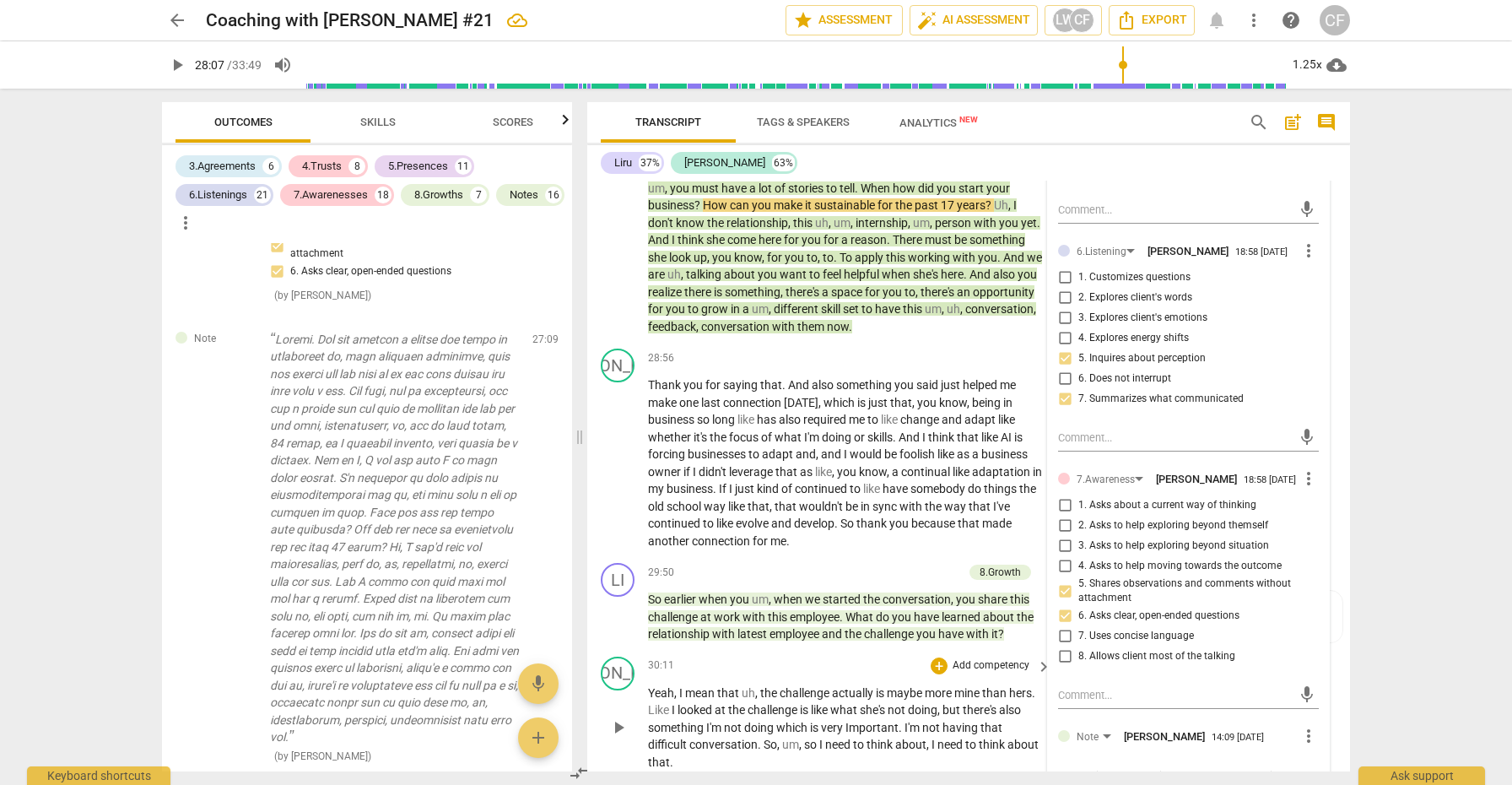
scroll to position [8039, 0]
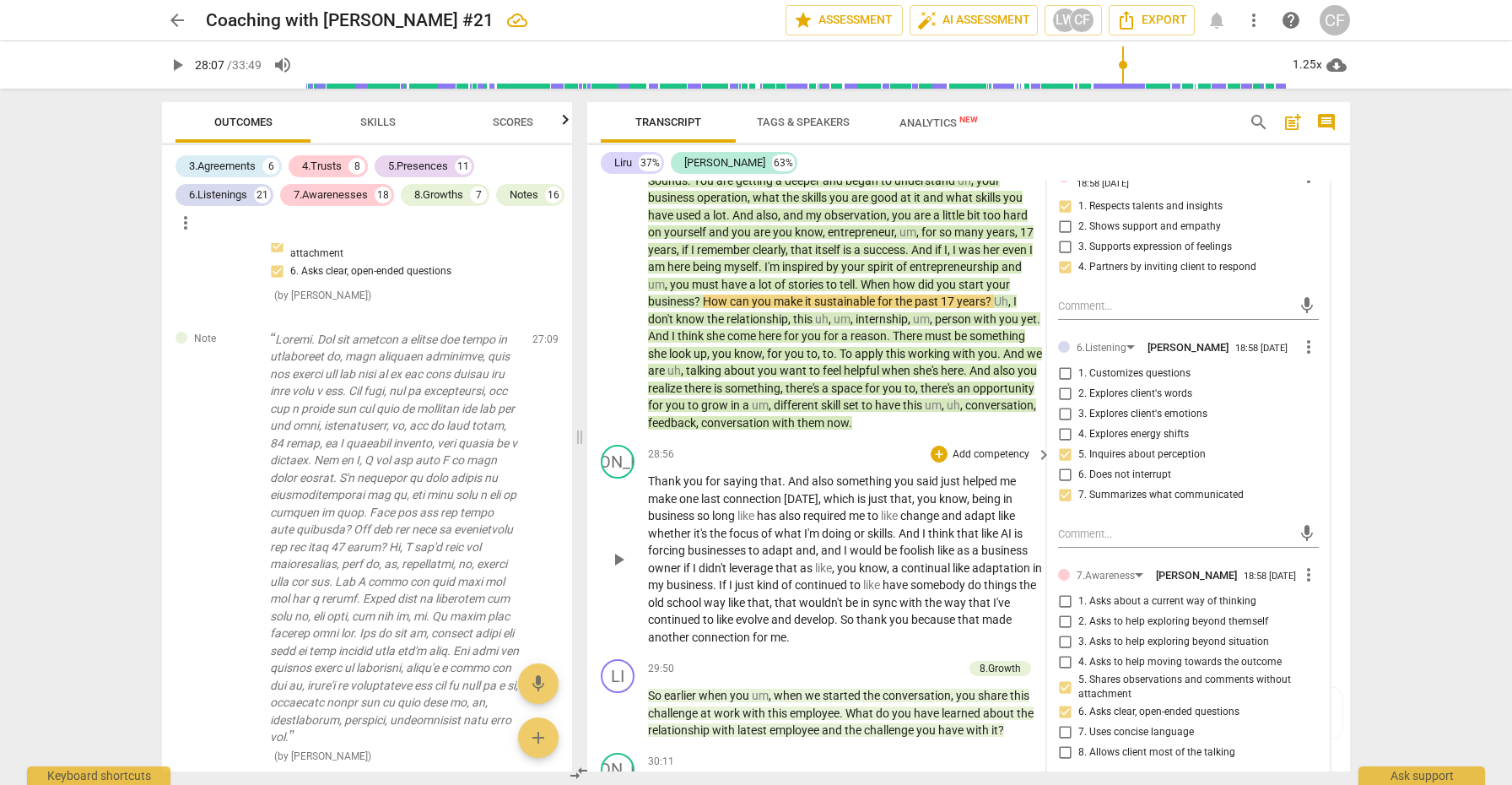
click at [626, 479] on div "play_arrow pause" at bounding box center [626, 560] width 43 height 163
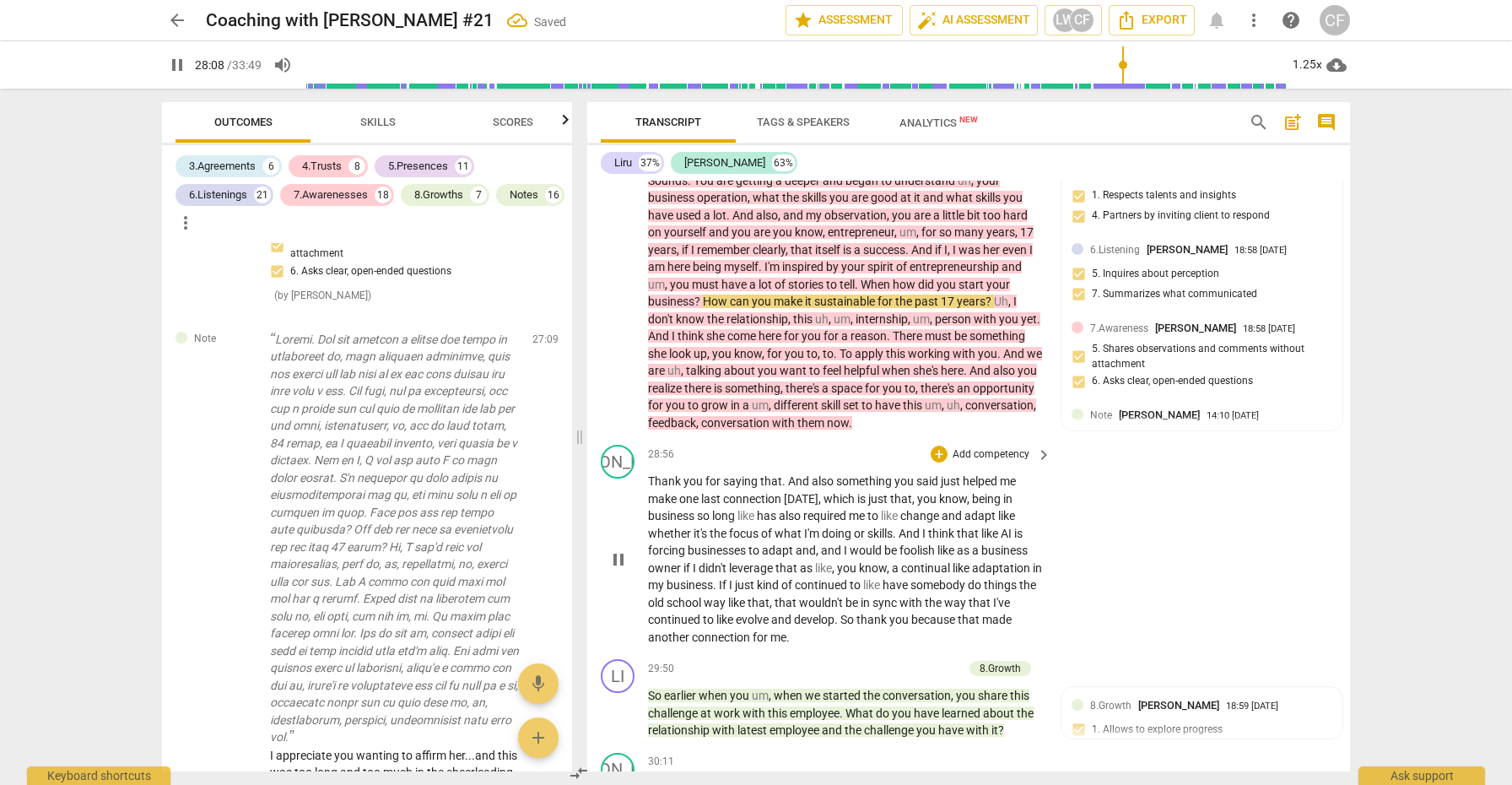
click at [617, 550] on span "pause" at bounding box center [618, 559] width 20 height 20
click at [617, 550] on span "play_arrow" at bounding box center [618, 559] width 20 height 20
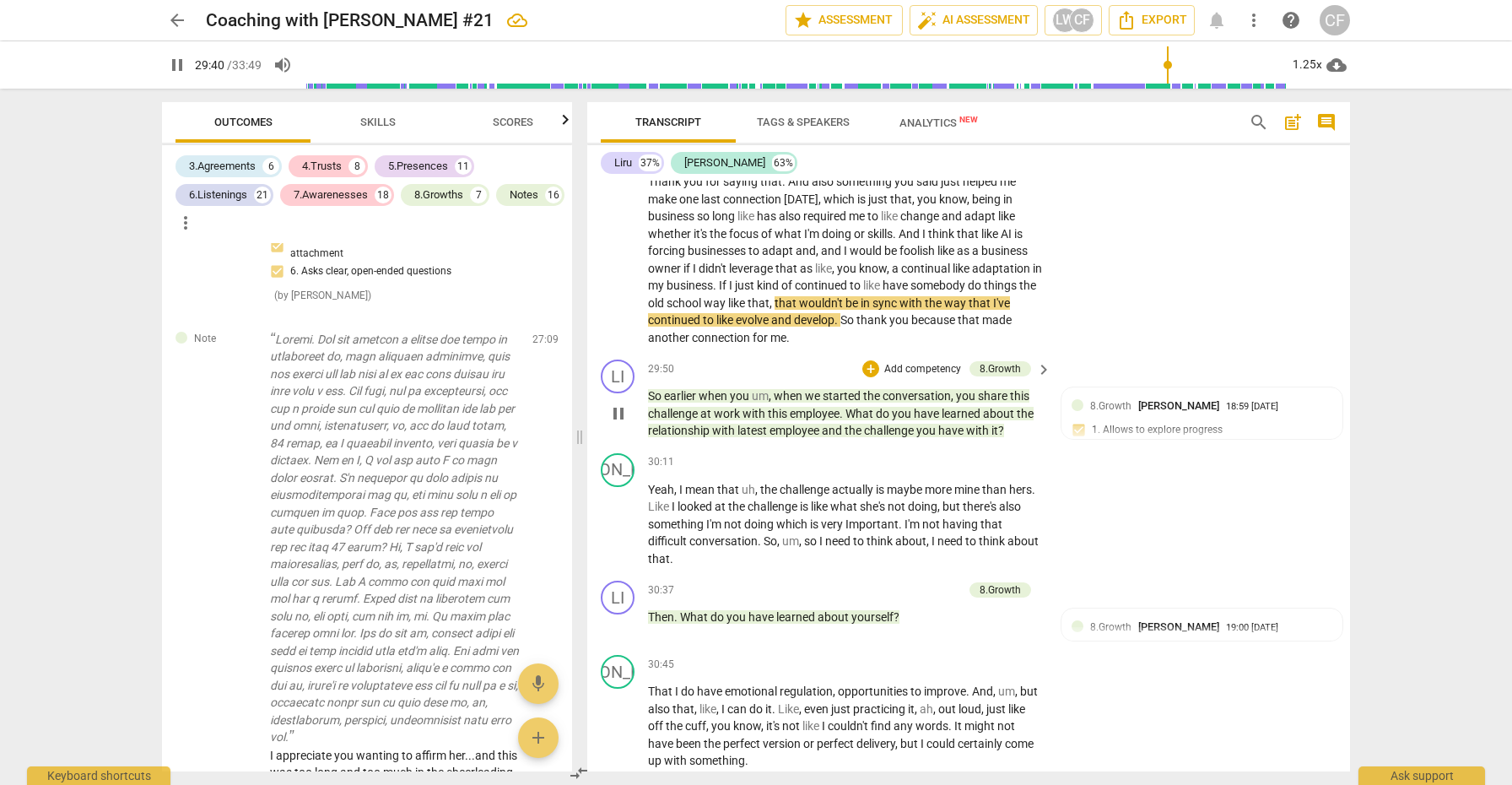
scroll to position [8341, 0]
click at [627, 513] on span "pause" at bounding box center [618, 523] width 20 height 20
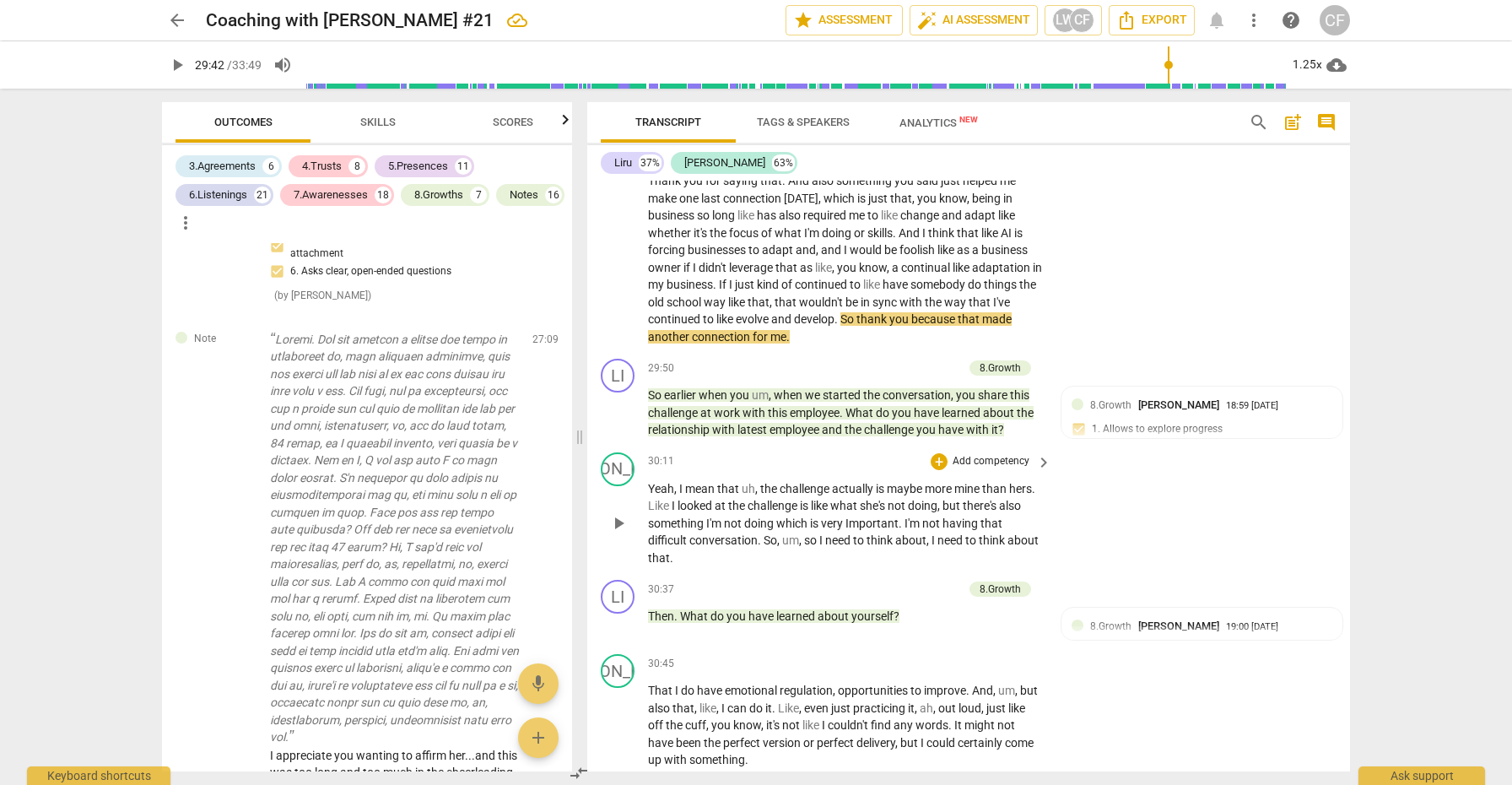
click at [627, 513] on span "play_arrow" at bounding box center [618, 523] width 20 height 20
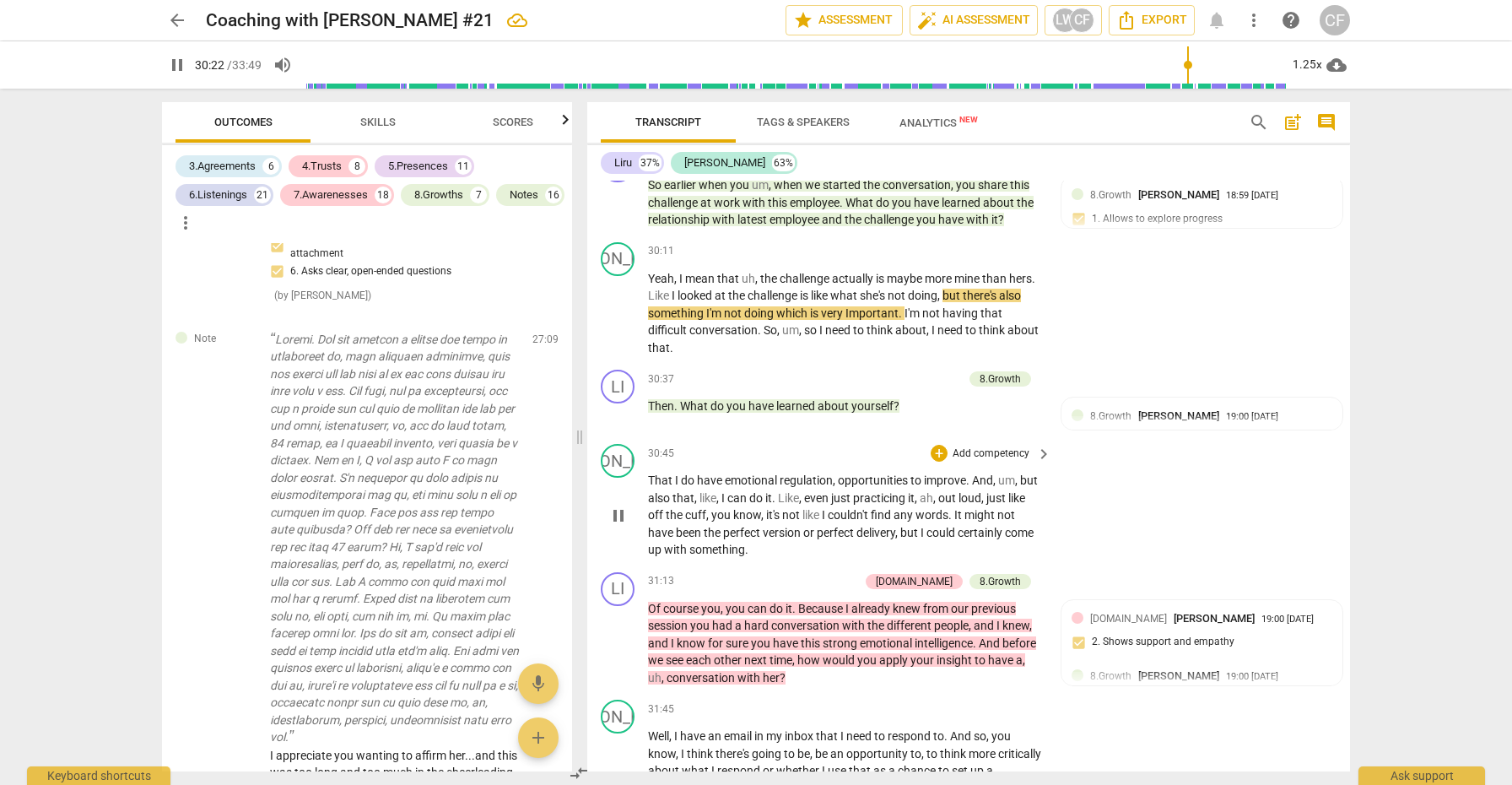
scroll to position [8556, 0]
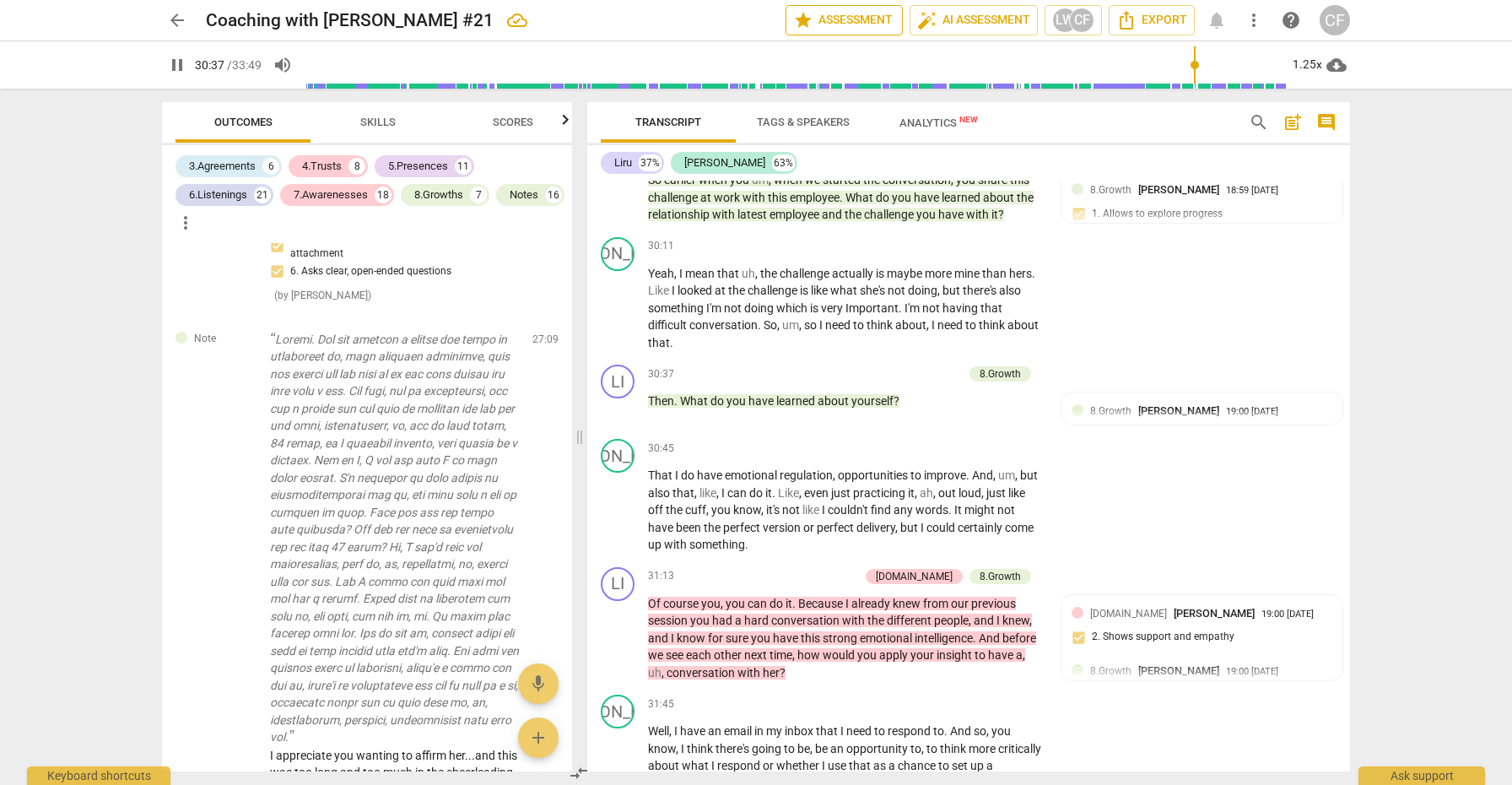
click at [876, 18] on span "star Assessment" at bounding box center [844, 20] width 102 height 20
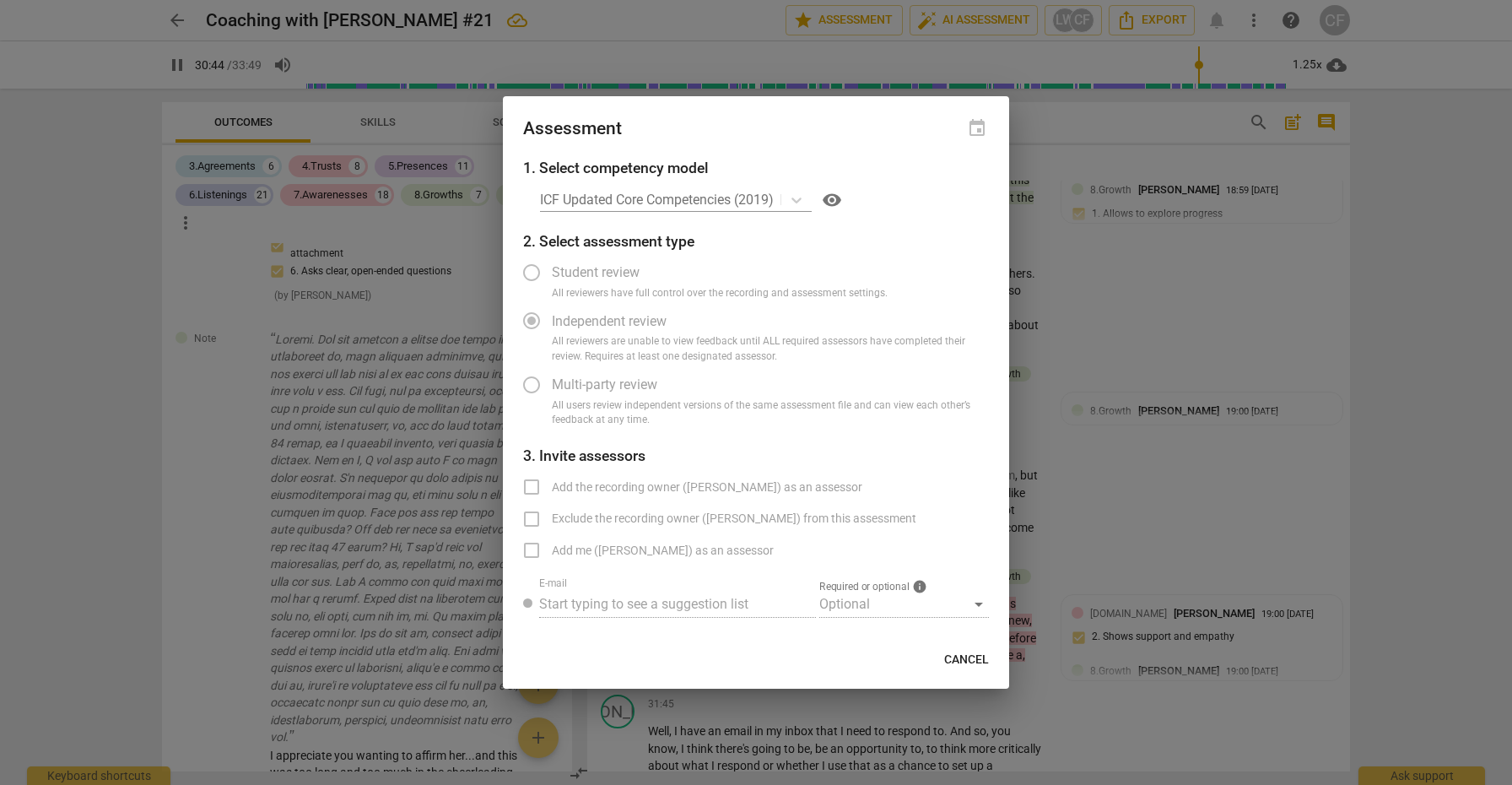
click at [1511, 201] on div at bounding box center [756, 392] width 1512 height 785
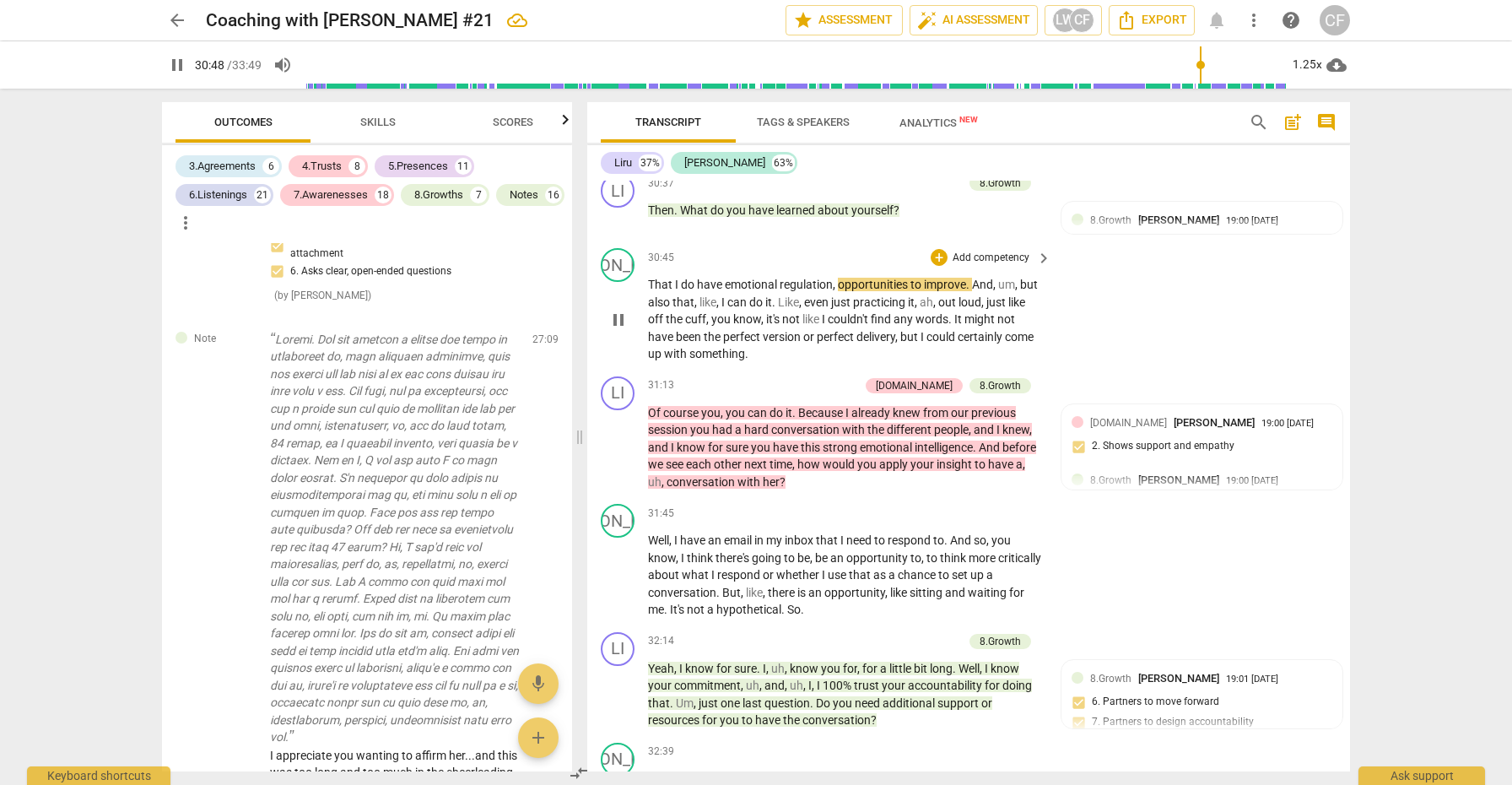
scroll to position [8747, 0]
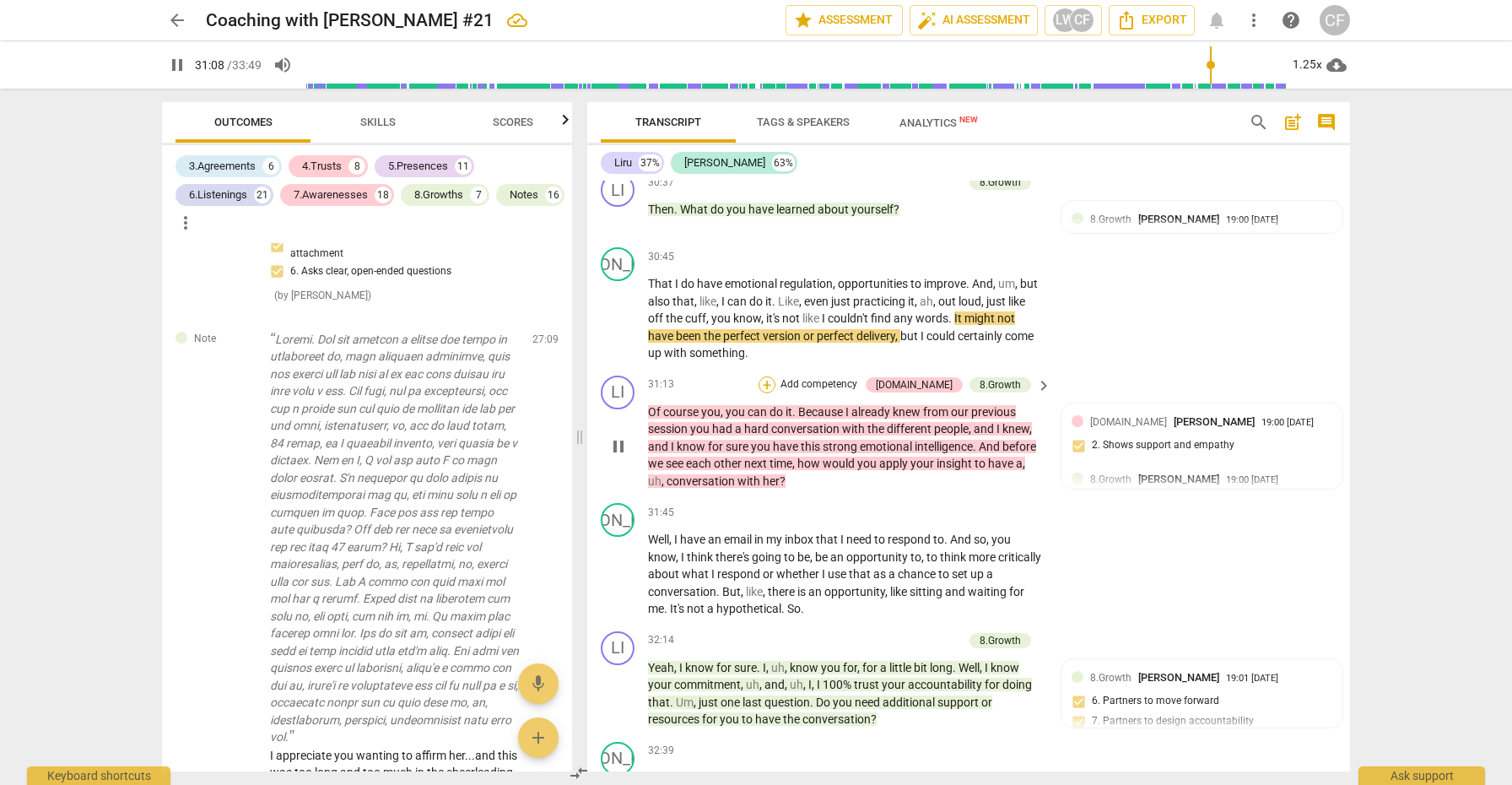
click at [776, 377] on div "+" at bounding box center [767, 385] width 17 height 17
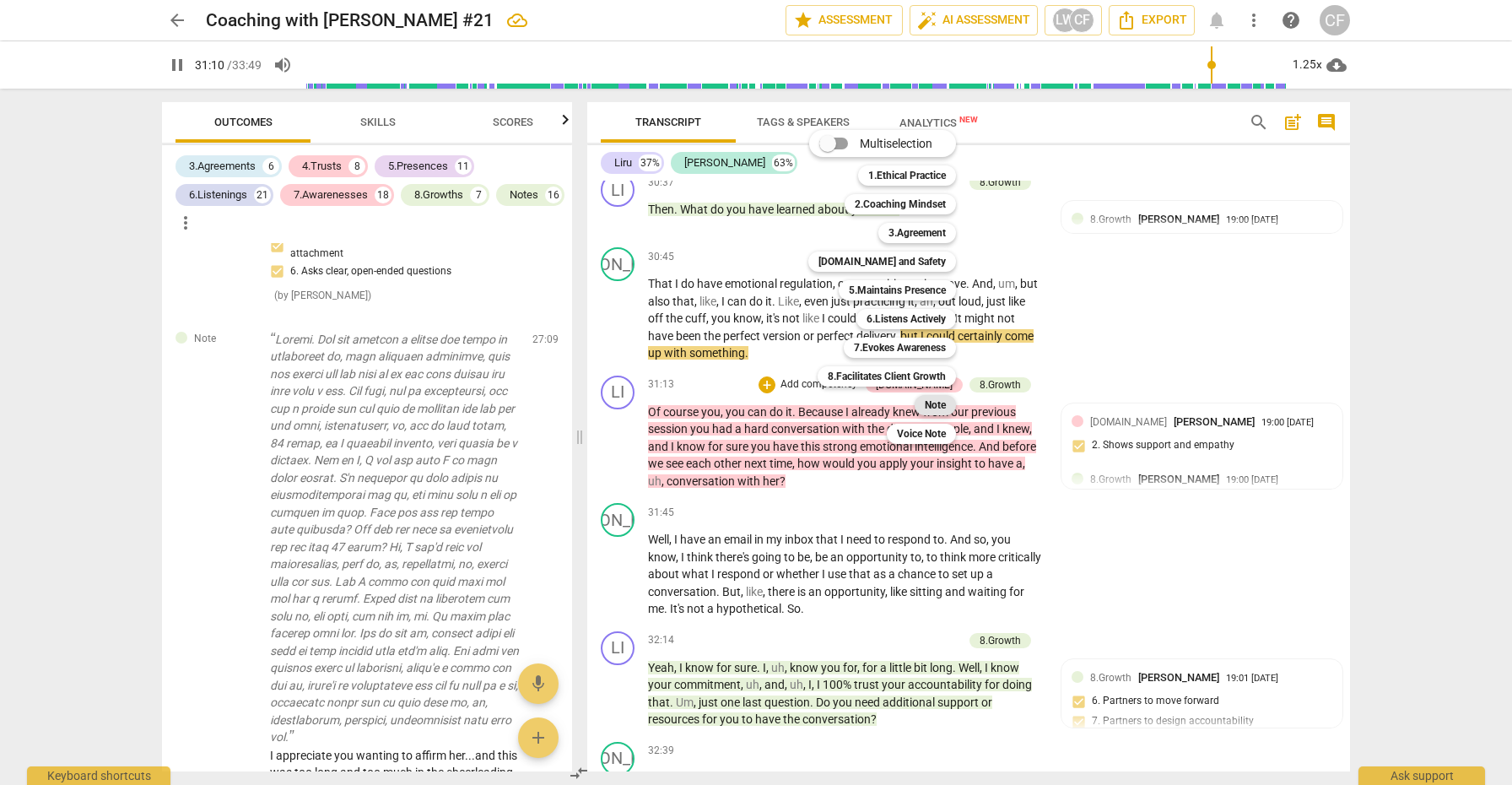
click at [935, 401] on b "Note" at bounding box center [936, 404] width 21 height 20
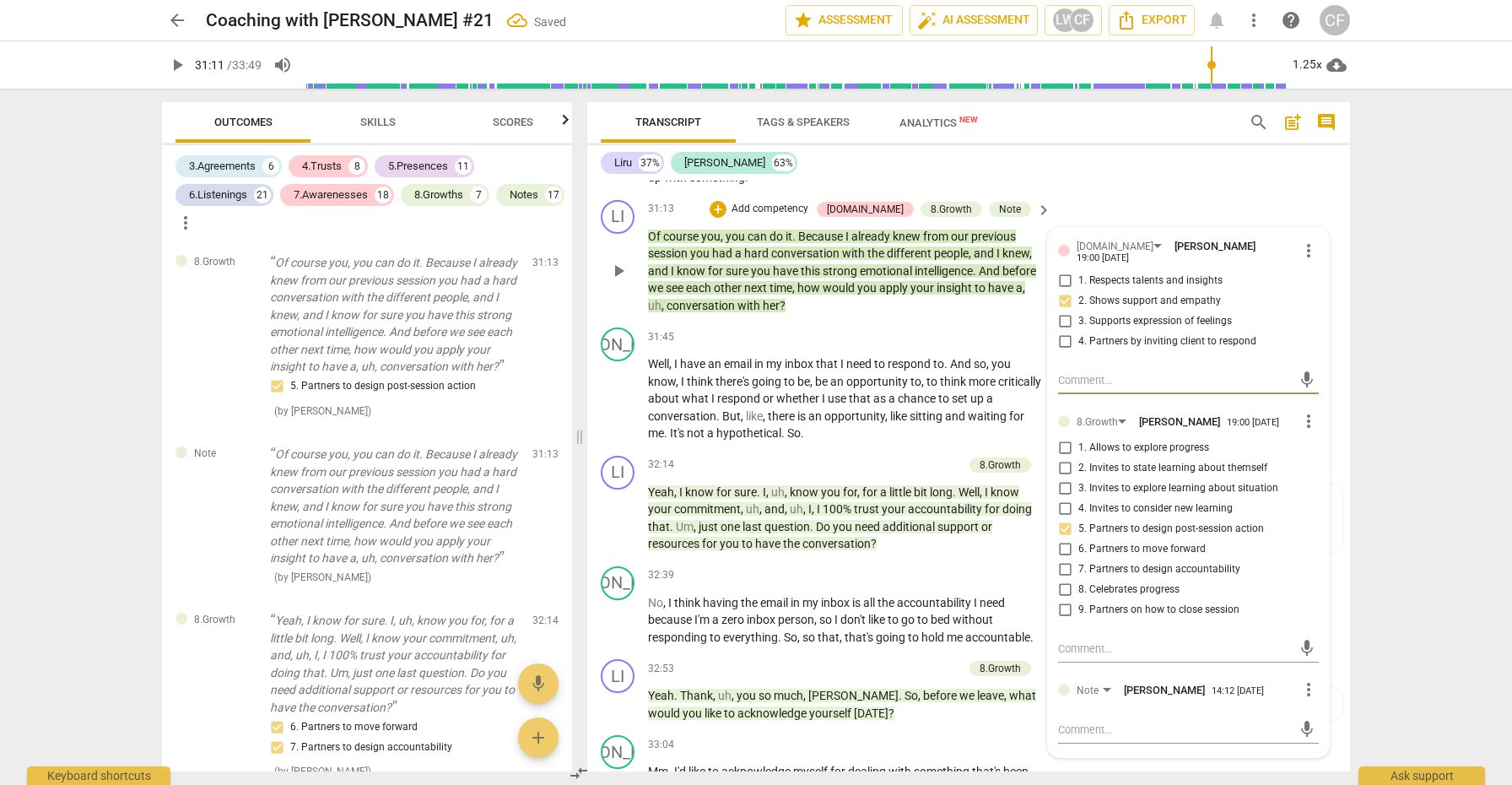
scroll to position [8993, 0]
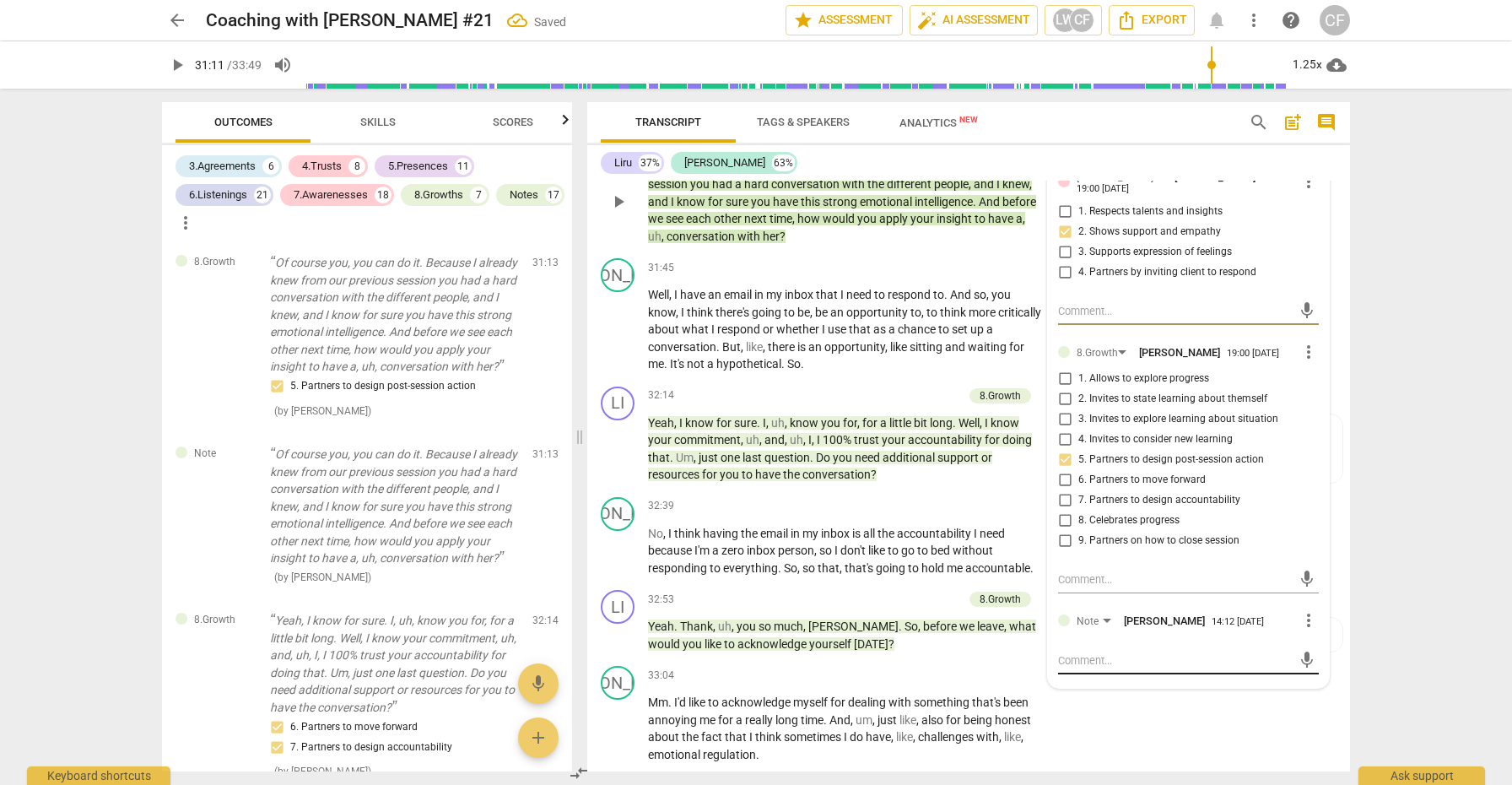
click at [1085, 653] on textarea at bounding box center [1175, 661] width 234 height 16
click at [1310, 659] on span "send" at bounding box center [1307, 668] width 25 height 20
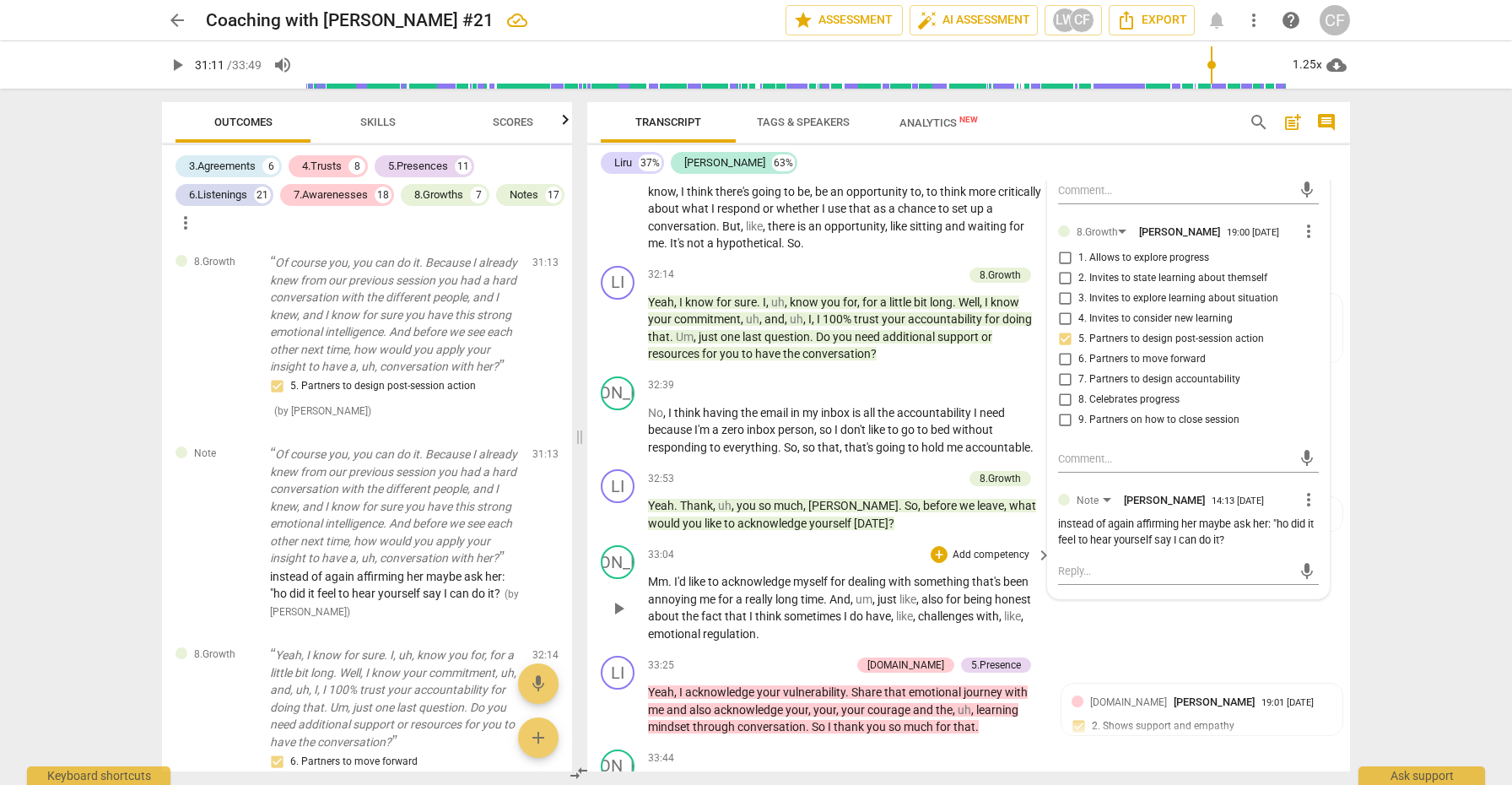
scroll to position [9112, 0]
click at [624, 784] on span "play_arrow" at bounding box center [618, 795] width 20 height 20
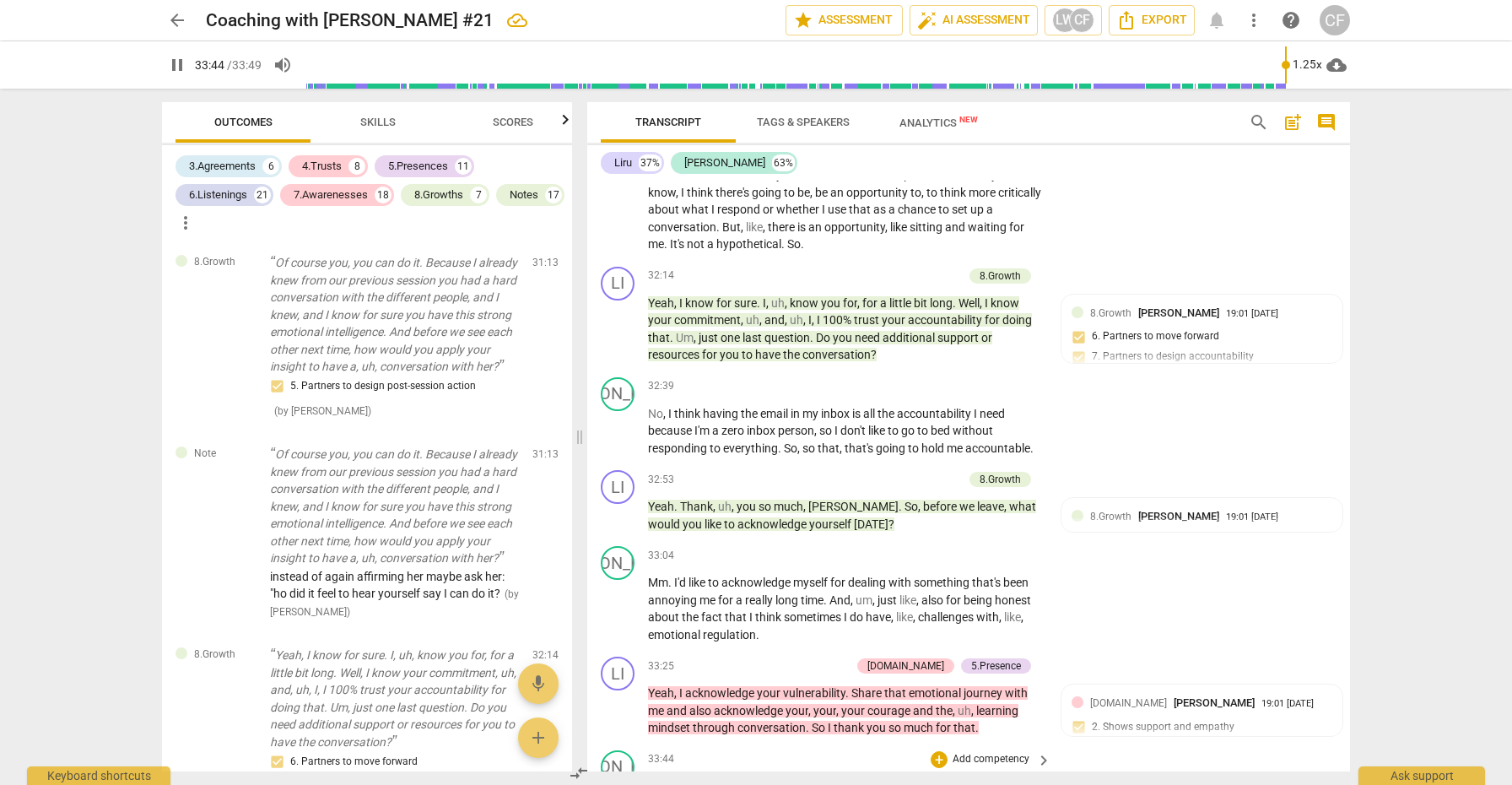
click at [624, 784] on span "pause" at bounding box center [618, 795] width 20 height 20
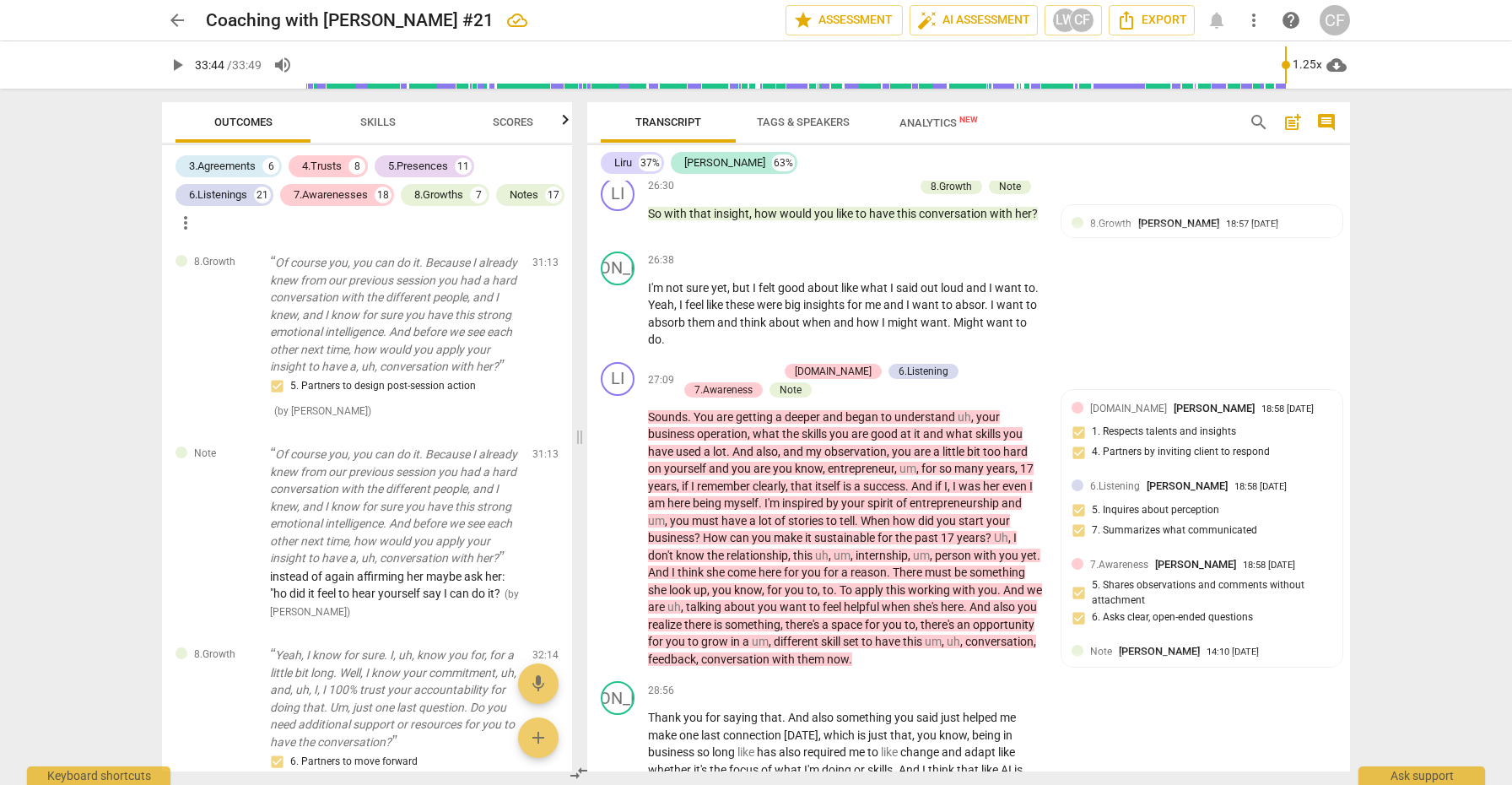
scroll to position [7723, 0]
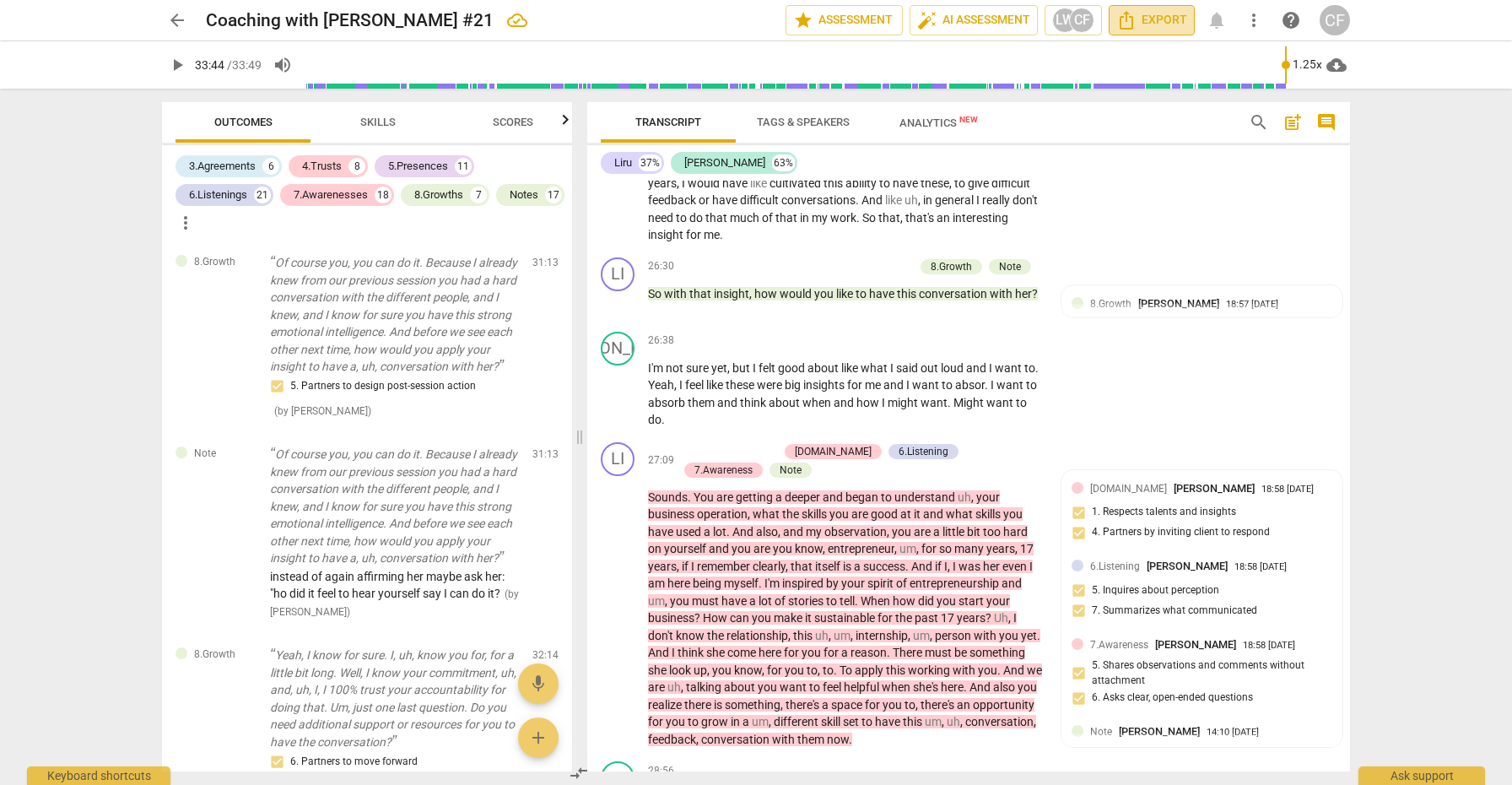
click at [1157, 18] on span "Export" at bounding box center [1152, 20] width 71 height 20
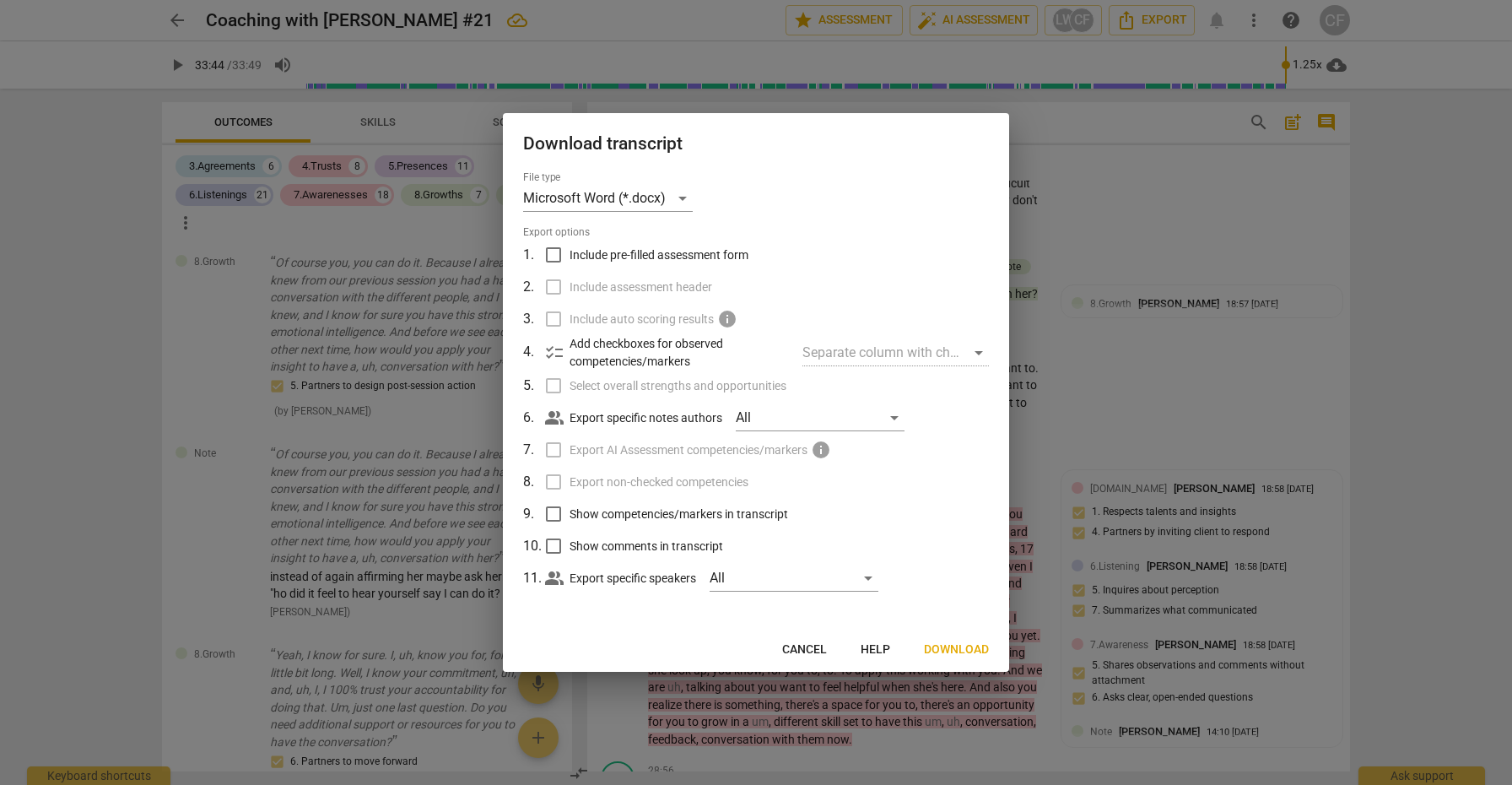
click at [1317, 254] on div at bounding box center [756, 392] width 1512 height 785
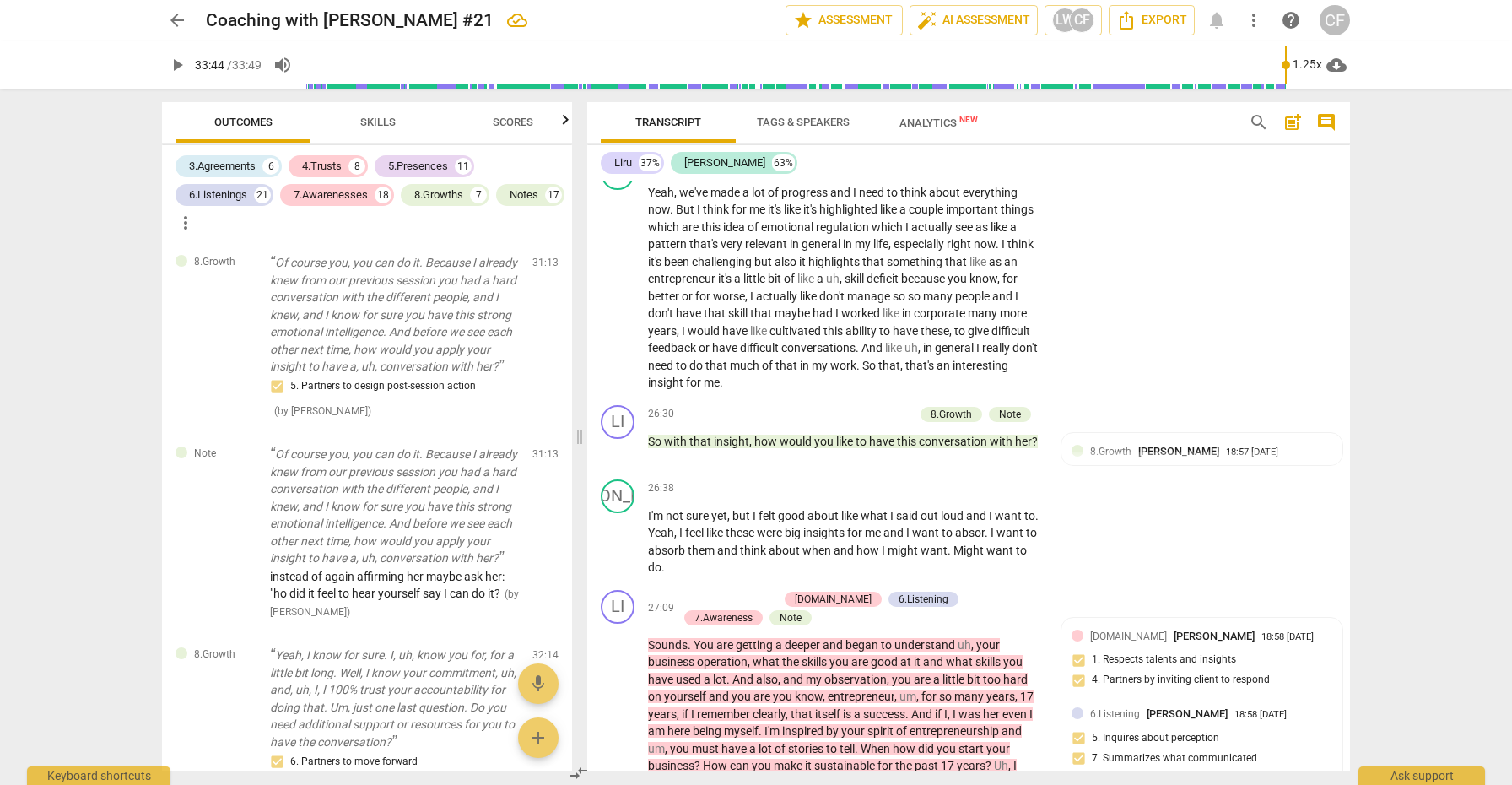
scroll to position [7556, 0]
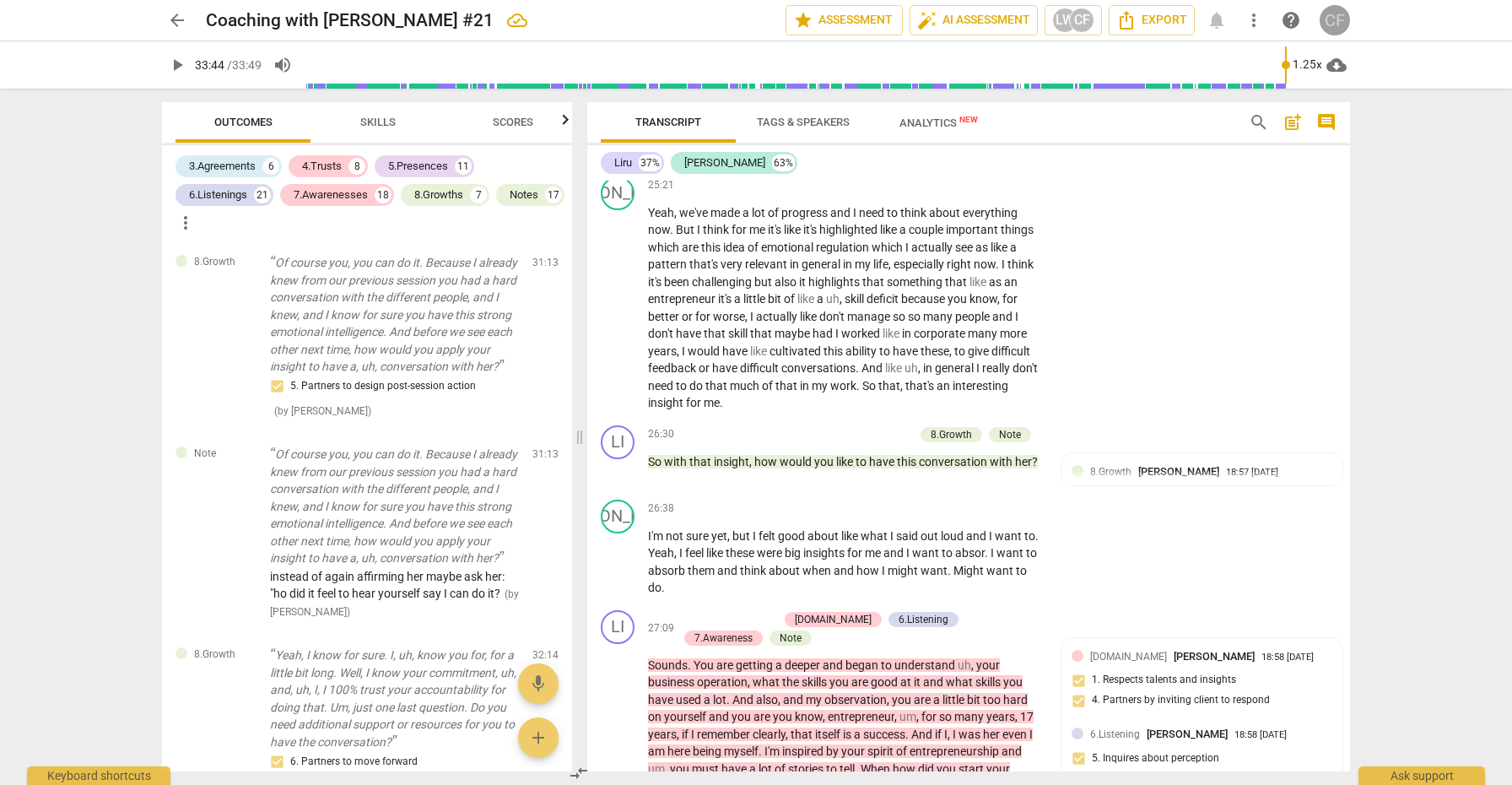
click at [1332, 24] on div "CF" at bounding box center [1335, 20] width 31 height 31
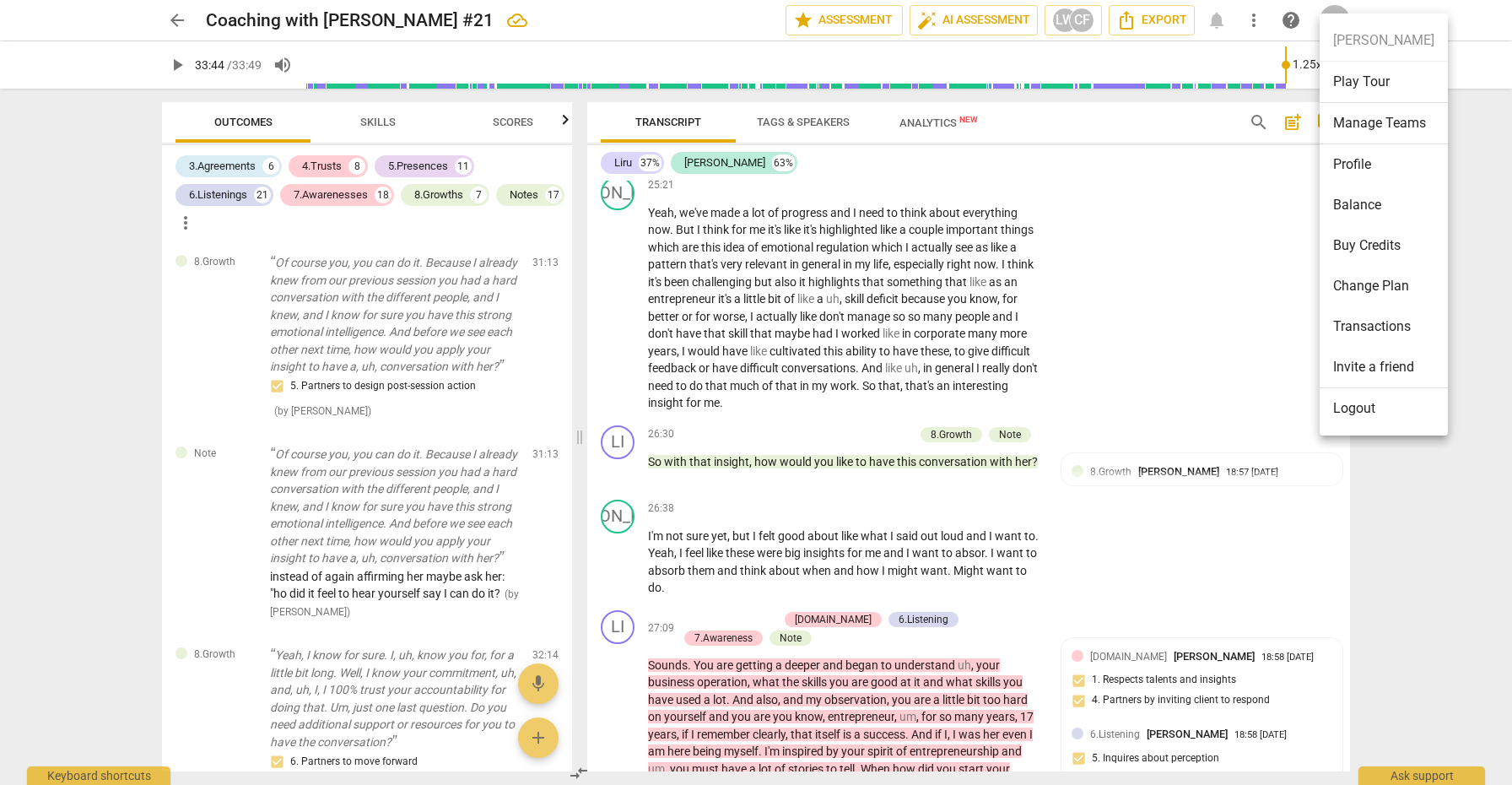
click at [1332, 24] on ul "[PERSON_NAME] Play Tour Manage Teams Profile Balance Buy Credits Change Plan Tr…" at bounding box center [1384, 225] width 128 height 423
click at [1242, 281] on div at bounding box center [756, 392] width 1512 height 785
